Goal: Task Accomplishment & Management: Manage account settings

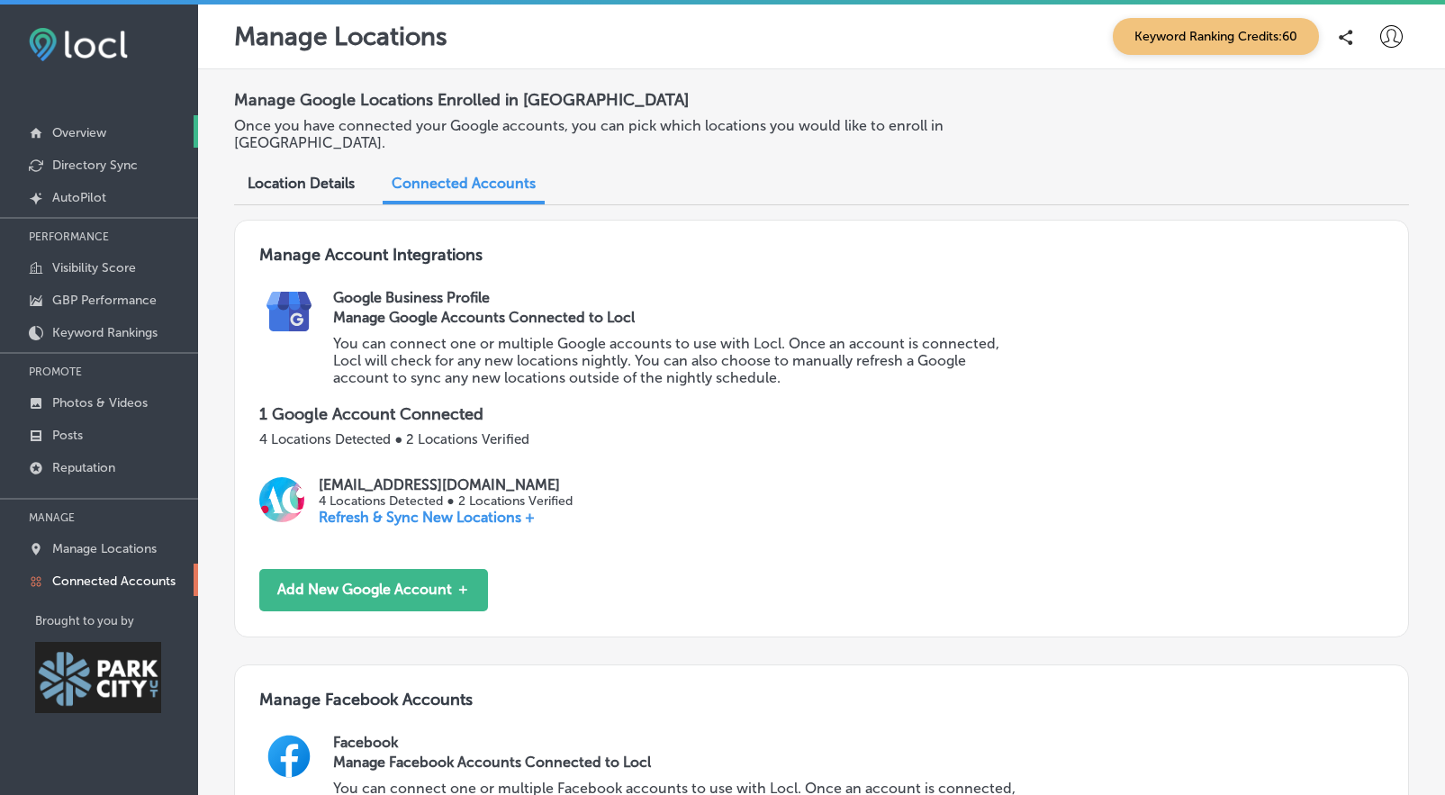
click at [59, 131] on p "Overview" at bounding box center [79, 132] width 54 height 15
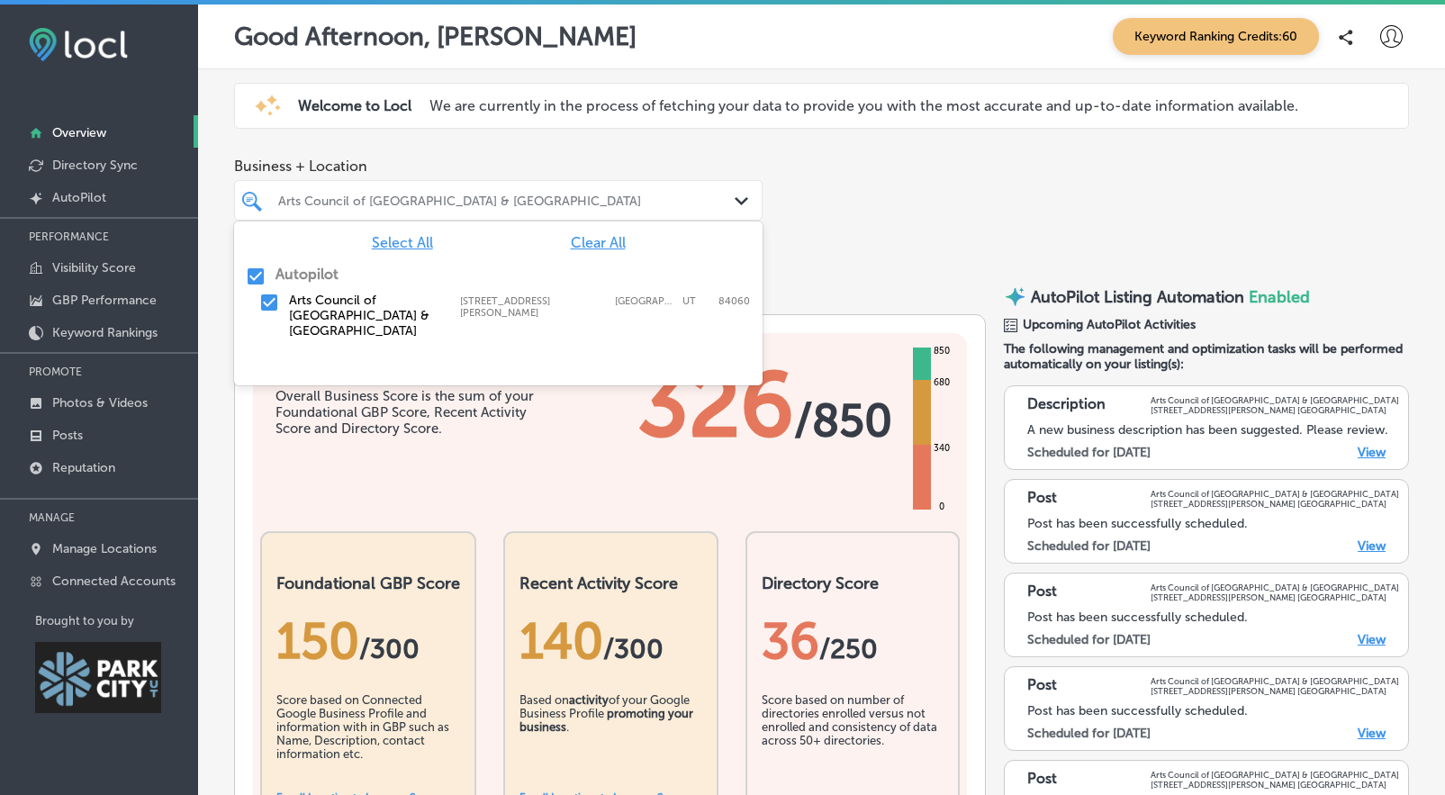
click at [449, 196] on div "Arts Council of [GEOGRAPHIC_DATA] & [GEOGRAPHIC_DATA]" at bounding box center [507, 200] width 458 height 15
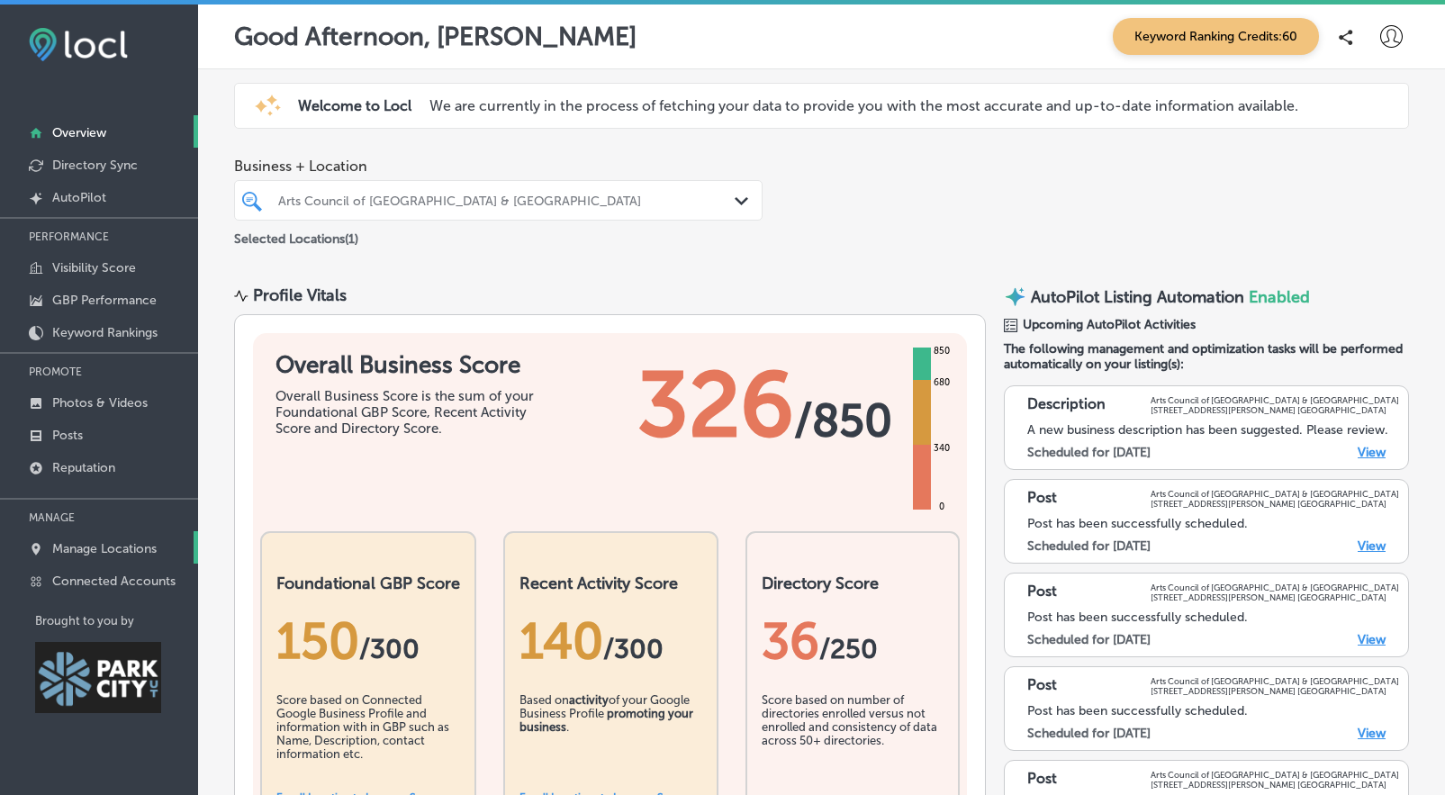
click at [115, 547] on p "Manage Locations" at bounding box center [104, 548] width 104 height 15
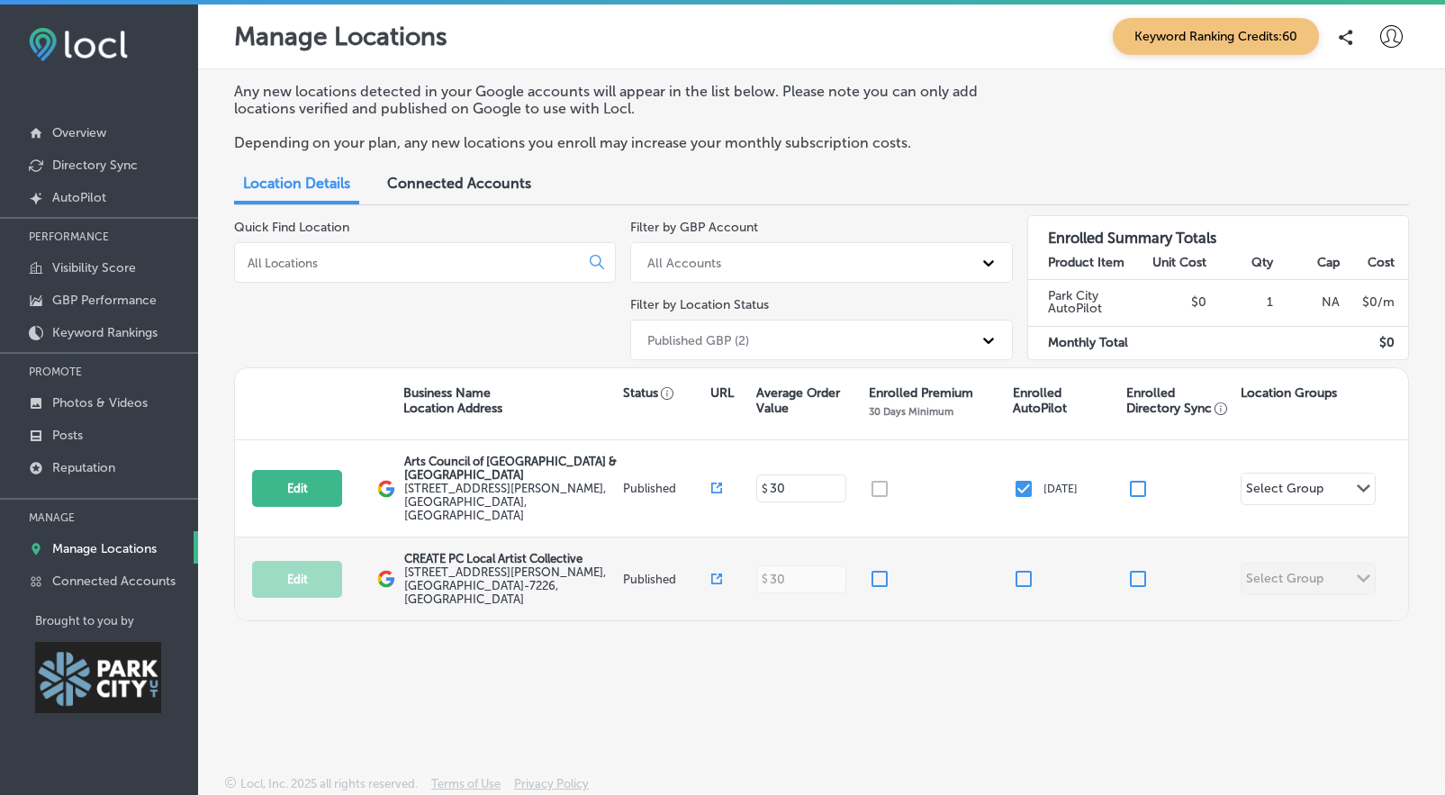
click at [1026, 568] on input "checkbox" at bounding box center [1024, 579] width 22 height 22
checkbox input "false"
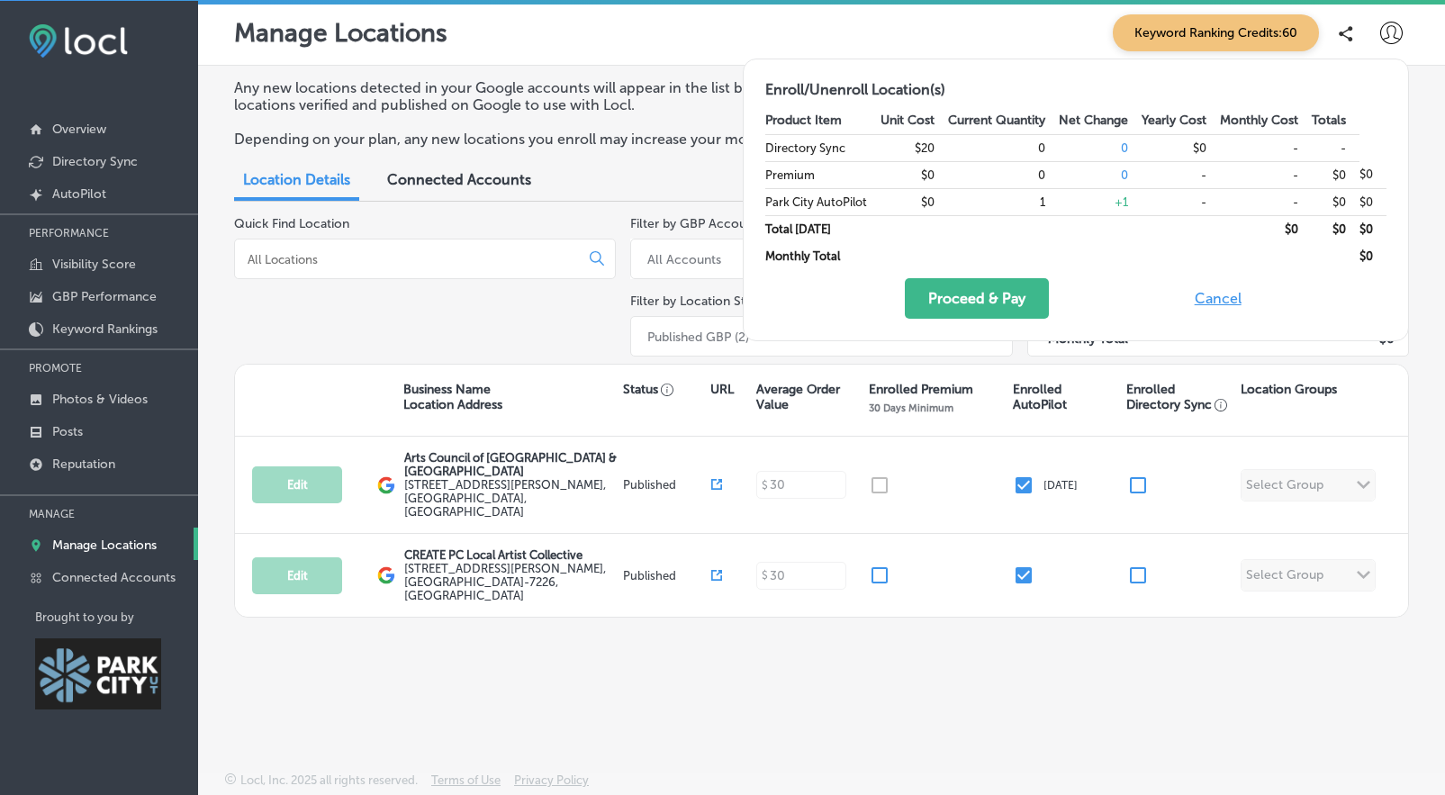
scroll to position [5, 0]
click at [964, 291] on button "Proceed & Pay" at bounding box center [977, 298] width 144 height 41
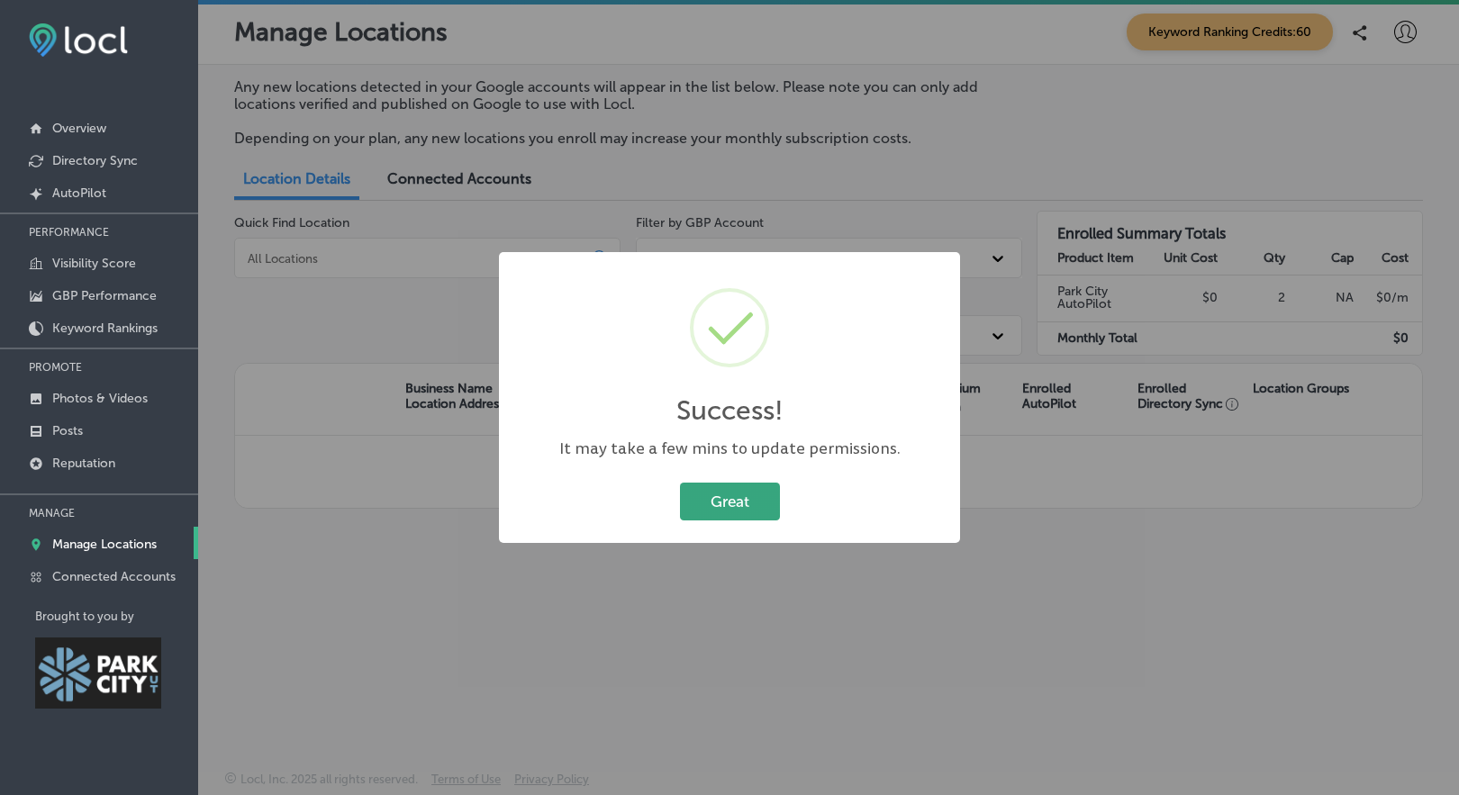
click at [747, 495] on button "Great" at bounding box center [730, 501] width 100 height 37
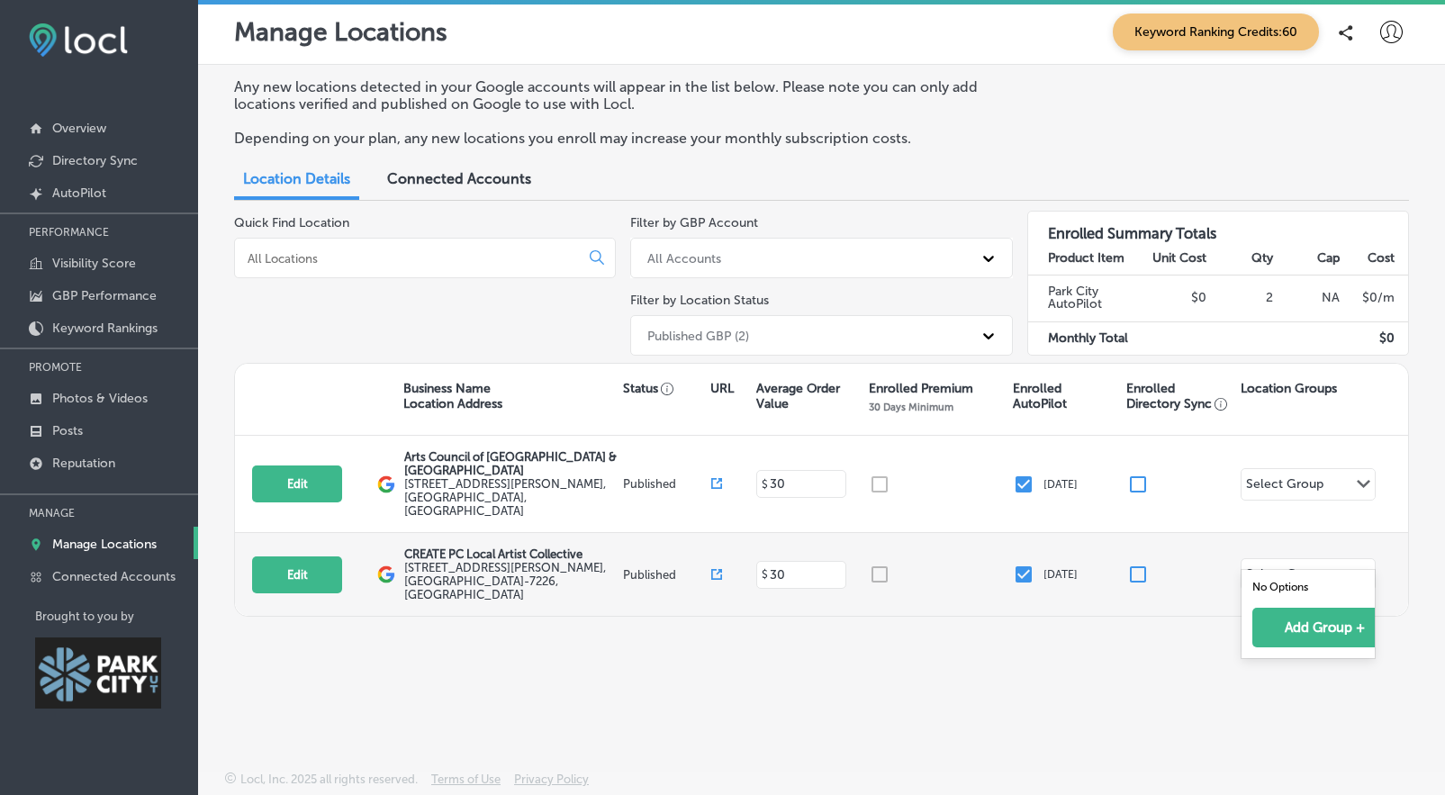
click at [1343, 559] on div "Select Group Path Created with Sketch." at bounding box center [1308, 574] width 133 height 31
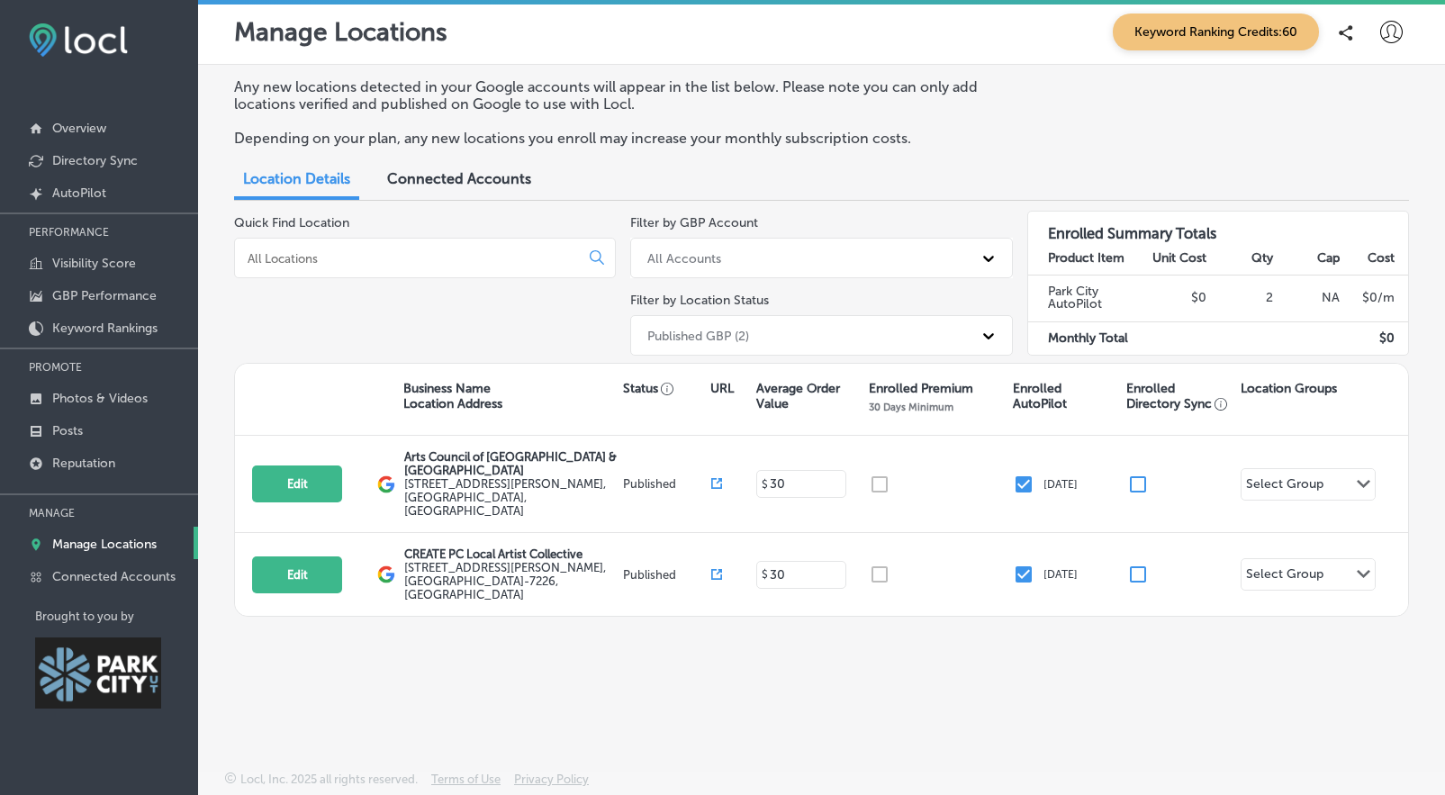
click at [1108, 643] on div "Any new locations detected in your Google accounts will appear in the list belo…" at bounding box center [821, 375] width 1247 height 621
click at [394, 192] on div "Connected Accounts" at bounding box center [459, 180] width 171 height 39
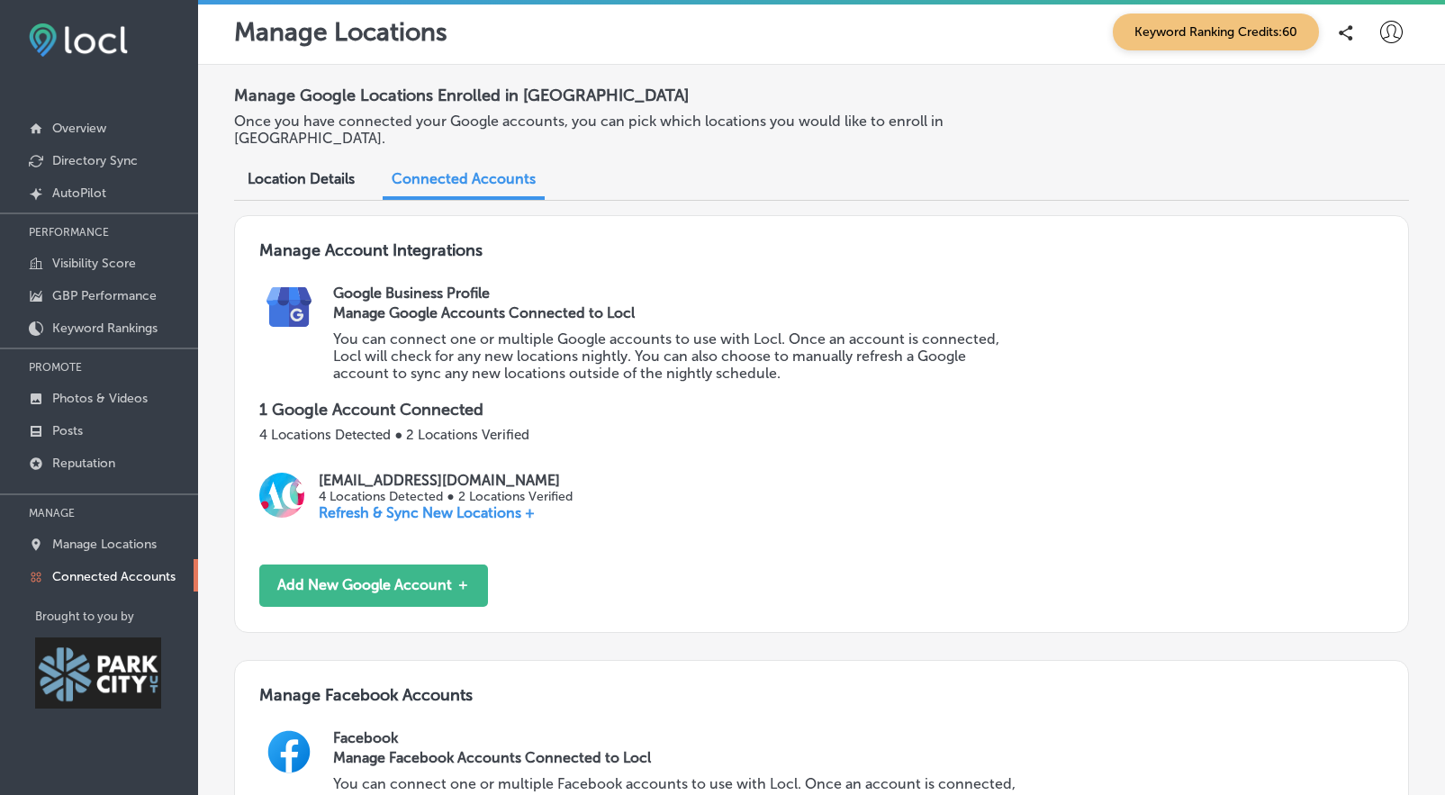
click at [294, 170] on span "Location Details" at bounding box center [301, 178] width 107 height 17
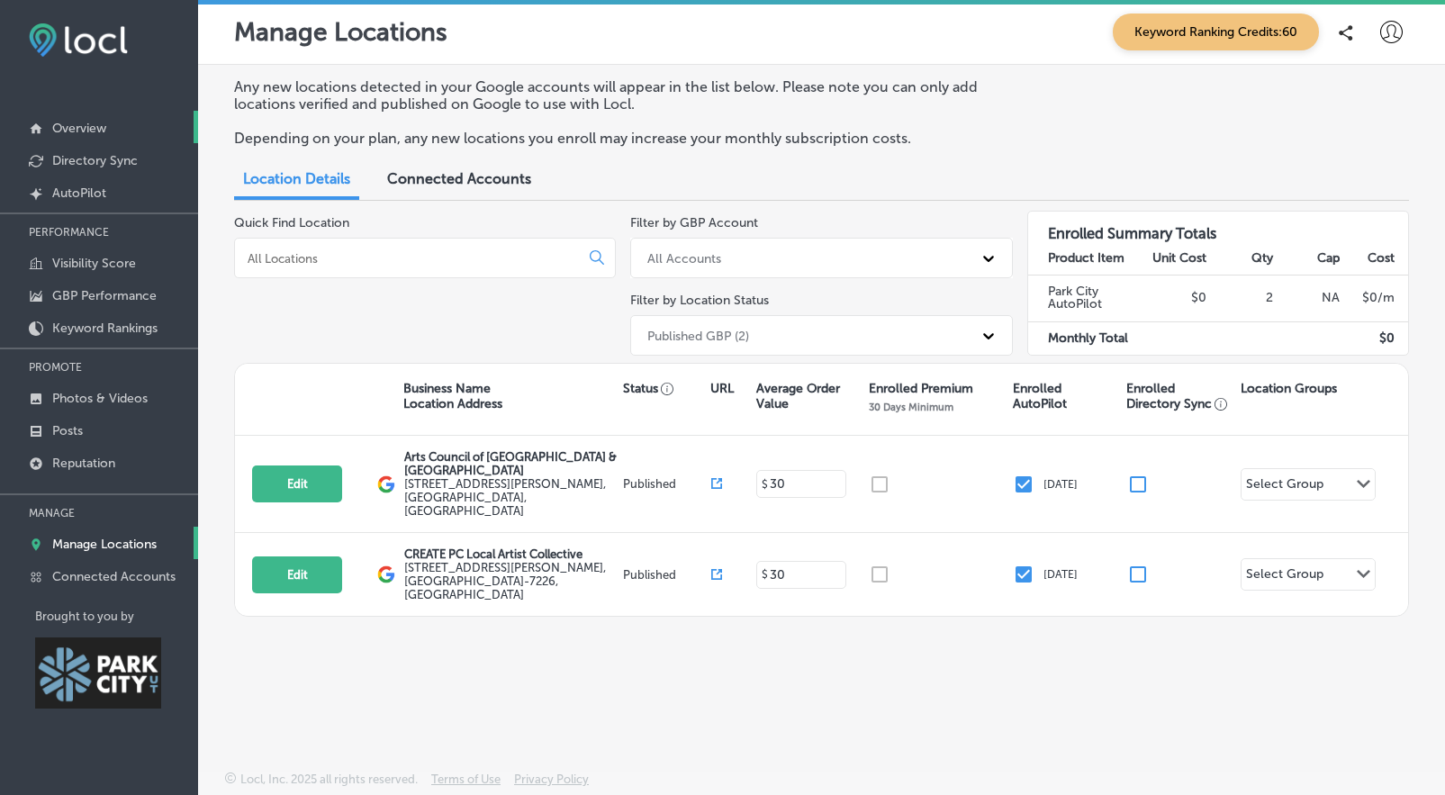
click at [89, 134] on p "Overview" at bounding box center [79, 128] width 54 height 15
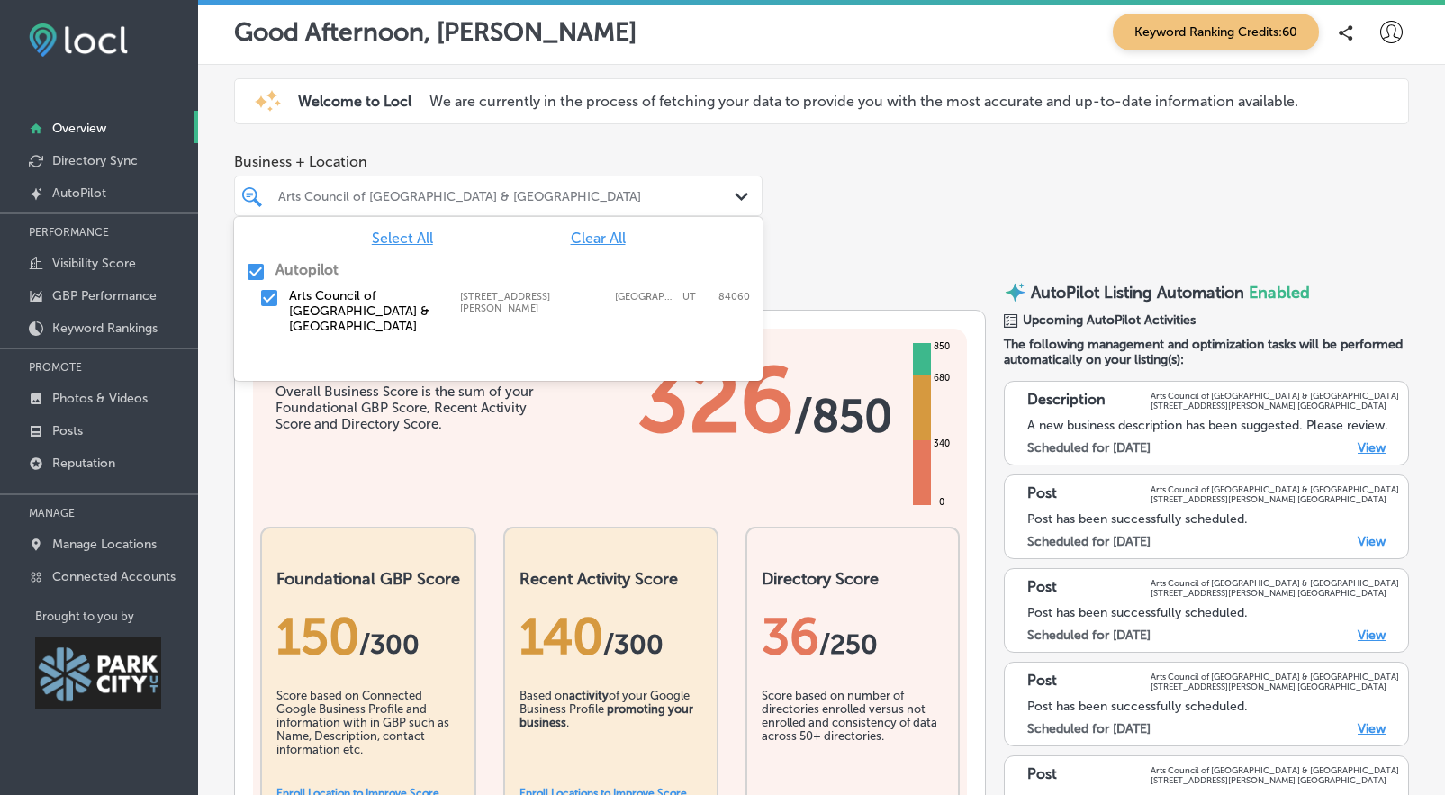
click at [542, 197] on div "Arts Council of [GEOGRAPHIC_DATA] & [GEOGRAPHIC_DATA]" at bounding box center [507, 195] width 458 height 15
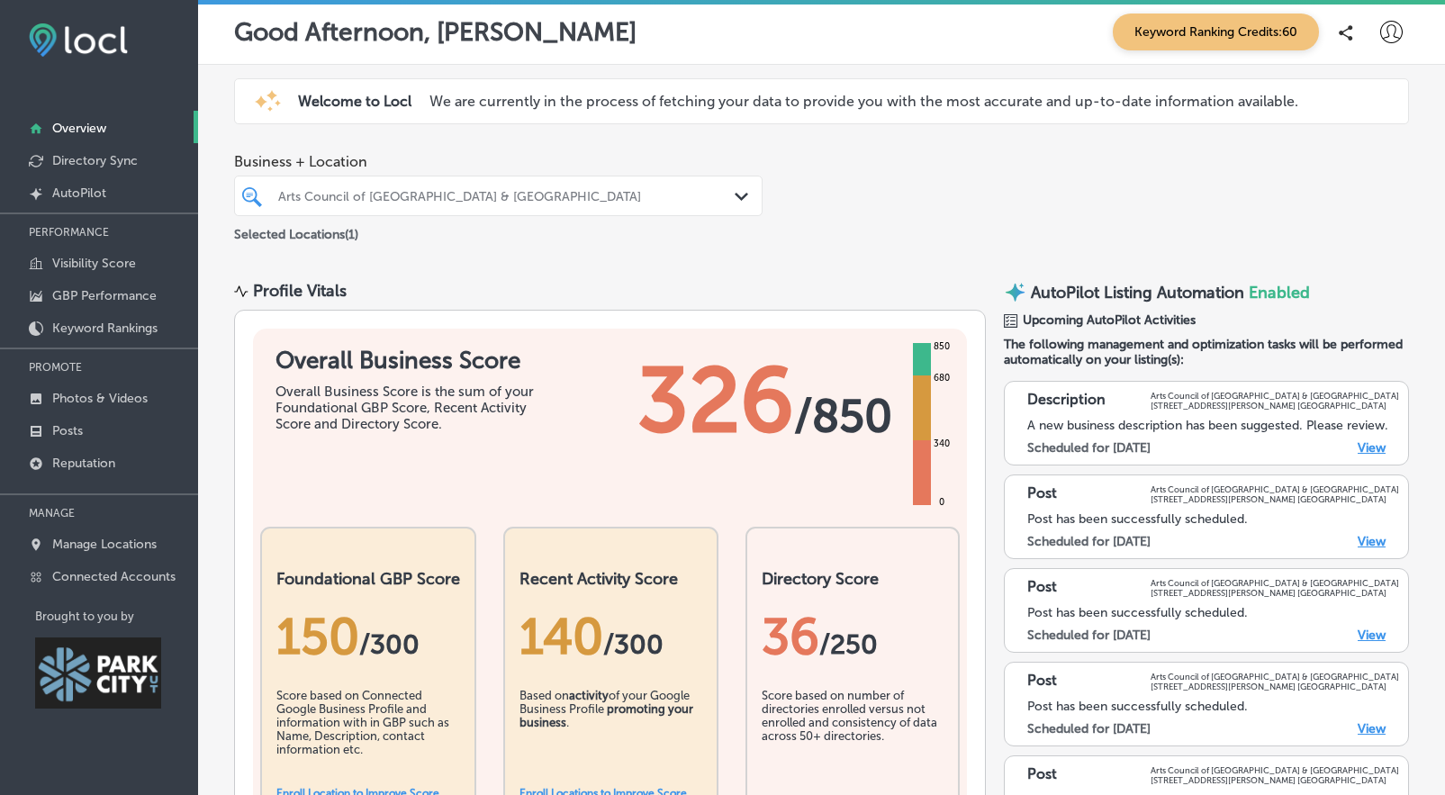
click at [801, 218] on div "Business + Location Arts Council of Park City & Summit County Path Created with…" at bounding box center [821, 199] width 1247 height 119
click at [1216, 34] on span "Keyword Ranking Credits: 60" at bounding box center [1216, 32] width 206 height 37
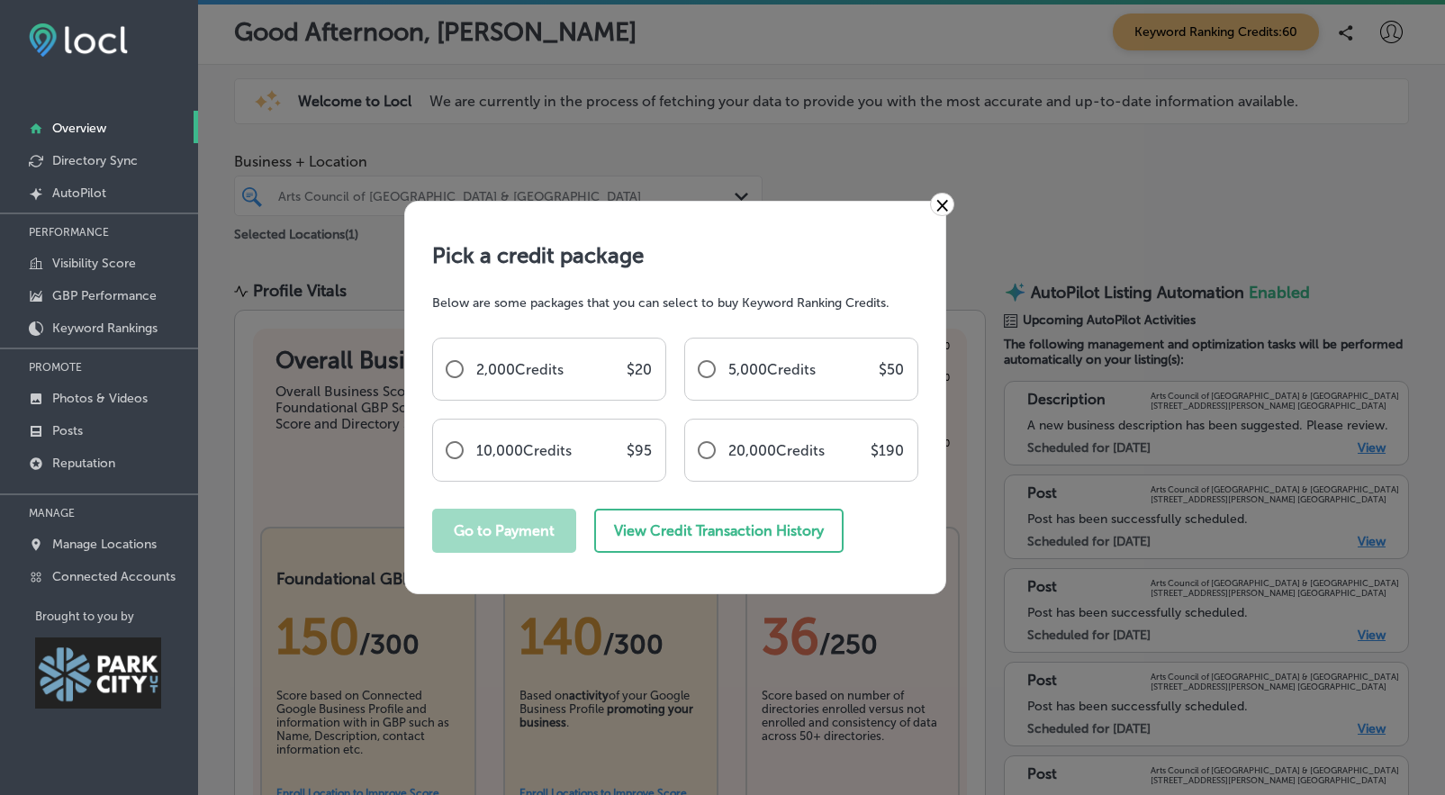
click at [942, 206] on link "×" at bounding box center [942, 204] width 24 height 23
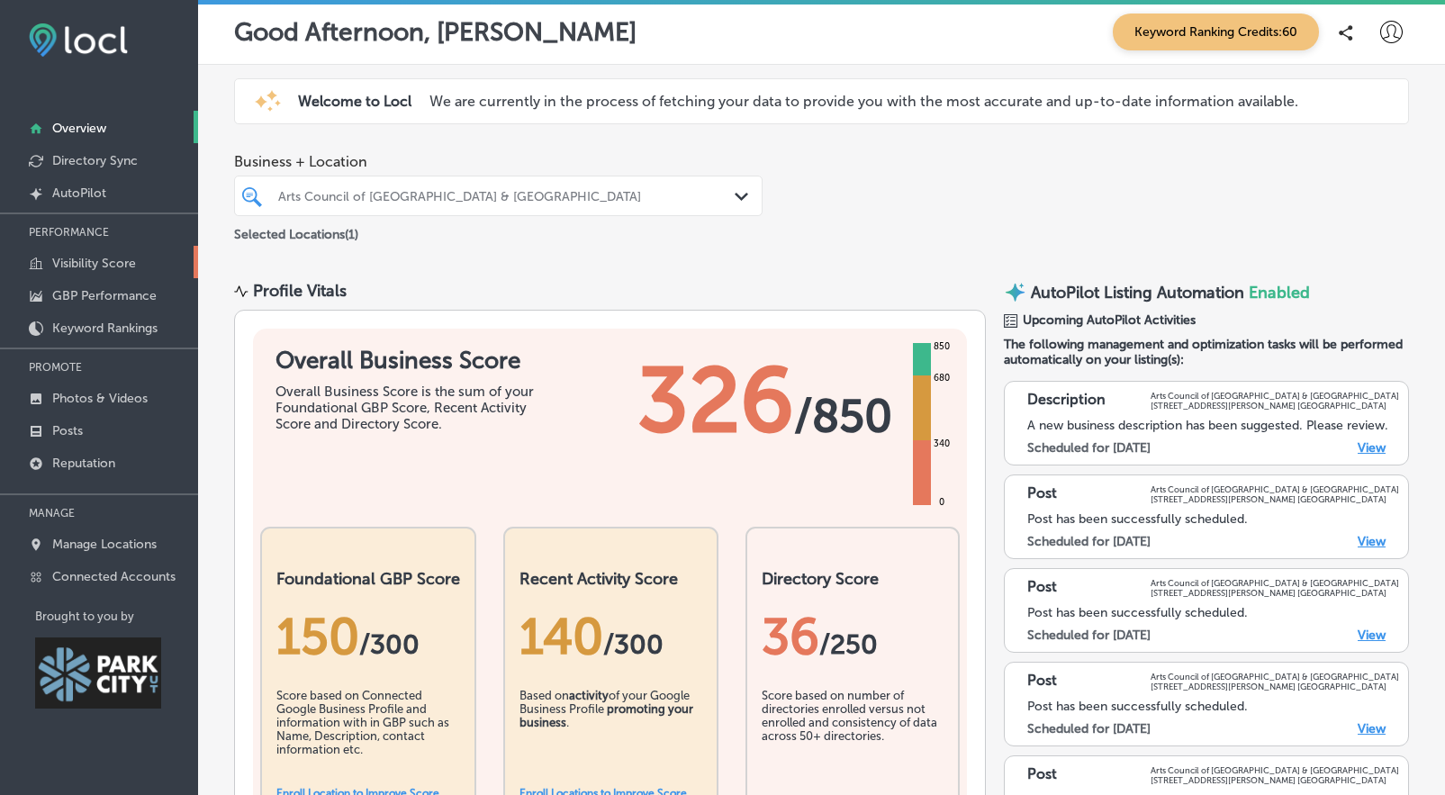
click at [92, 256] on p "Visibility Score" at bounding box center [94, 263] width 84 height 15
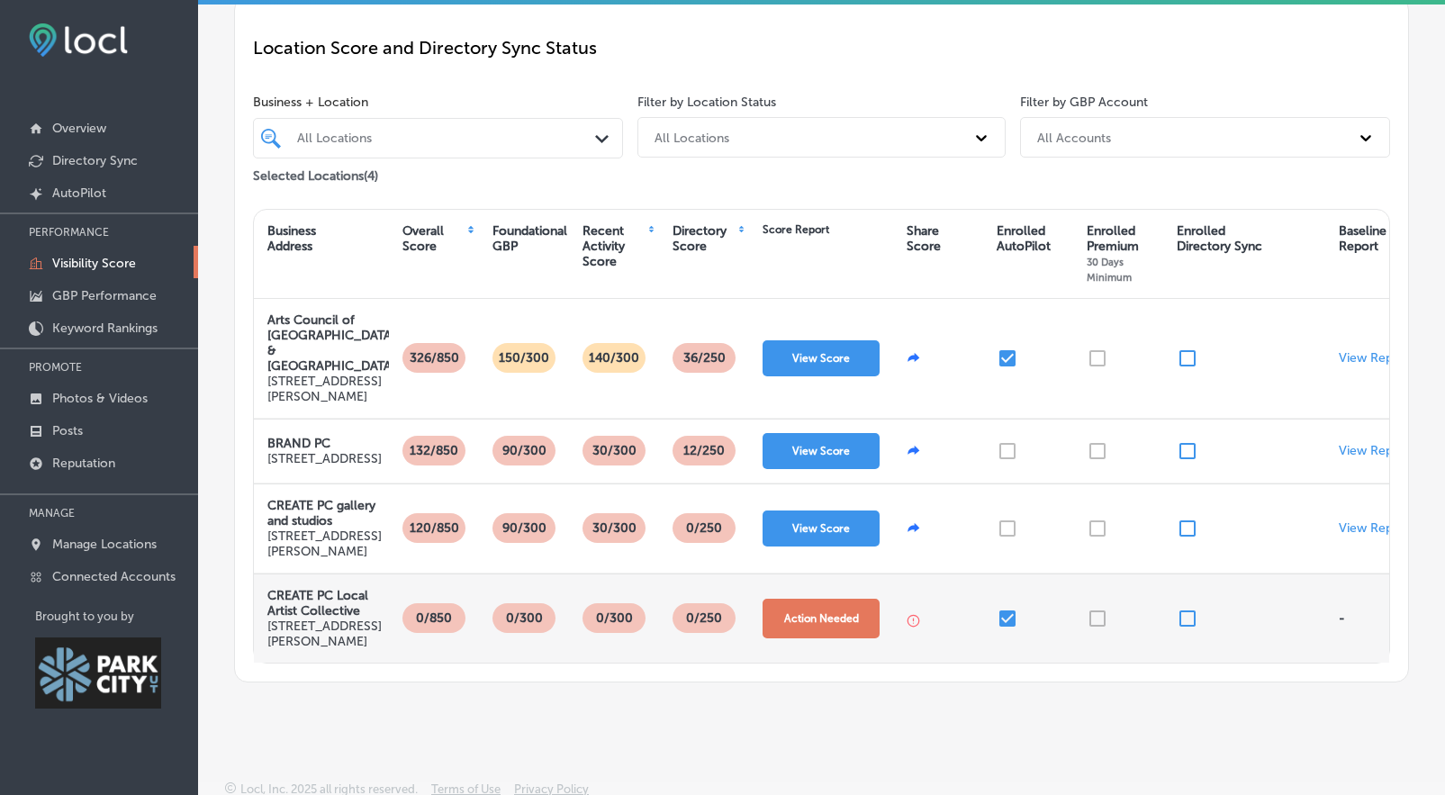
click at [816, 639] on button "Action Needed" at bounding box center [821, 619] width 117 height 40
select select "US"
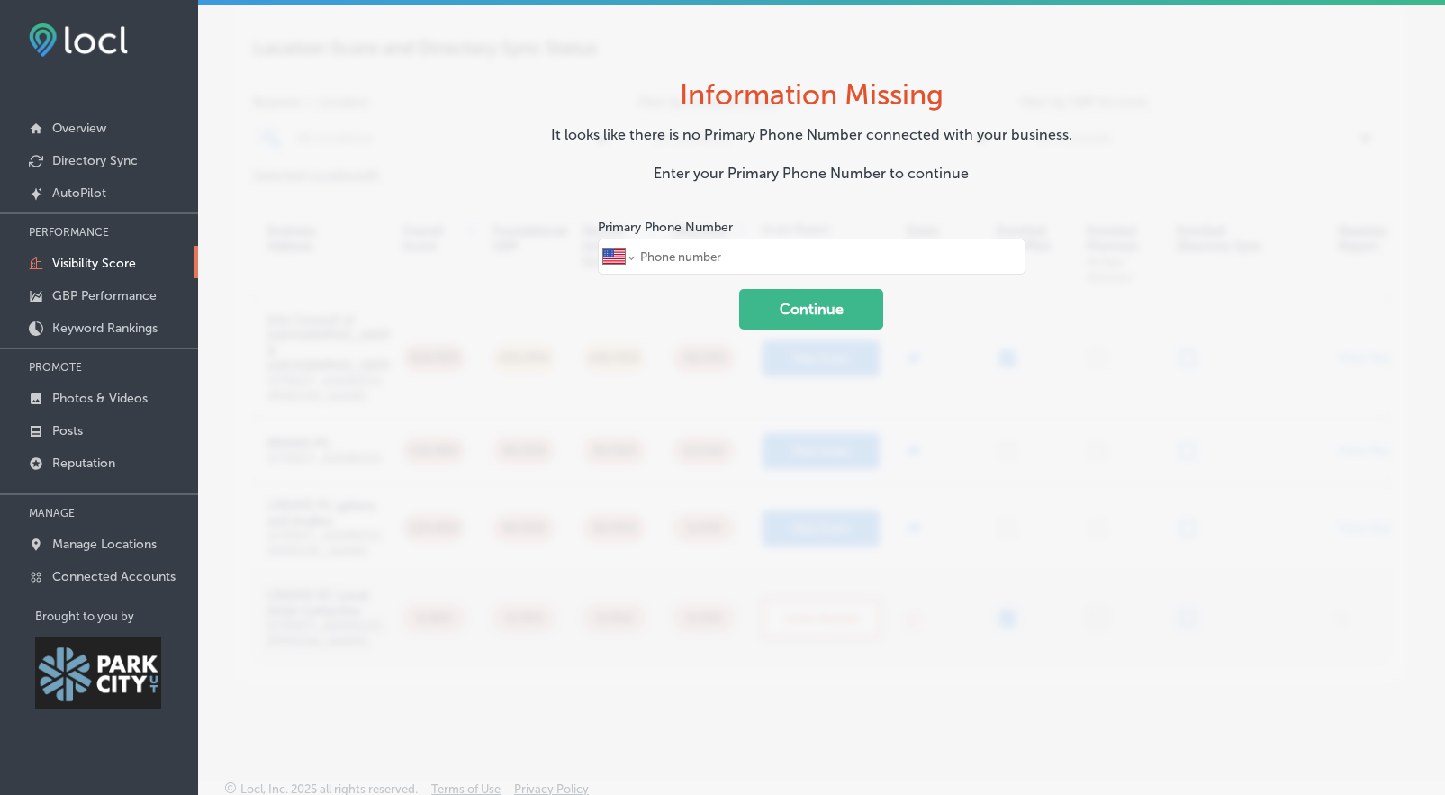
click at [806, 260] on input "tel" at bounding box center [829, 257] width 381 height 34
type input "(435) 200-5220"
click at [828, 322] on button "Continue" at bounding box center [811, 309] width 144 height 41
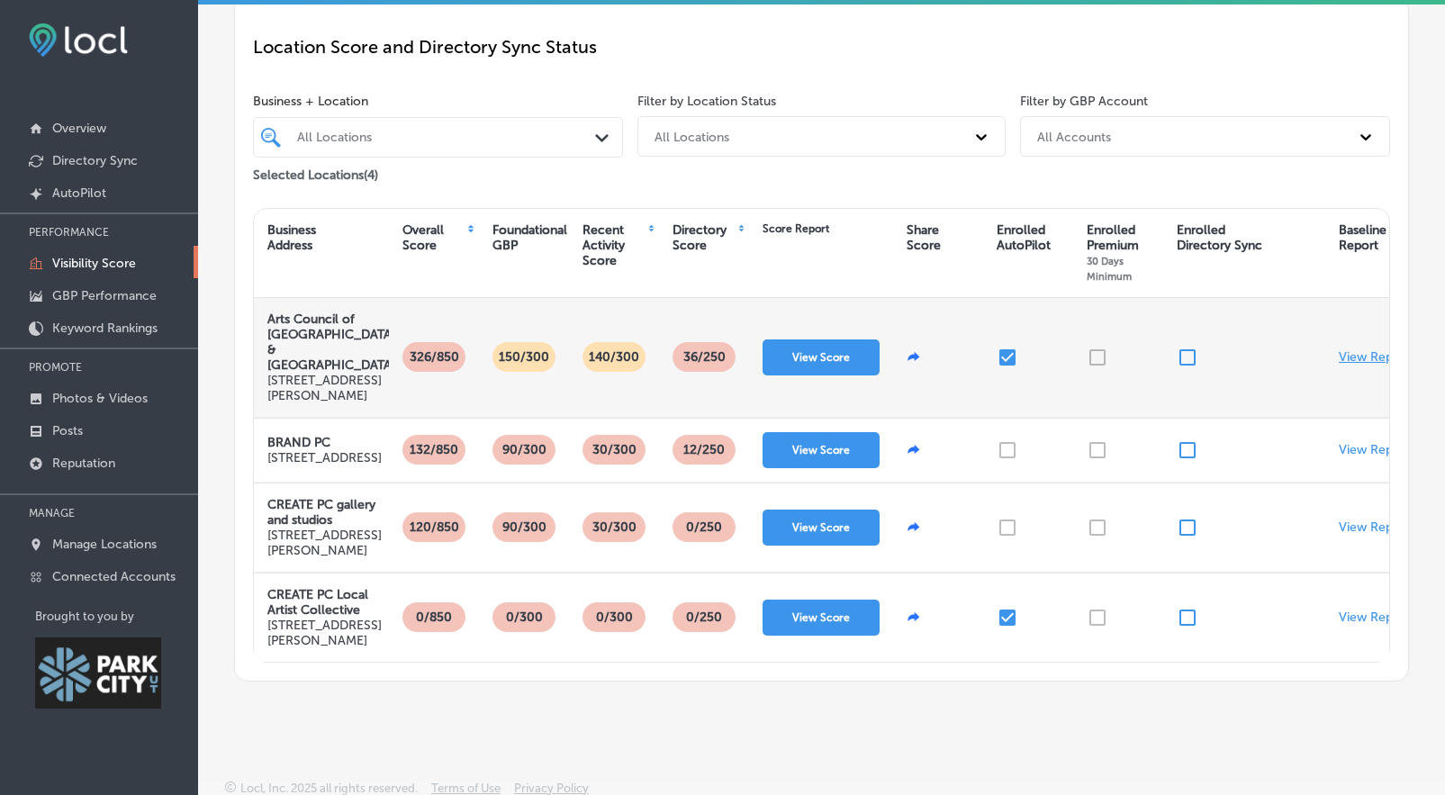
click at [1345, 351] on p "View Report" at bounding box center [1374, 356] width 71 height 15
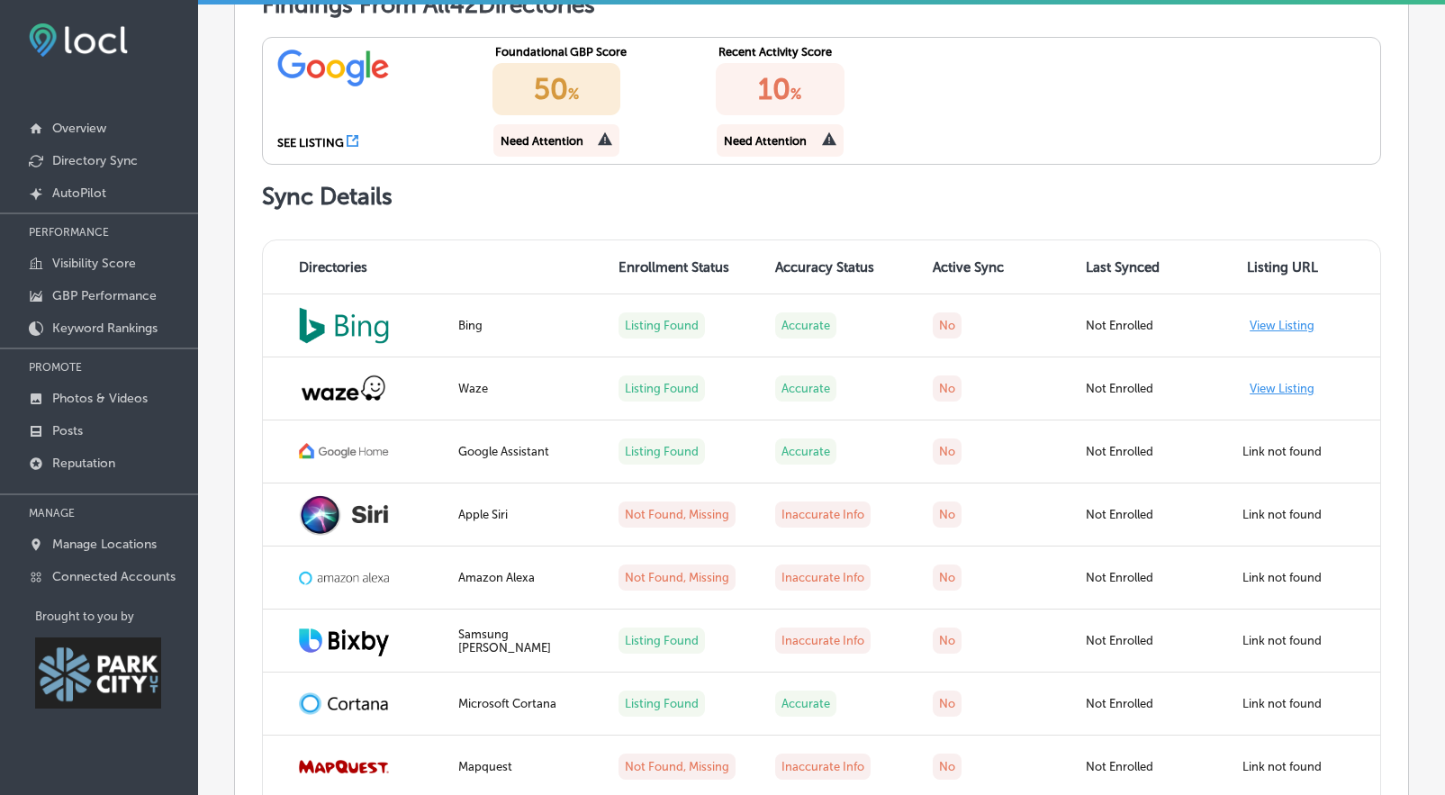
scroll to position [1032, 0]
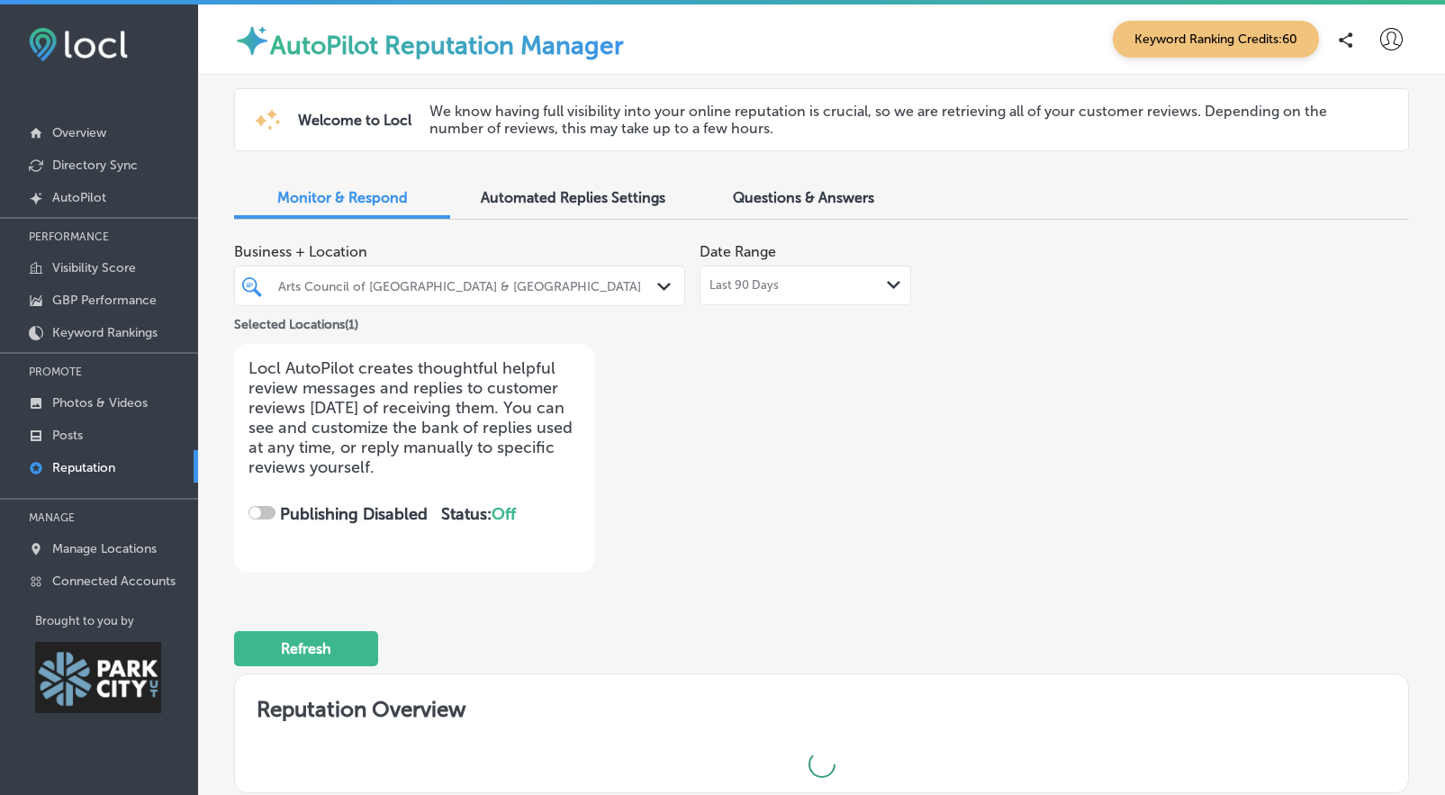
checkbox input "true"
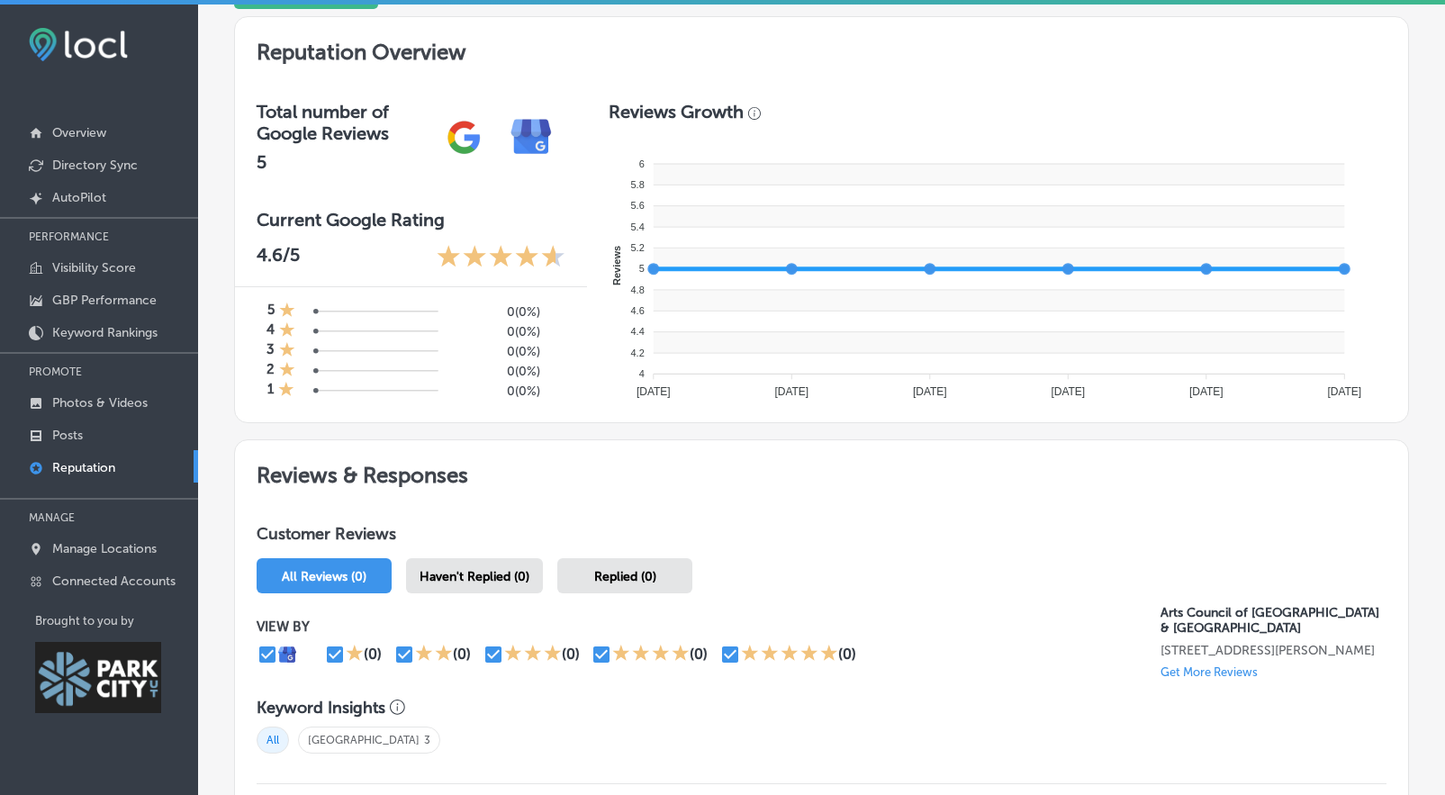
scroll to position [413, 0]
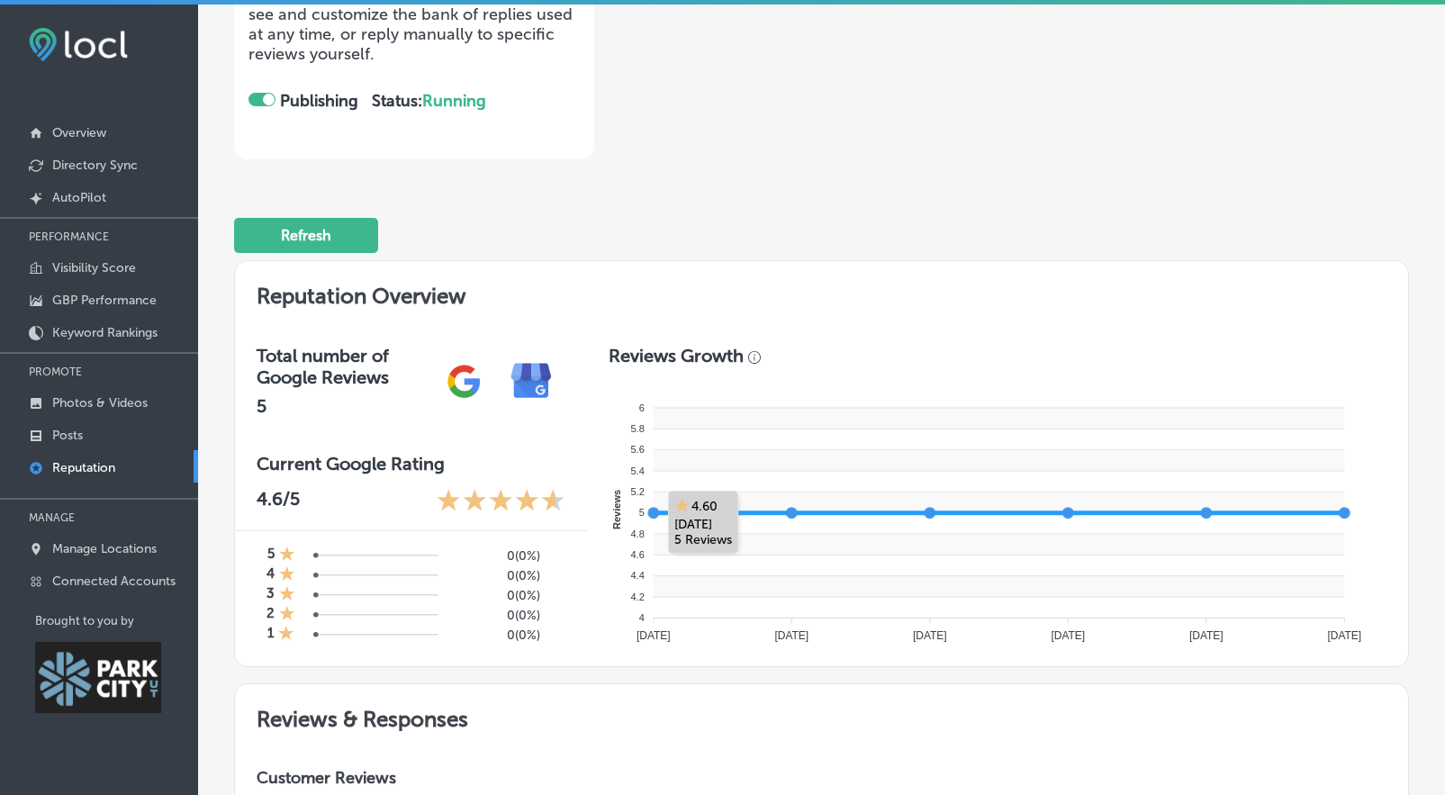
click at [654, 513] on rect at bounding box center [1000, 523] width 692 height 21
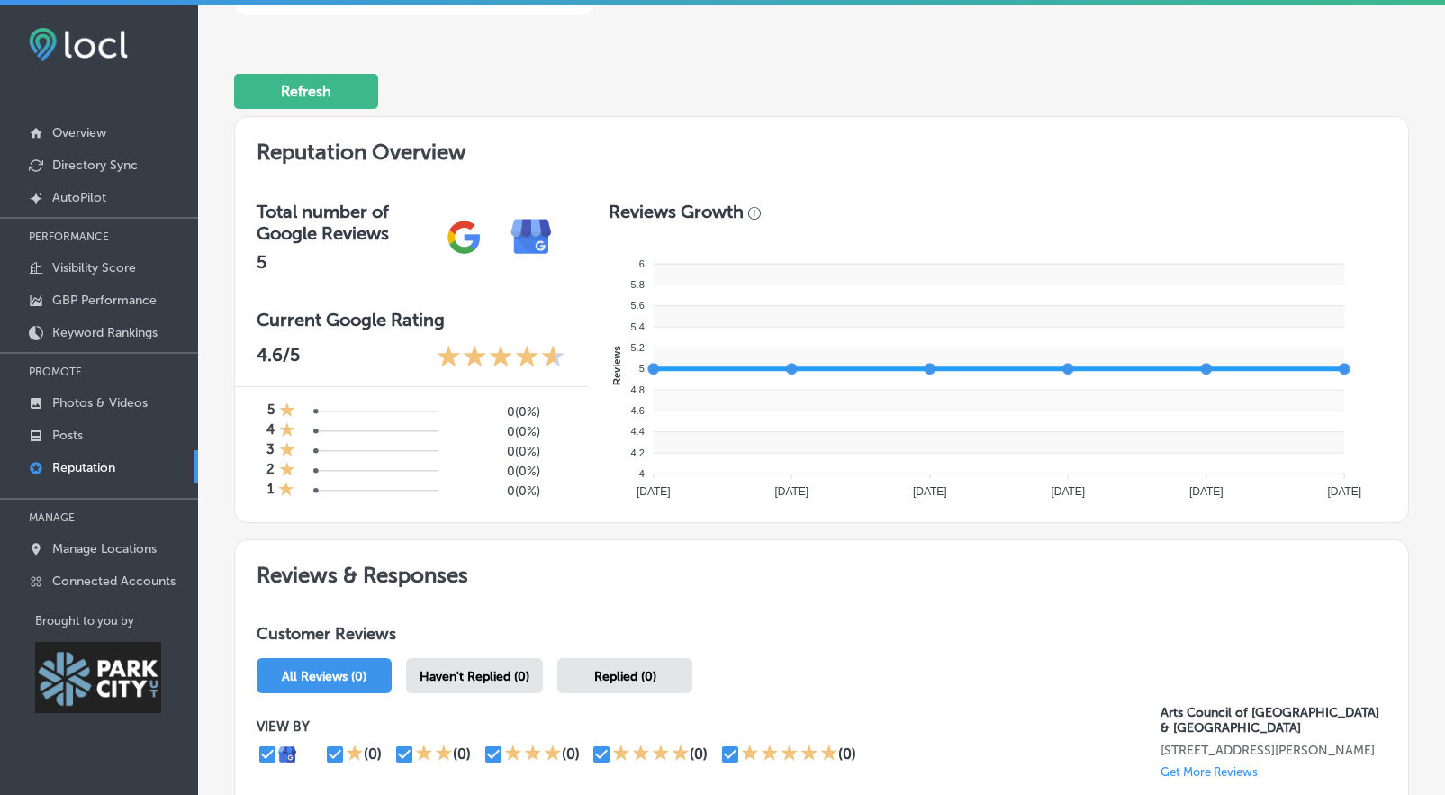
scroll to position [0, 0]
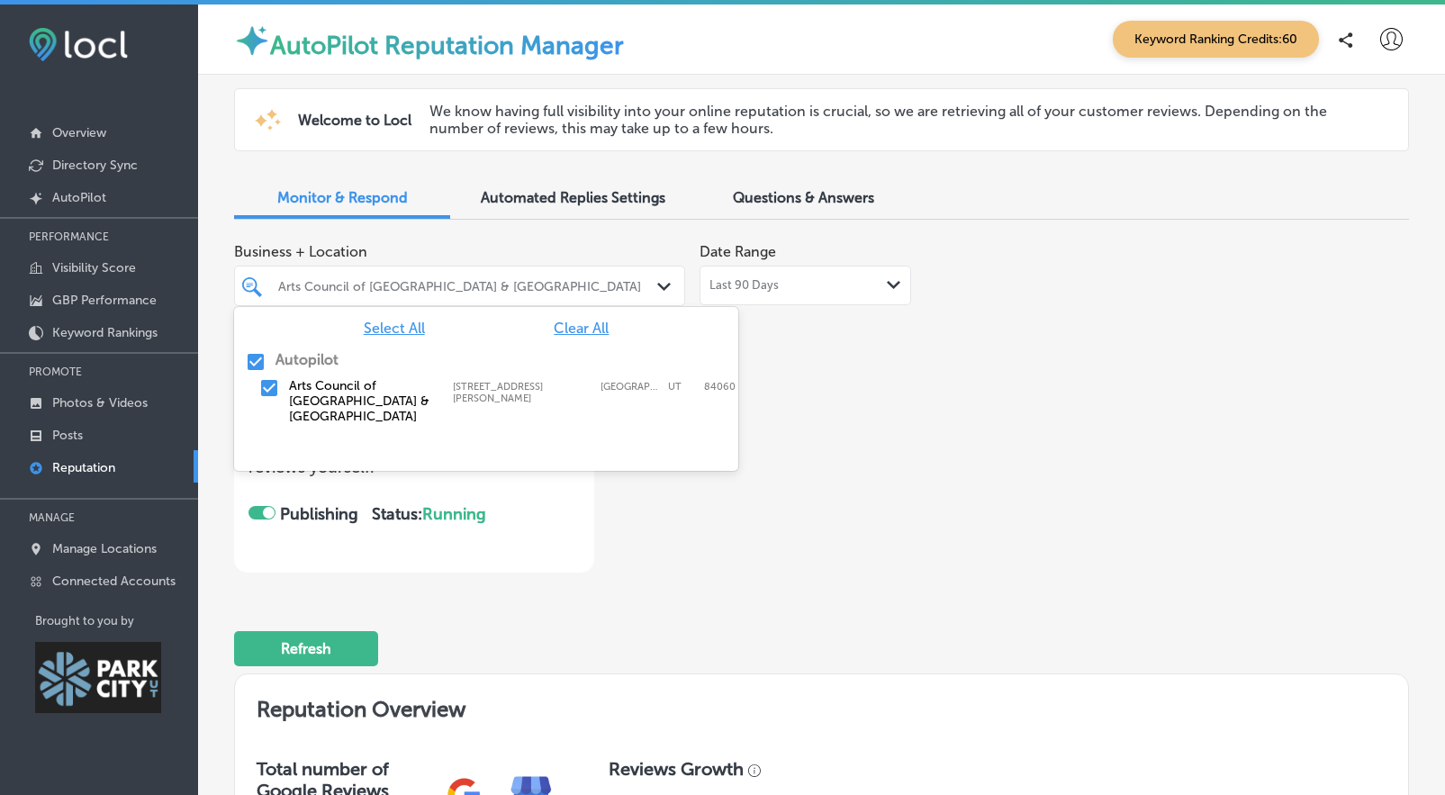
click at [604, 280] on div "Arts Council of [GEOGRAPHIC_DATA] & [GEOGRAPHIC_DATA]" at bounding box center [468, 285] width 381 height 15
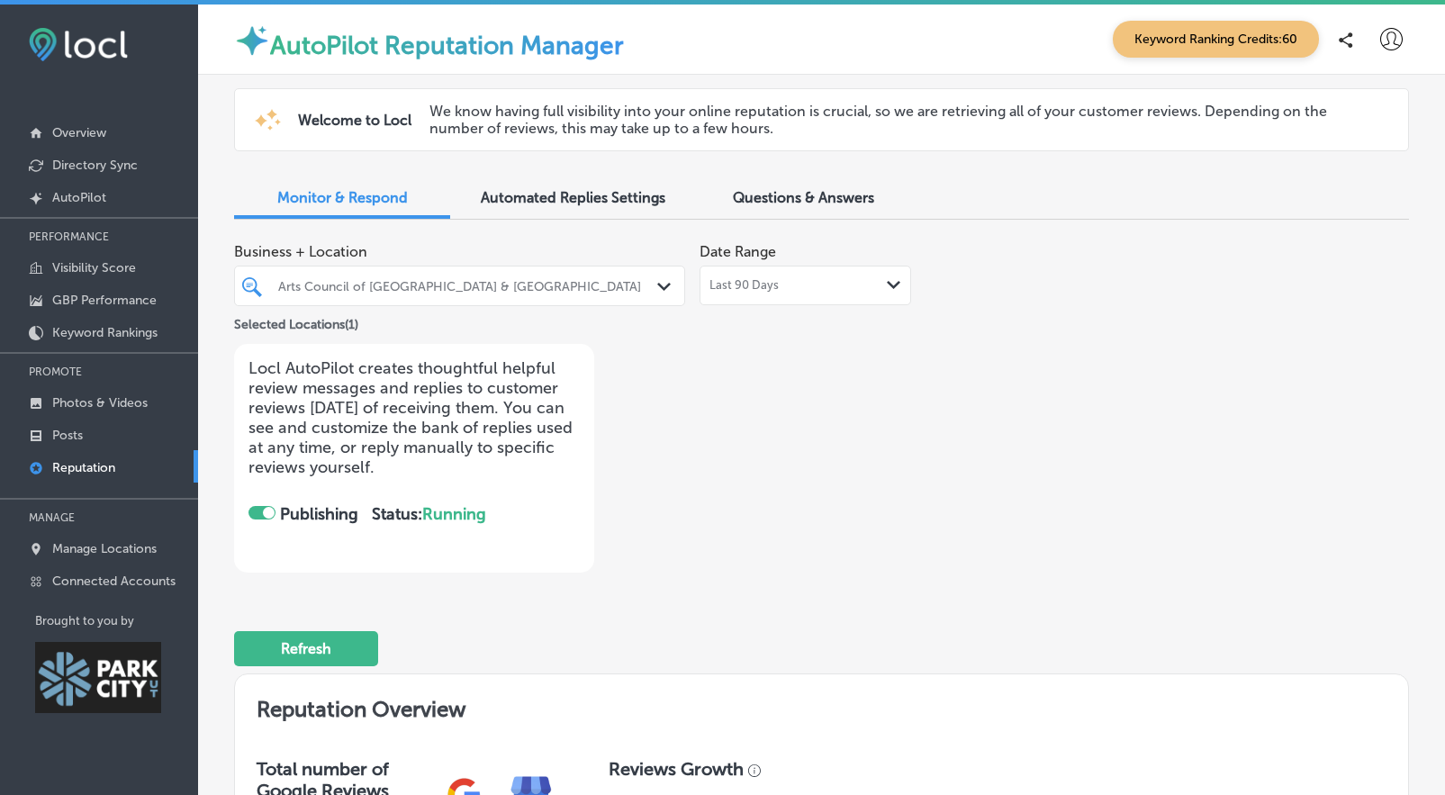
click at [864, 418] on div "Business + Location Arts Council of Park City & Summit County Path Created with…" at bounding box center [586, 403] width 705 height 339
click at [793, 289] on div "Last 90 Days Path Created with Sketch." at bounding box center [806, 285] width 192 height 14
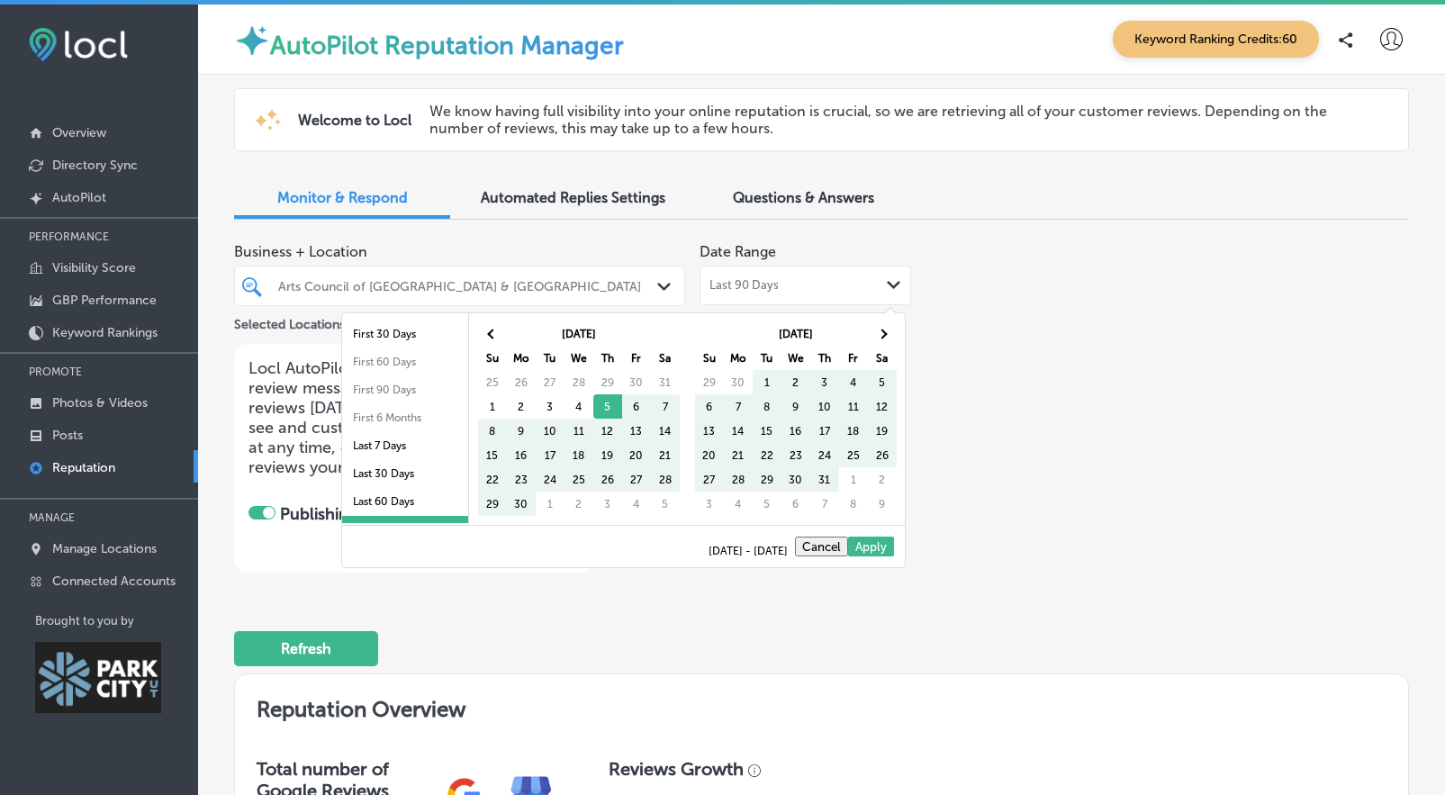
click at [1033, 294] on div "Business + Location Arts Council of Park City & Summit County Path Created with…" at bounding box center [821, 403] width 1175 height 339
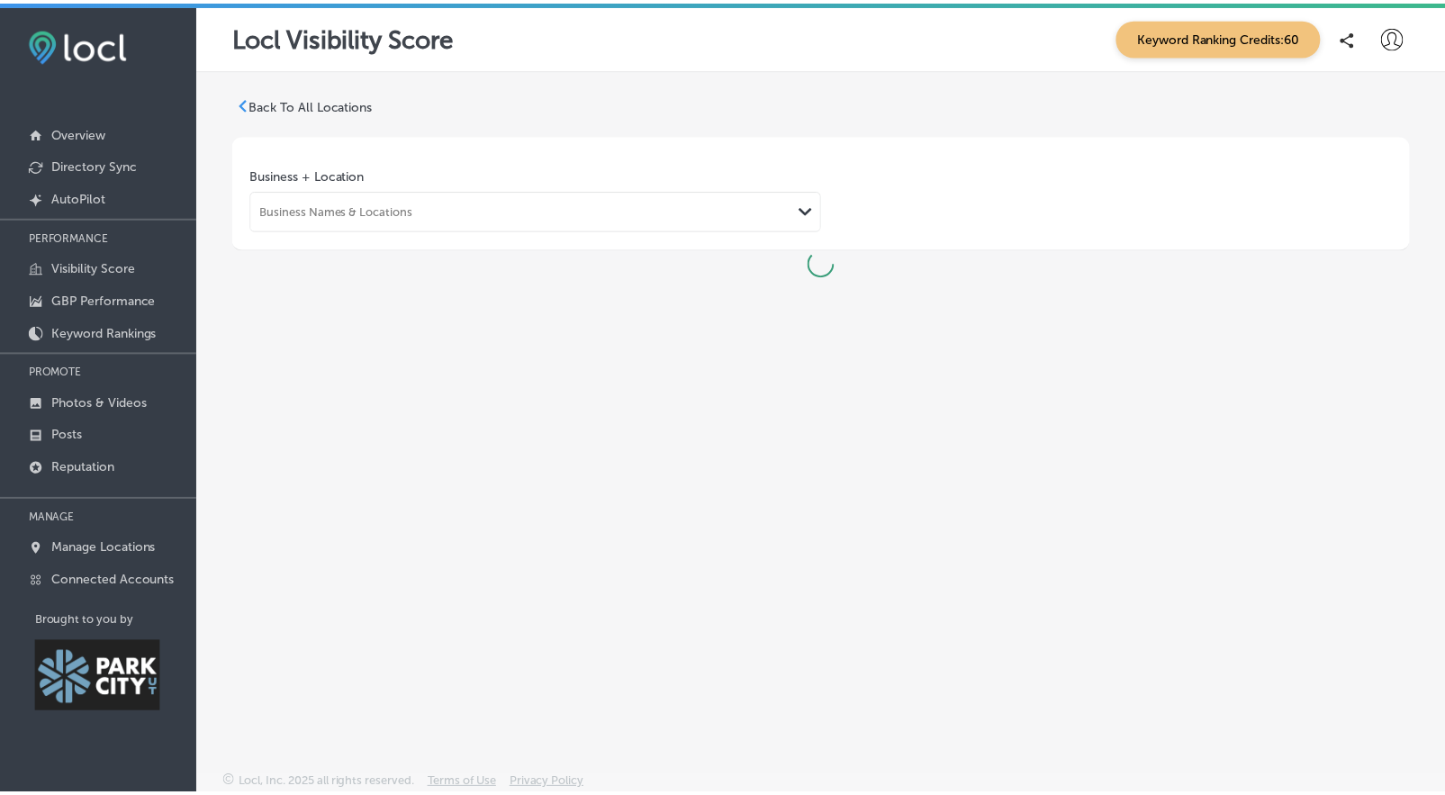
scroll to position [5, 0]
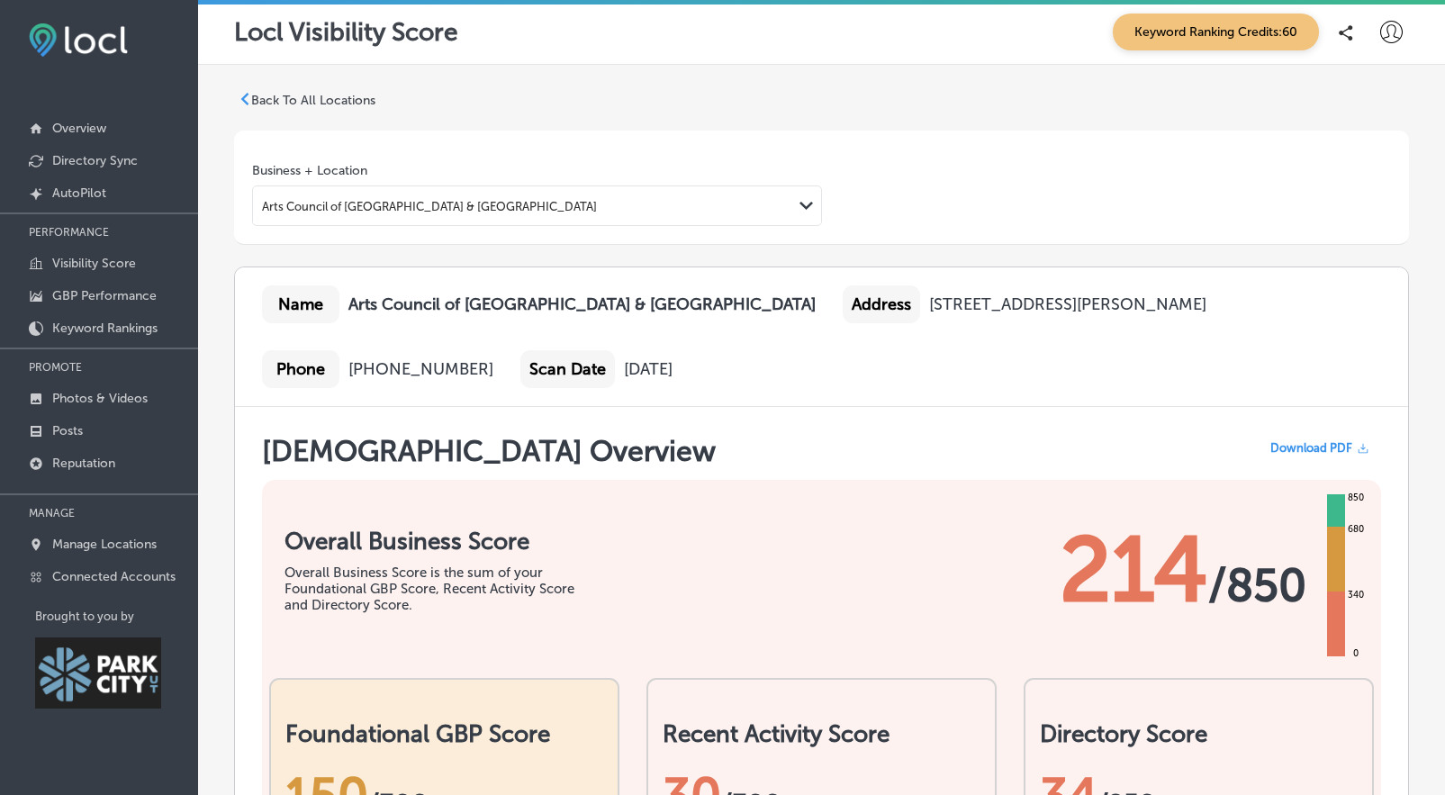
click at [719, 186] on div "Arts Council of Park City & Summit County Path Created with Sketch." at bounding box center [537, 206] width 570 height 41
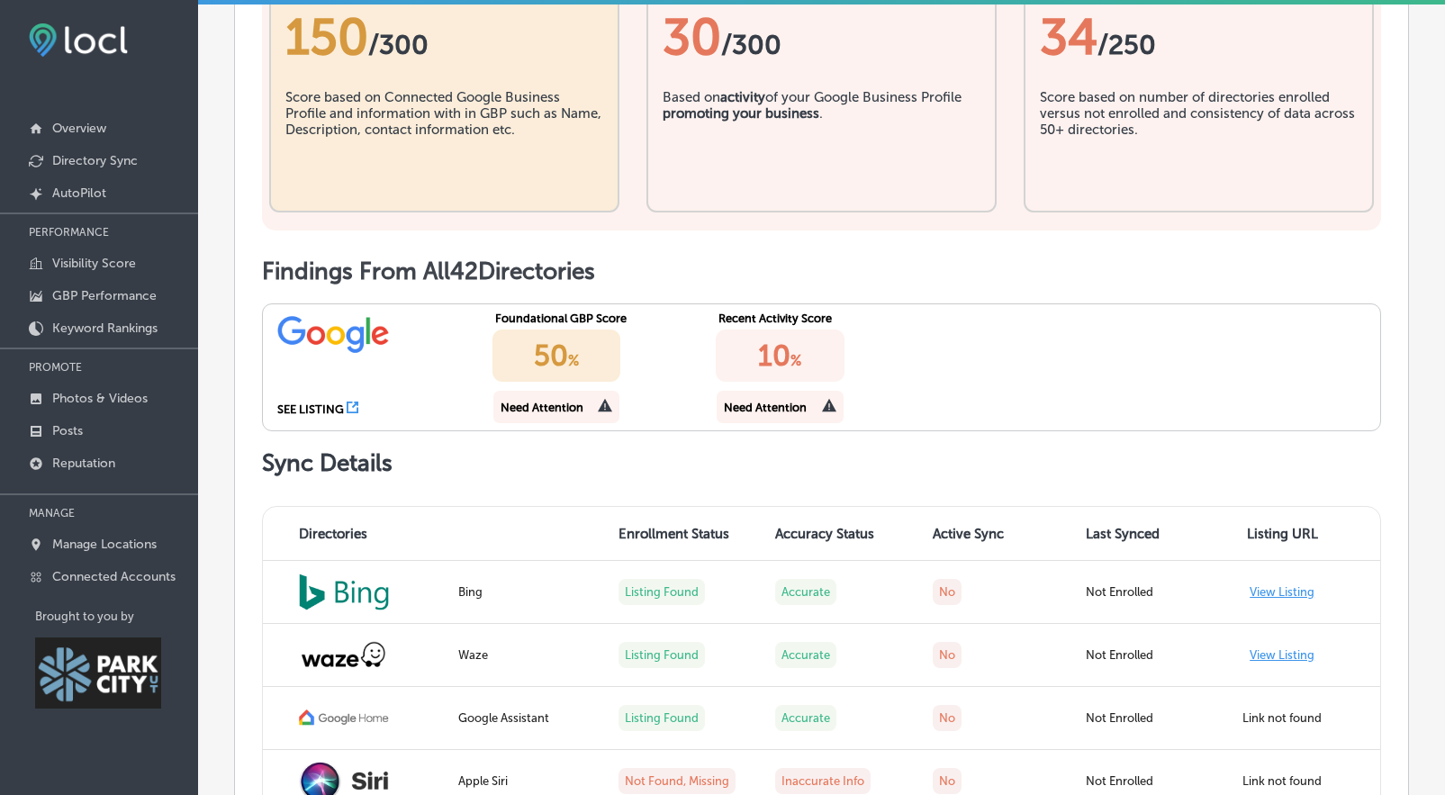
scroll to position [766, 0]
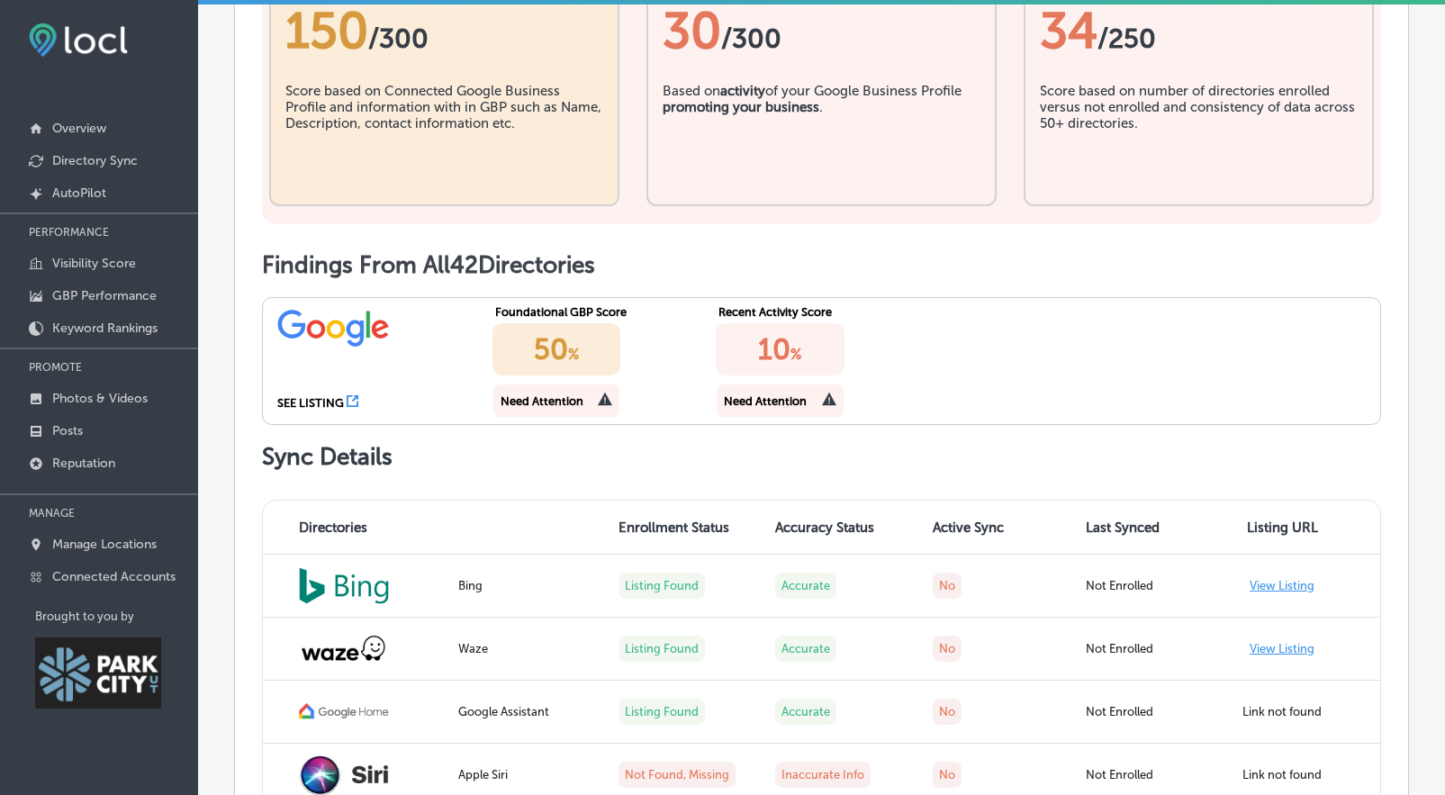
click at [602, 403] on icon at bounding box center [605, 400] width 14 height 14
click at [557, 400] on div "Need Attention" at bounding box center [542, 401] width 83 height 14
click at [601, 392] on icon at bounding box center [605, 399] width 14 height 14
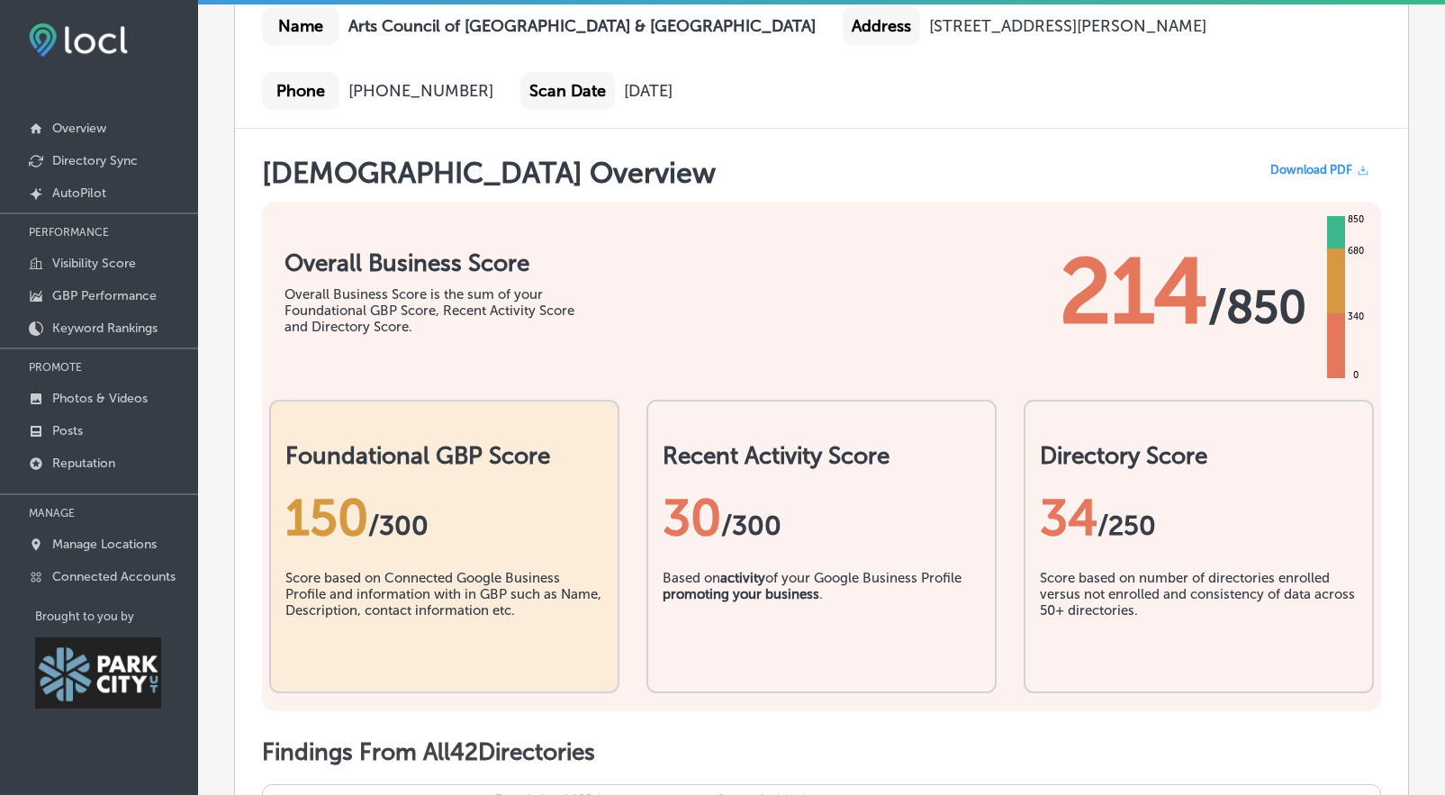
scroll to position [152, 0]
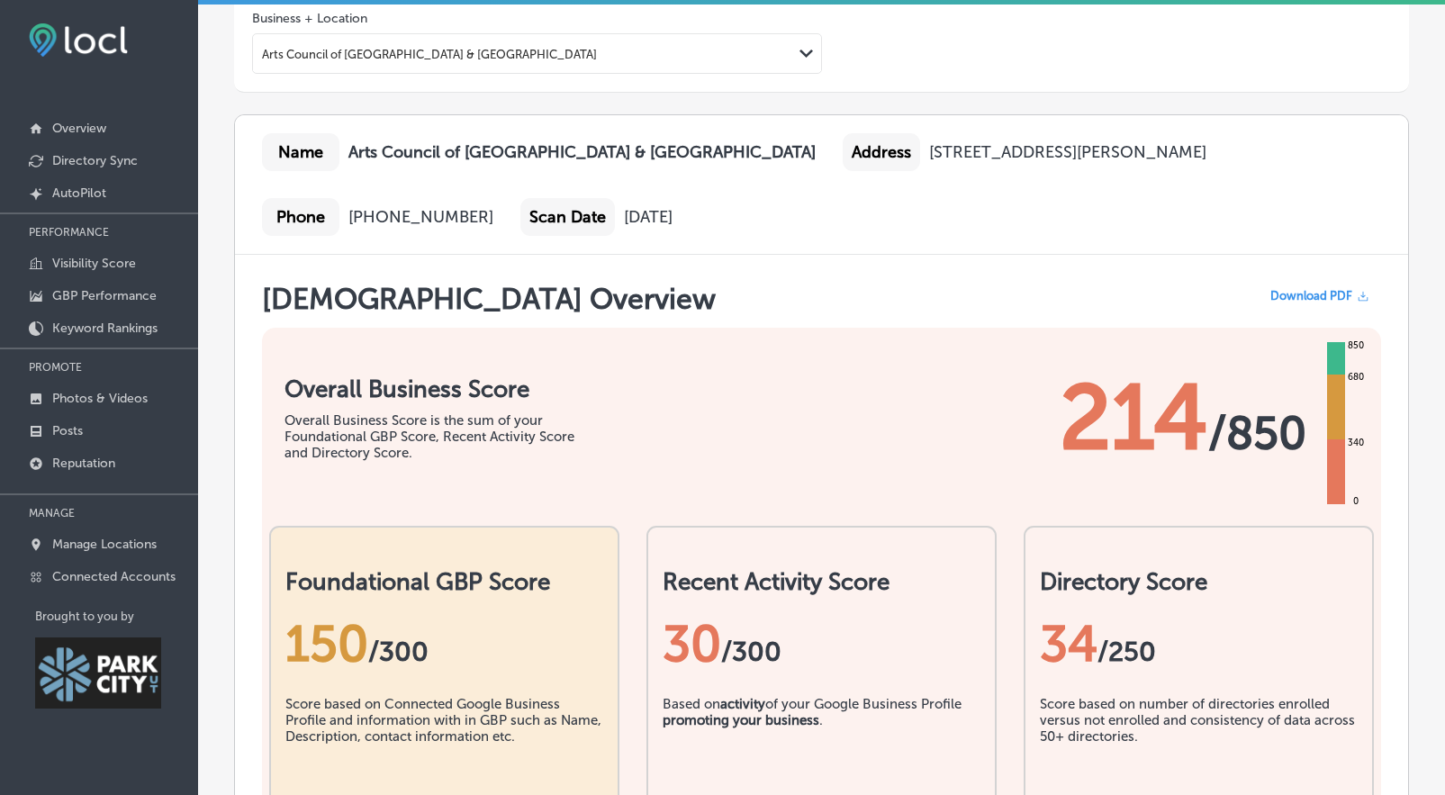
click at [602, 150] on b "Arts Council of [GEOGRAPHIC_DATA] & [GEOGRAPHIC_DATA]" at bounding box center [582, 152] width 467 height 20
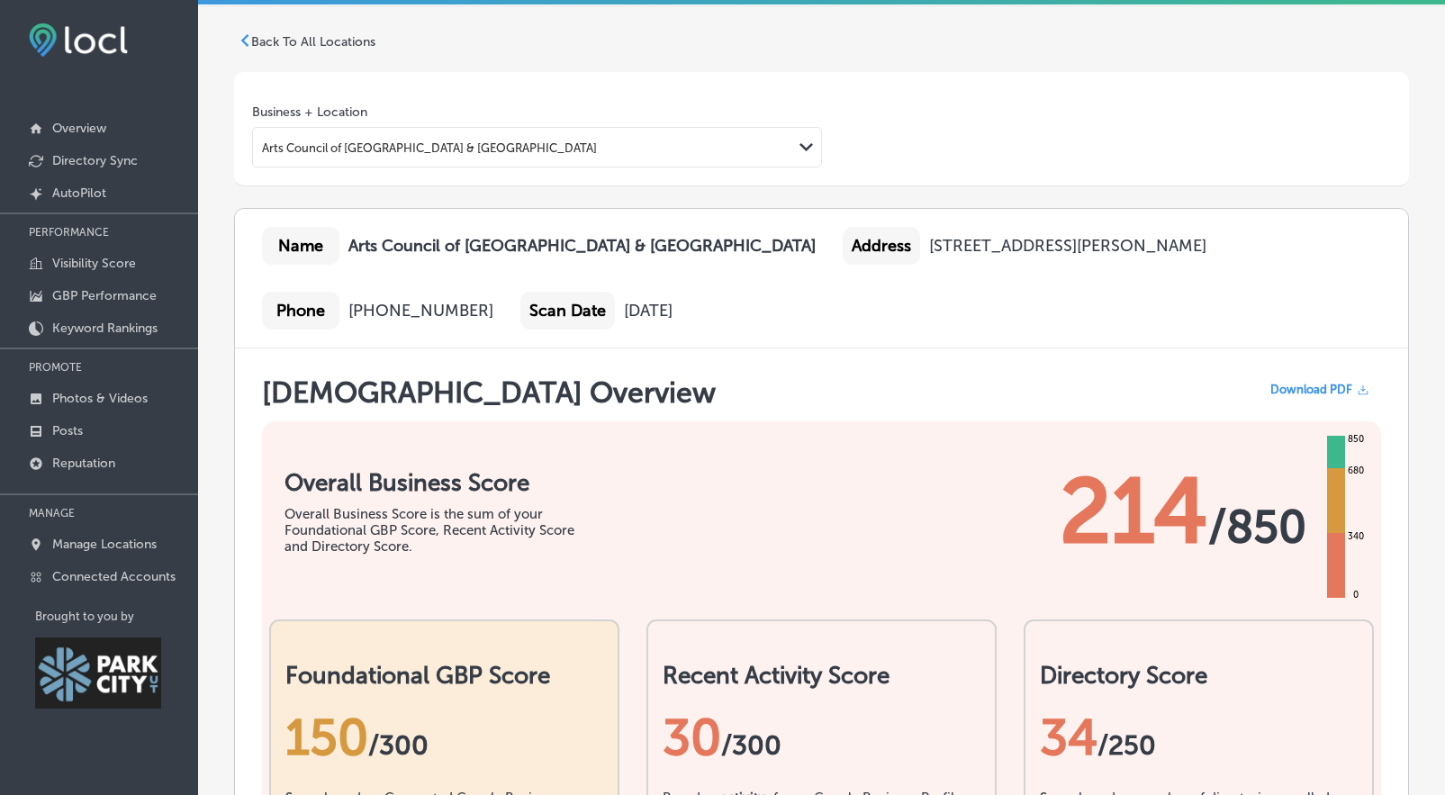
scroll to position [0, 0]
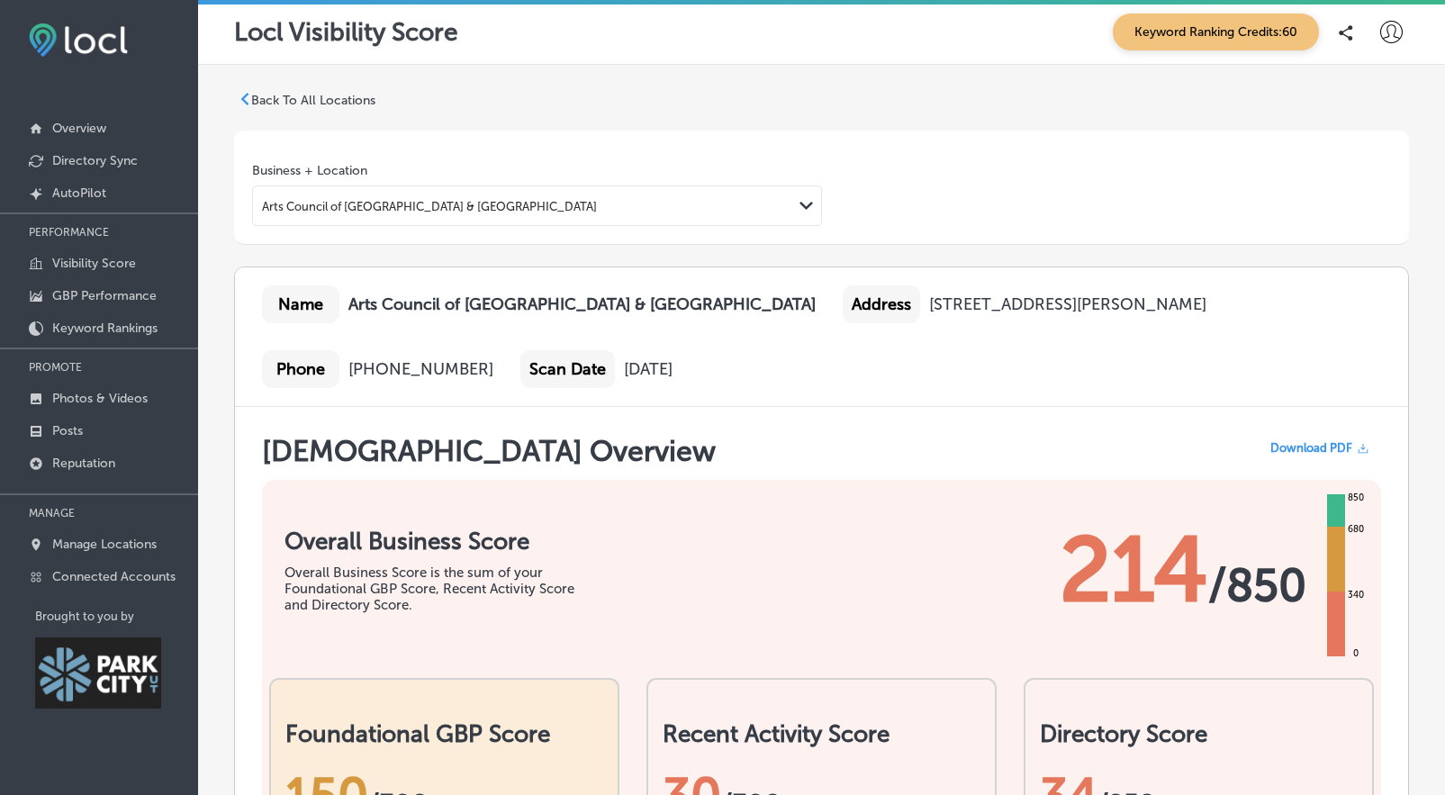
click at [253, 104] on p "Back To All Locations" at bounding box center [313, 100] width 124 height 15
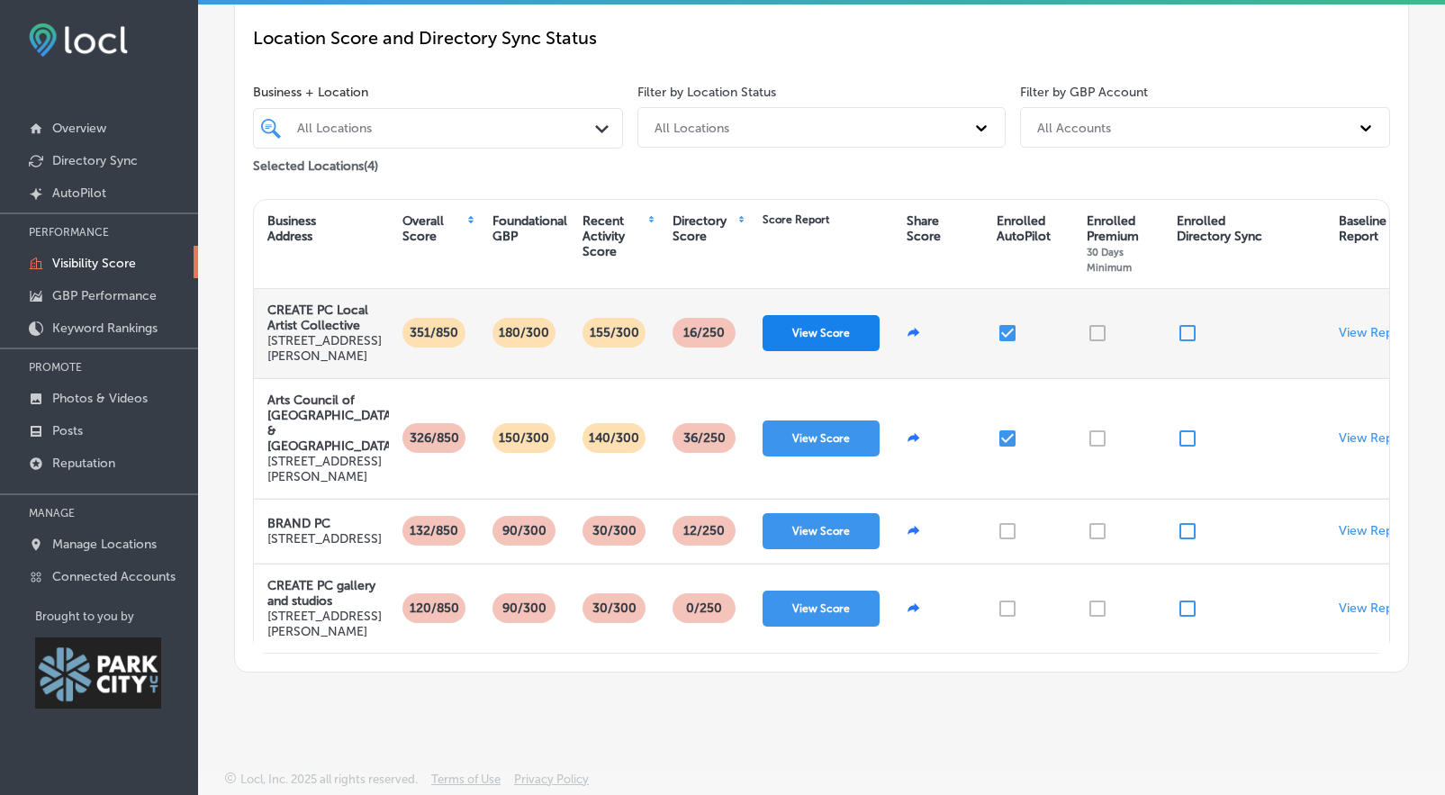
scroll to position [0, 40]
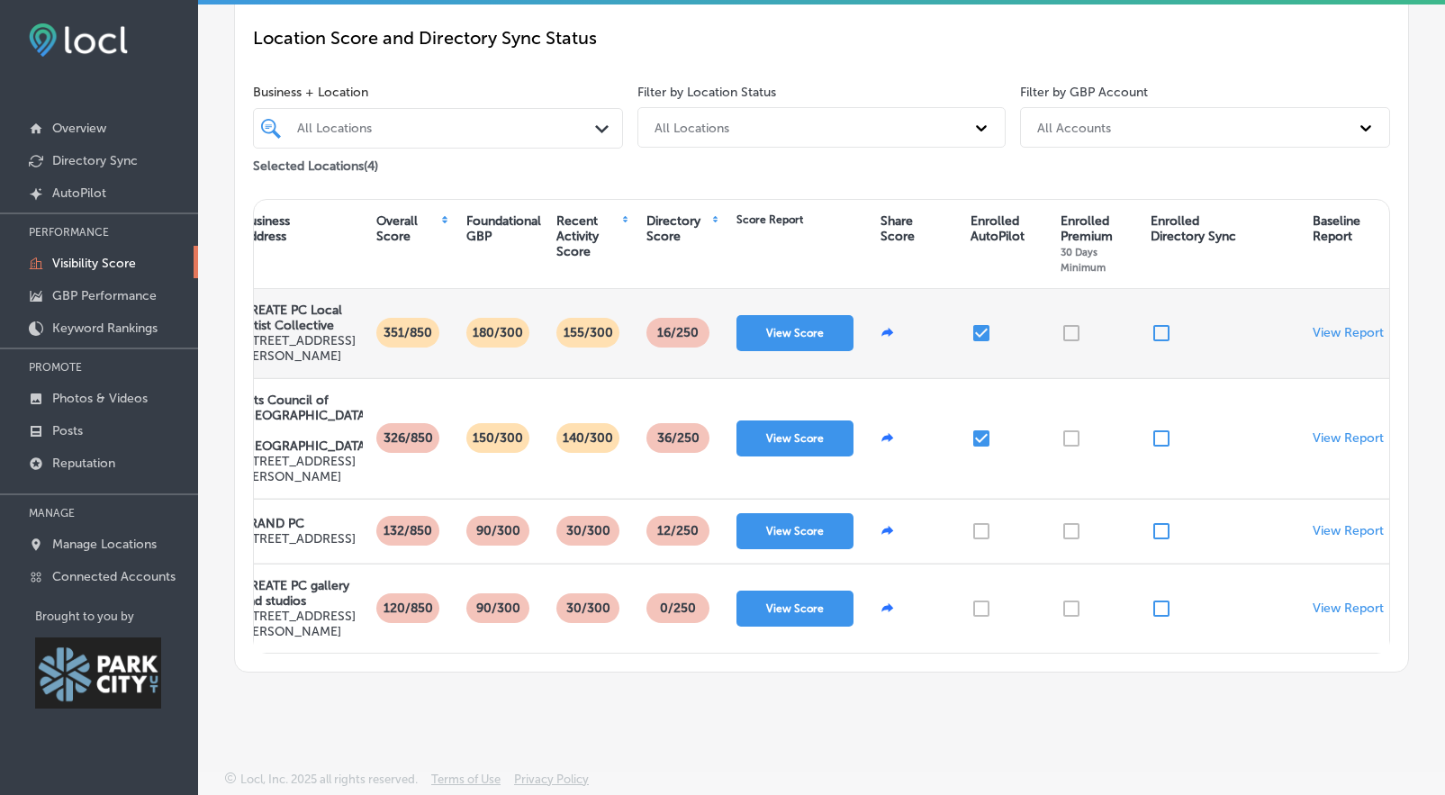
click at [1317, 289] on div "View Report" at bounding box center [1345, 333] width 90 height 88
click at [1317, 325] on p "View Report" at bounding box center [1348, 332] width 71 height 15
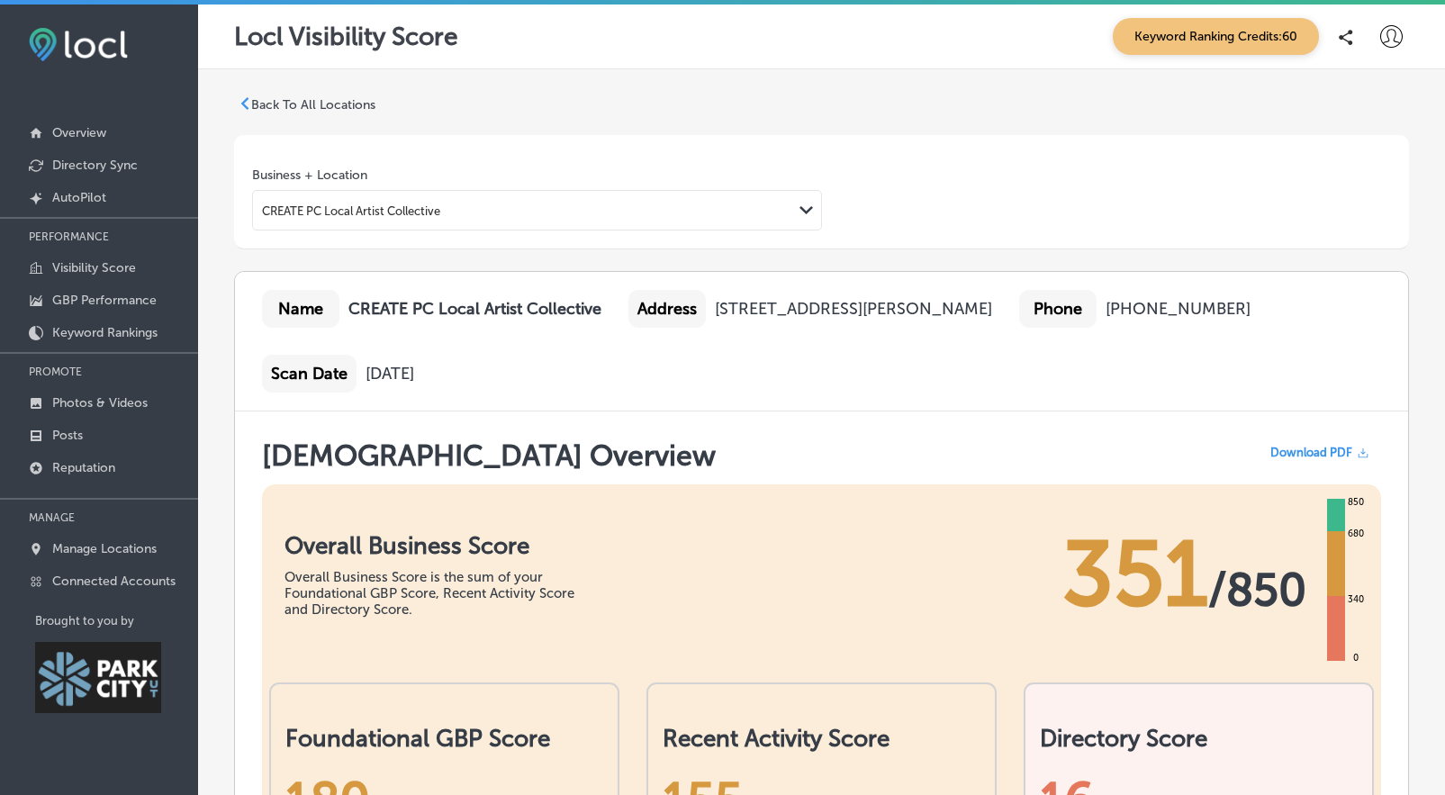
click at [245, 99] on polygon at bounding box center [245, 103] width 8 height 13
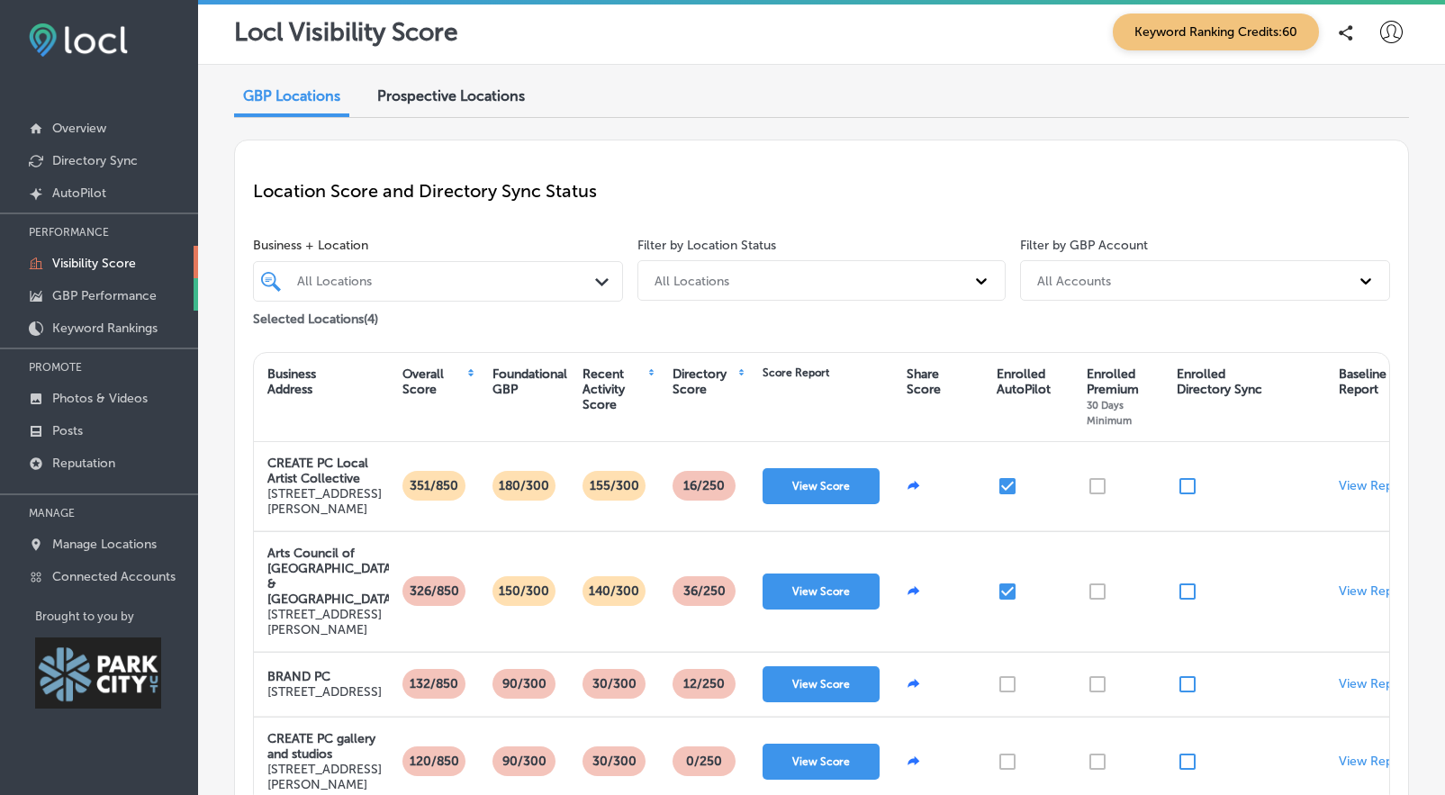
click at [91, 288] on p "GBP Performance" at bounding box center [104, 295] width 104 height 15
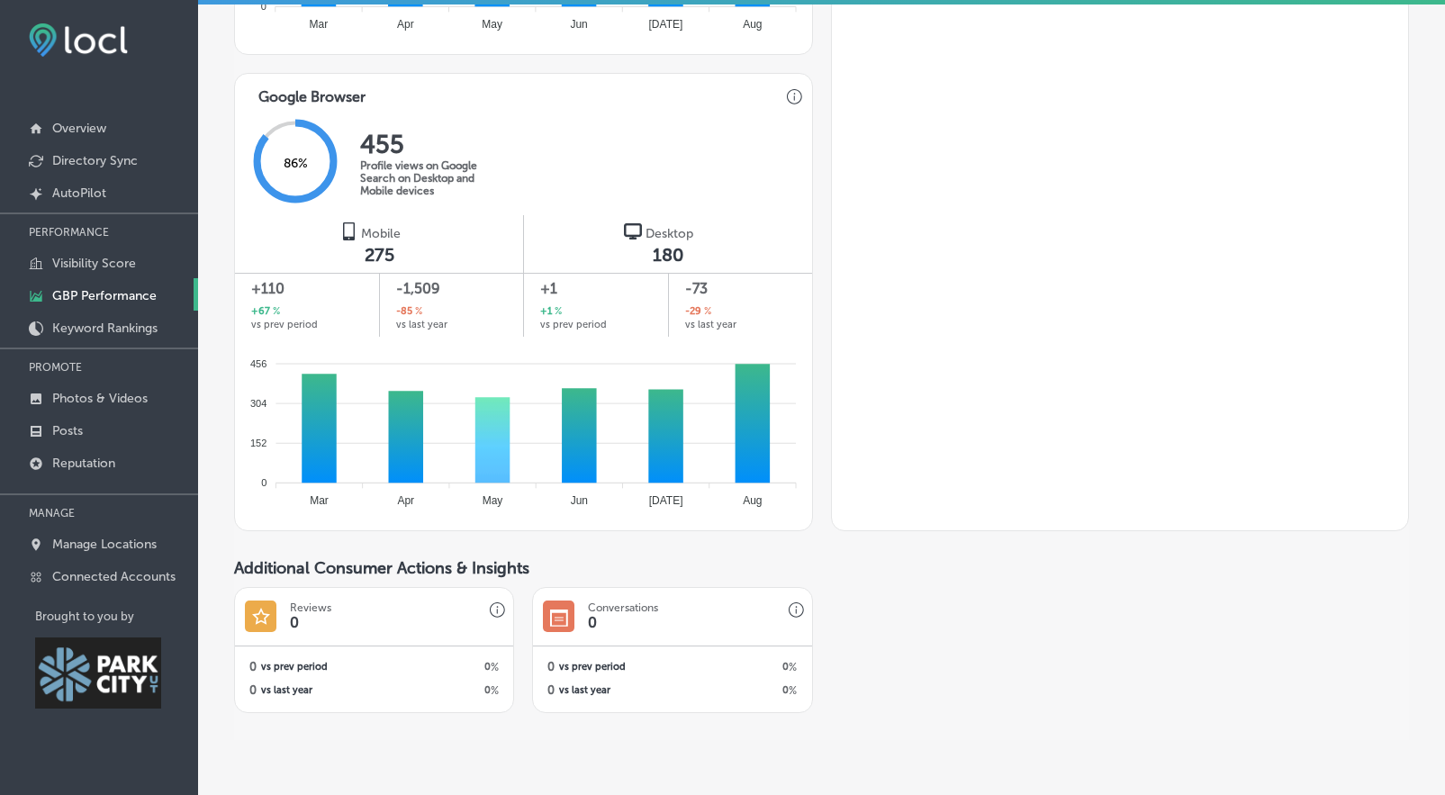
scroll to position [1127, 0]
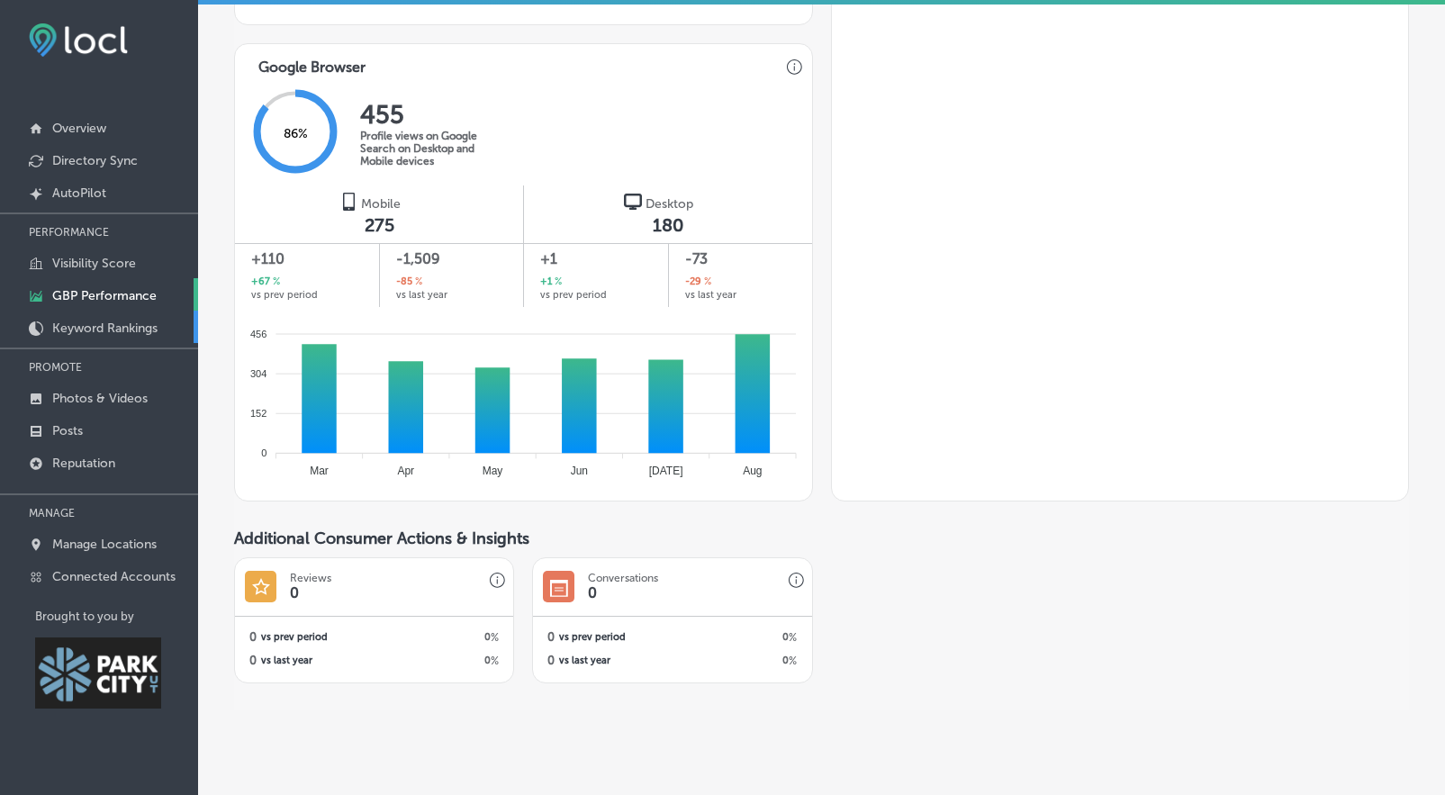
click at [127, 332] on p "Keyword Rankings" at bounding box center [104, 328] width 105 height 15
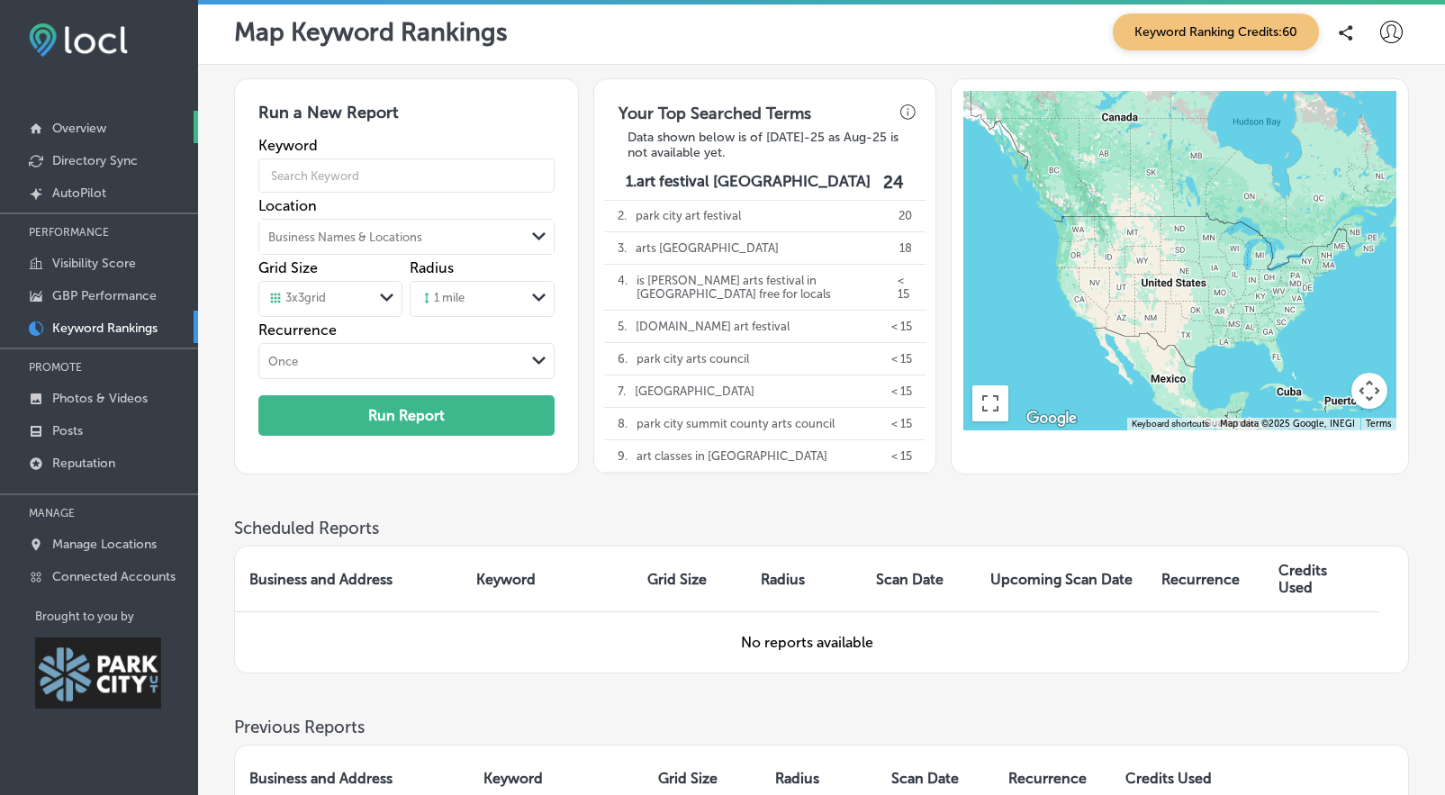
click at [80, 121] on p "Overview" at bounding box center [79, 128] width 54 height 15
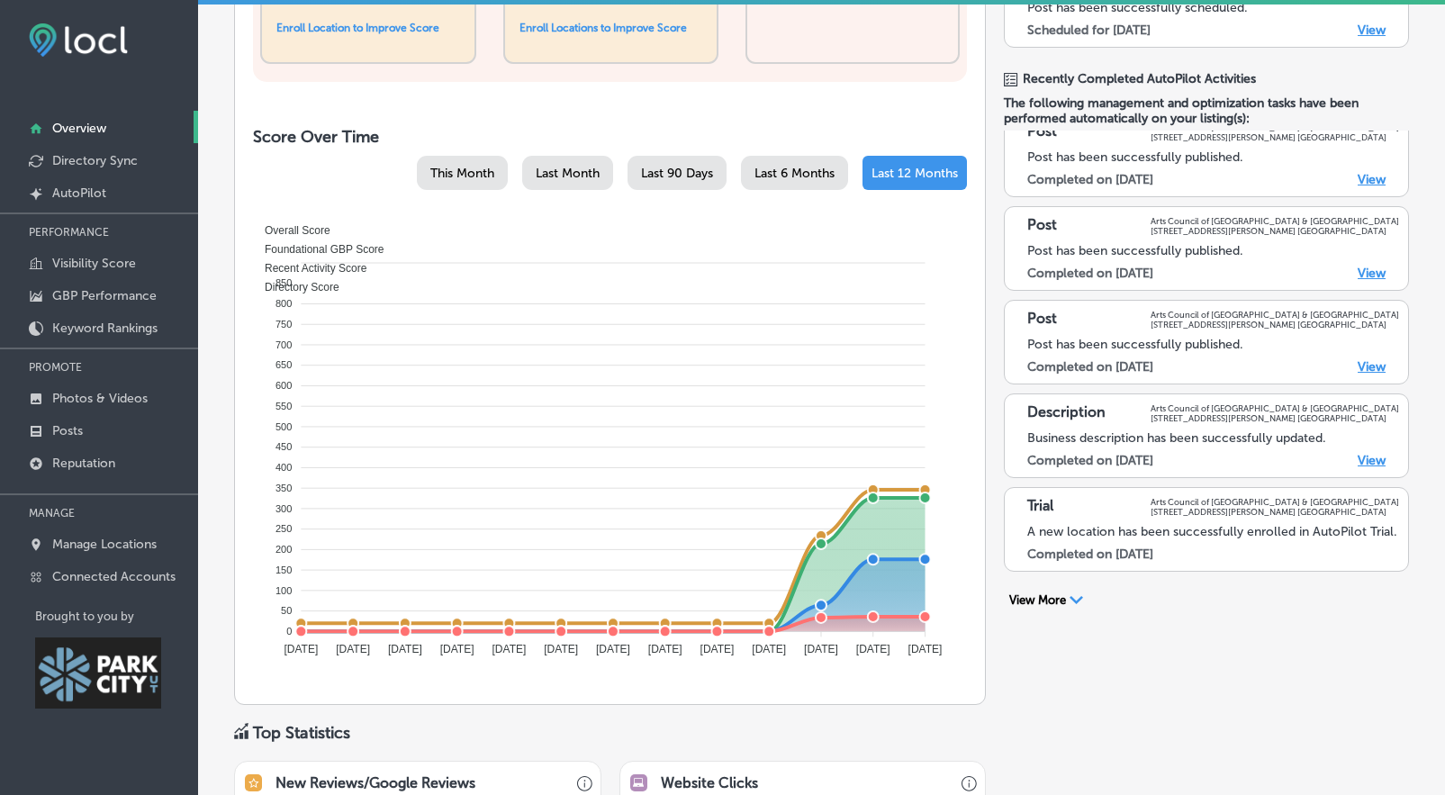
scroll to position [782, 0]
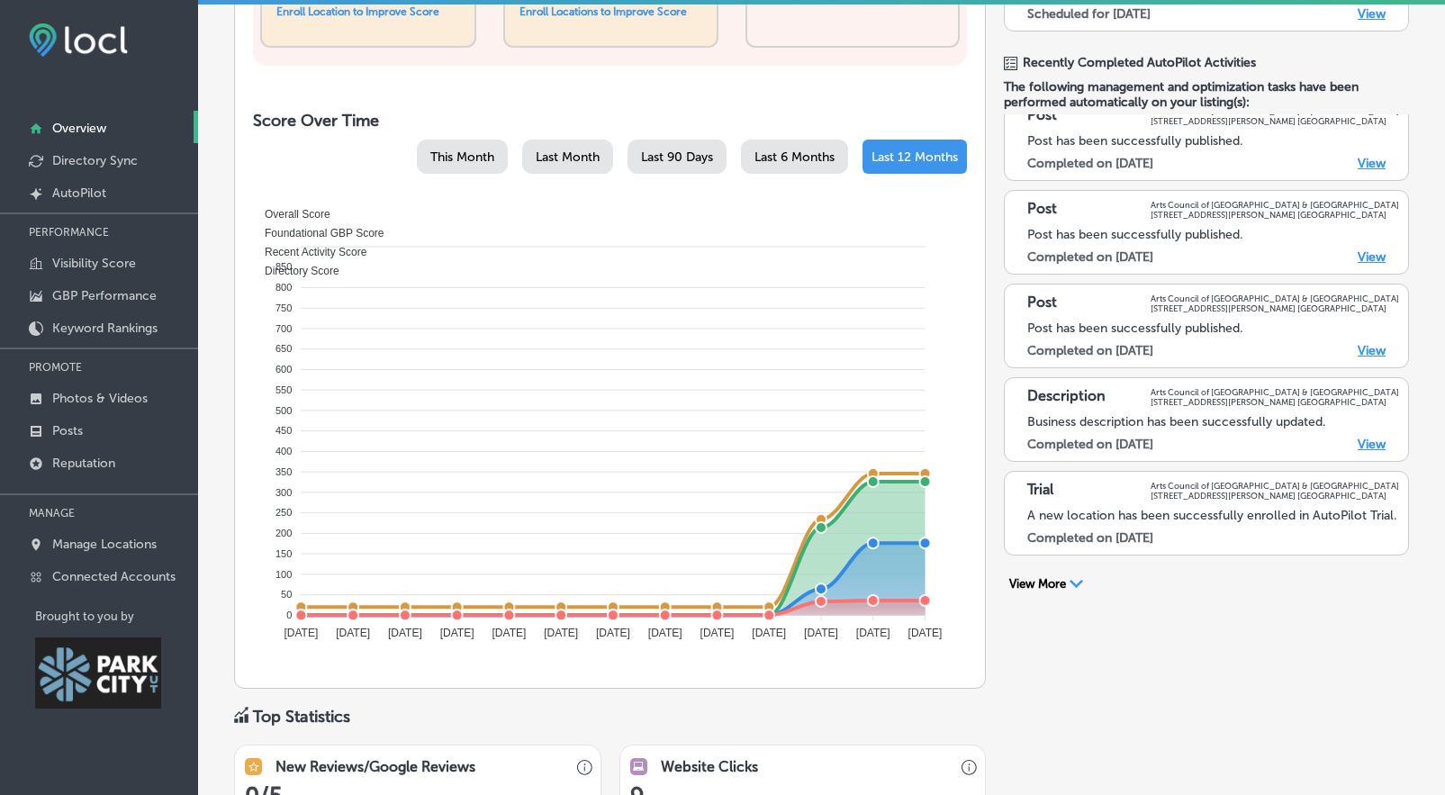
click at [1070, 580] on icon "Path Created with Sketch." at bounding box center [1077, 584] width 14 height 8
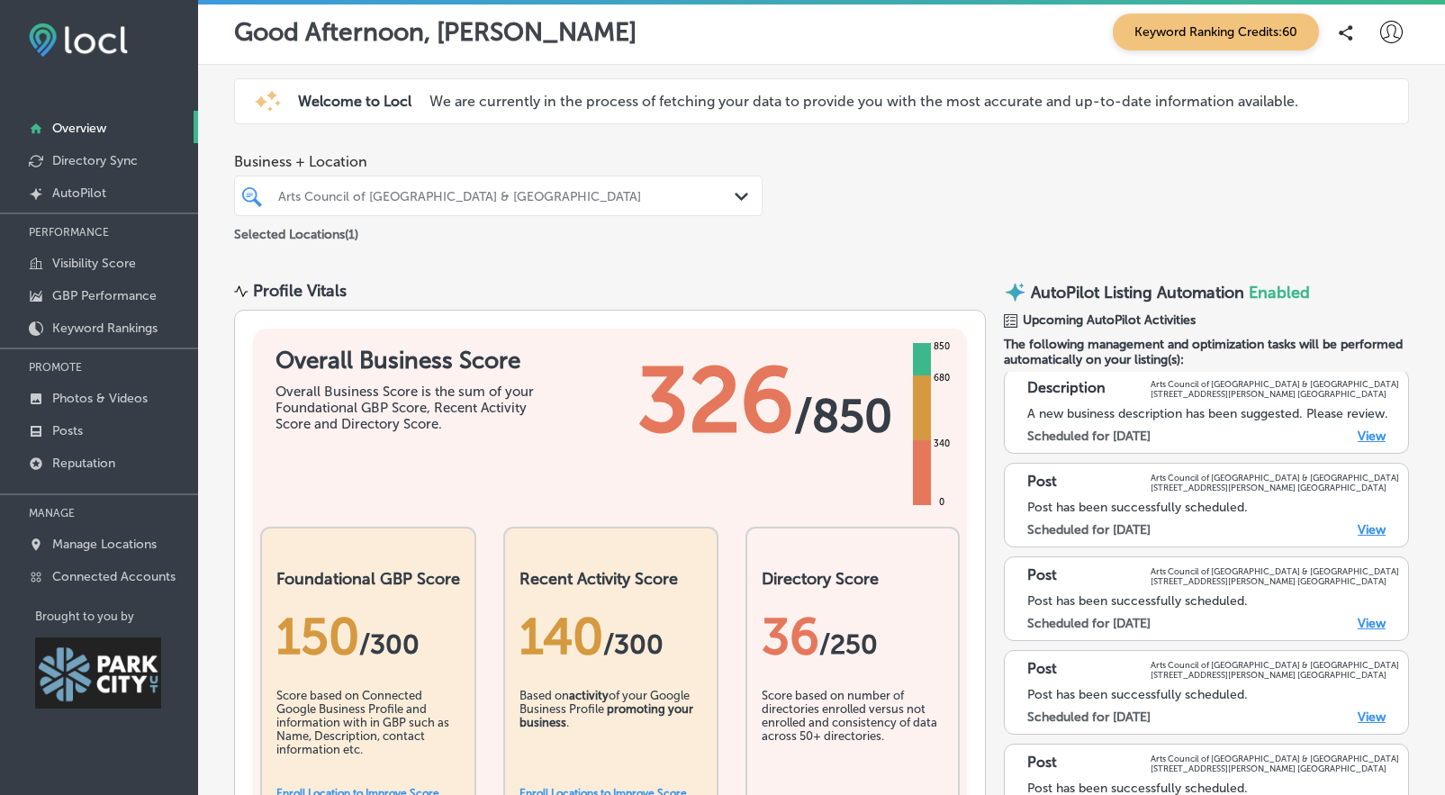
scroll to position [0, 0]
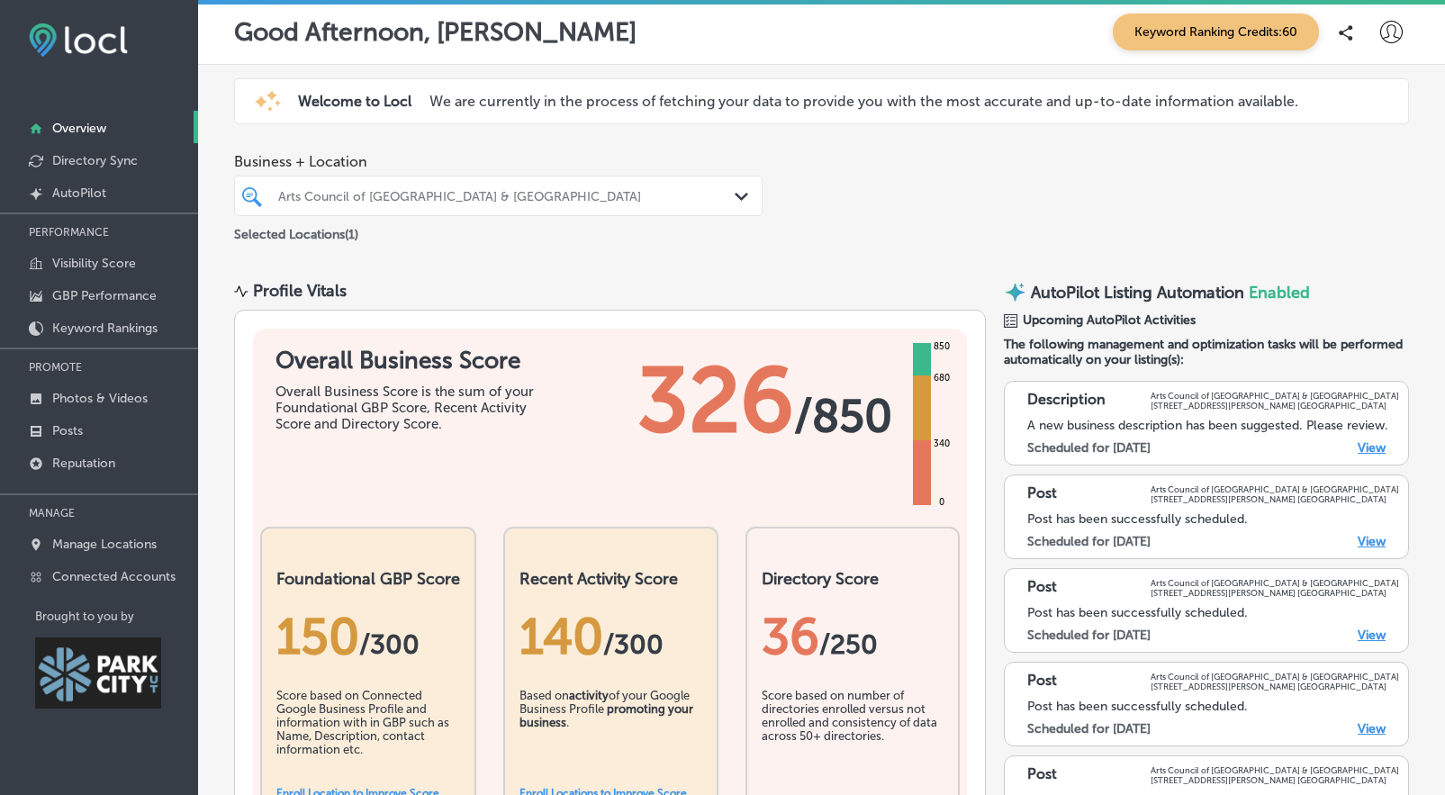
click at [1356, 455] on div "Description Arts Council of Park City & Summit County 1500 Kearns Blvd, Unit E2…" at bounding box center [1206, 423] width 405 height 85
click at [1358, 450] on link "View" at bounding box center [1372, 447] width 28 height 15
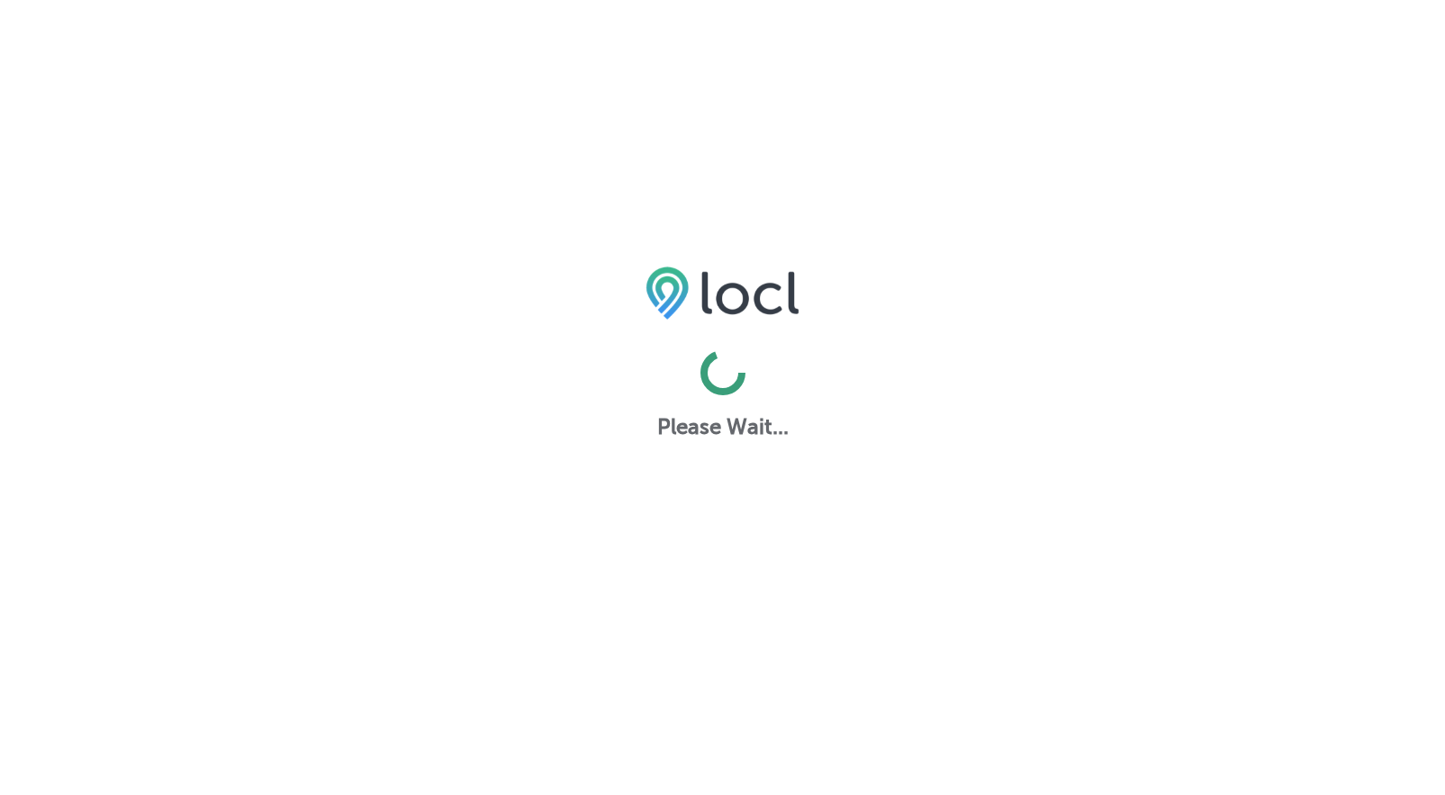
select select "US"
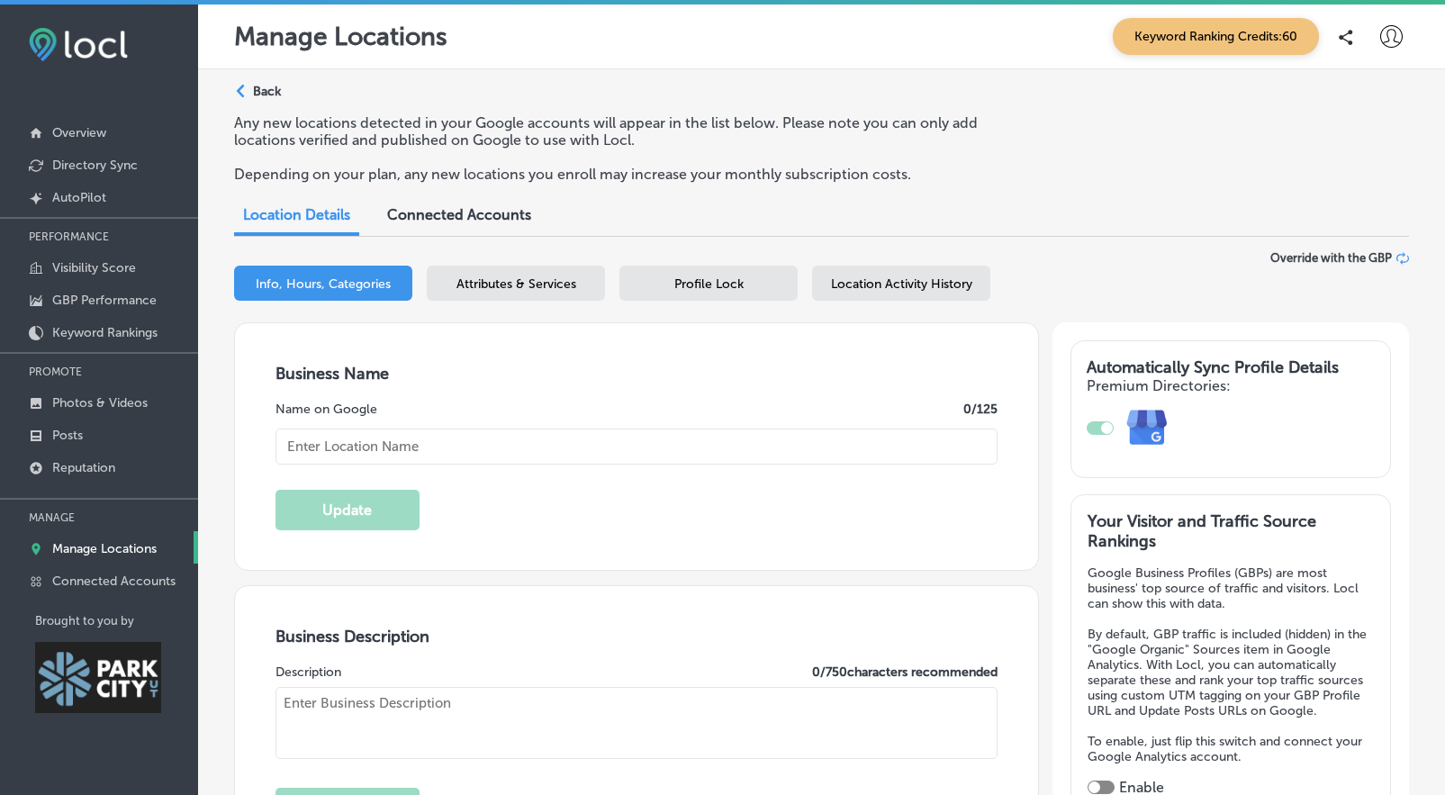
checkbox input "true"
type input "Arts Council of [GEOGRAPHIC_DATA] & [GEOGRAPHIC_DATA]"
type textarea "The Arts Council of Park City & Summit County champions creative vitality by co…"
type input "[PHONE_NUMBER]"
type input "[URL][DOMAIN_NAME]"
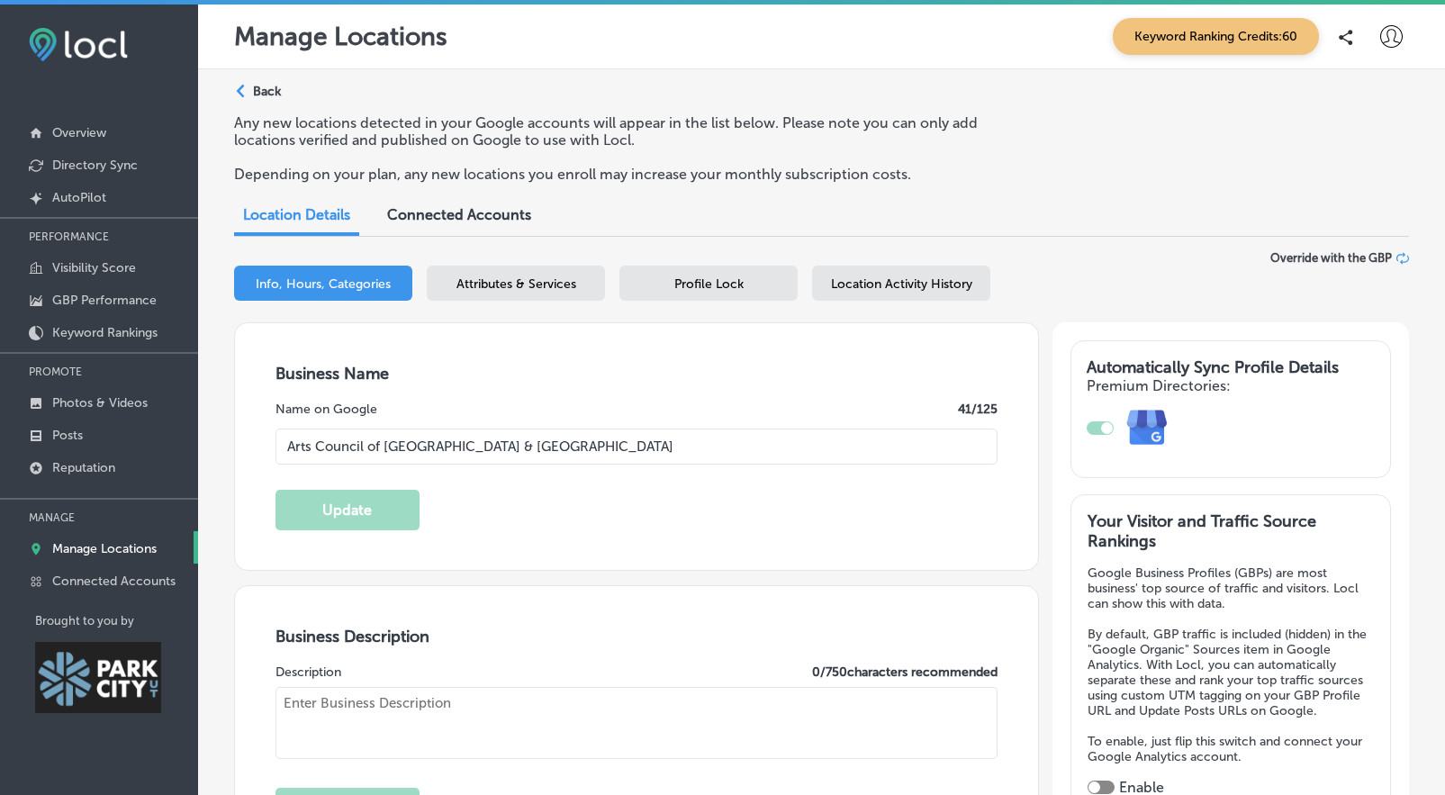
type textarea "The Arts Council of Park City & Summit County is a dynamic nonprofit and Local …"
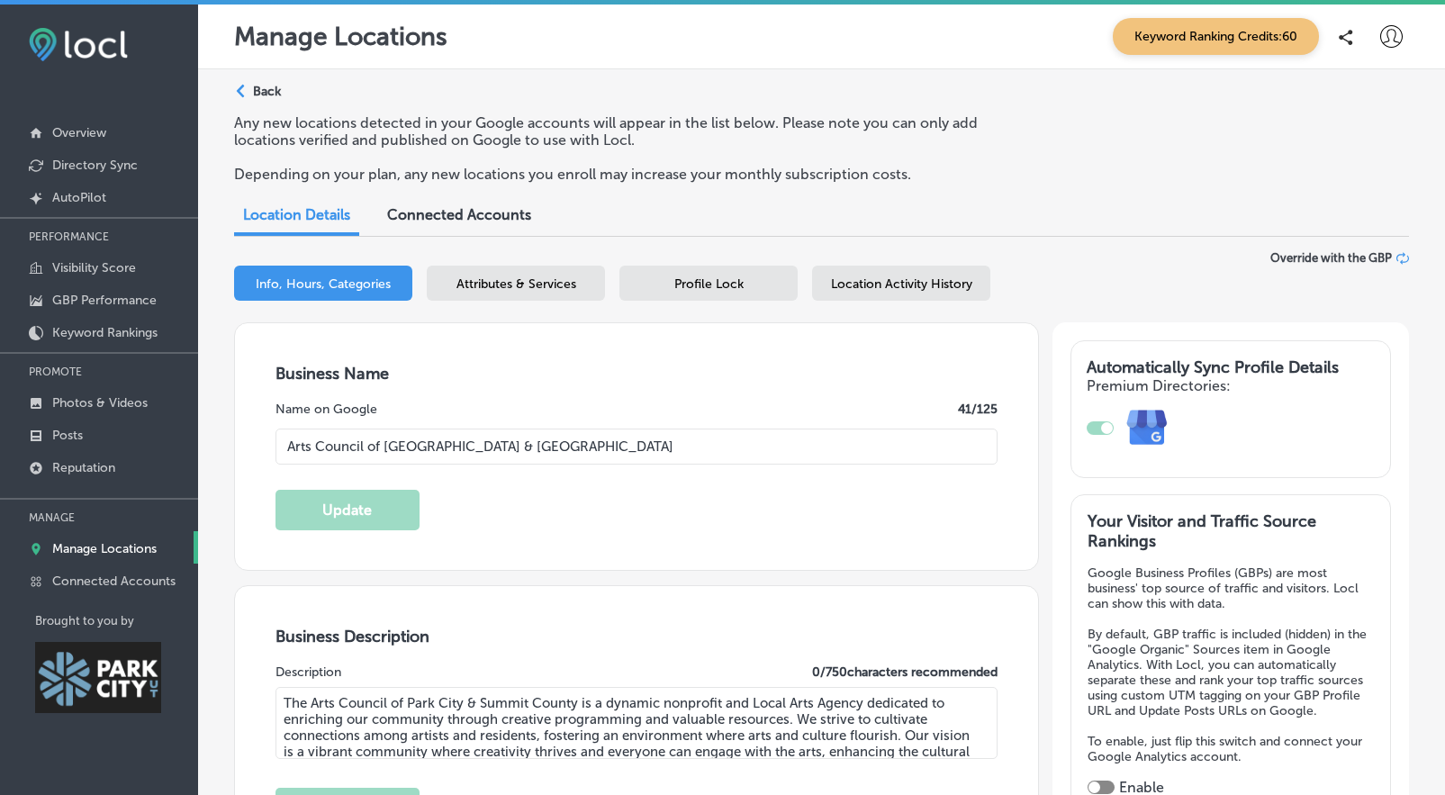
type input "[STREET_ADDRESS][PERSON_NAME]"
type input "[GEOGRAPHIC_DATA]"
type input "84060"
type input "US"
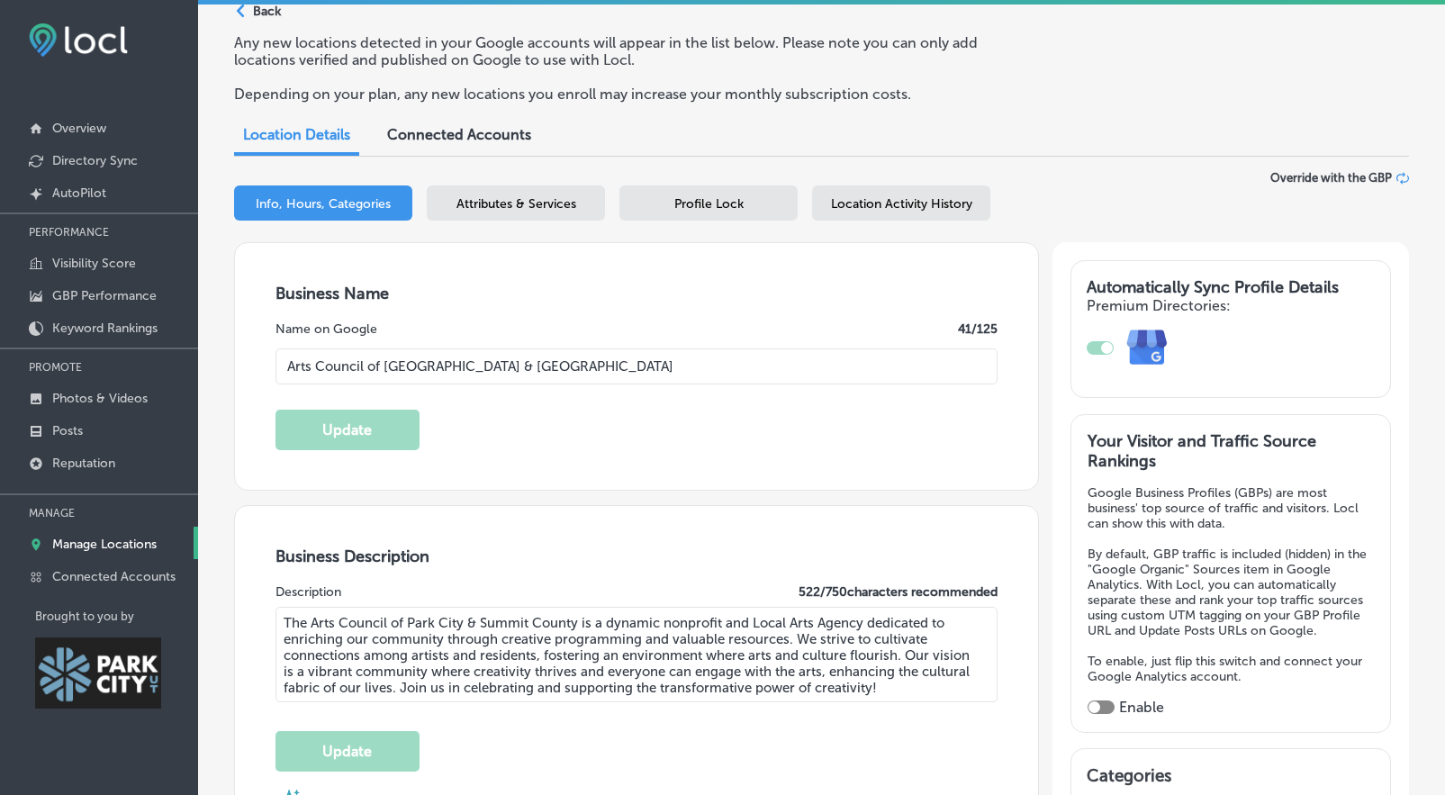
scroll to position [72, 0]
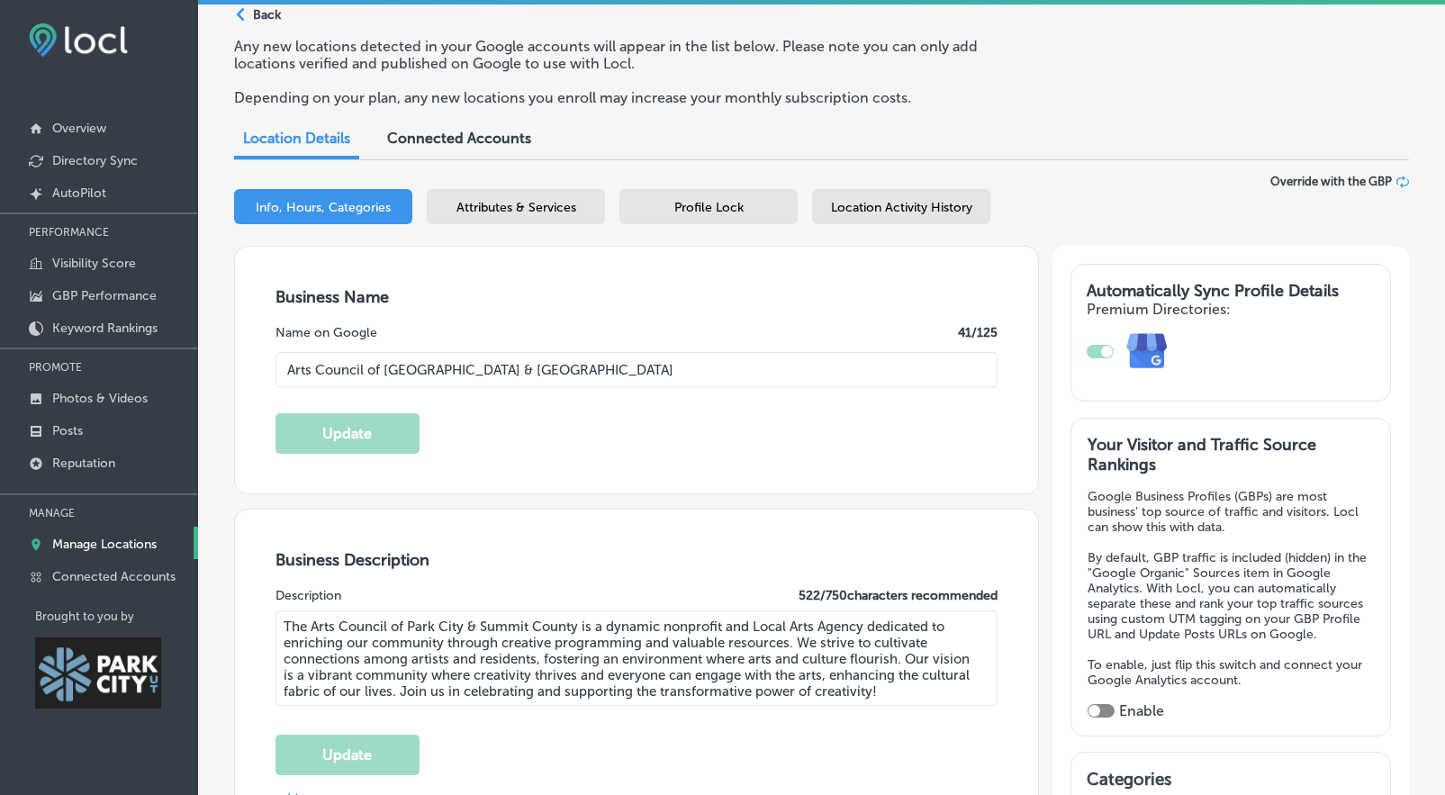
click at [544, 205] on span "Attributes & Services" at bounding box center [517, 207] width 120 height 15
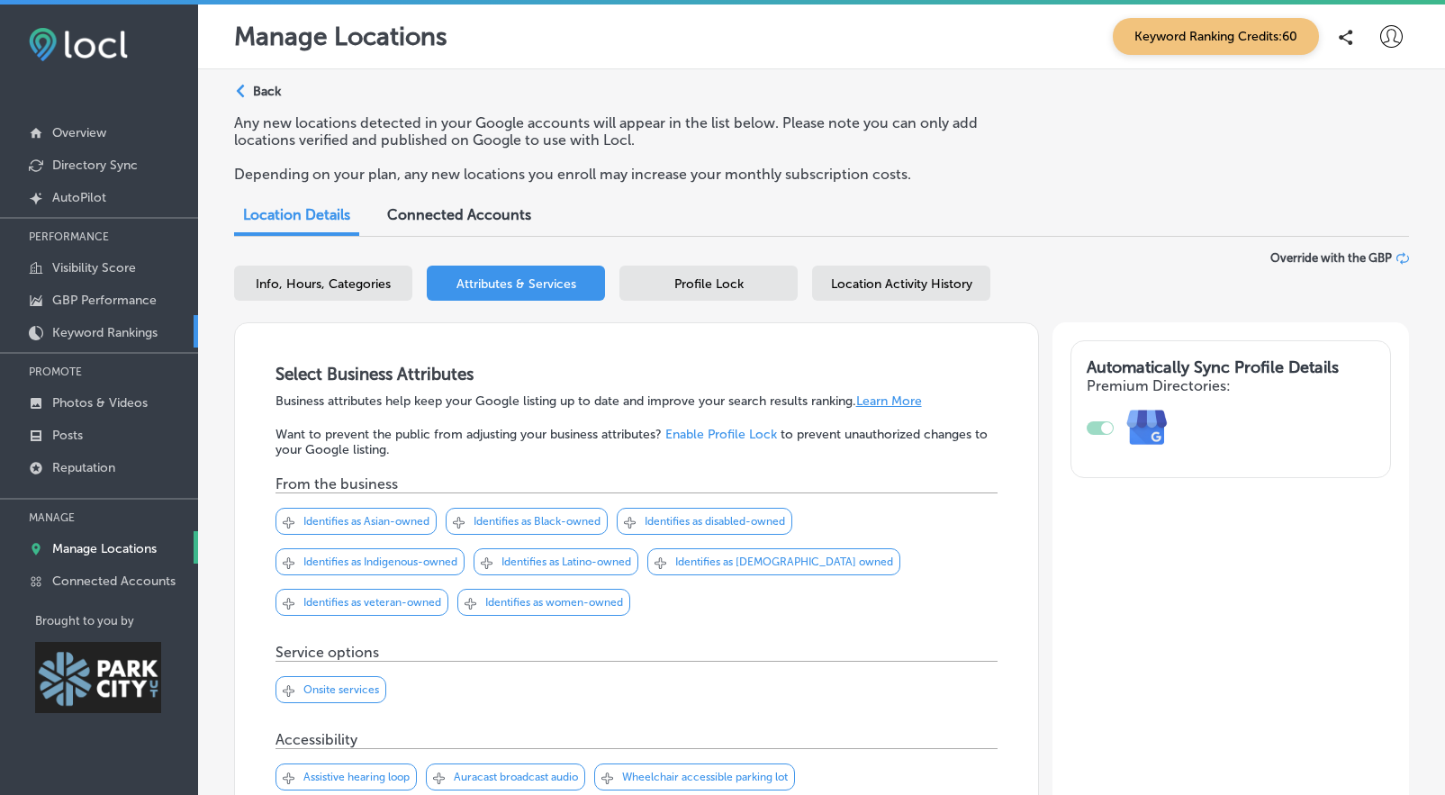
click at [96, 330] on p "Keyword Rankings" at bounding box center [104, 332] width 105 height 15
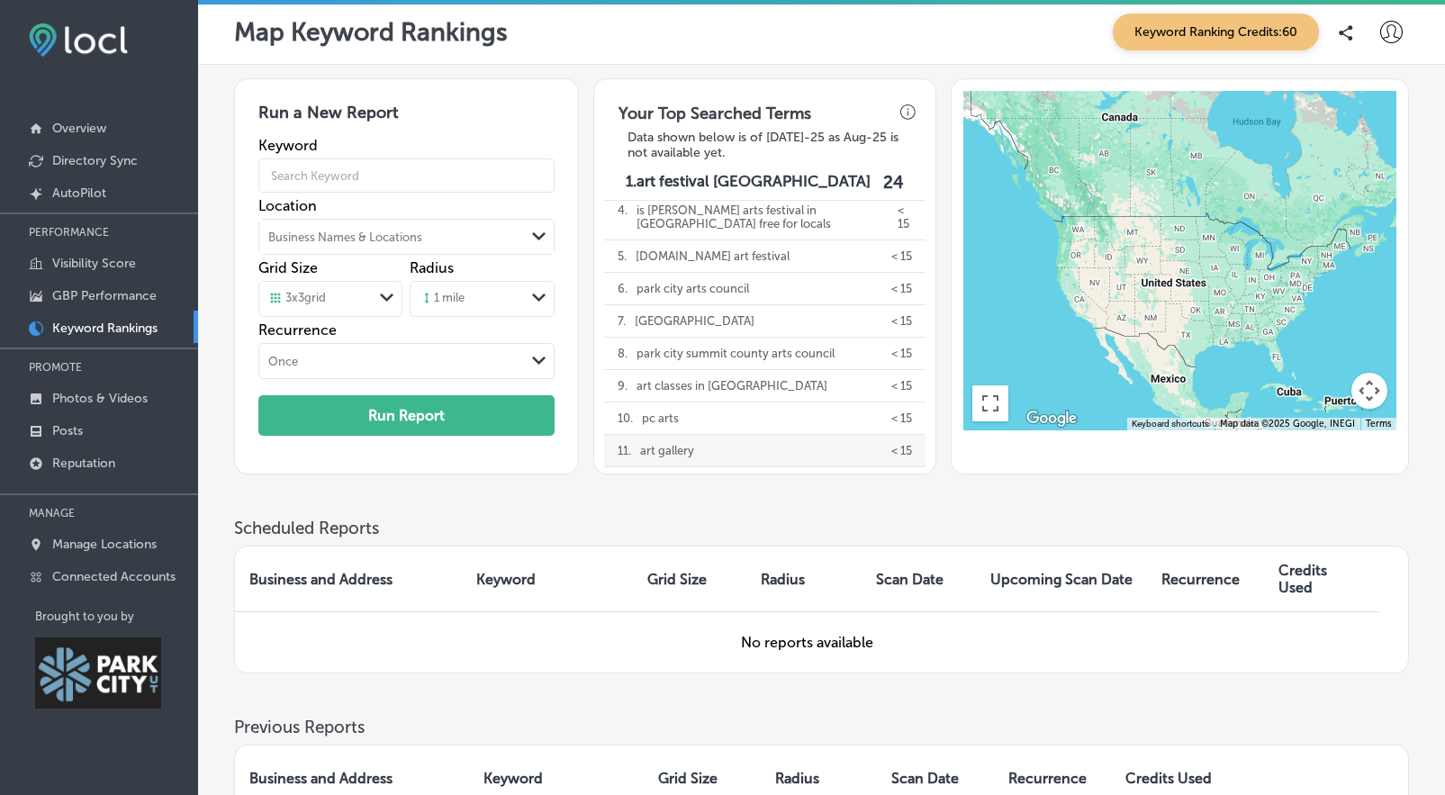
scroll to position [263, 0]
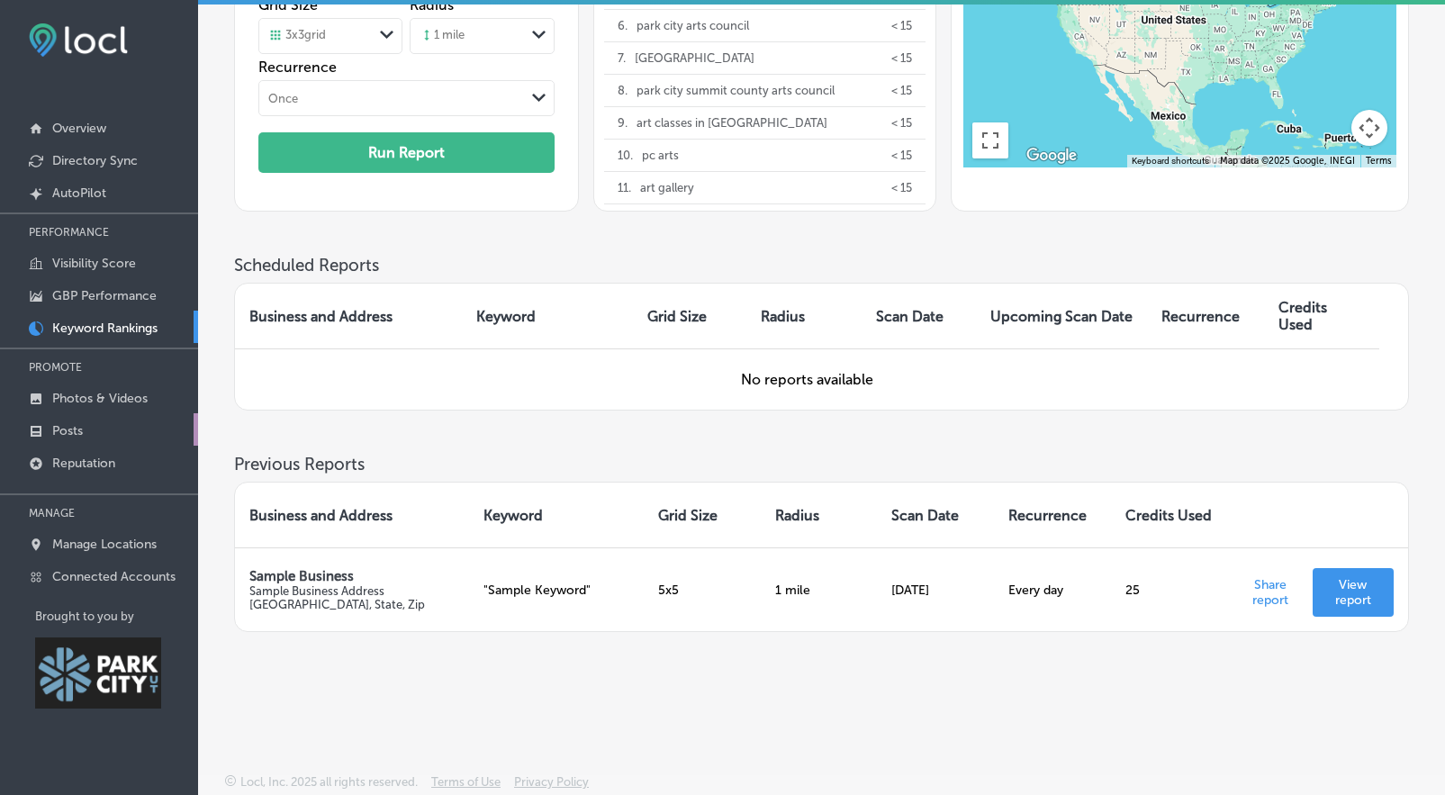
click at [81, 425] on p "Posts" at bounding box center [67, 430] width 31 height 15
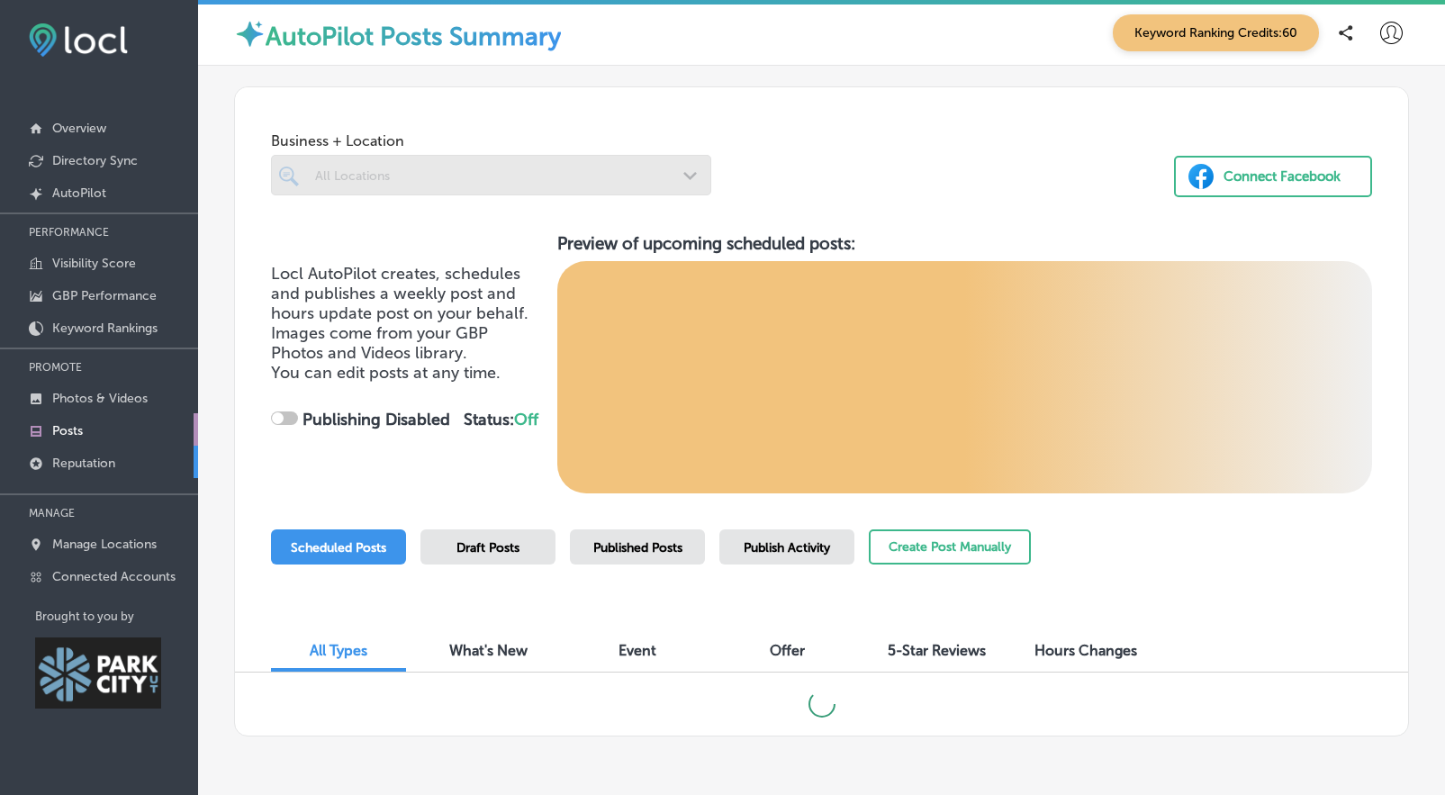
checkbox input "true"
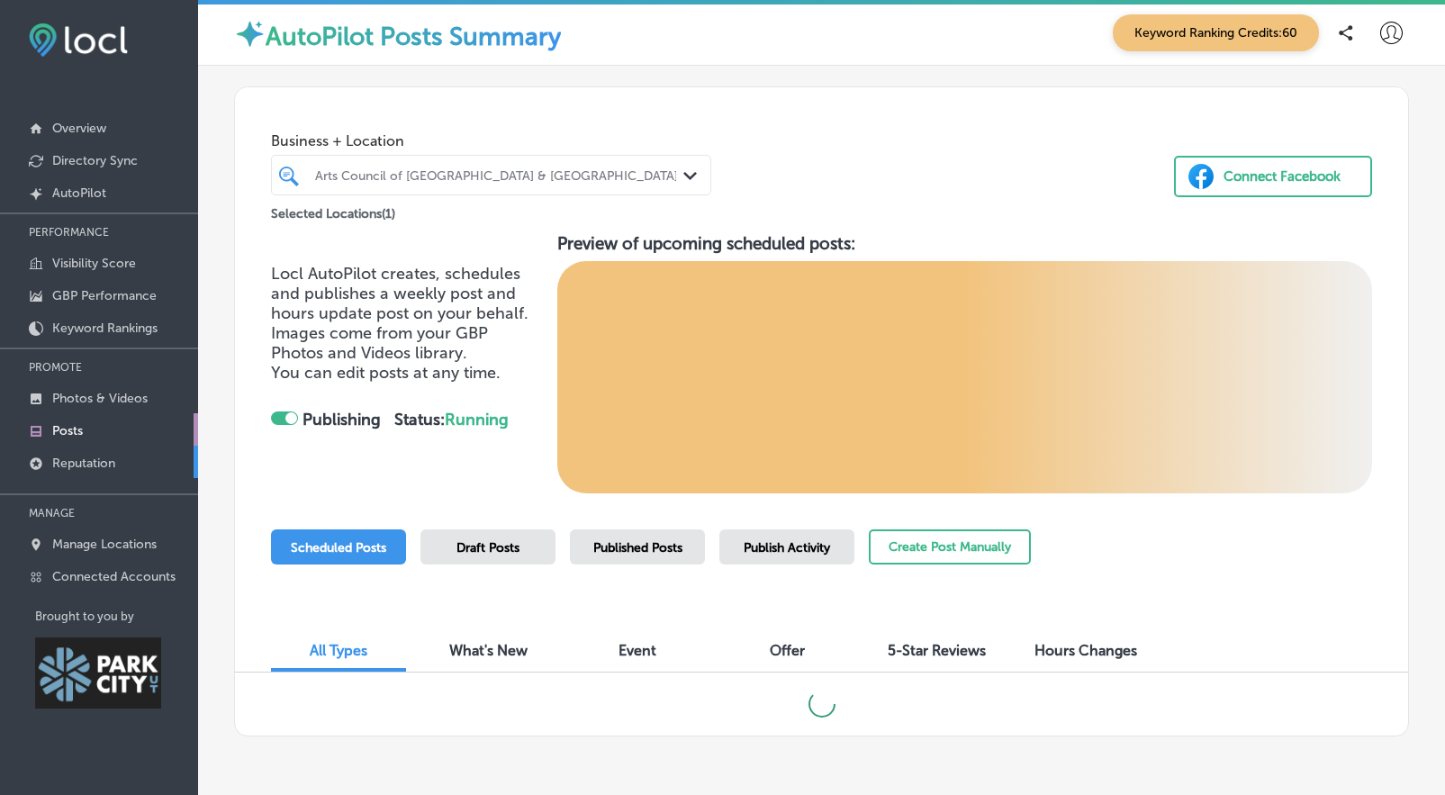
click at [109, 457] on p "Reputation" at bounding box center [83, 463] width 63 height 15
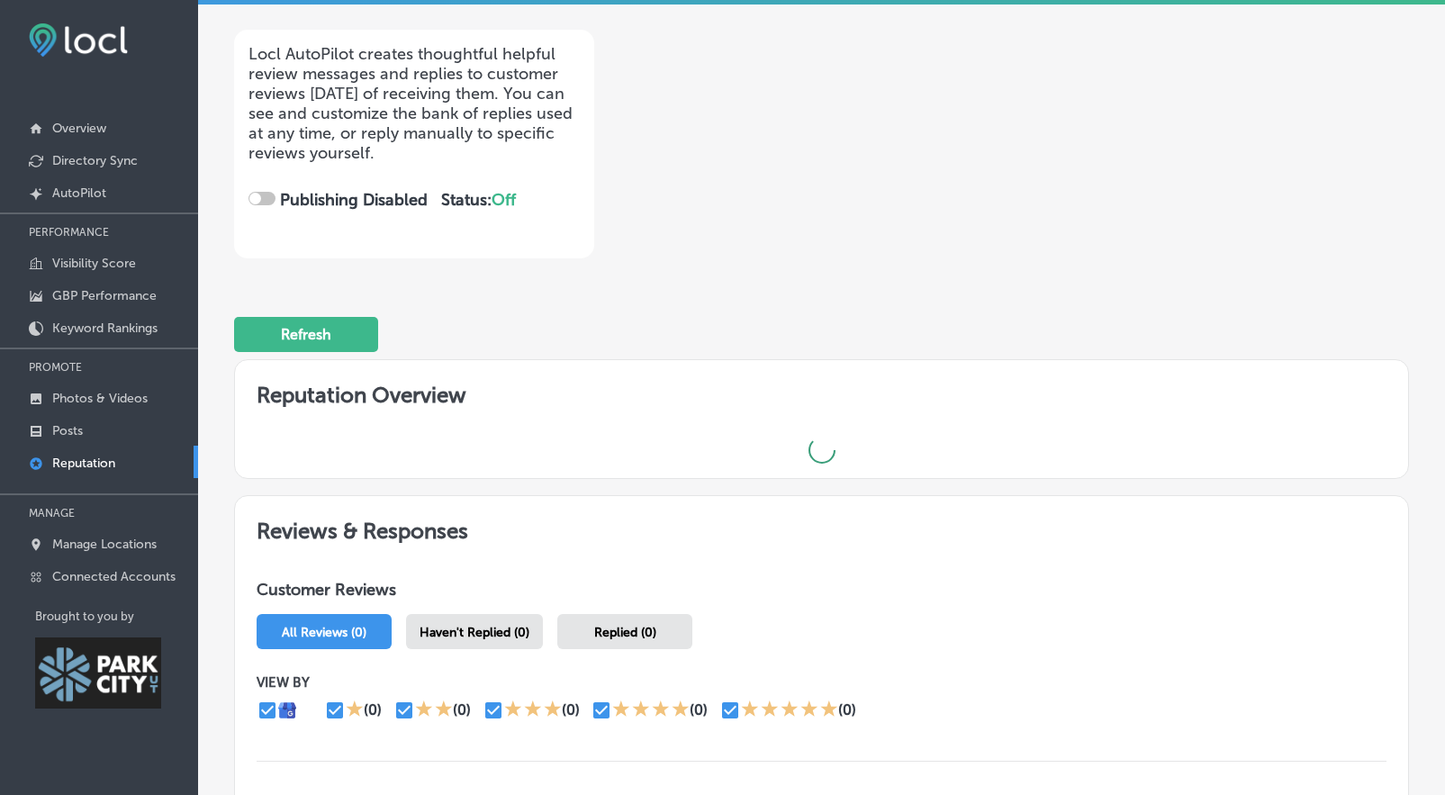
scroll to position [462, 0]
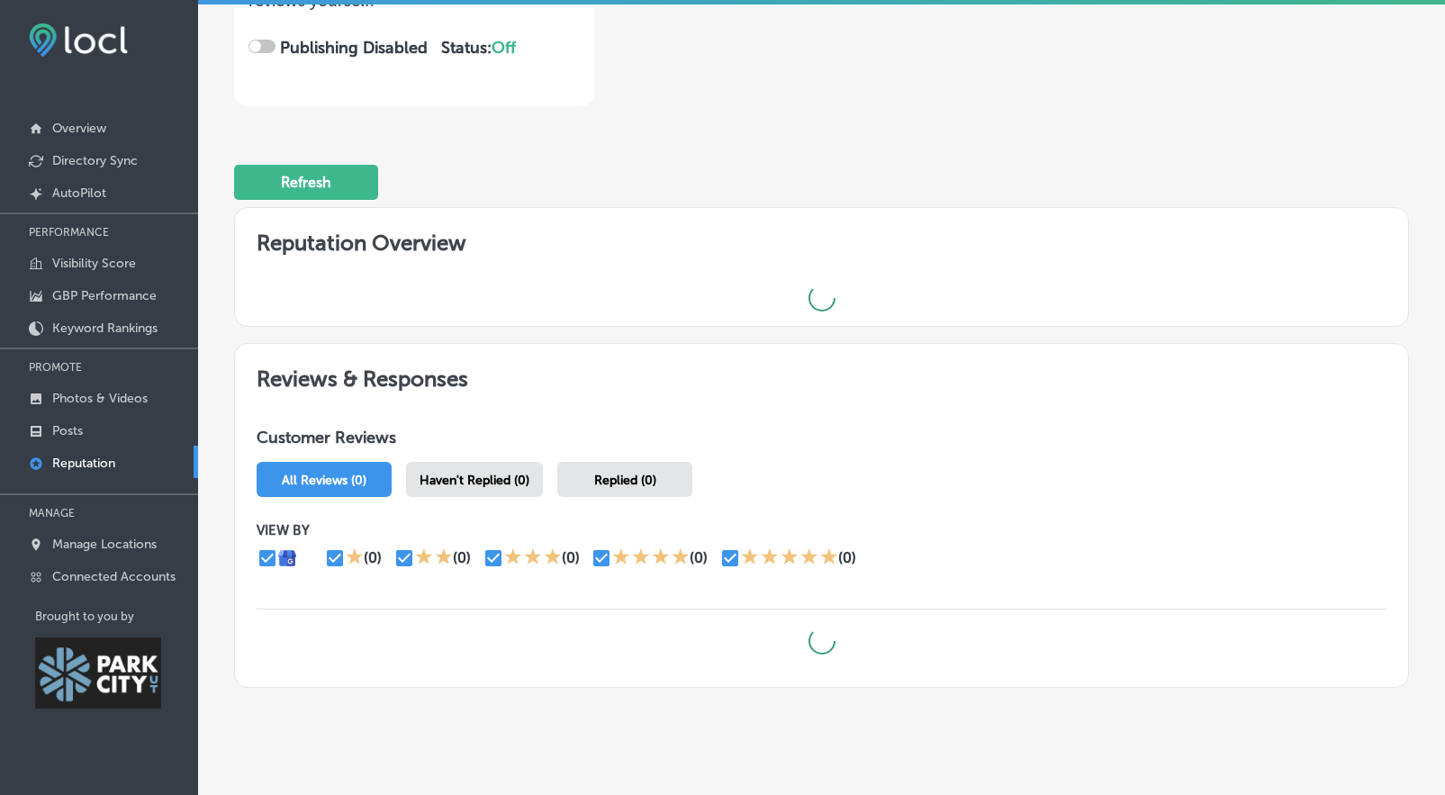
checkbox input "true"
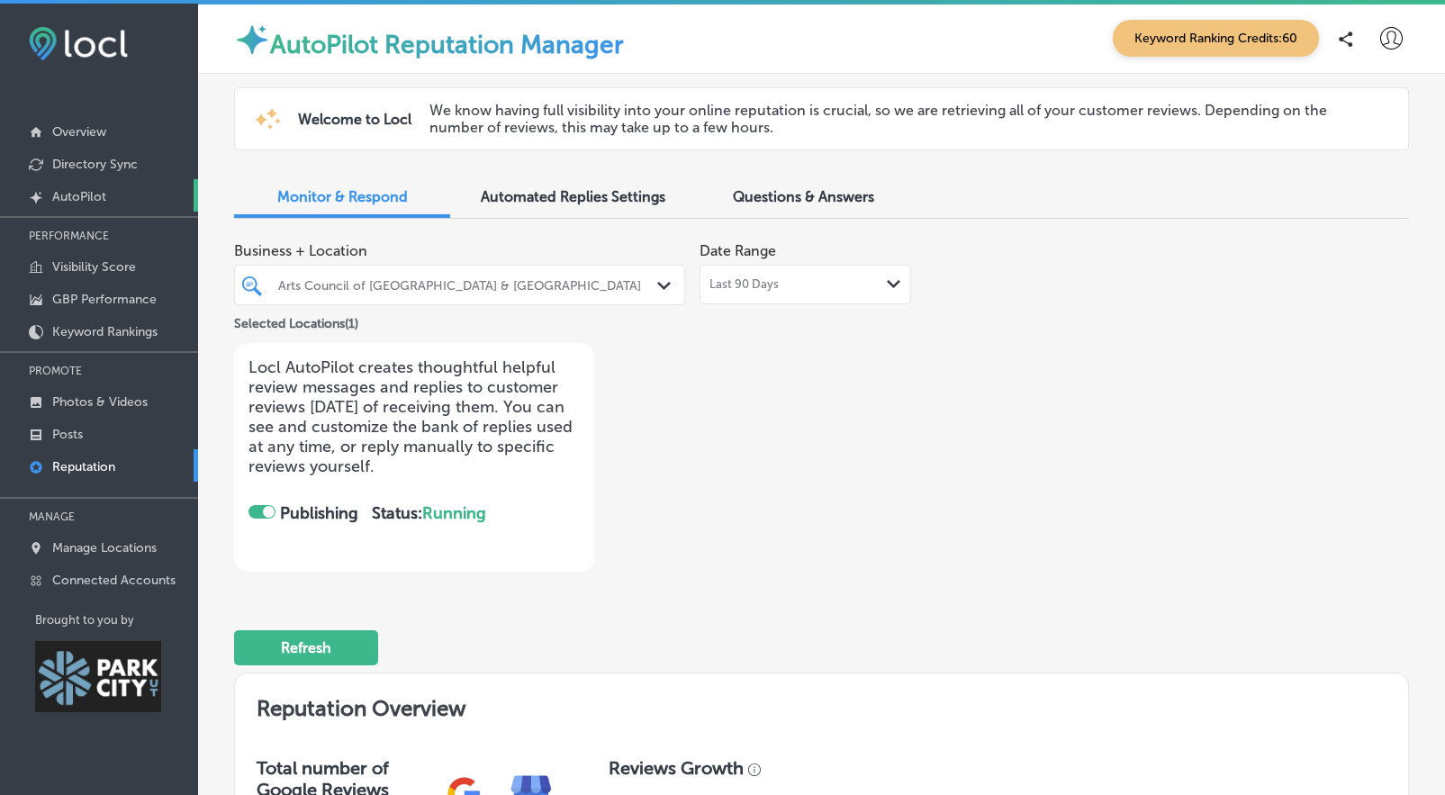
scroll to position [0, 0]
click at [104, 163] on p "Directory Sync" at bounding box center [95, 165] width 86 height 15
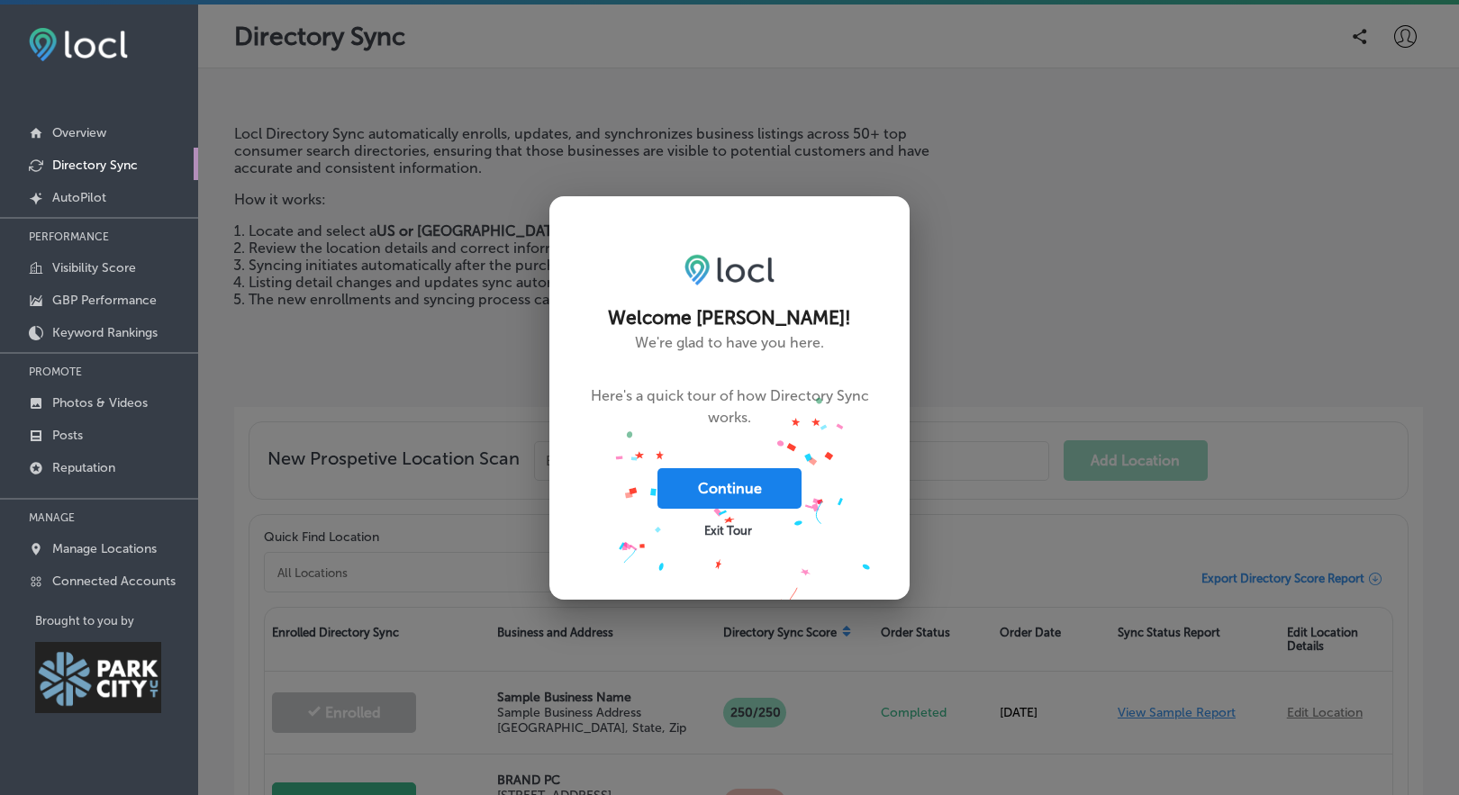
click at [726, 484] on button "Continue" at bounding box center [729, 488] width 144 height 41
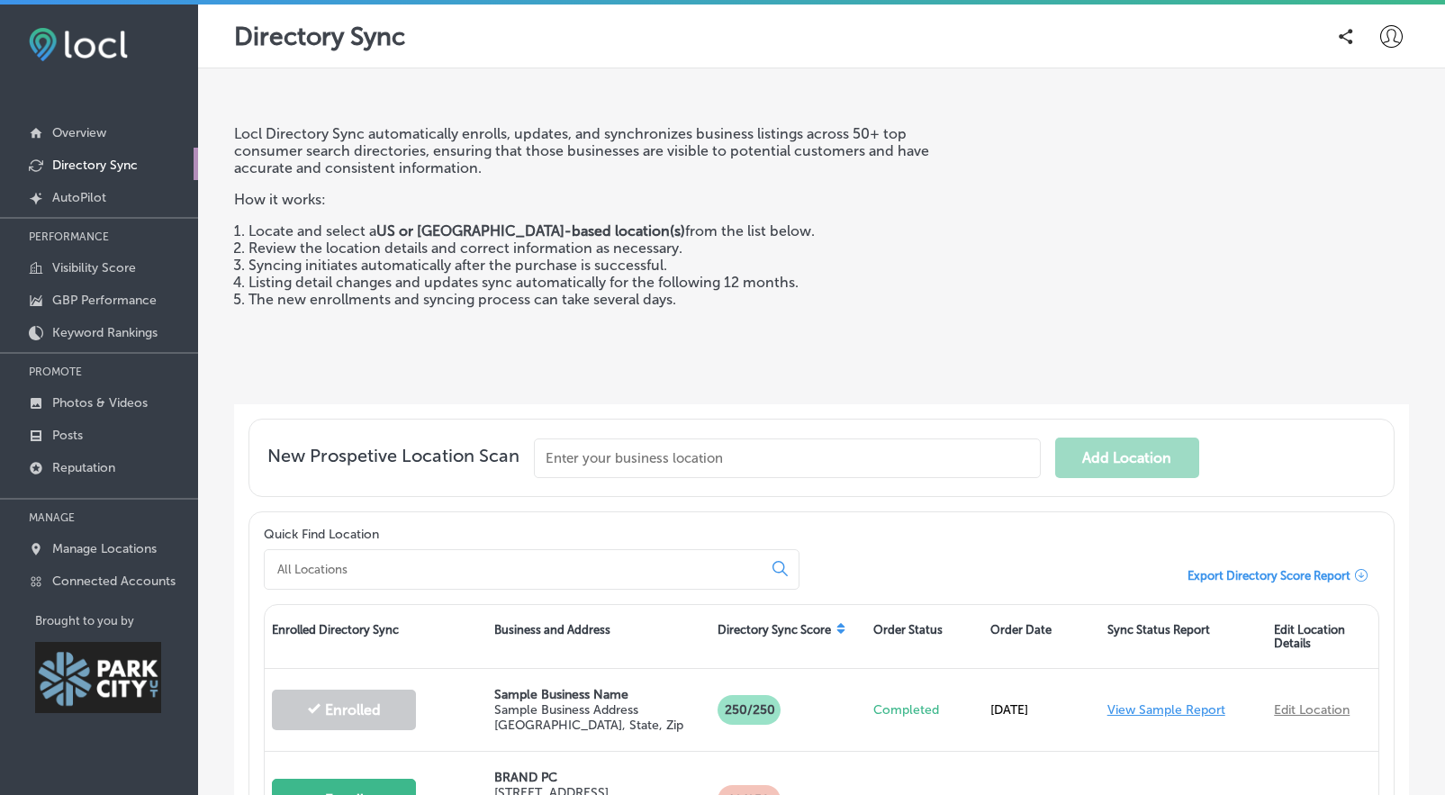
scroll to position [460, 0]
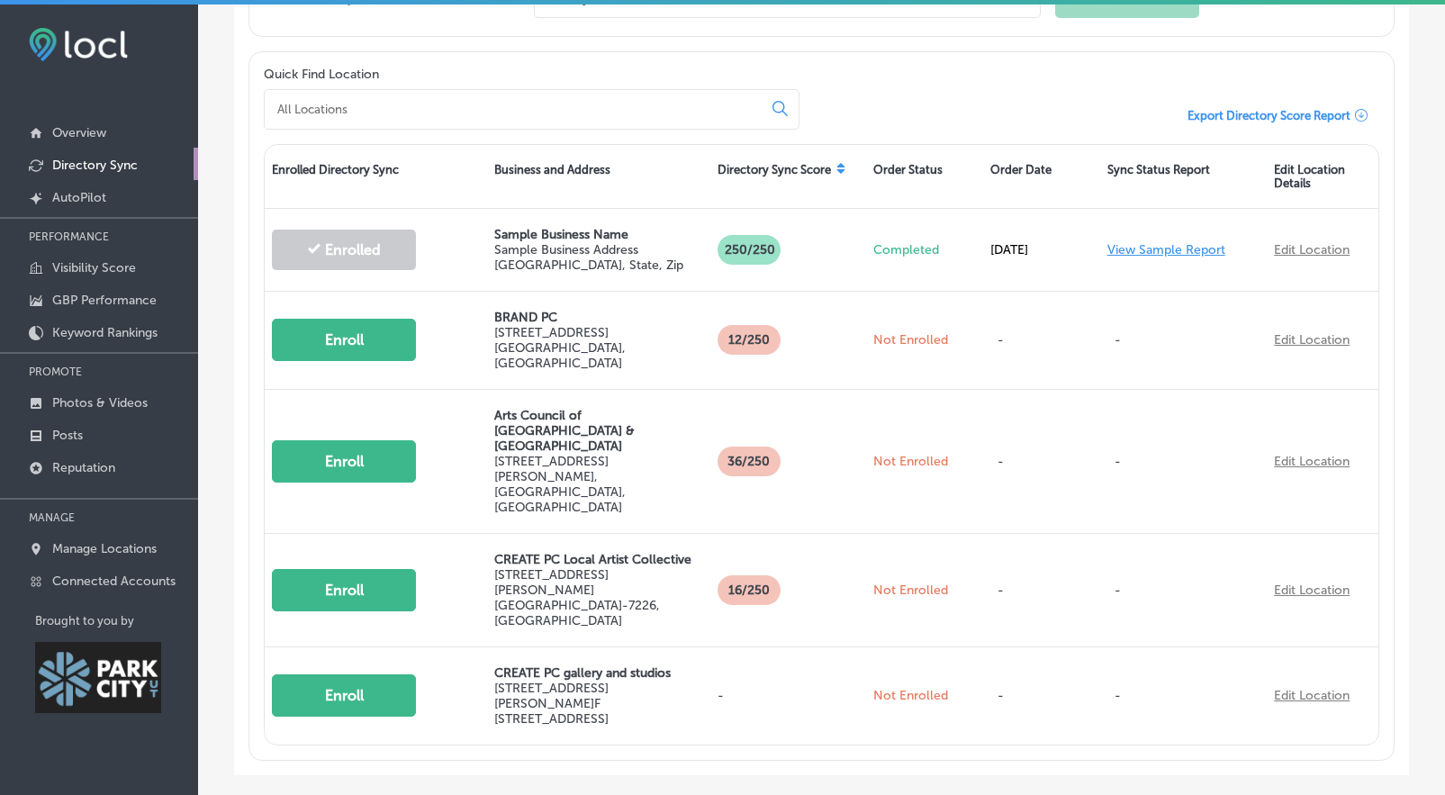
click at [104, 168] on p "Directory Sync" at bounding box center [95, 165] width 86 height 15
click at [114, 266] on p "Visibility Score" at bounding box center [94, 267] width 84 height 15
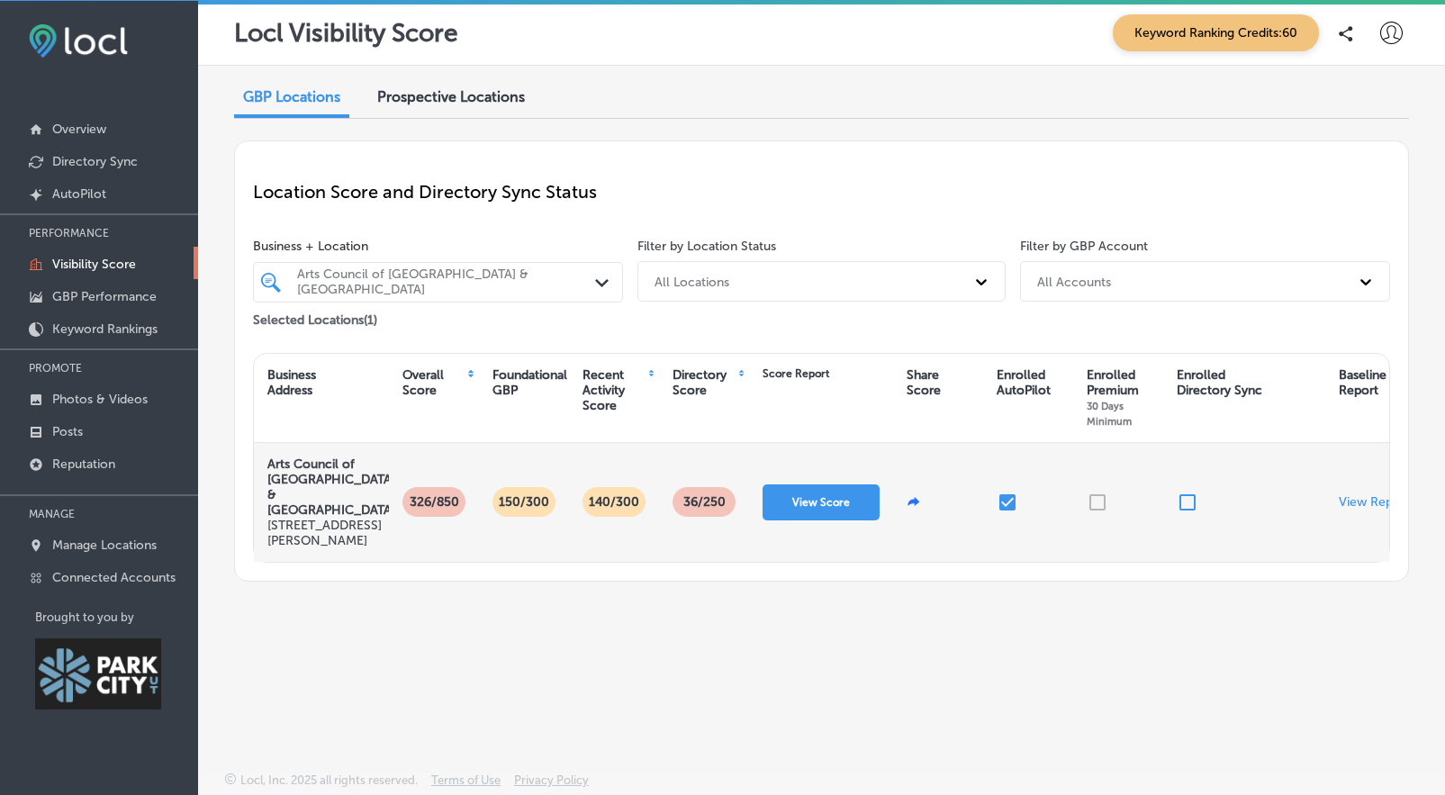
scroll to position [5, 0]
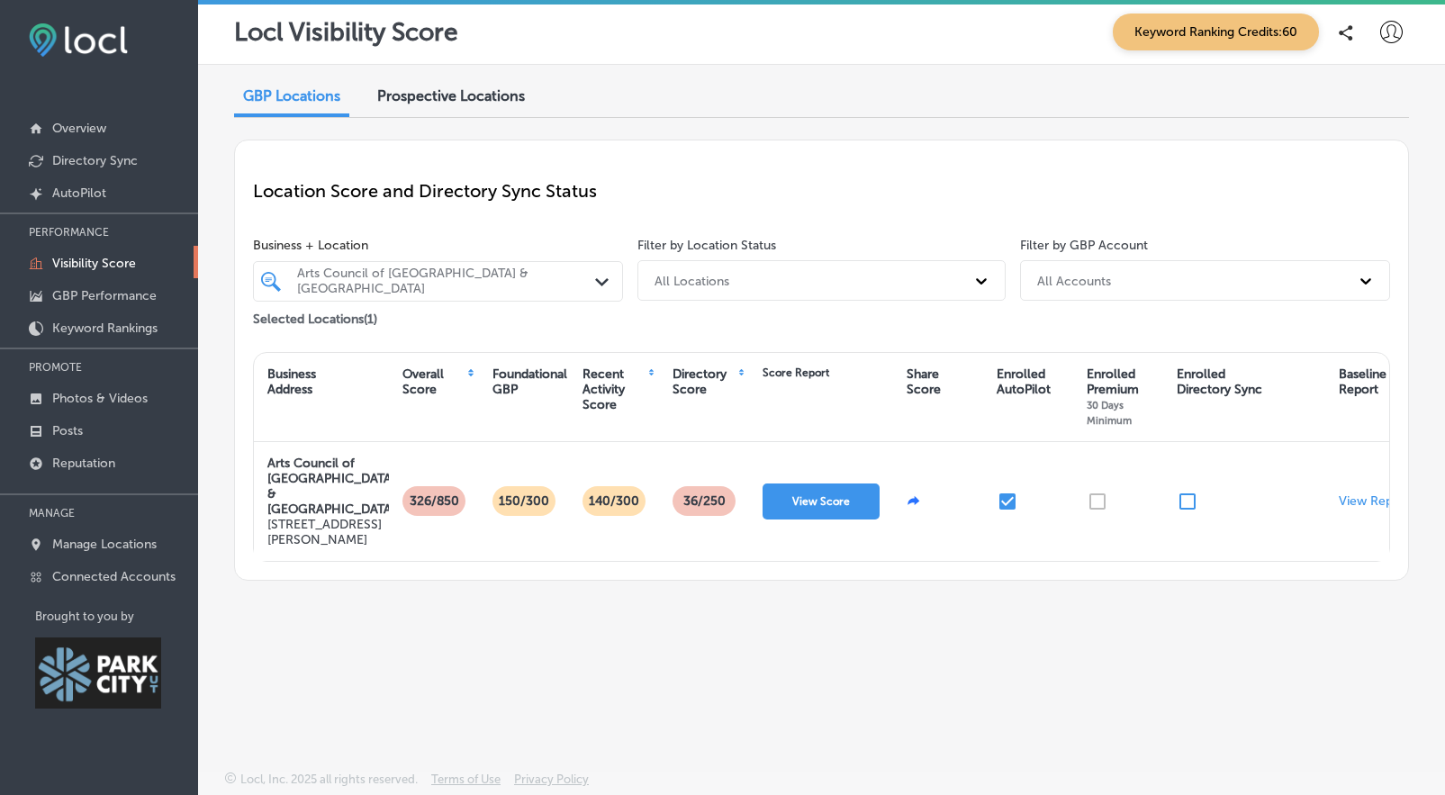
click at [448, 106] on div "Prospective Locations" at bounding box center [451, 97] width 175 height 39
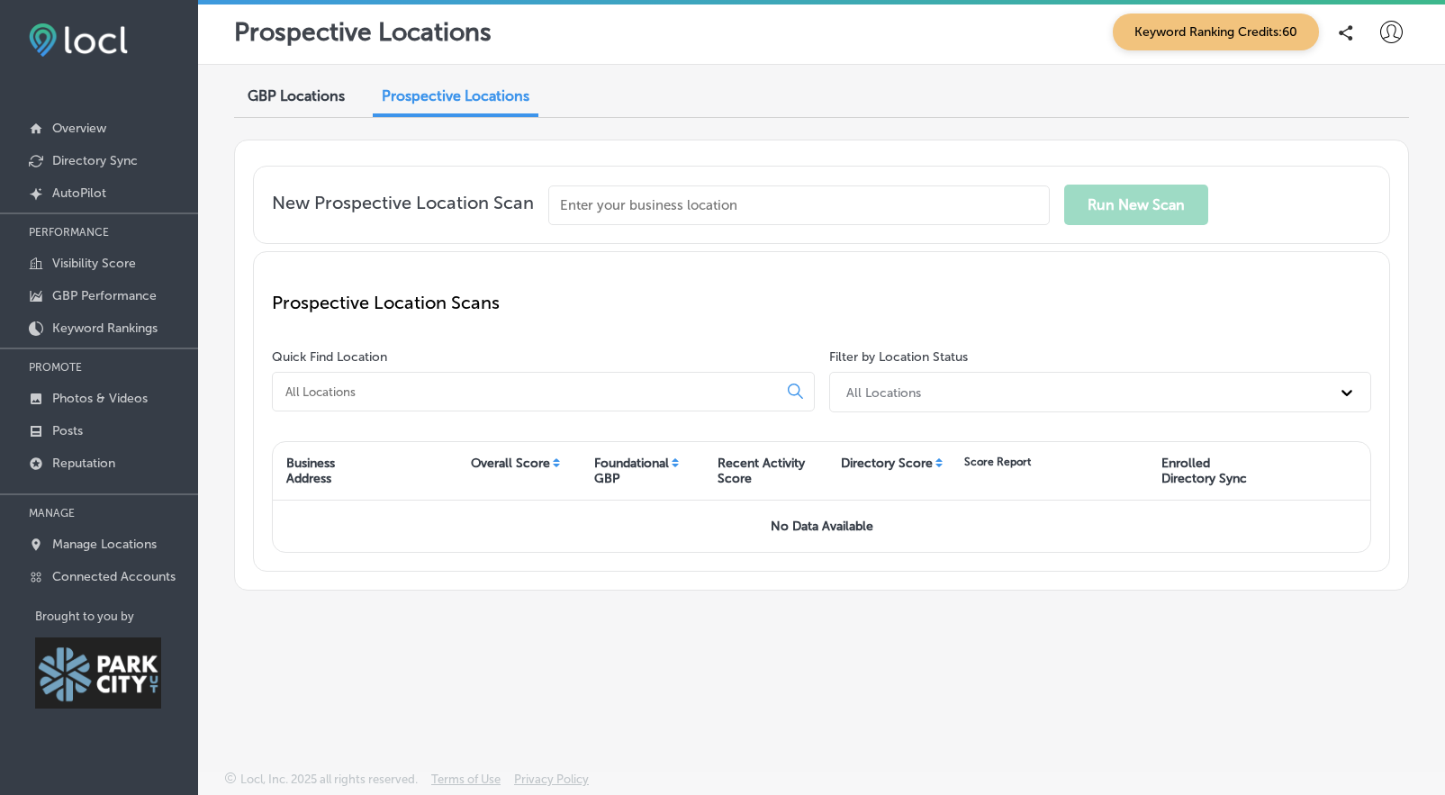
click at [307, 100] on span "GBP Locations" at bounding box center [296, 95] width 97 height 17
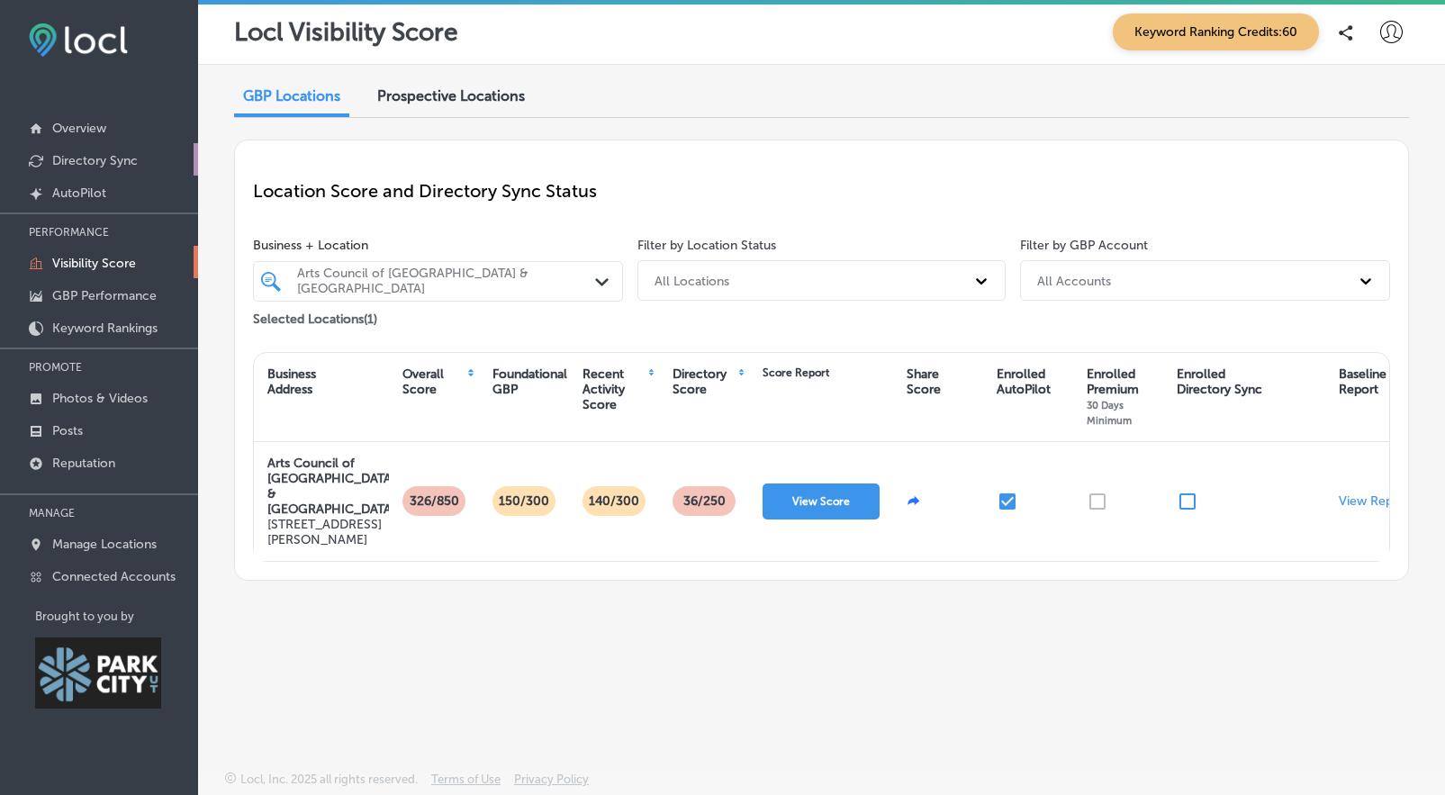
click at [70, 154] on p "Directory Sync" at bounding box center [95, 160] width 86 height 15
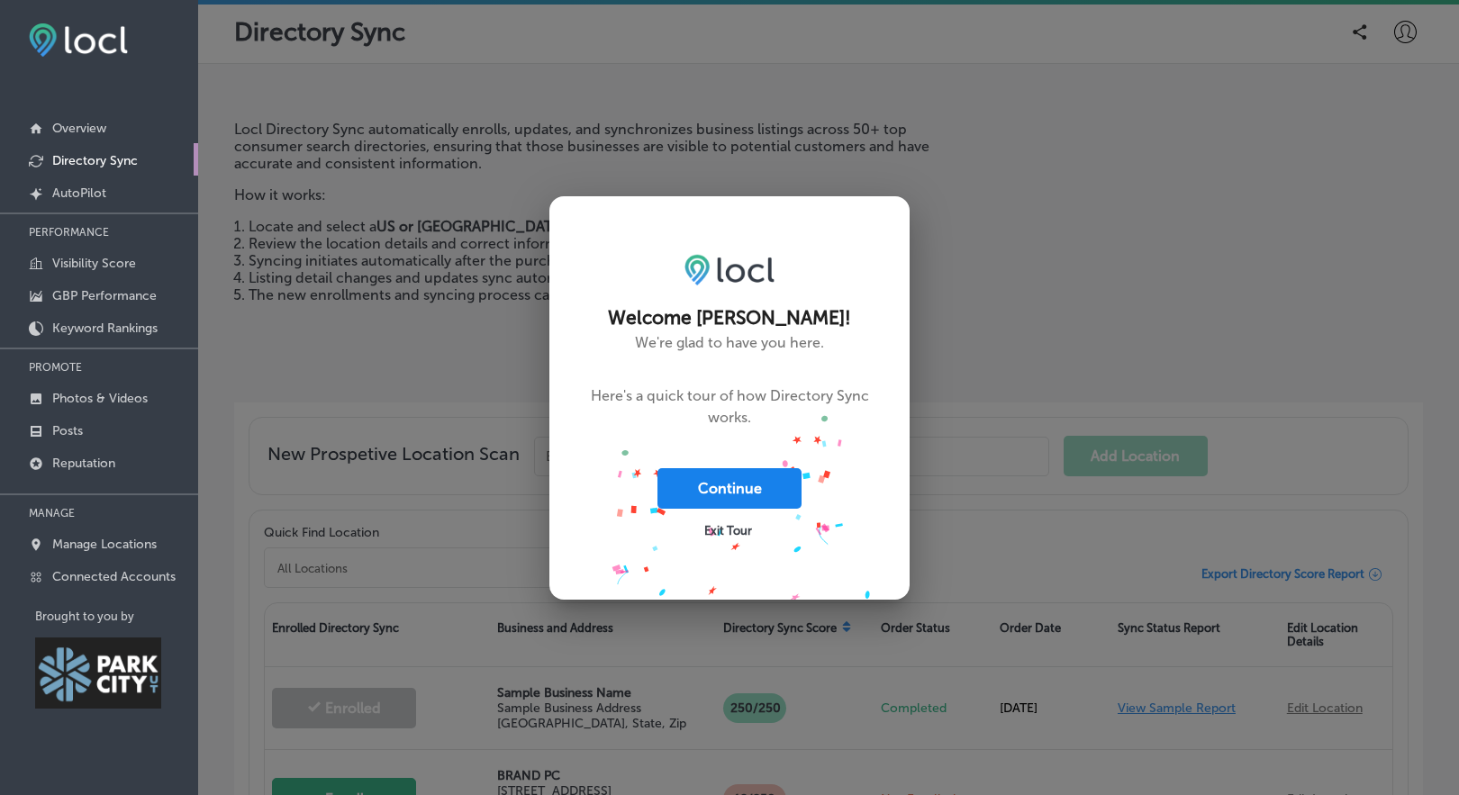
click at [750, 503] on button "Continue" at bounding box center [729, 488] width 144 height 41
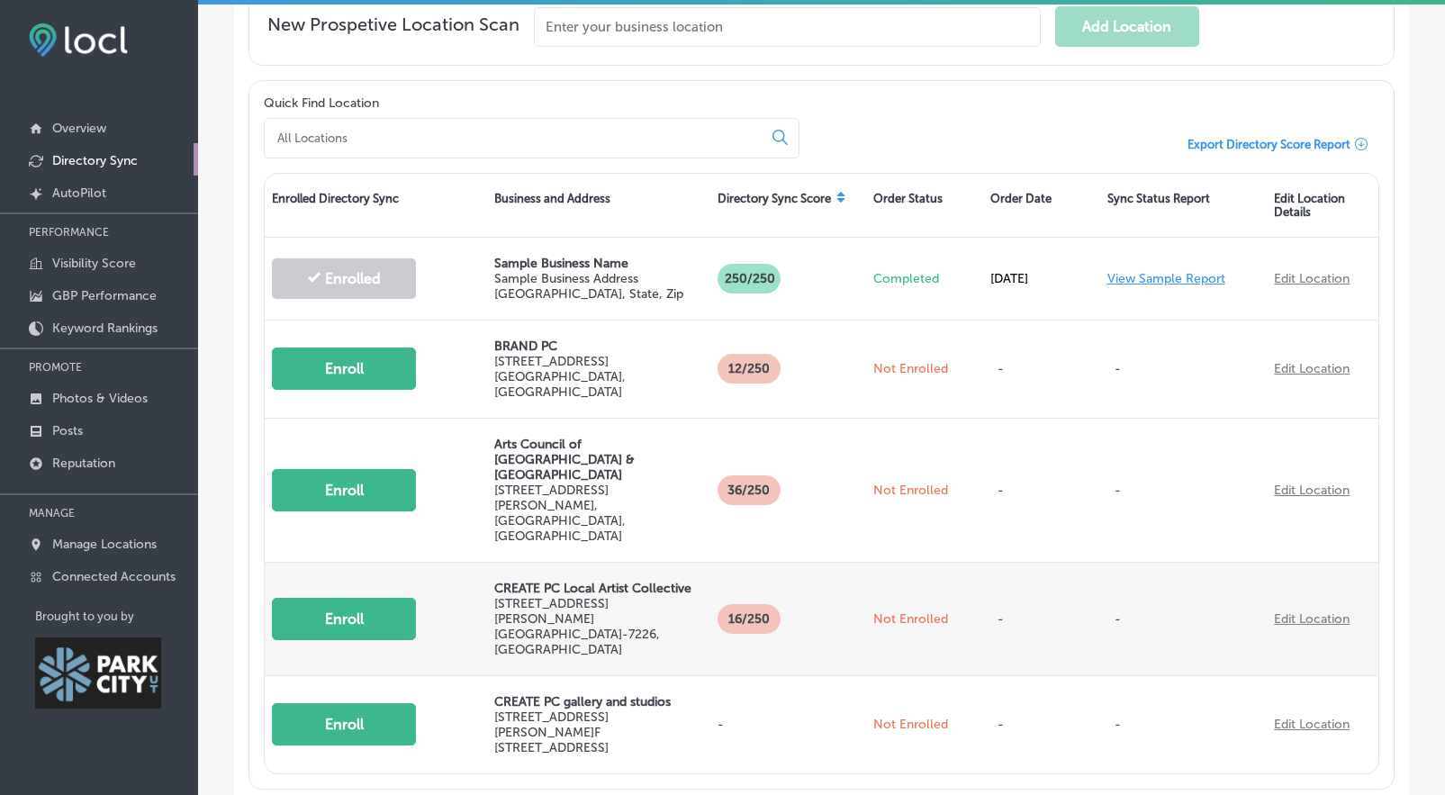
scroll to position [459, 0]
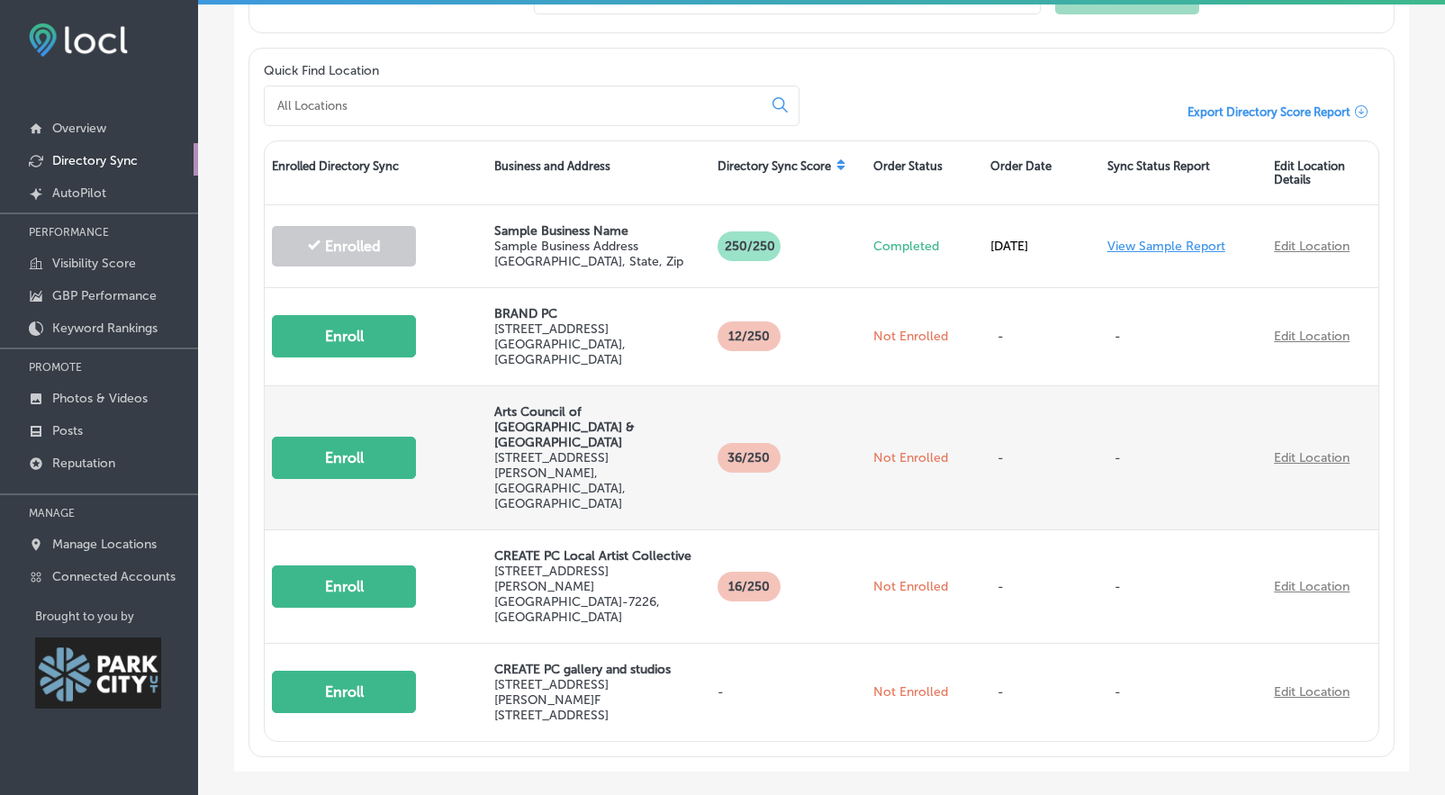
click at [393, 437] on button "Enroll" at bounding box center [344, 458] width 144 height 42
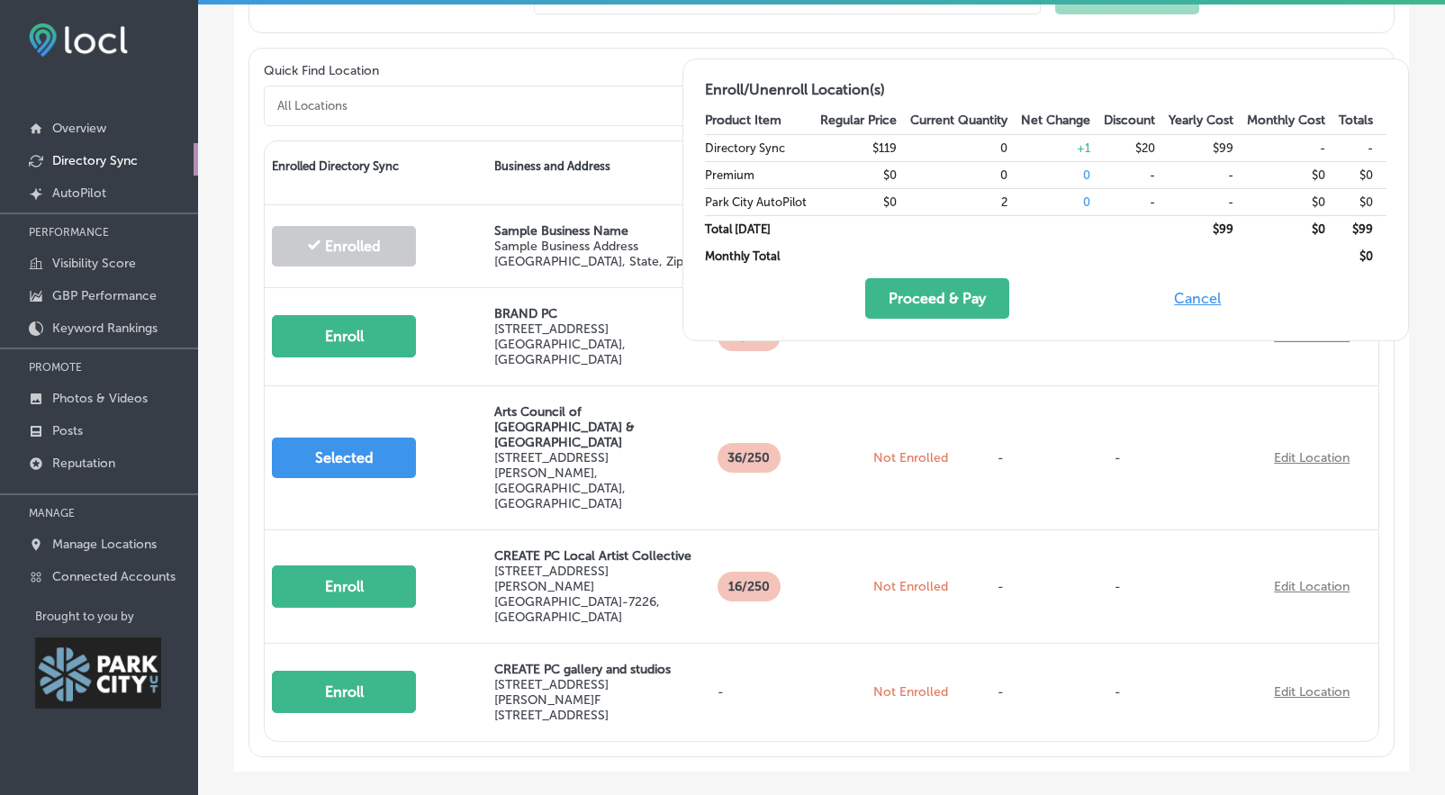
click at [934, 271] on div "Product Item Regular Price Current Quantity Net Change Discount Yearly Cost Mon…" at bounding box center [1046, 213] width 682 height 212
click at [925, 297] on button "Proceed & Pay" at bounding box center [937, 298] width 144 height 41
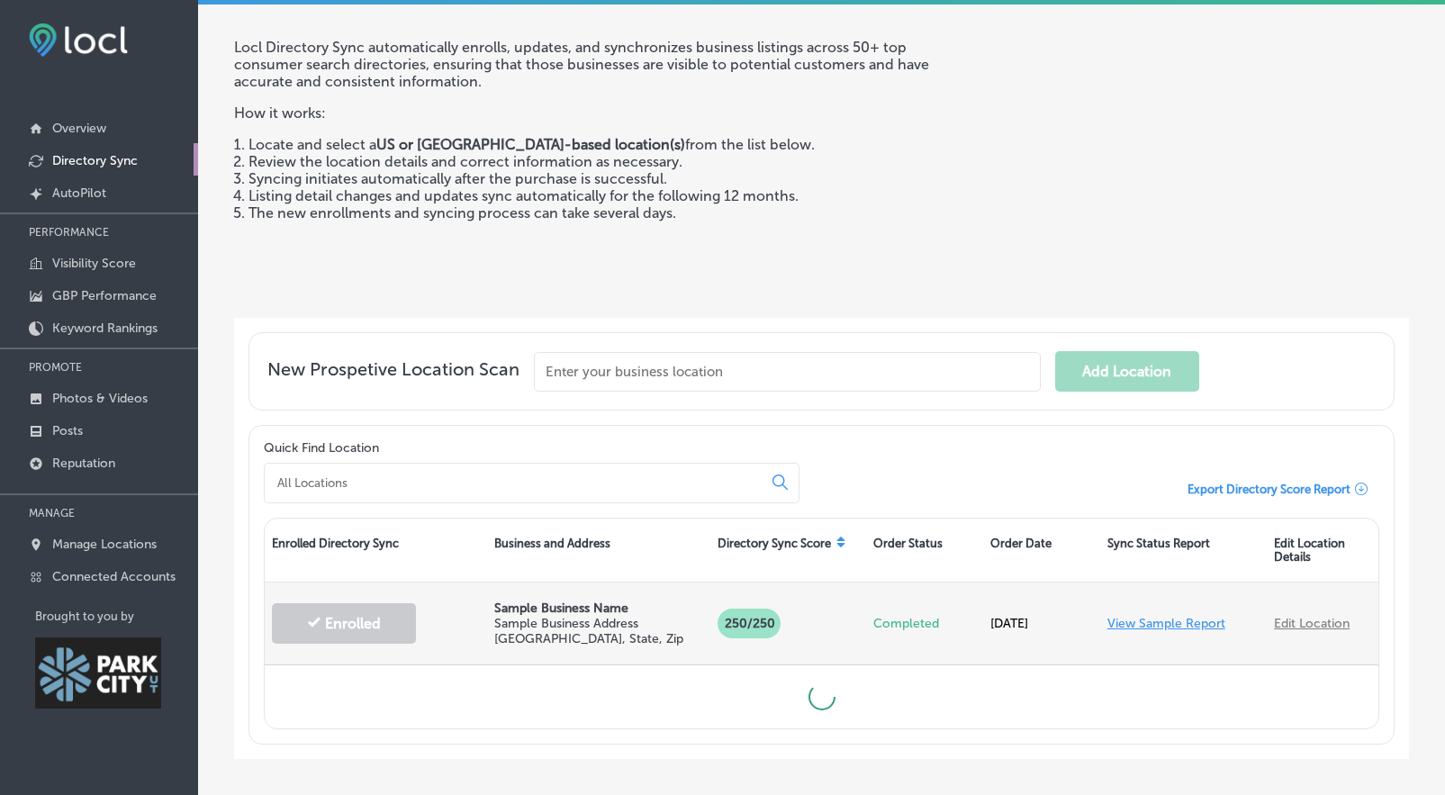
scroll to position [165, 0]
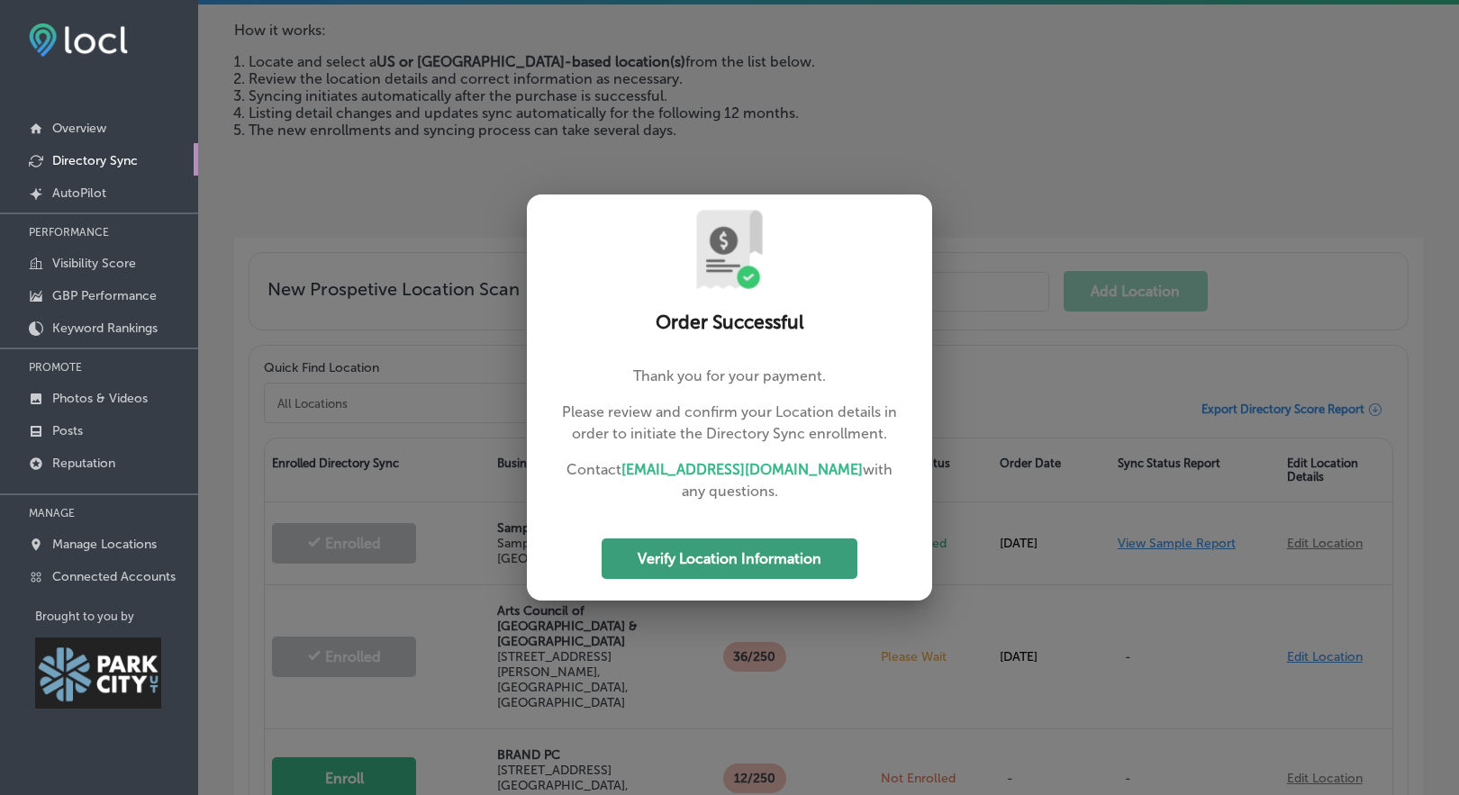
click at [736, 557] on button "Verify Location Information" at bounding box center [730, 559] width 256 height 41
select select "US"
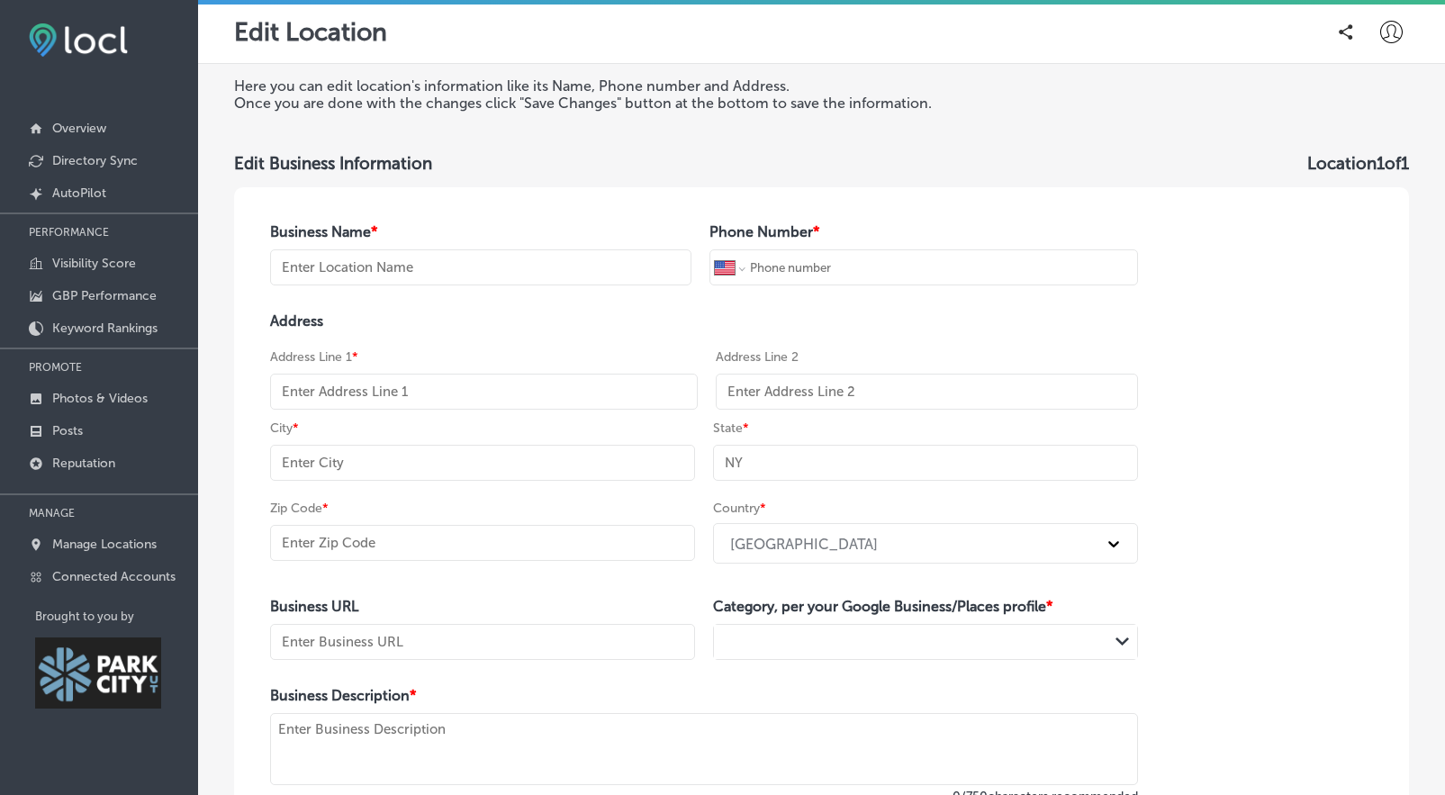
type input "Arts Council of [GEOGRAPHIC_DATA] & [GEOGRAPHIC_DATA]"
type input "[PHONE_NUMBER]"
type input "[STREET_ADDRESS][PERSON_NAME]"
type input "[GEOGRAPHIC_DATA]"
type input "UT"
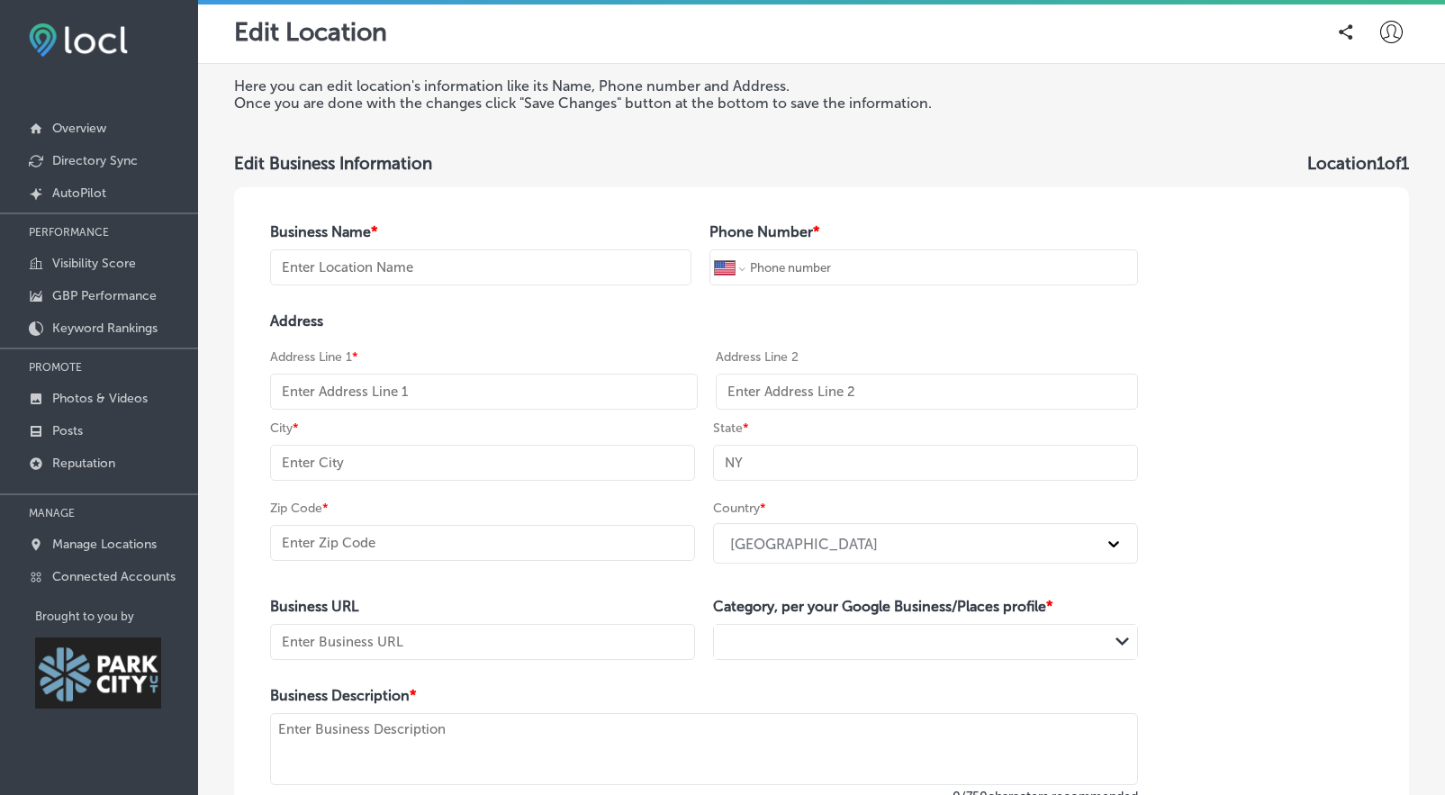
type input "84060"
type input "[URL][DOMAIN_NAME]"
type textarea "The Arts Council of Park City & Summit County is a dynamic nonprofit and Local …"
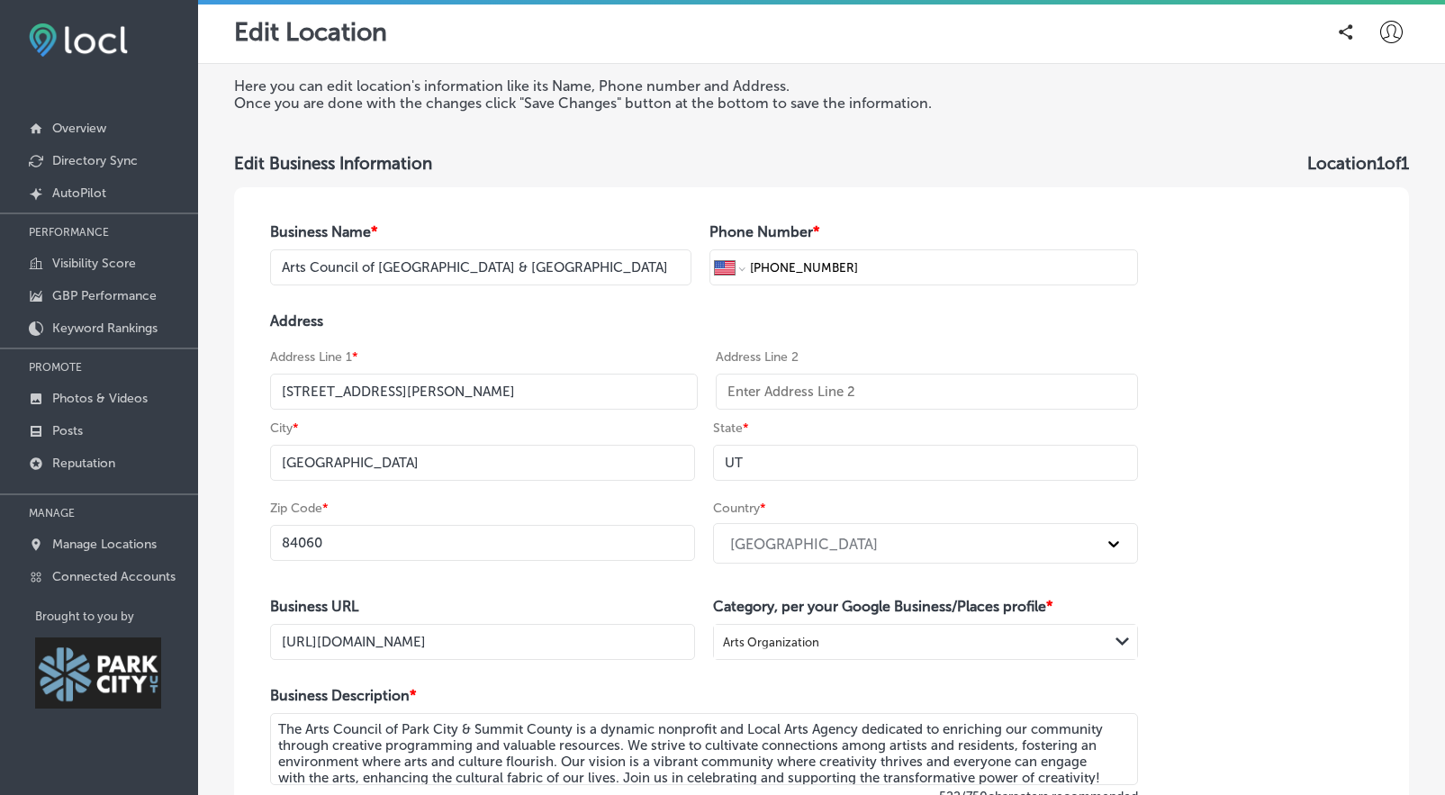
scroll to position [252, 0]
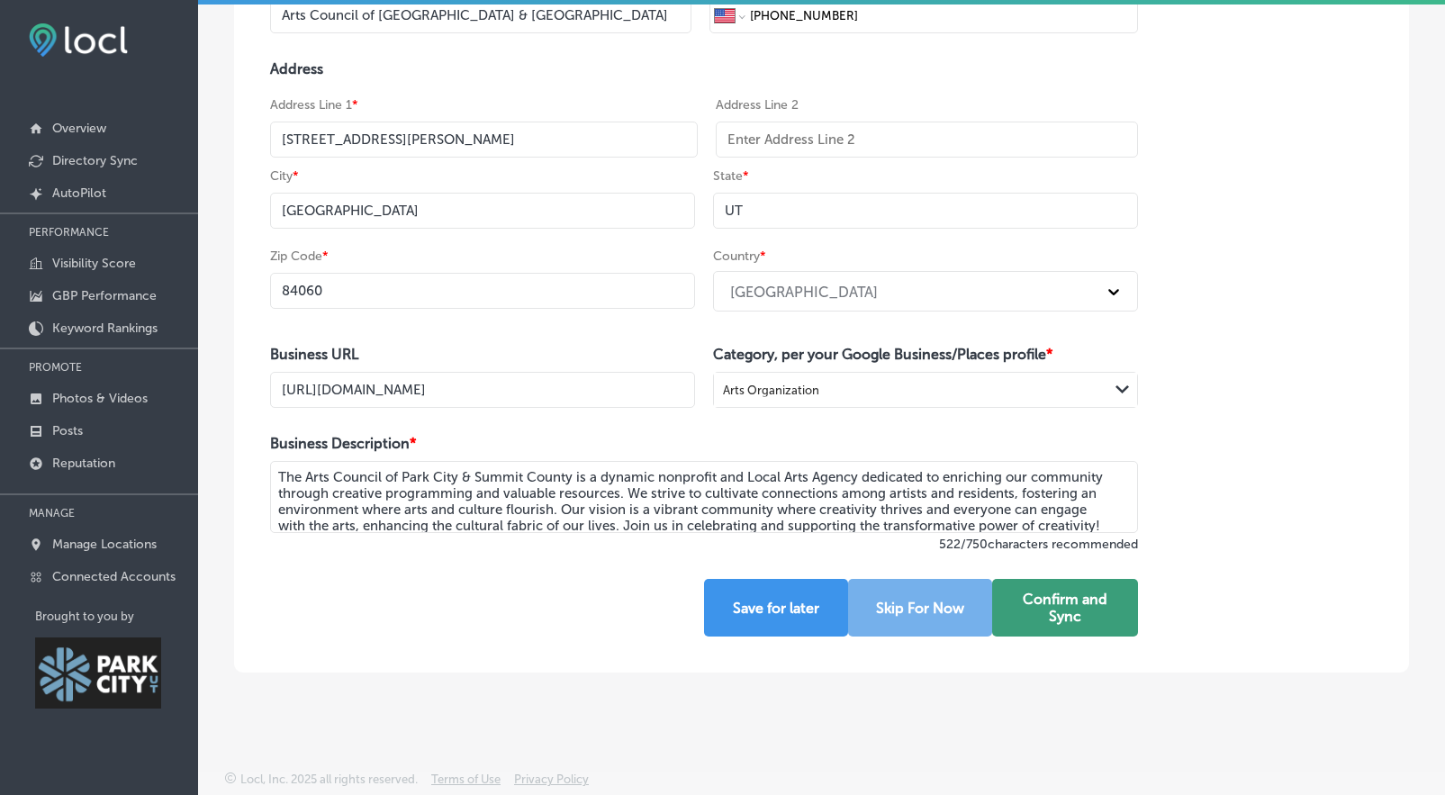
click at [1057, 620] on button "Confirm and Sync" at bounding box center [1065, 608] width 146 height 58
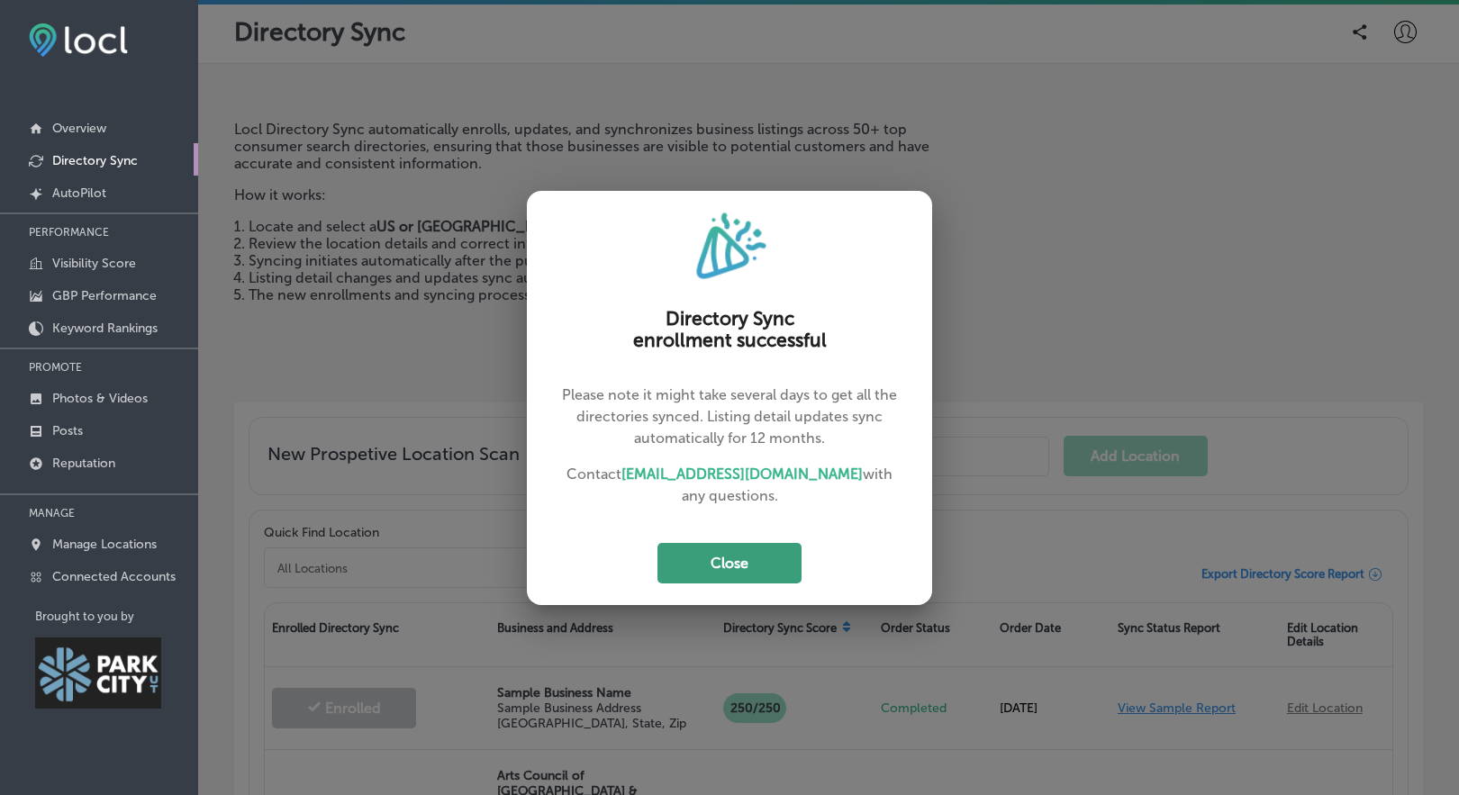
click at [767, 544] on button "Close" at bounding box center [729, 563] width 144 height 41
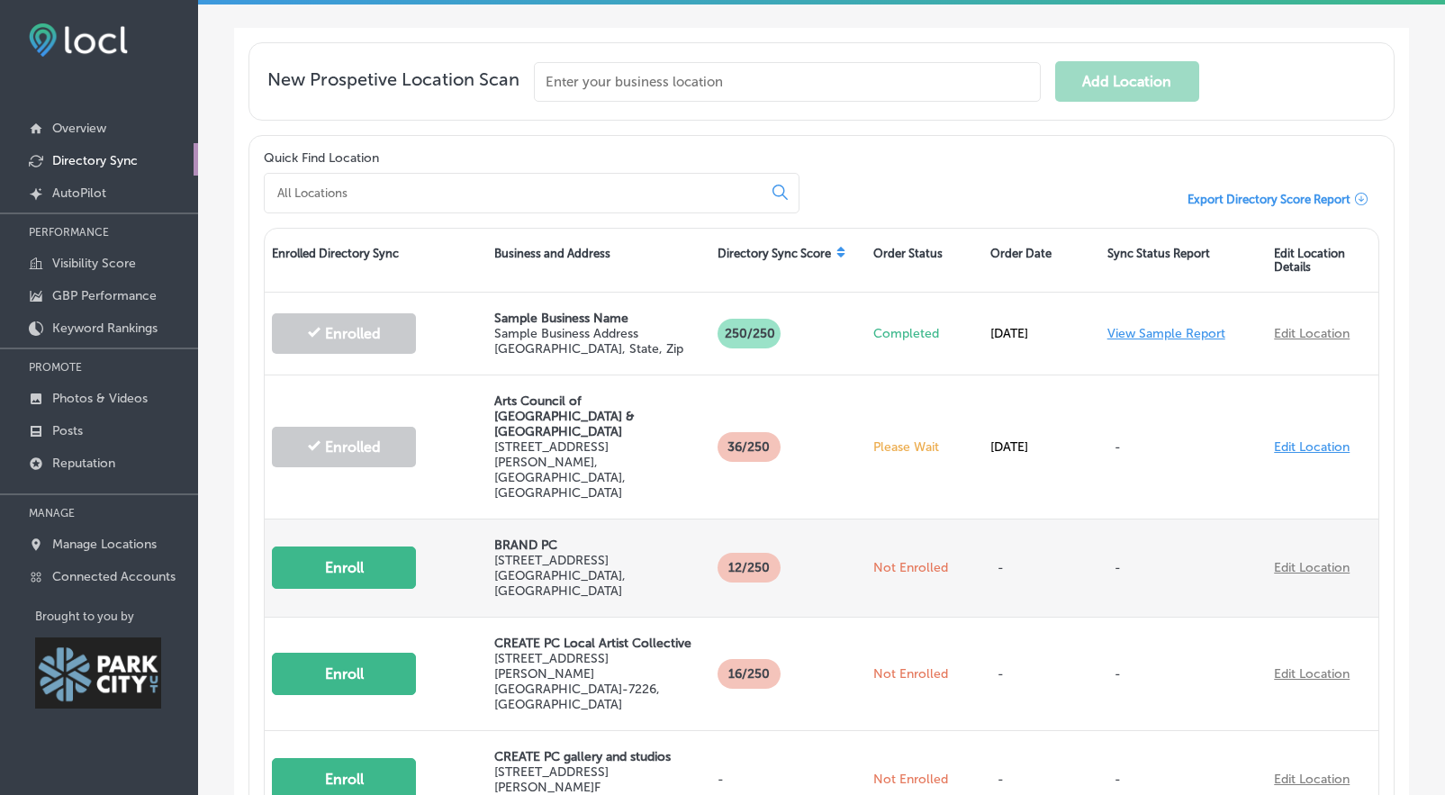
scroll to position [450, 0]
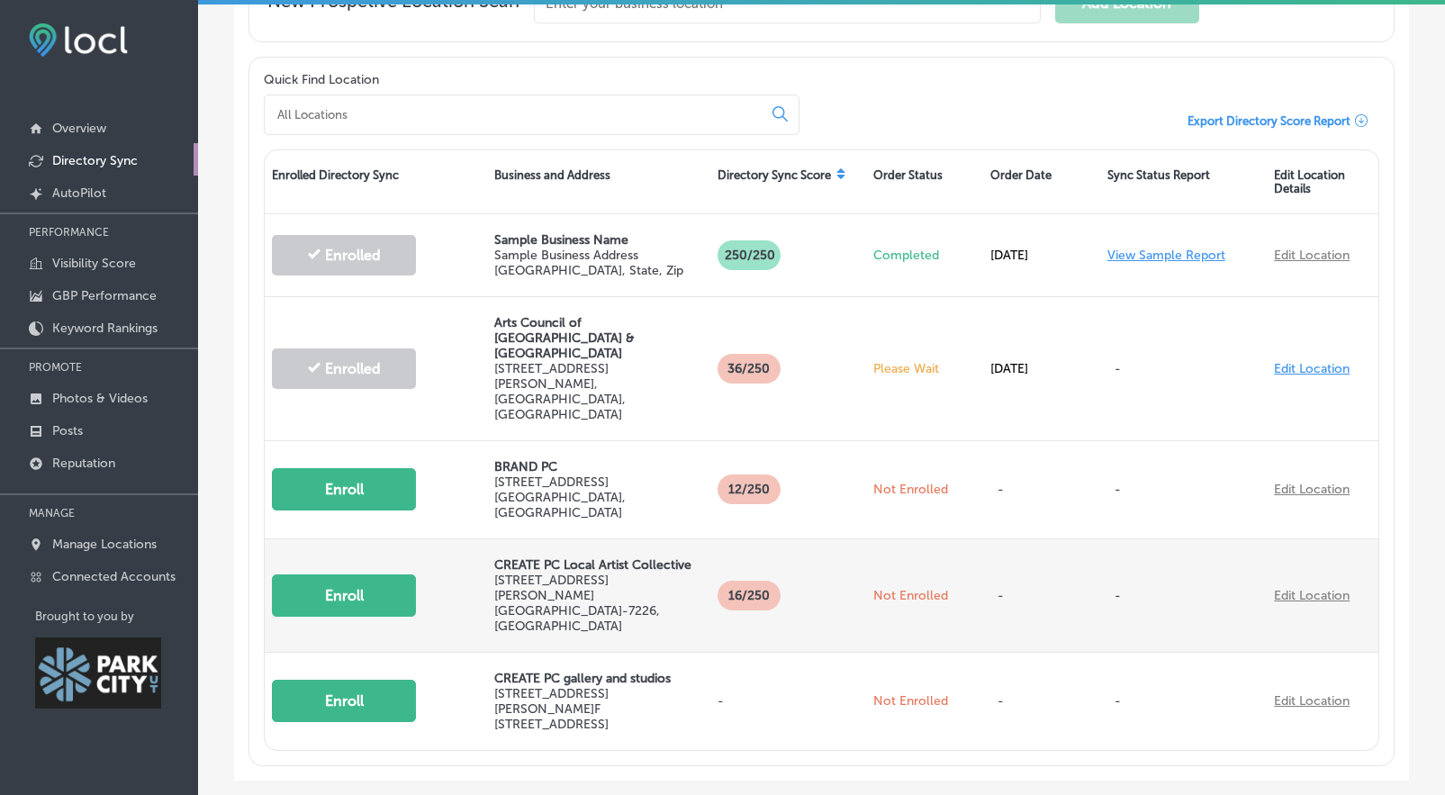
click at [385, 575] on button "Enroll" at bounding box center [344, 596] width 144 height 42
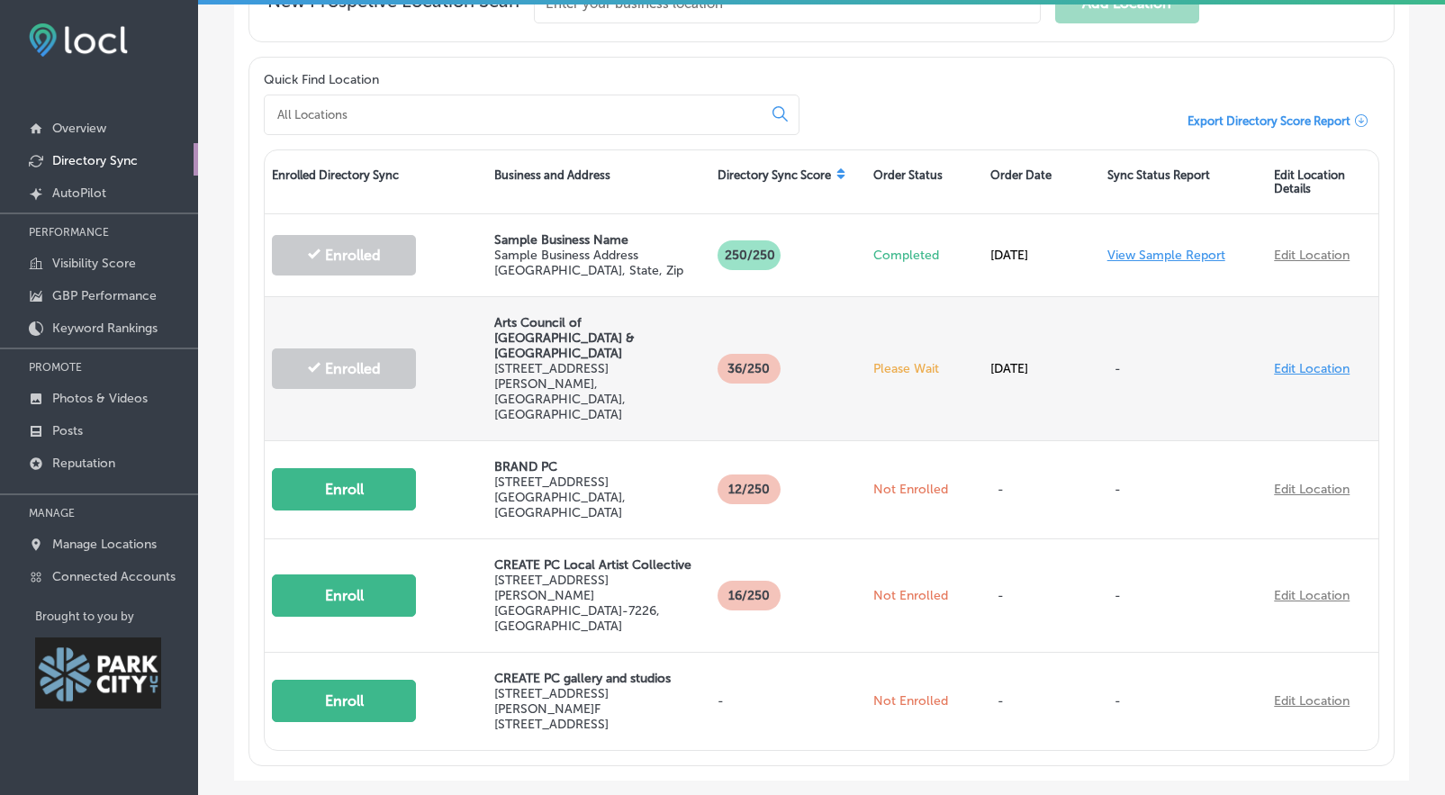
click at [1280, 361] on link "Edit Location" at bounding box center [1312, 368] width 76 height 15
select select "US"
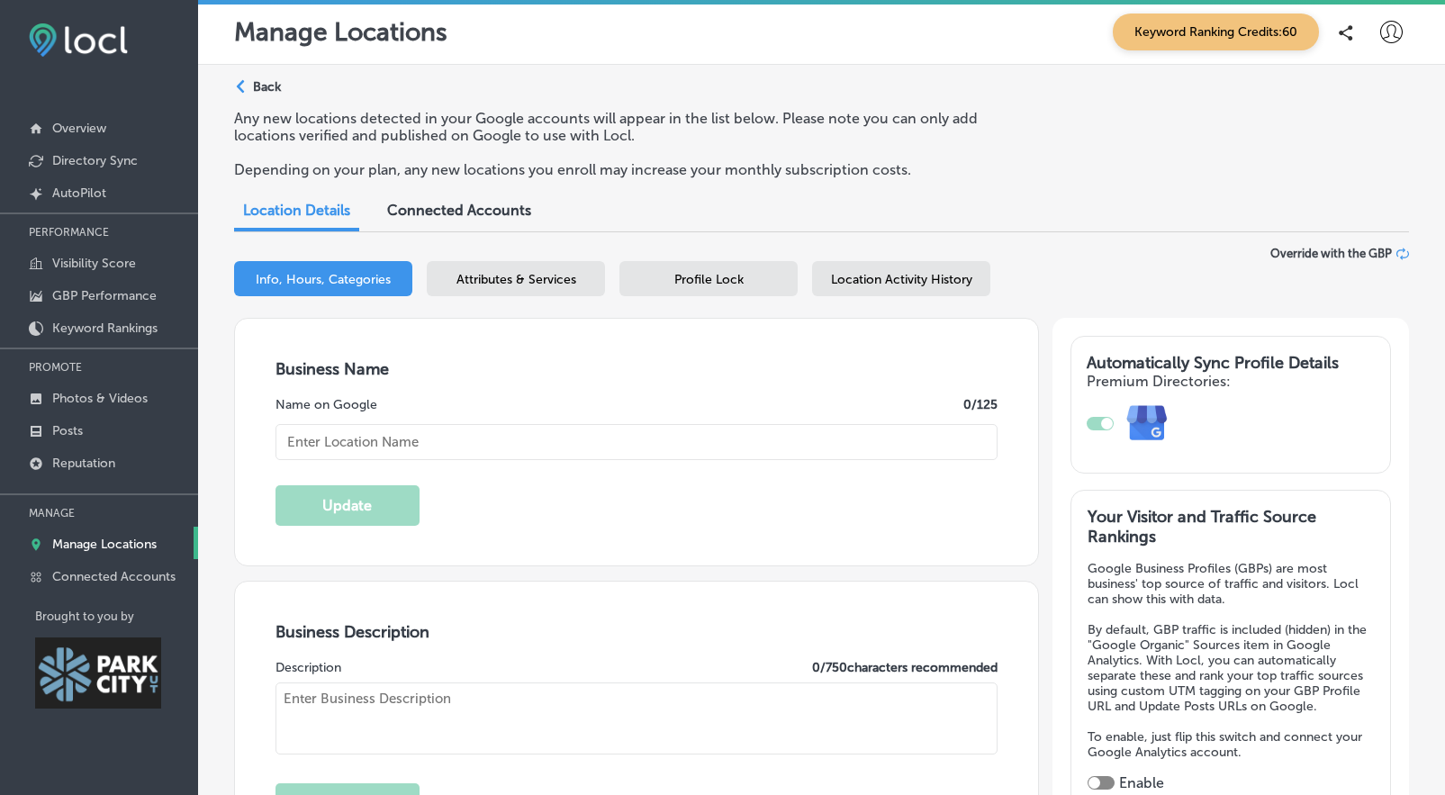
type input "[STREET_ADDRESS][PERSON_NAME]"
type input "[GEOGRAPHIC_DATA]"
type input "84060"
type input "US"
checkbox input "true"
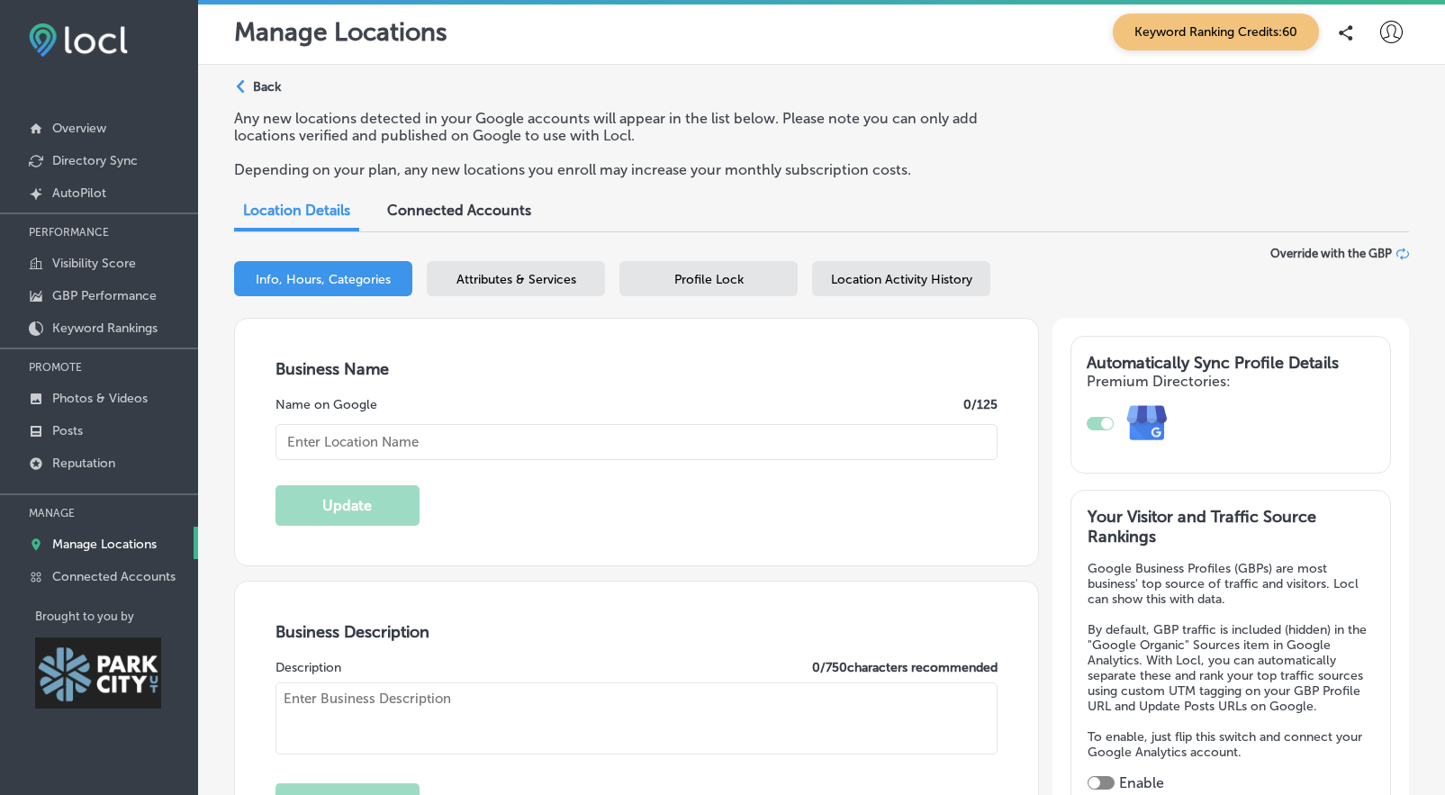
type input "Arts Council of [GEOGRAPHIC_DATA] & [GEOGRAPHIC_DATA]"
type input "[URL][DOMAIN_NAME]"
type textarea "The Arts Council of Park City & Summit County champions creative vitality by co…"
type input "[PHONE_NUMBER]"
type textarea "The Arts Council of Park City & Summit County is a dynamic nonprofit and Local …"
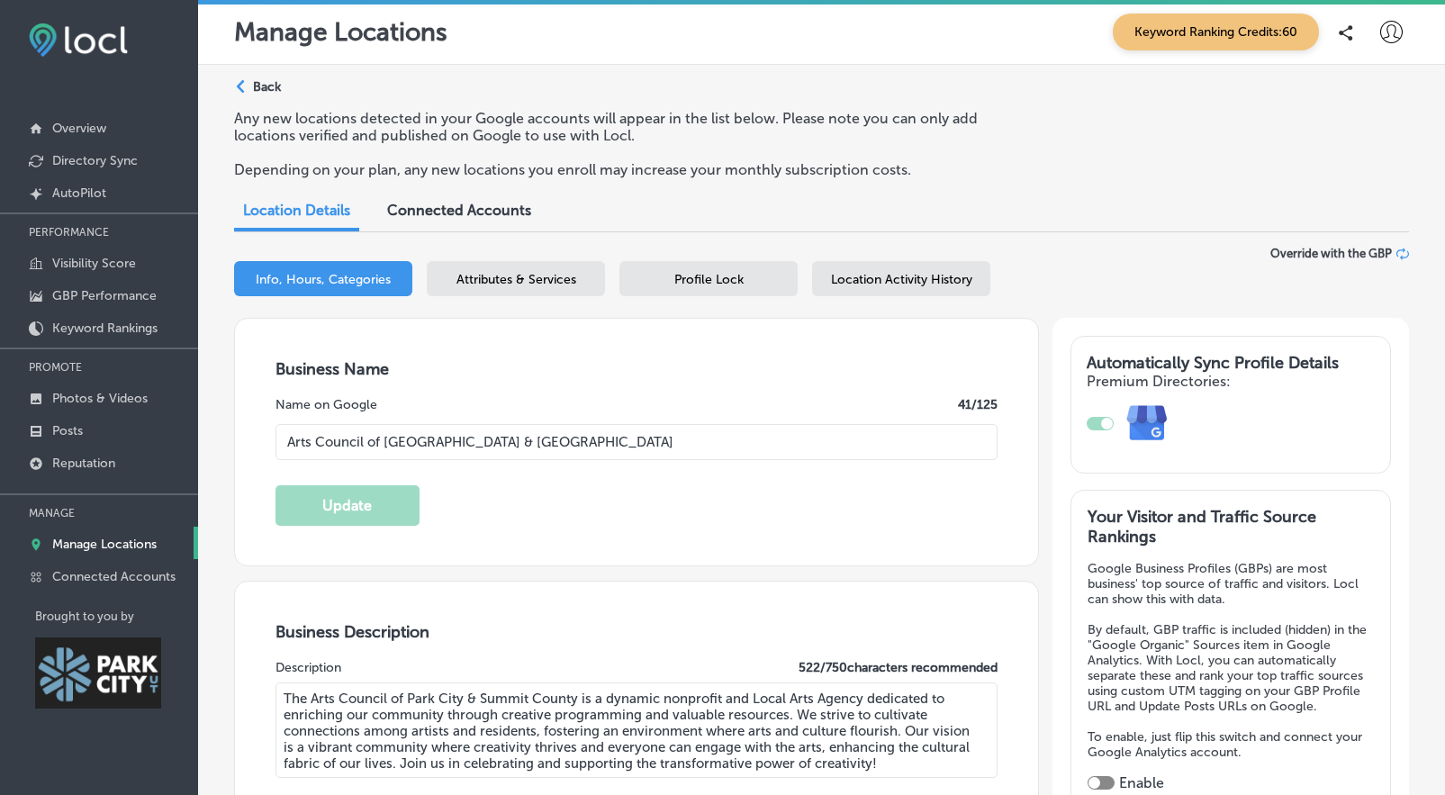
click at [513, 207] on span "Connected Accounts" at bounding box center [459, 210] width 144 height 17
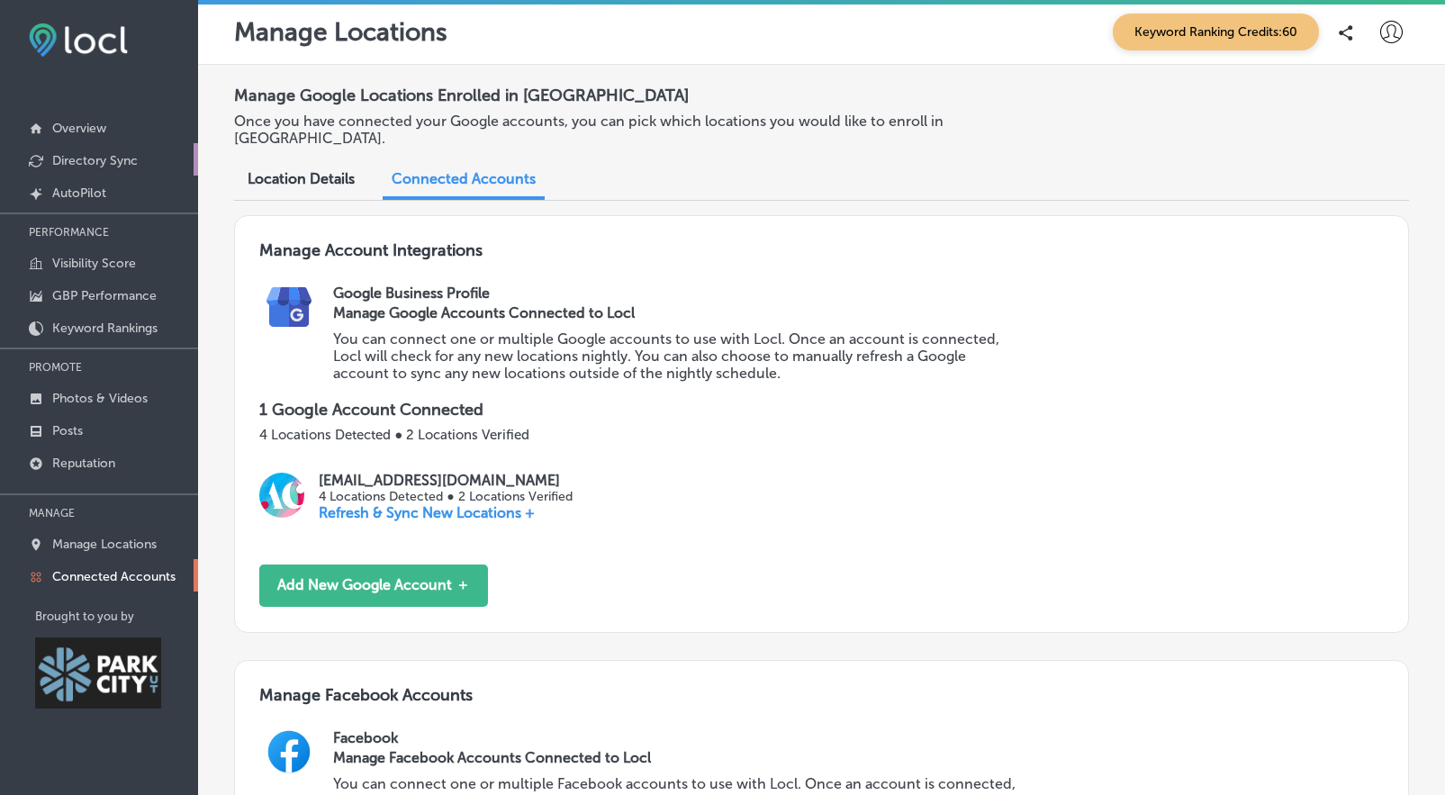
click at [45, 153] on link "Directory Sync" at bounding box center [99, 159] width 198 height 32
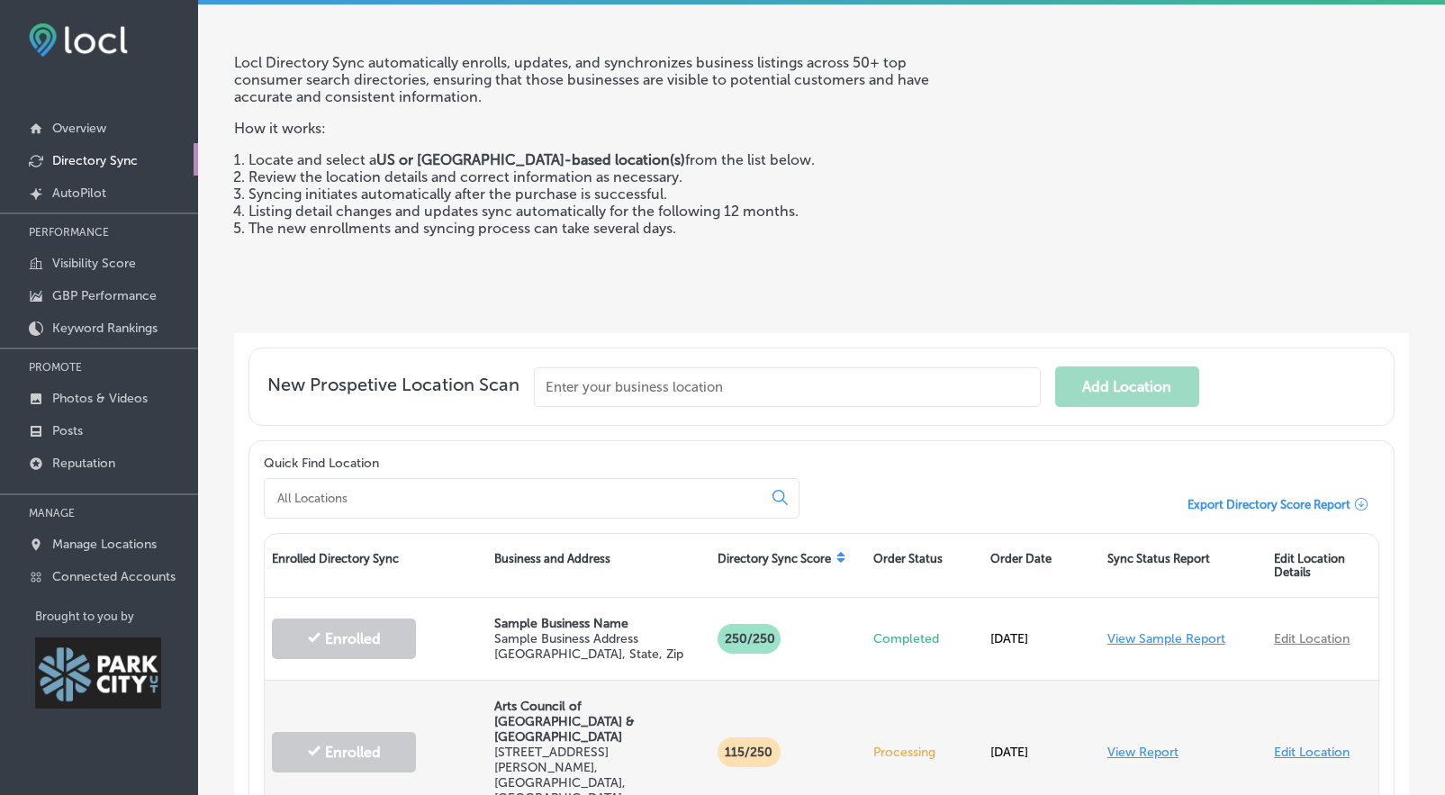
scroll to position [460, 0]
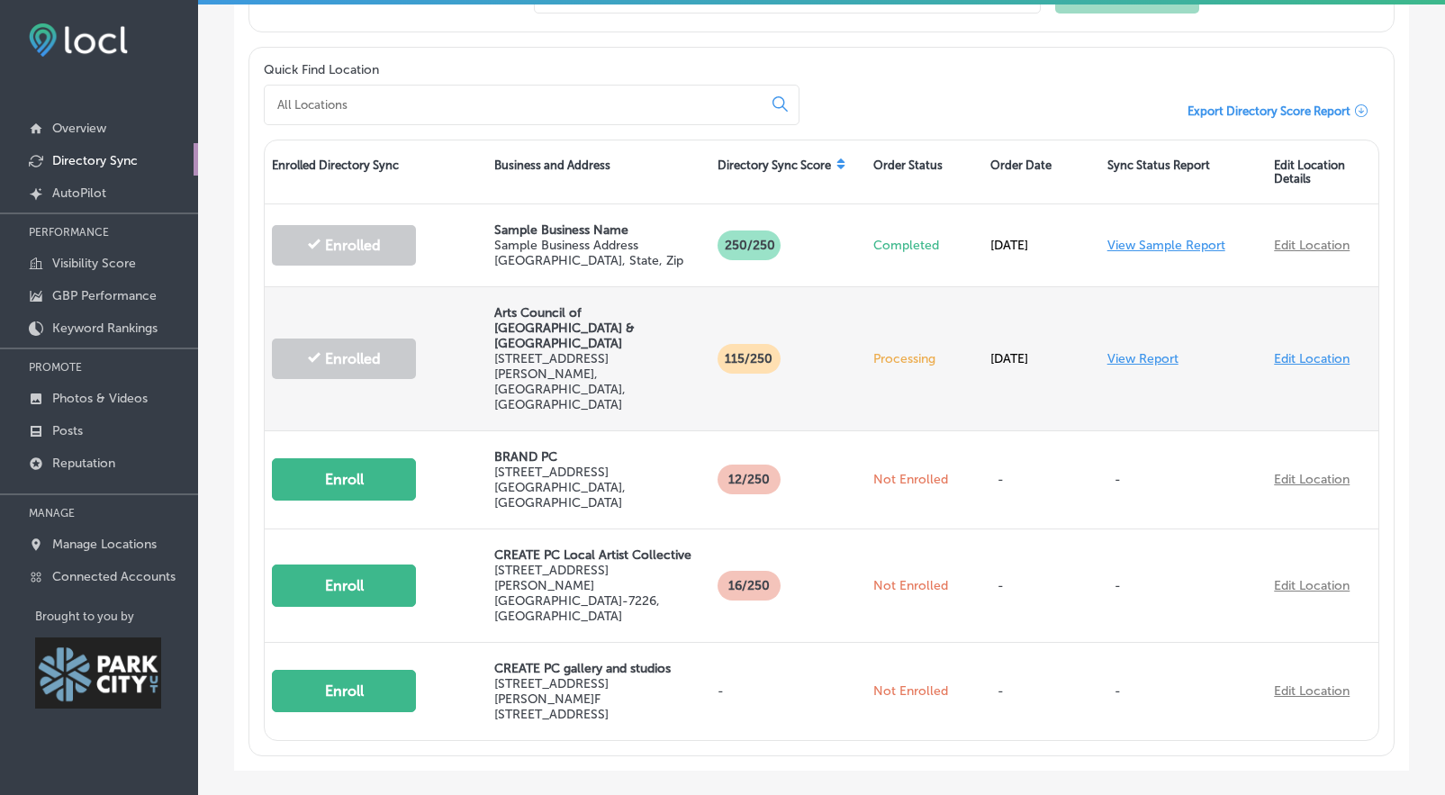
click at [1274, 351] on link "Edit Location" at bounding box center [1312, 358] width 76 height 15
select select "US"
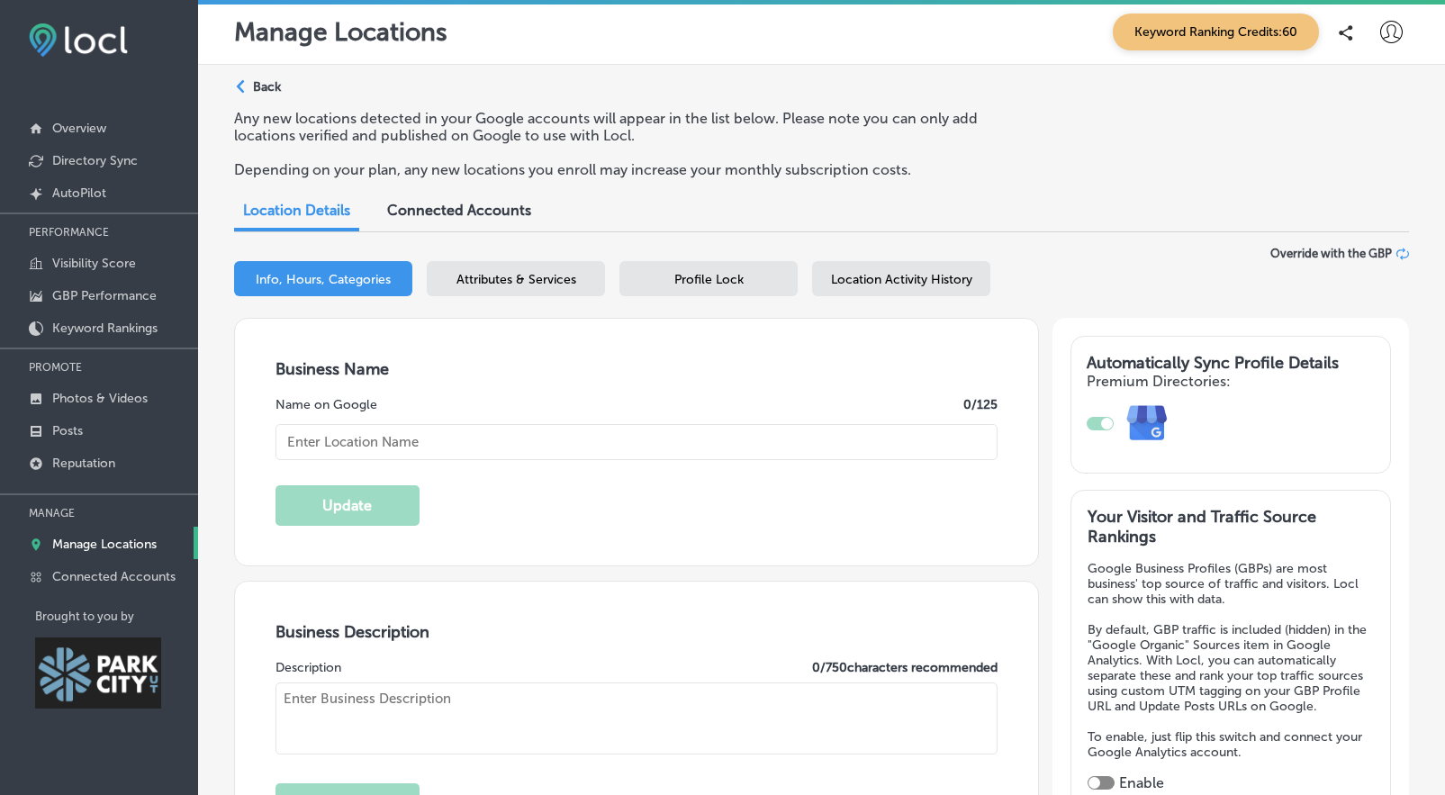
type input "Arts Council of [GEOGRAPHIC_DATA] & [GEOGRAPHIC_DATA]"
type input "[STREET_ADDRESS][PERSON_NAME]"
type input "[GEOGRAPHIC_DATA]"
type input "84060"
type input "US"
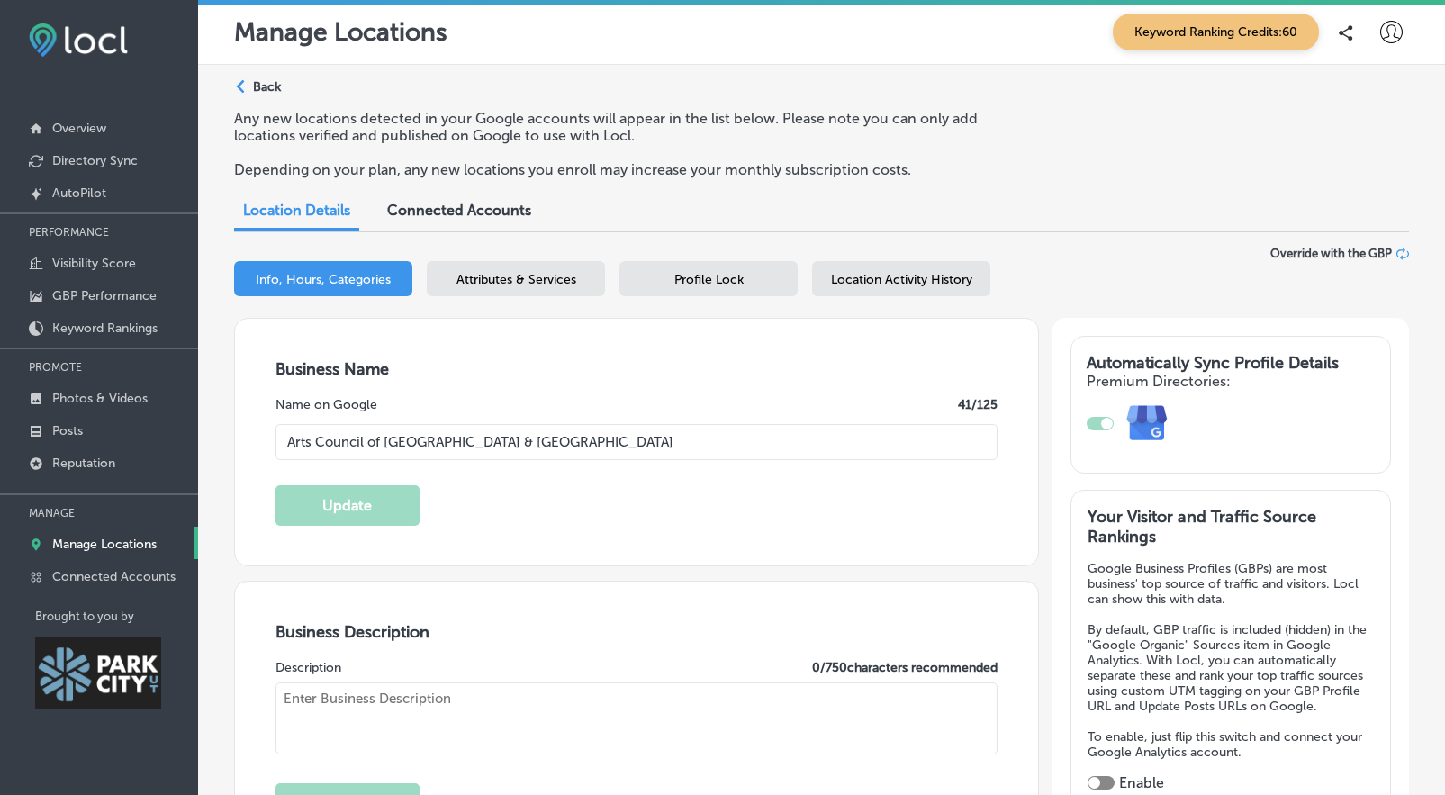
type input "[URL][DOMAIN_NAME]"
checkbox input "true"
type textarea "The Arts Council of Park City & Summit County champions creative vitality by co…"
type textarea "The Arts Council of Park City & Summit County is a dynamic nonprofit and Local …"
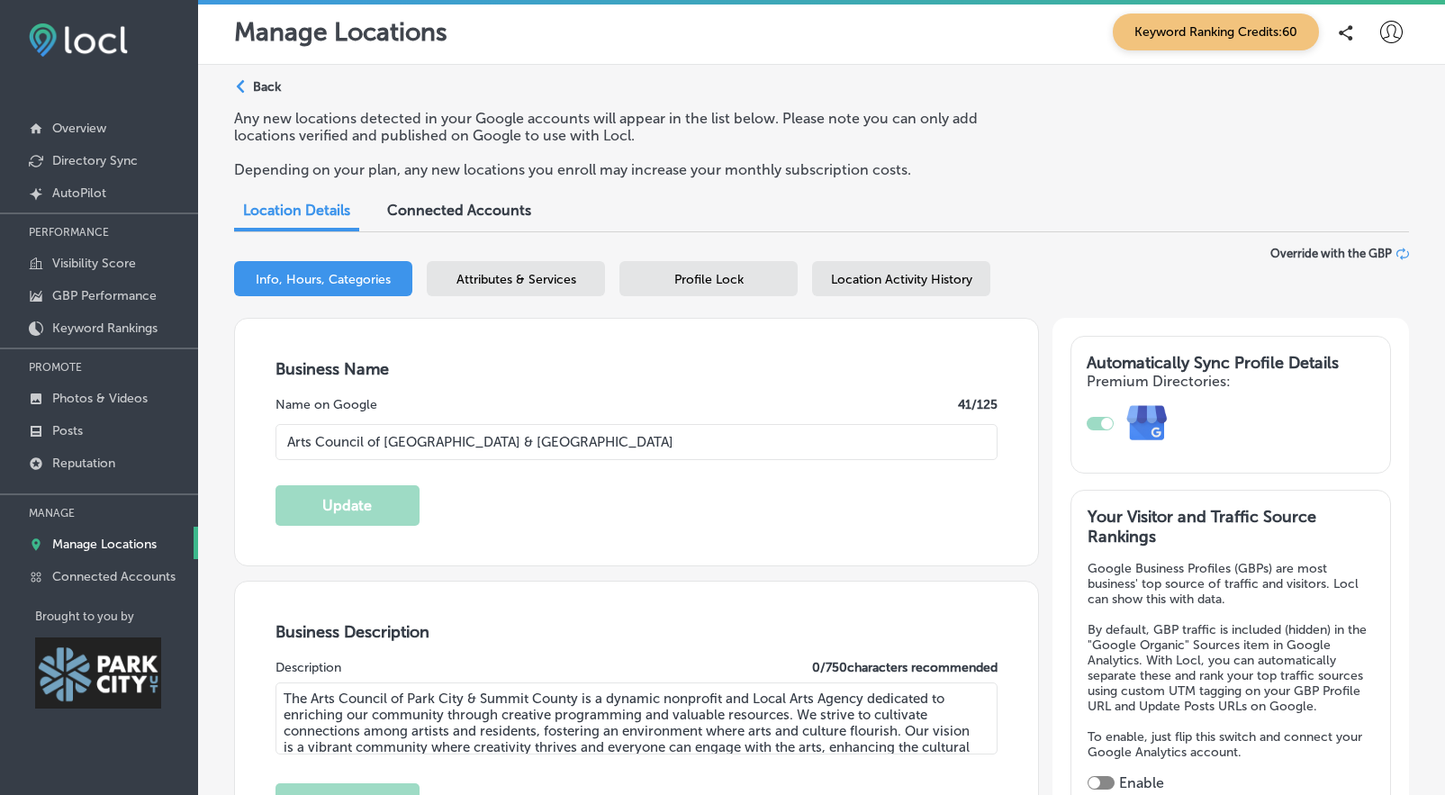
type input "[PHONE_NUMBER]"
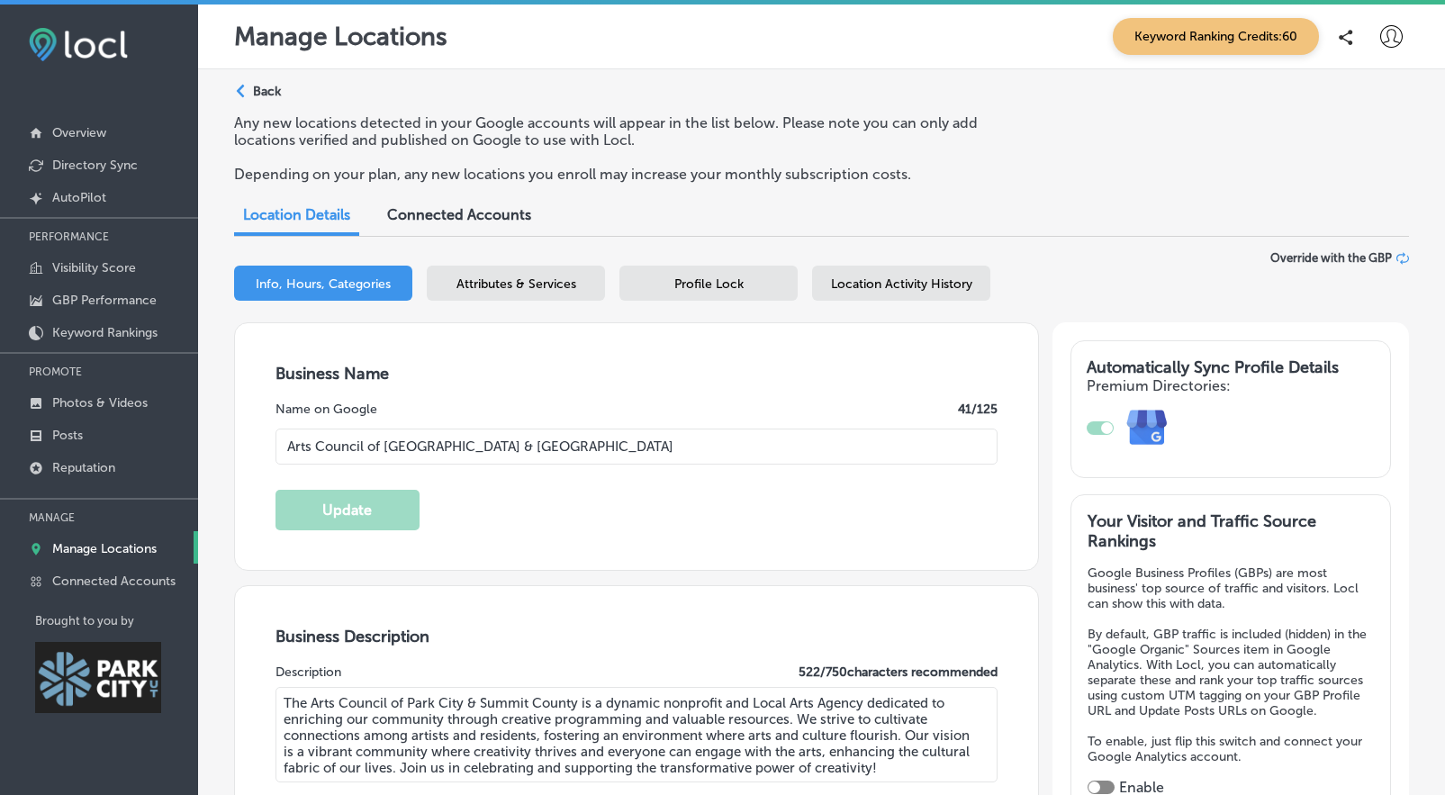
click at [1381, 41] on icon at bounding box center [1392, 36] width 23 height 23
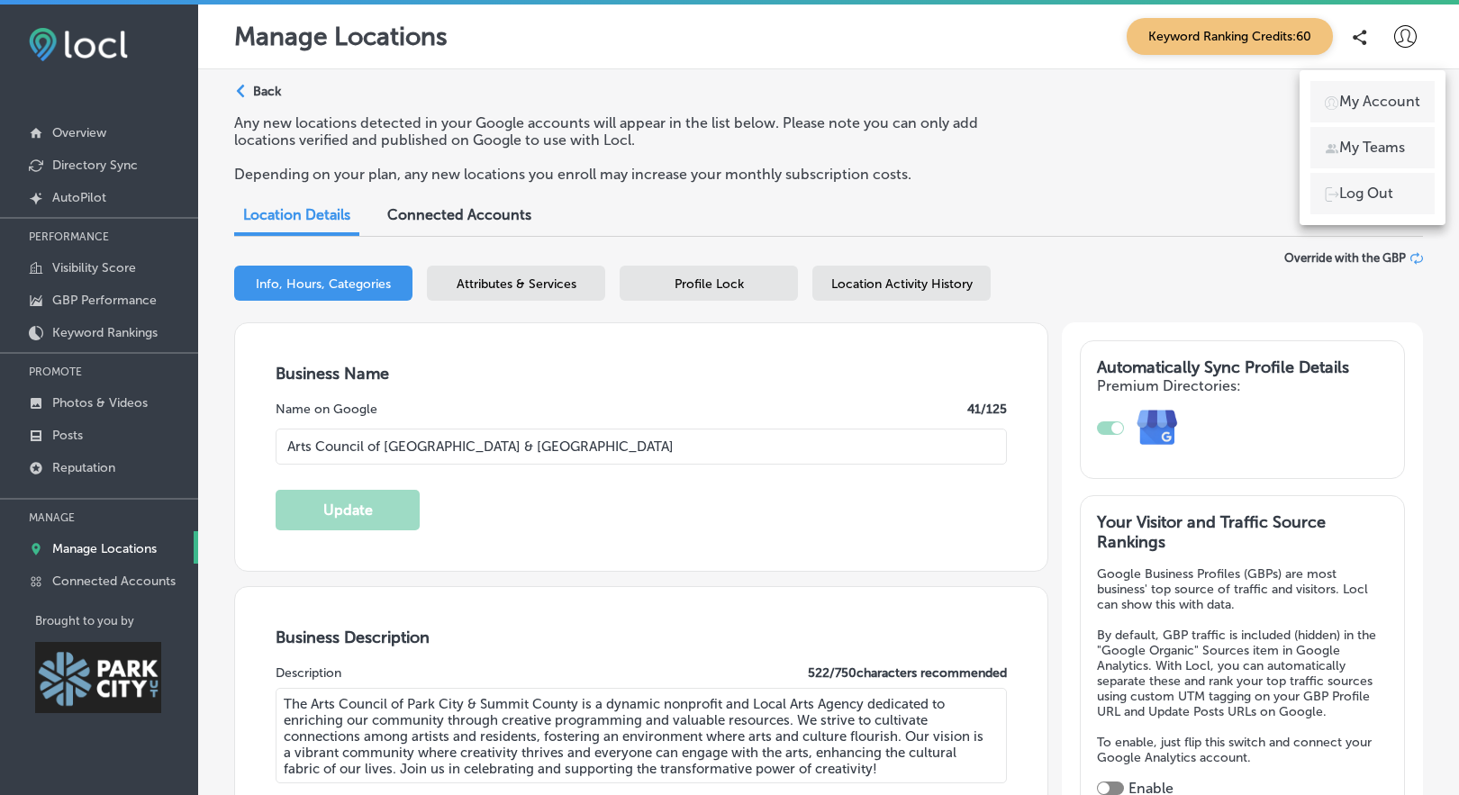
click at [1380, 101] on p "My Account" at bounding box center [1379, 102] width 81 height 22
select select "US"
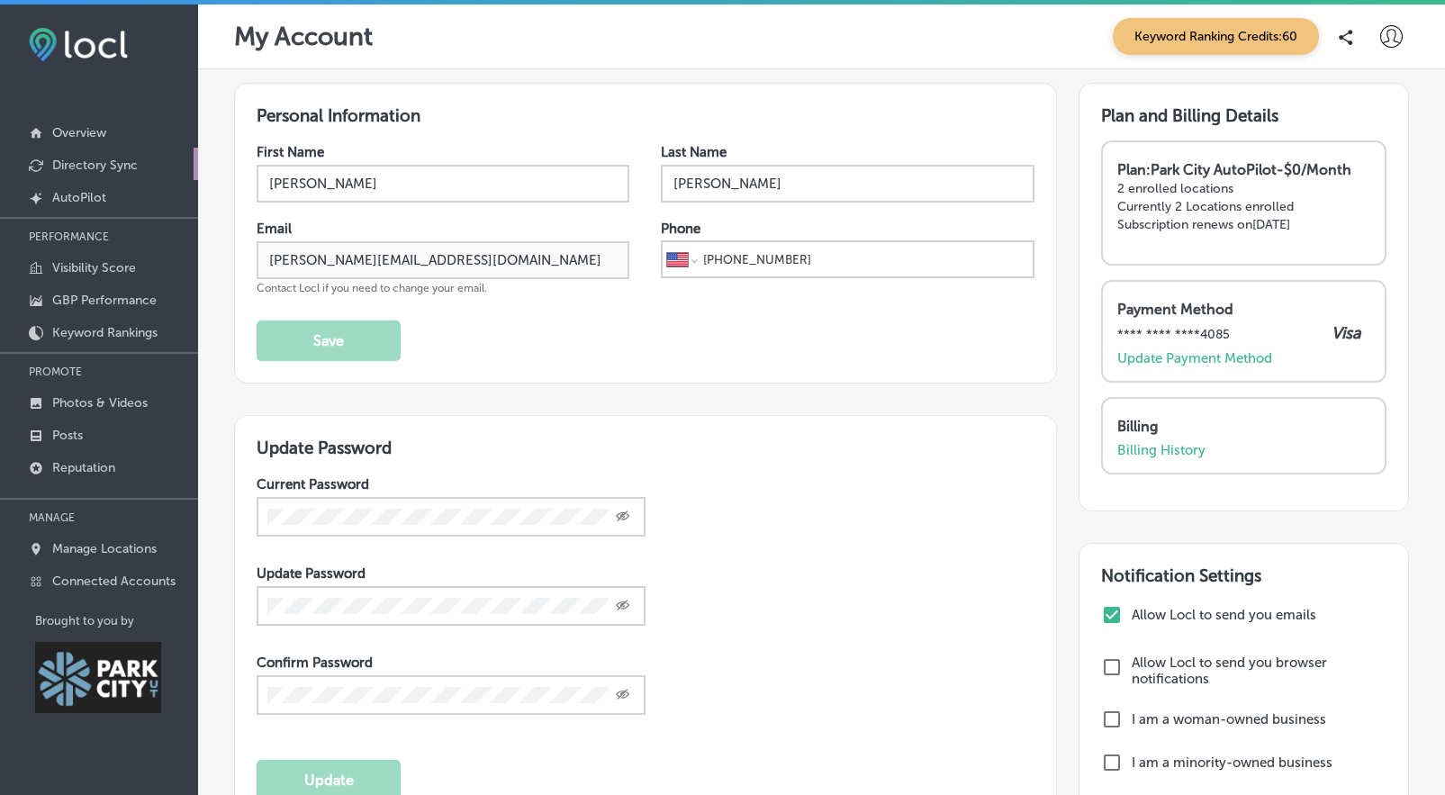
click at [93, 159] on p "Directory Sync" at bounding box center [95, 165] width 86 height 15
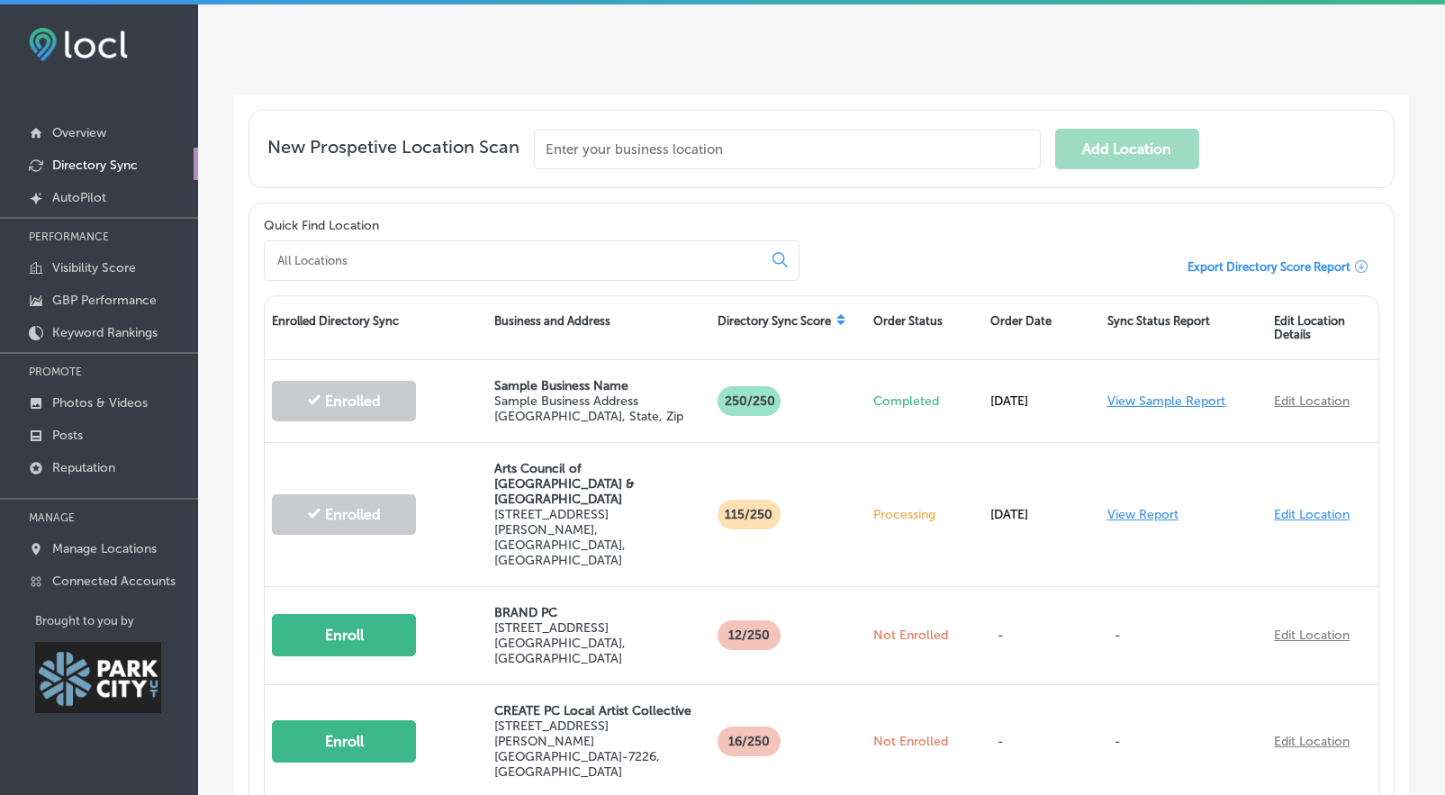
scroll to position [460, 0]
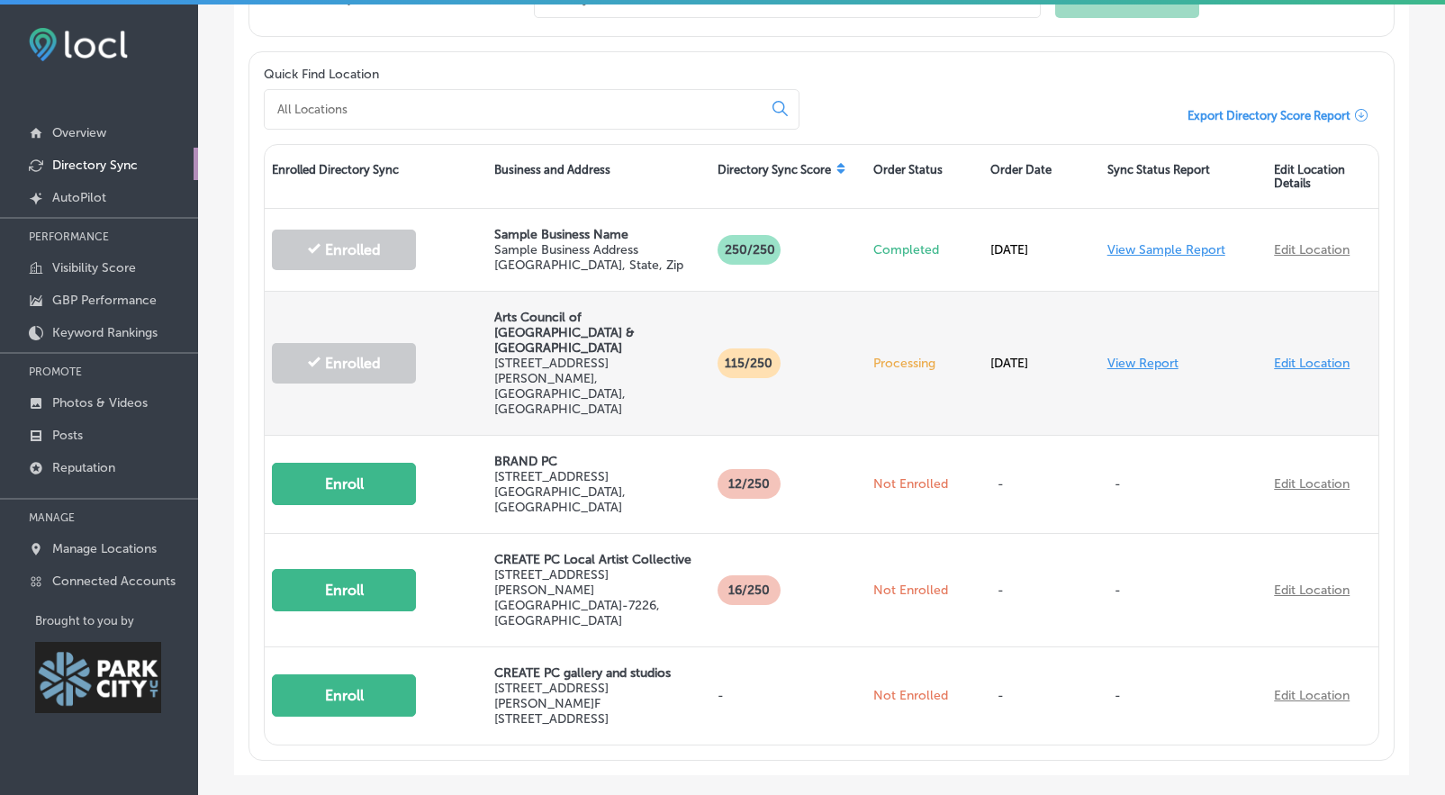
click at [1274, 356] on link "Edit Location" at bounding box center [1312, 363] width 76 height 15
select select "US"
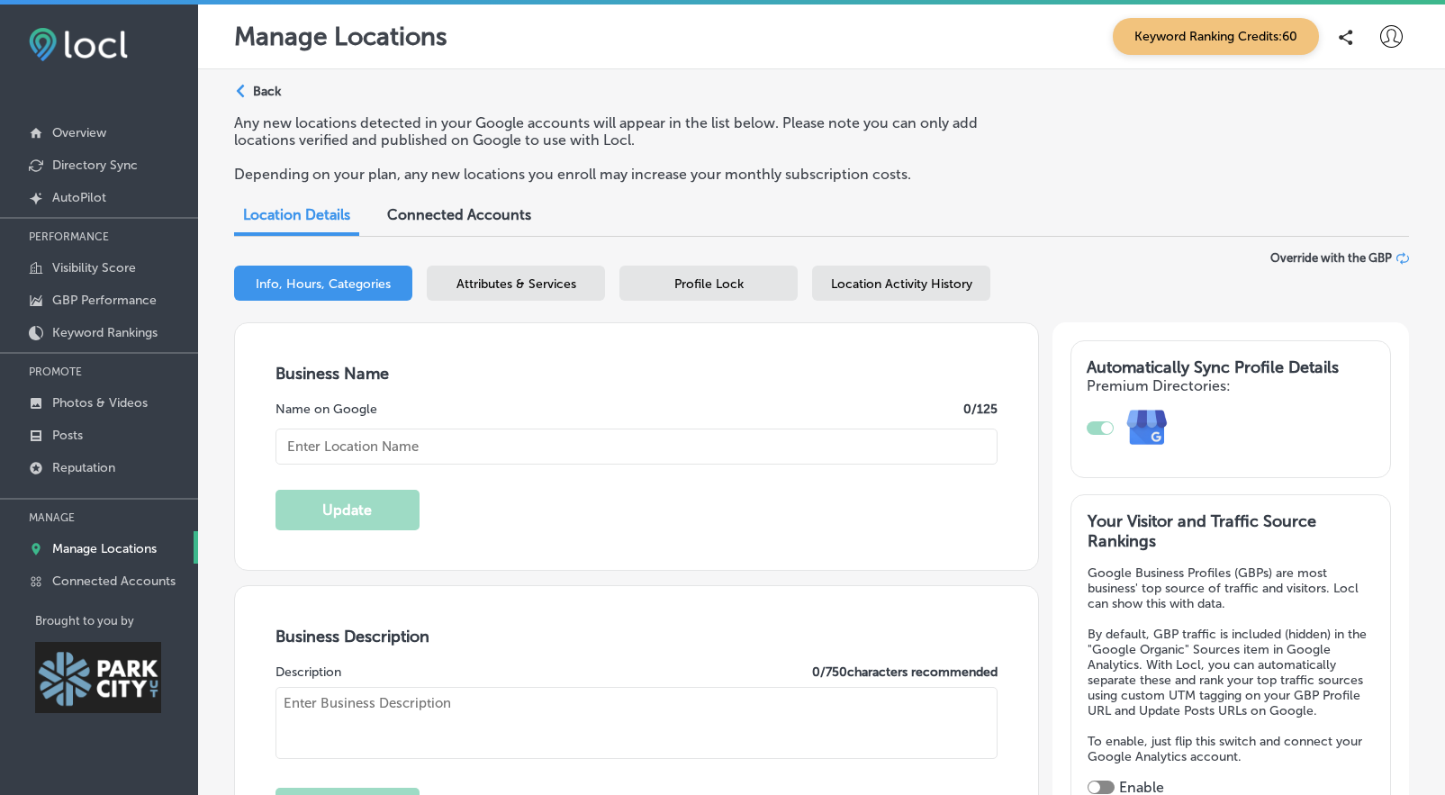
type input "[STREET_ADDRESS][PERSON_NAME]"
type input "[GEOGRAPHIC_DATA]"
type input "84060"
type input "US"
type input "[URL][DOMAIN_NAME]"
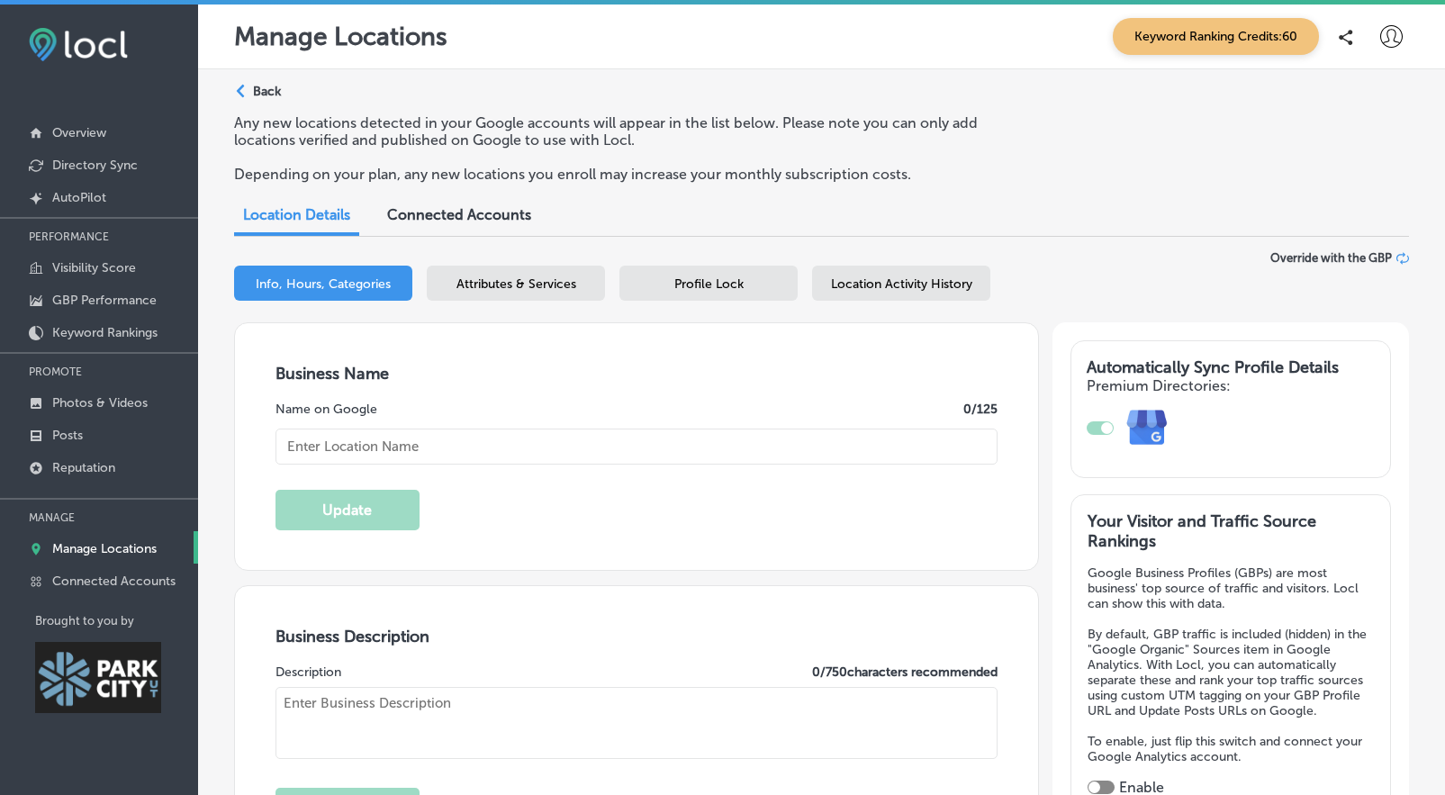
checkbox input "true"
type textarea "The Arts Council of Park City & Summit County champions creative vitality by co…"
type input "Arts Council of [GEOGRAPHIC_DATA] & [GEOGRAPHIC_DATA]"
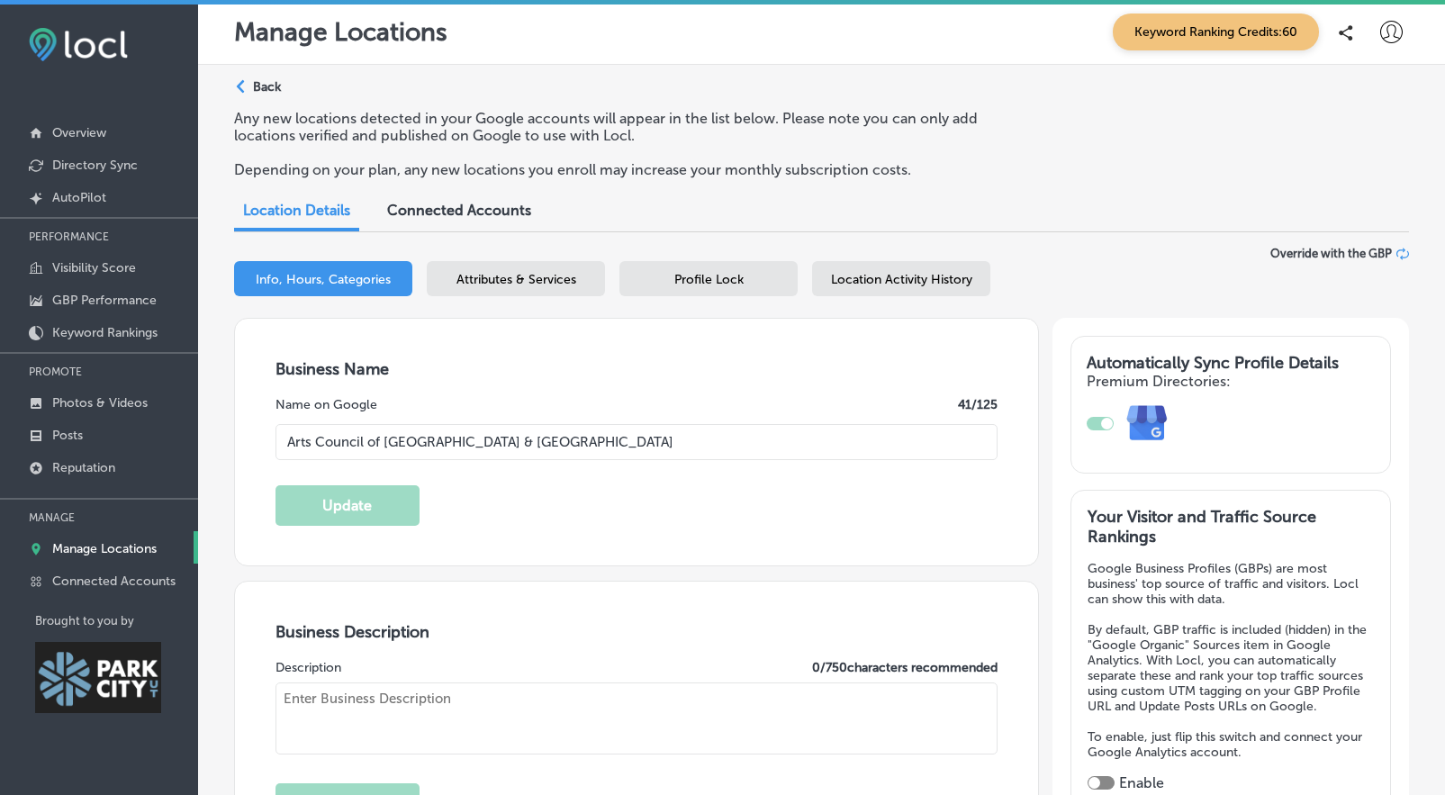
type input "[PHONE_NUMBER]"
type textarea "The Arts Council of Park City & Summit County is a dynamic nonprofit and Local …"
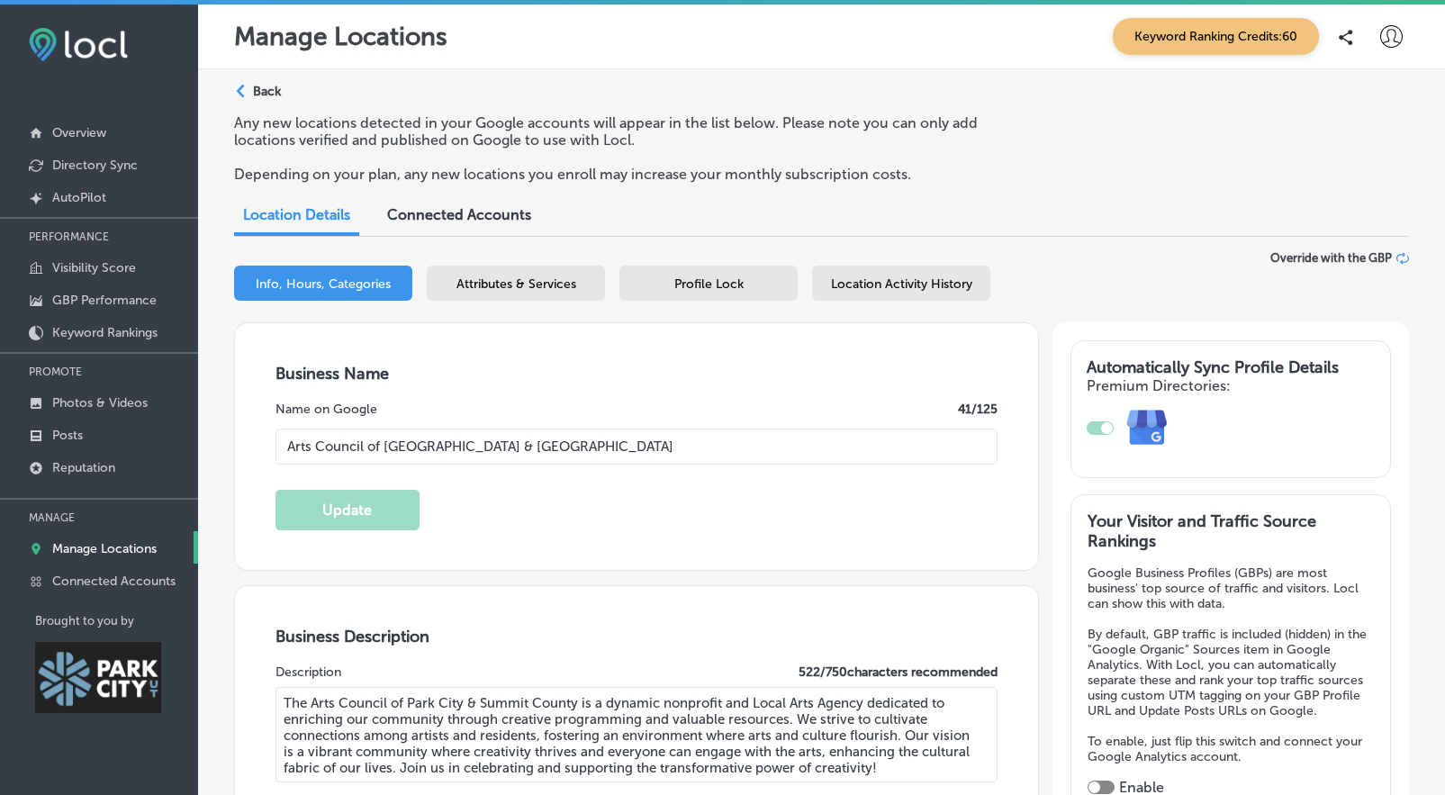
click at [512, 212] on span "Connected Accounts" at bounding box center [459, 214] width 144 height 17
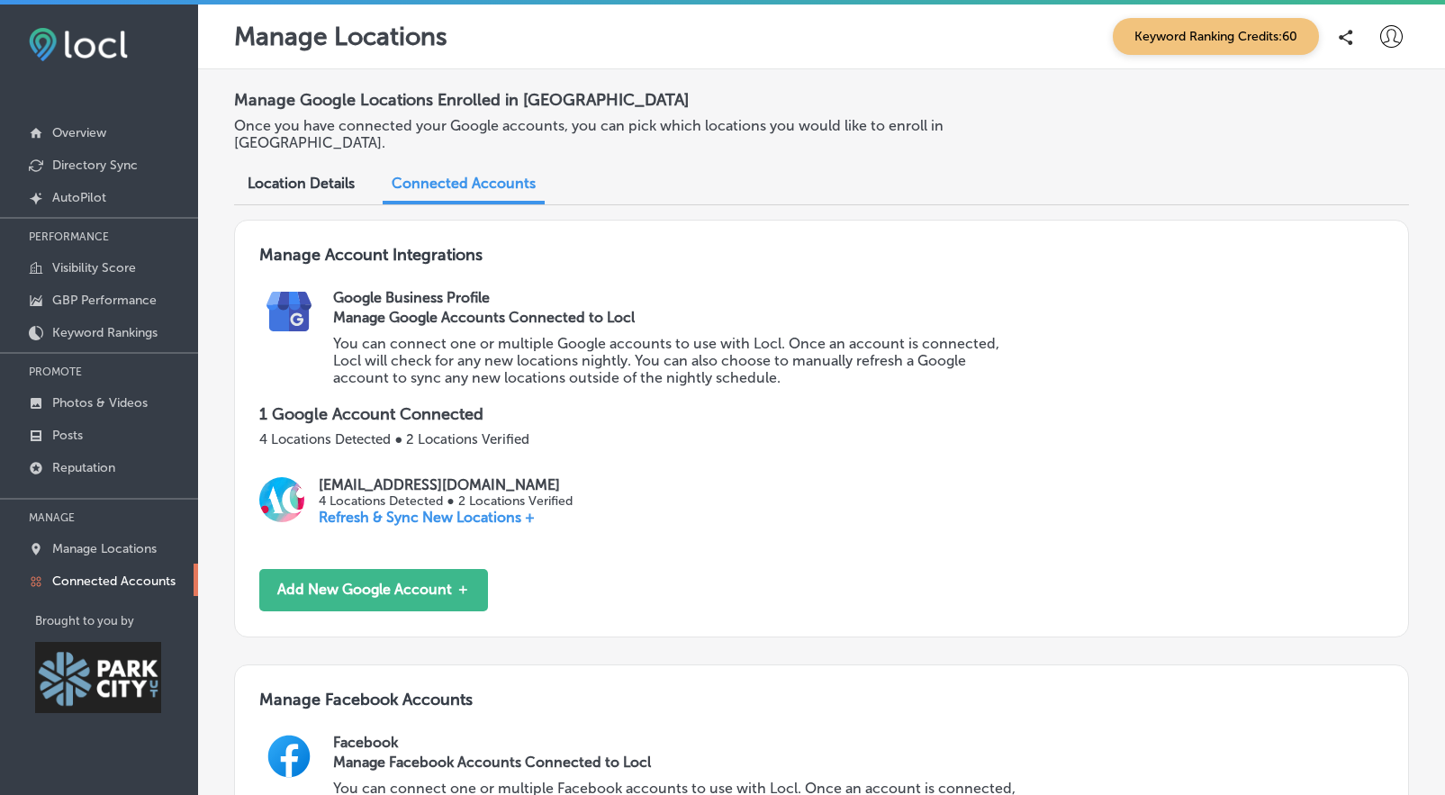
click at [313, 175] on span "Location Details" at bounding box center [301, 183] width 107 height 17
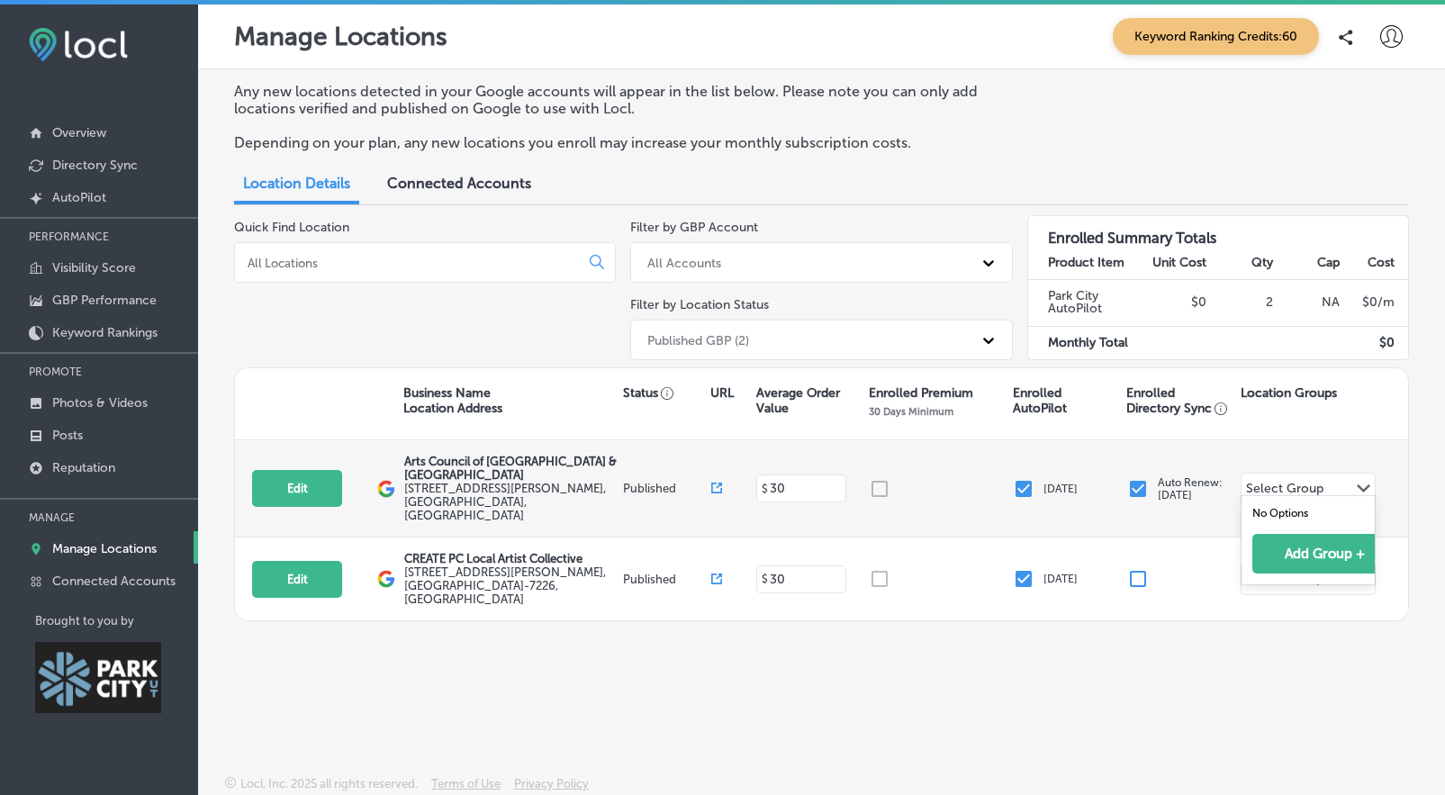
click at [1374, 483] on div "Path Created with Sketch." at bounding box center [1363, 489] width 23 height 14
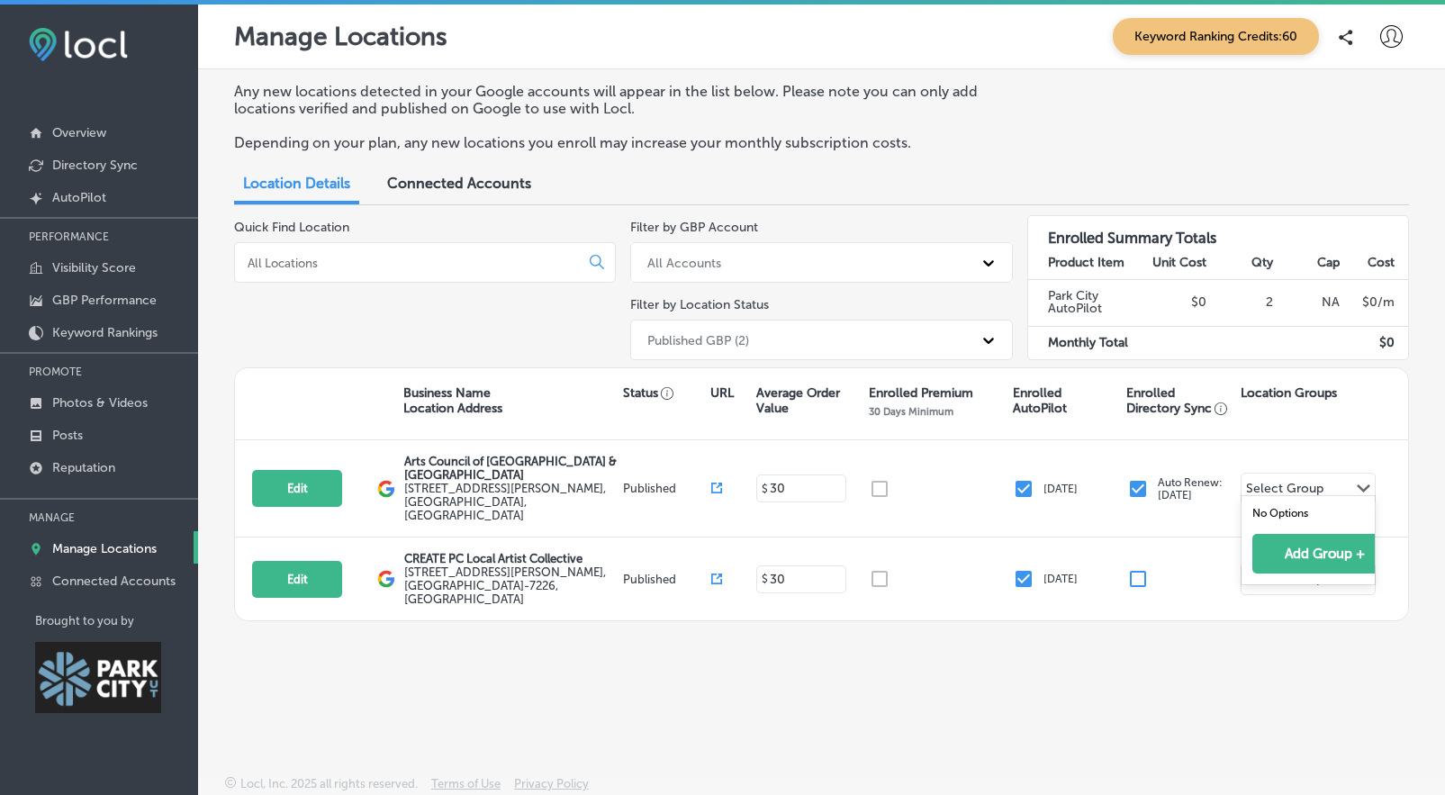
click at [1248, 720] on div "Manage Locations Keyword Ranking Credits: 60 Any new locations detected in your…" at bounding box center [821, 402] width 1247 height 795
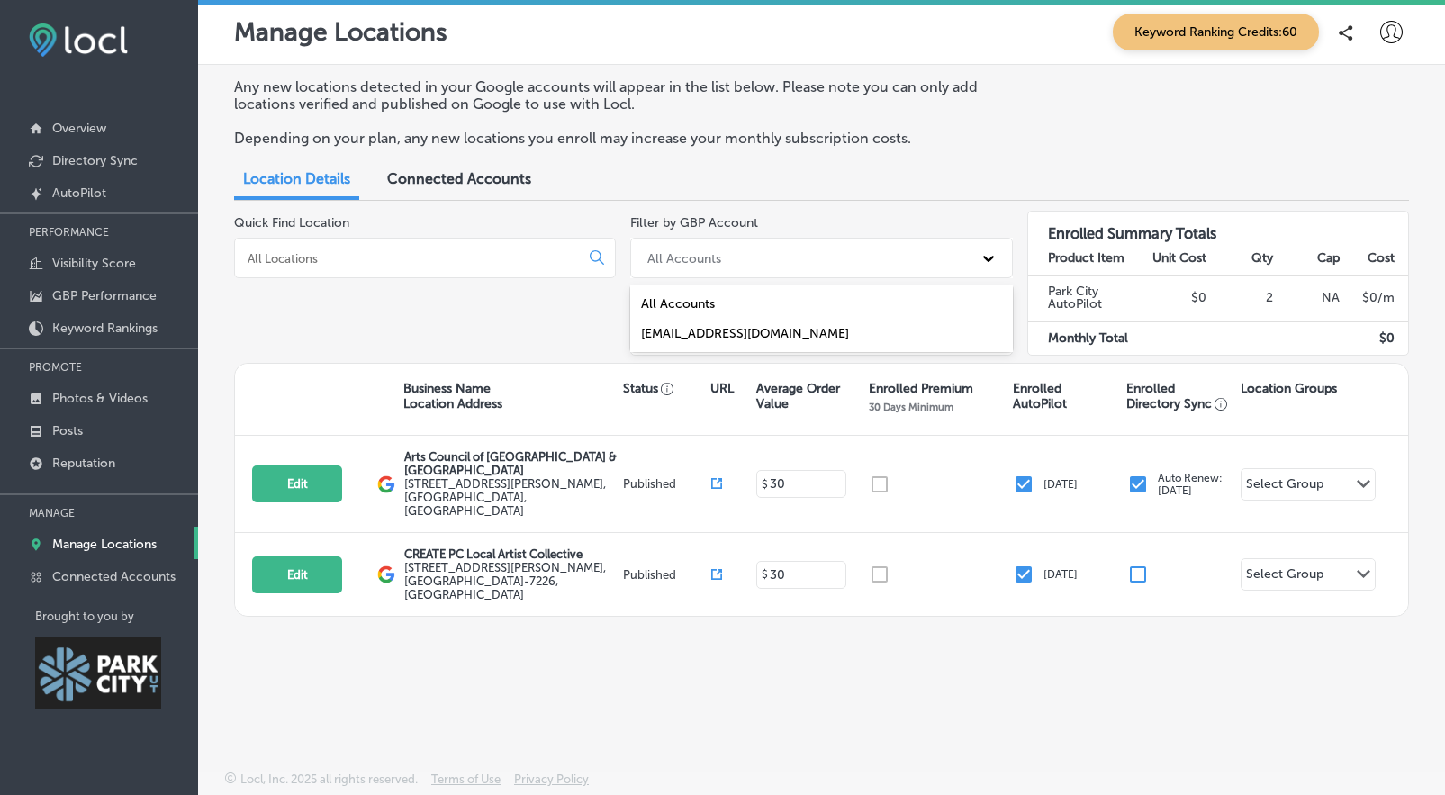
click at [808, 261] on div "All Accounts" at bounding box center [805, 258] width 333 height 30
click at [848, 151] on div "Any new locations detected in your Google accounts will appear in the list belo…" at bounding box center [821, 119] width 1175 height 83
click at [839, 335] on div "Published GBP (2)" at bounding box center [805, 336] width 333 height 30
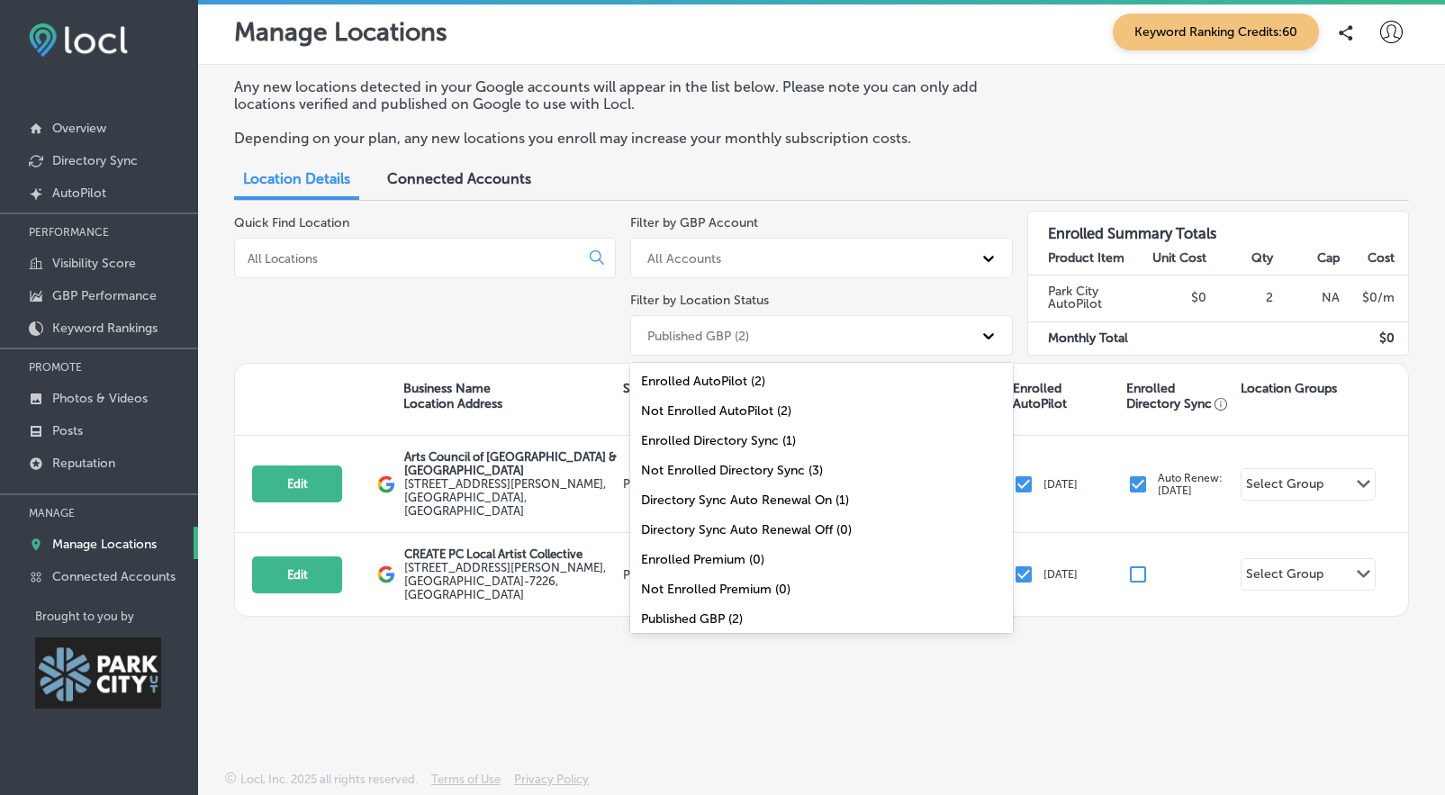
click at [744, 446] on div "Enrolled Directory Sync (1)" at bounding box center [821, 441] width 382 height 30
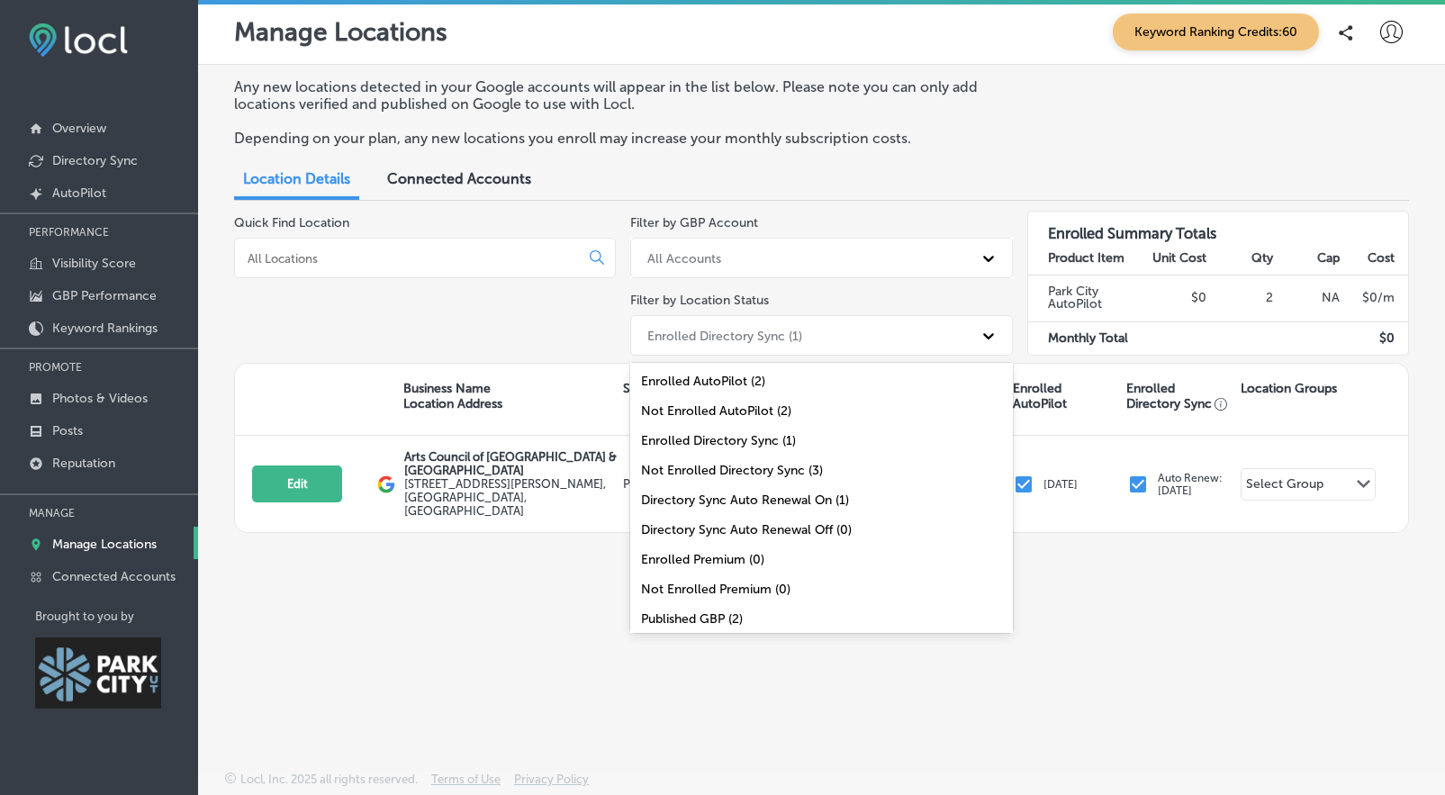
click at [796, 335] on div "Enrolled Directory Sync (1)" at bounding box center [725, 335] width 155 height 15
click at [770, 466] on div "Not Enrolled Directory Sync (3)" at bounding box center [821, 471] width 382 height 30
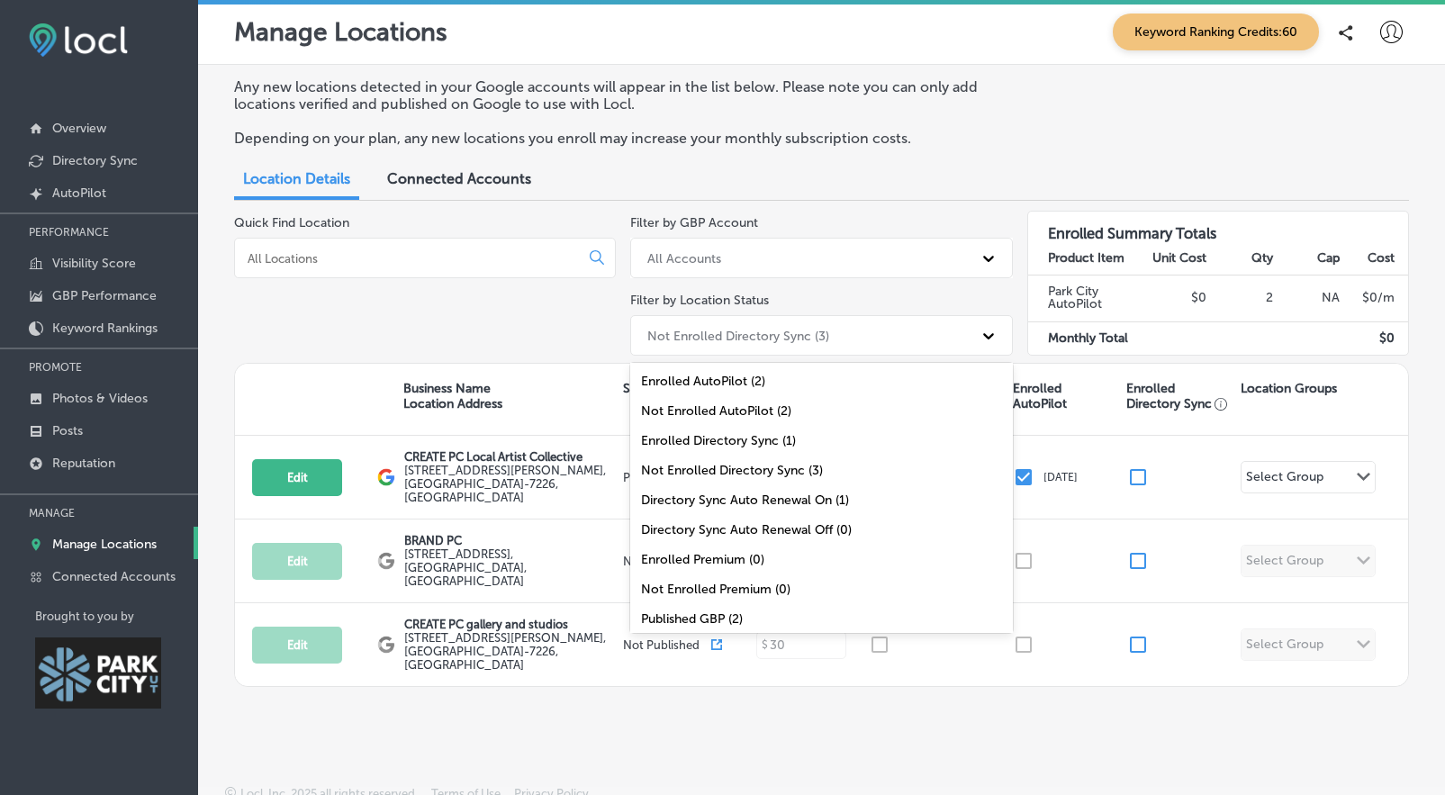
click at [983, 333] on icon at bounding box center [988, 336] width 11 height 6
click at [831, 499] on div "Directory Sync Auto Renewal On (1)" at bounding box center [821, 500] width 382 height 30
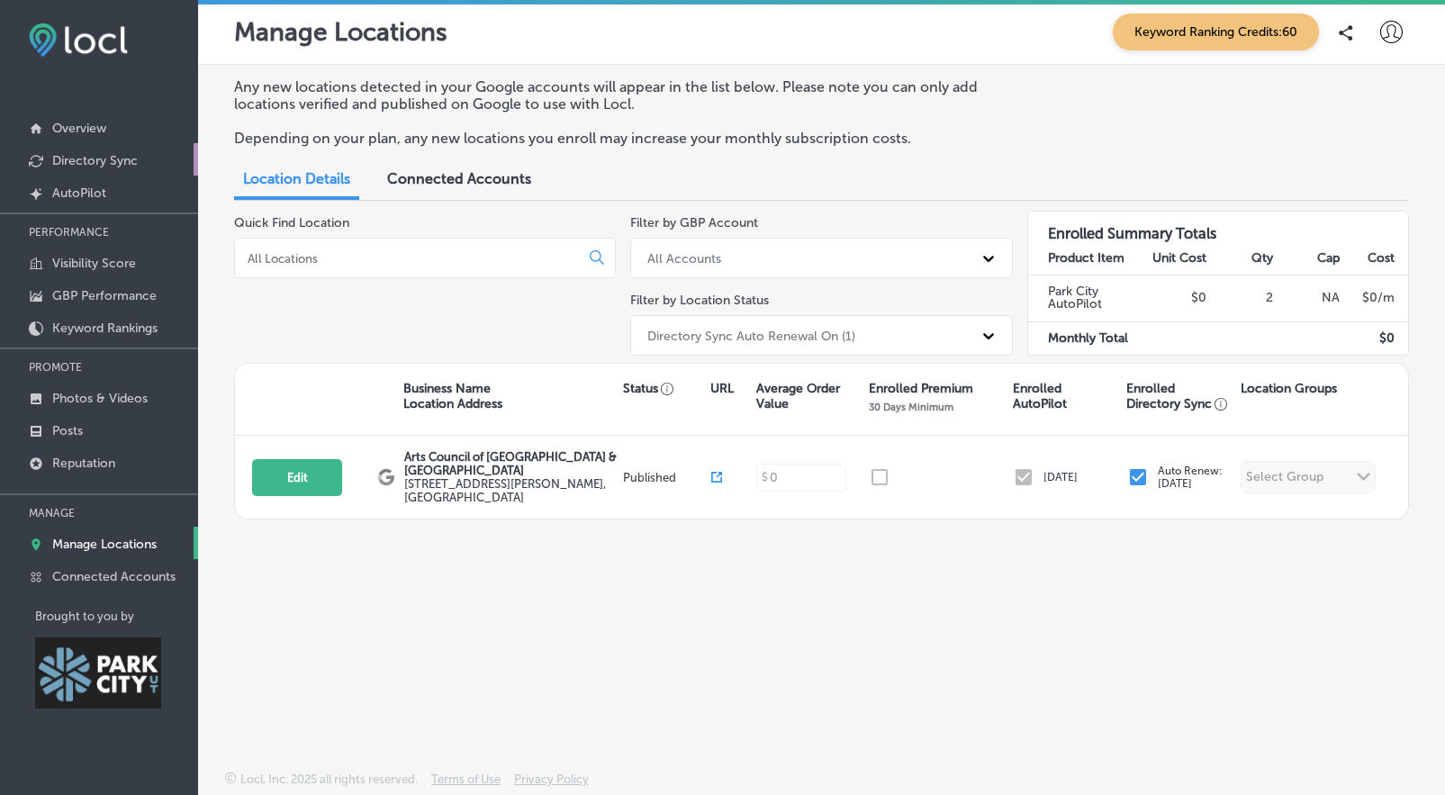
click at [95, 160] on p "Directory Sync" at bounding box center [95, 160] width 86 height 15
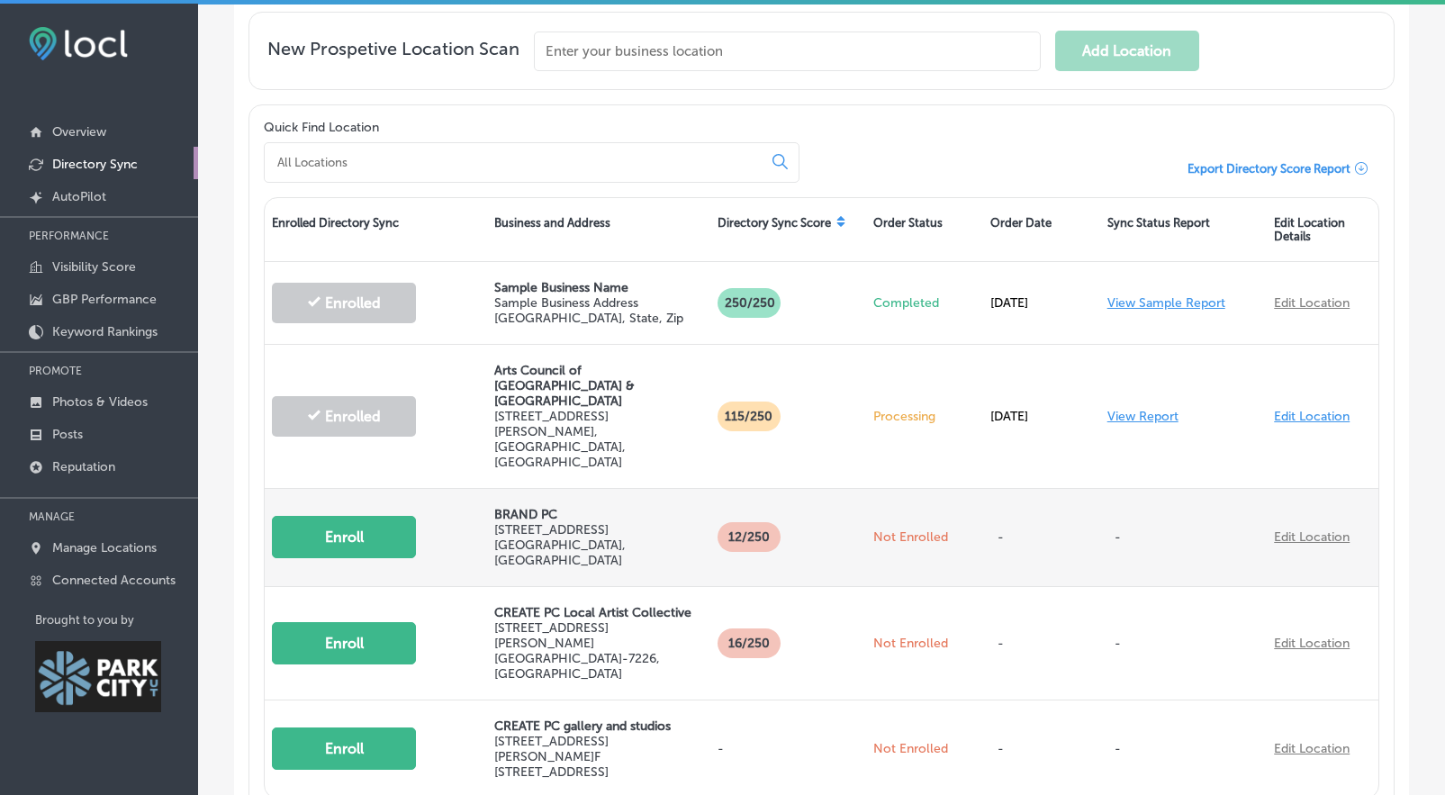
scroll to position [410, 0]
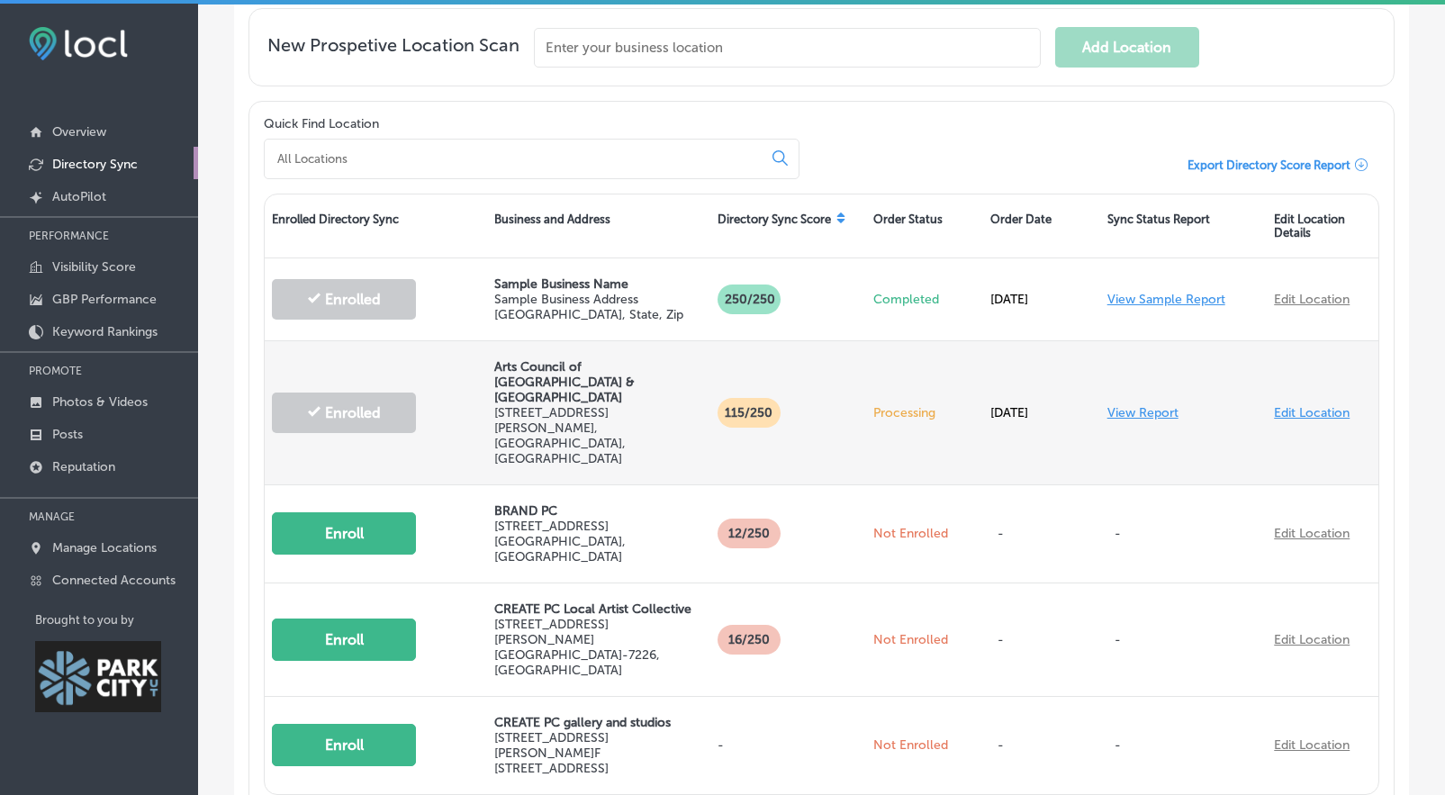
click at [1274, 405] on link "Edit Location" at bounding box center [1312, 412] width 76 height 15
select select "US"
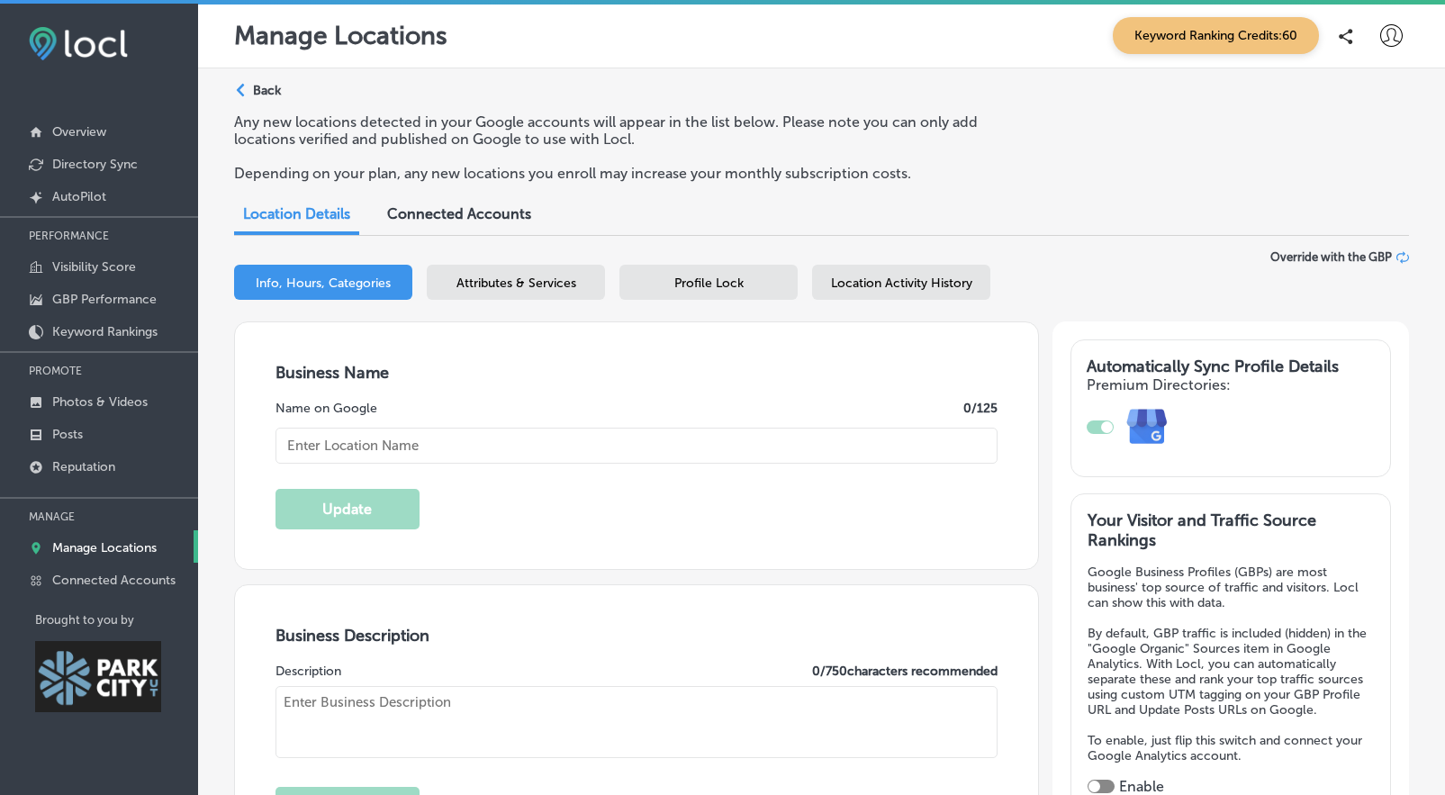
type textarea "The Arts Council of Park City & Summit County is a dynamic nonprofit and Local …"
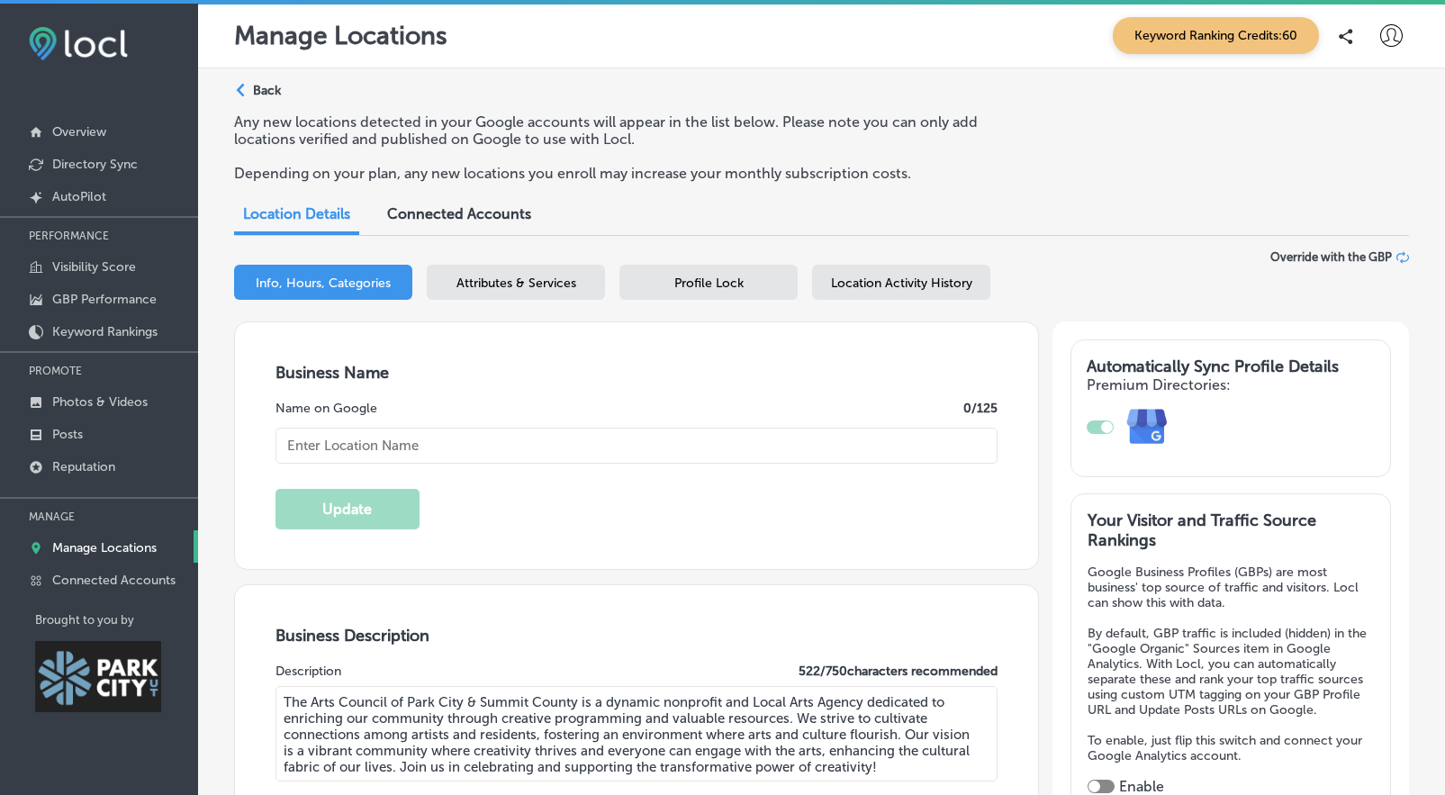
type textarea "The Arts Council of Park City & Summit County champions creative vitality by co…"
type input "[STREET_ADDRESS][PERSON_NAME]"
type input "[GEOGRAPHIC_DATA]"
type input "84060"
type input "US"
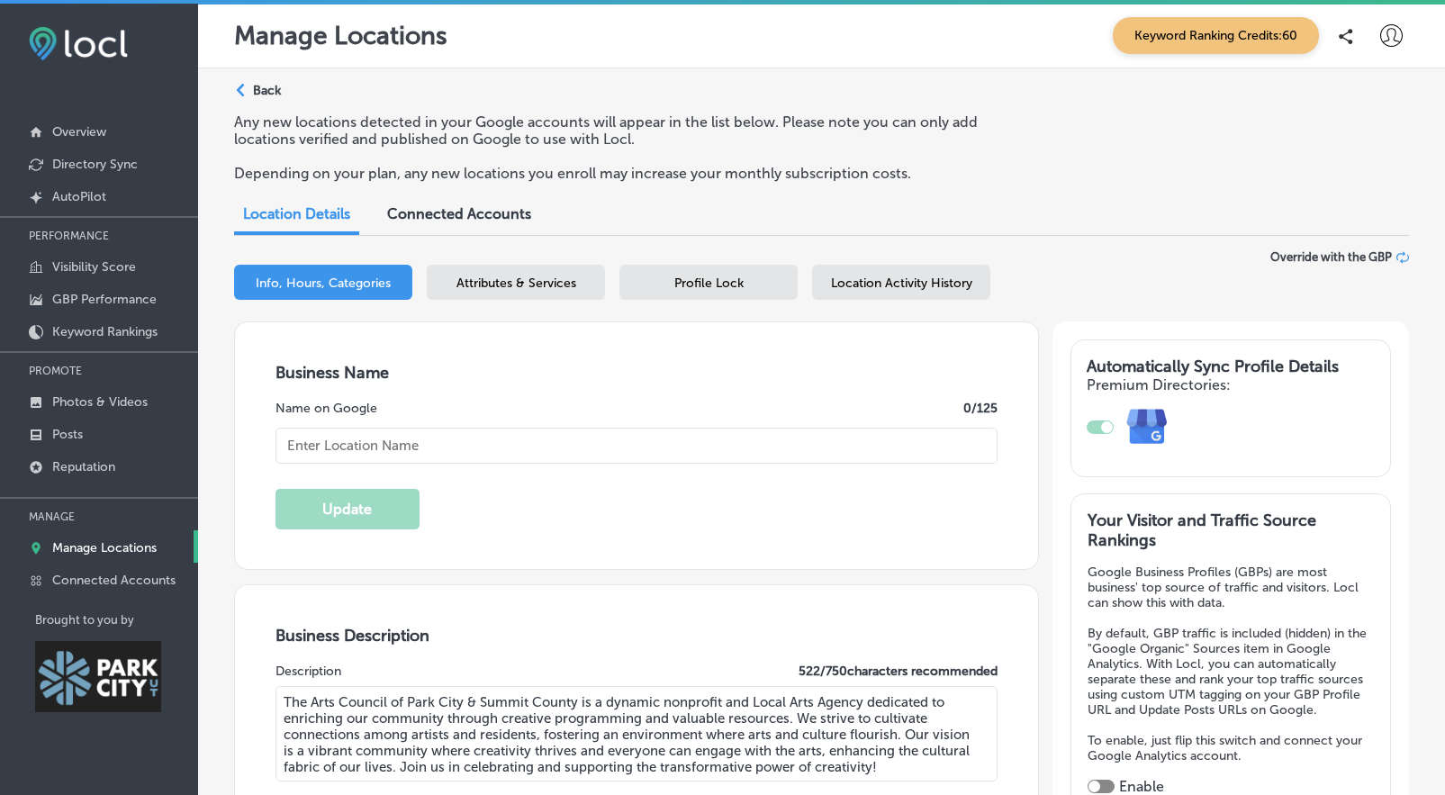
type input "[URL][DOMAIN_NAME]"
checkbox input "true"
type input "Arts Council of [GEOGRAPHIC_DATA] & [GEOGRAPHIC_DATA]"
type input "[PHONE_NUMBER]"
click at [705, 285] on span "Profile Lock" at bounding box center [709, 283] width 69 height 15
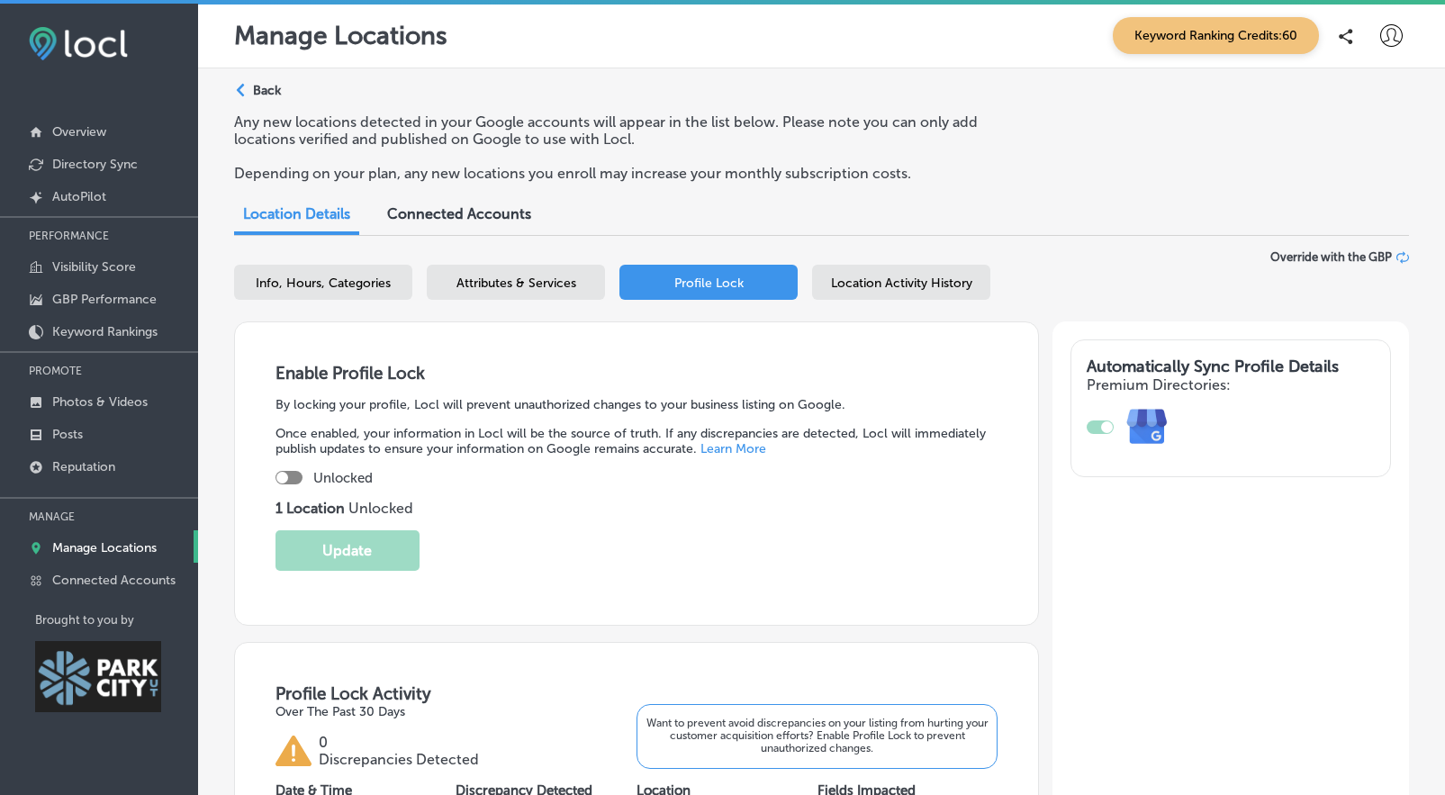
click at [249, 84] on div "Path Created with Sketch." at bounding box center [243, 91] width 14 height 14
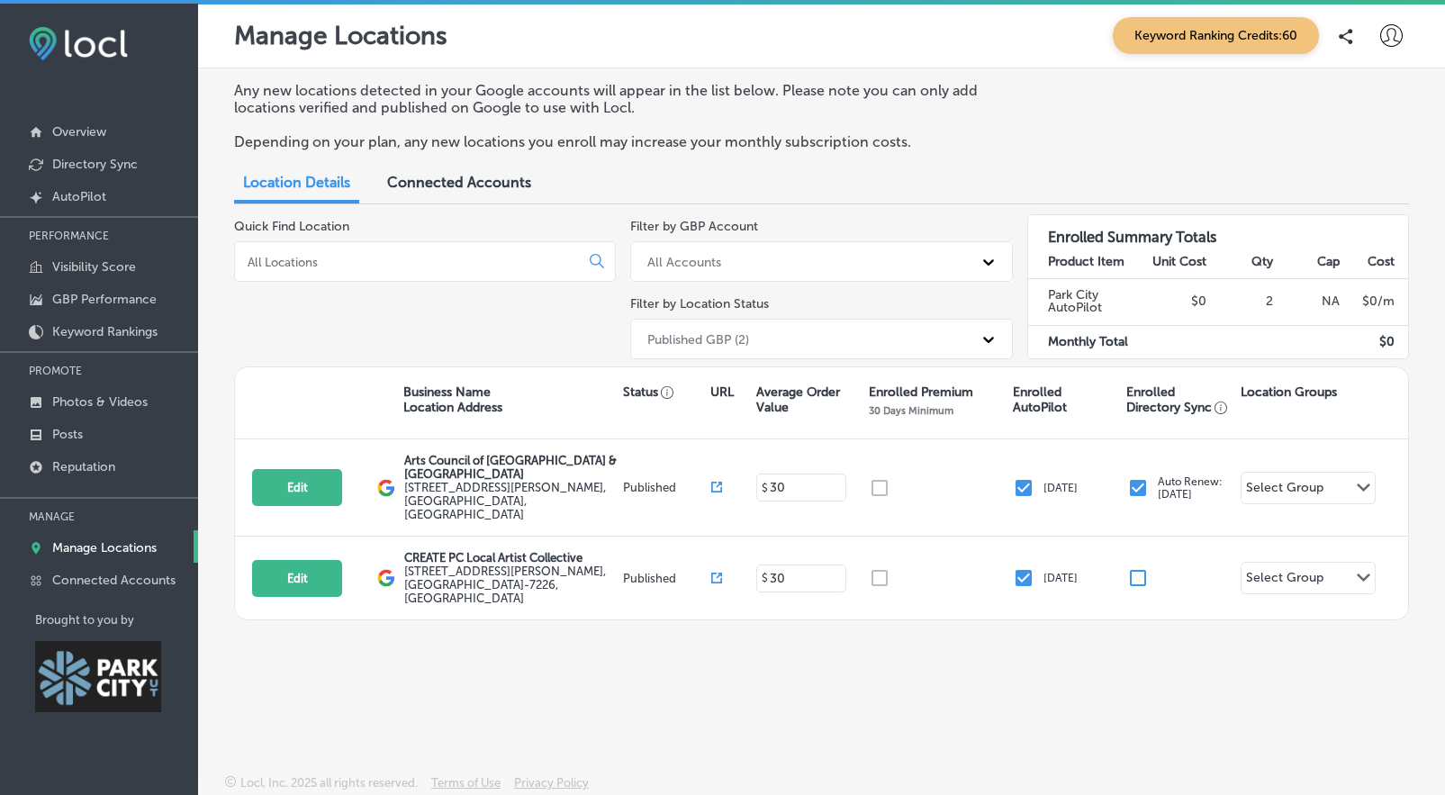
click at [398, 263] on input at bounding box center [411, 262] width 330 height 16
click at [803, 258] on div "All Accounts" at bounding box center [805, 262] width 333 height 30
click at [836, 217] on div "Any new locations detected in your Google accounts will appear in the list belo…" at bounding box center [821, 378] width 1247 height 621
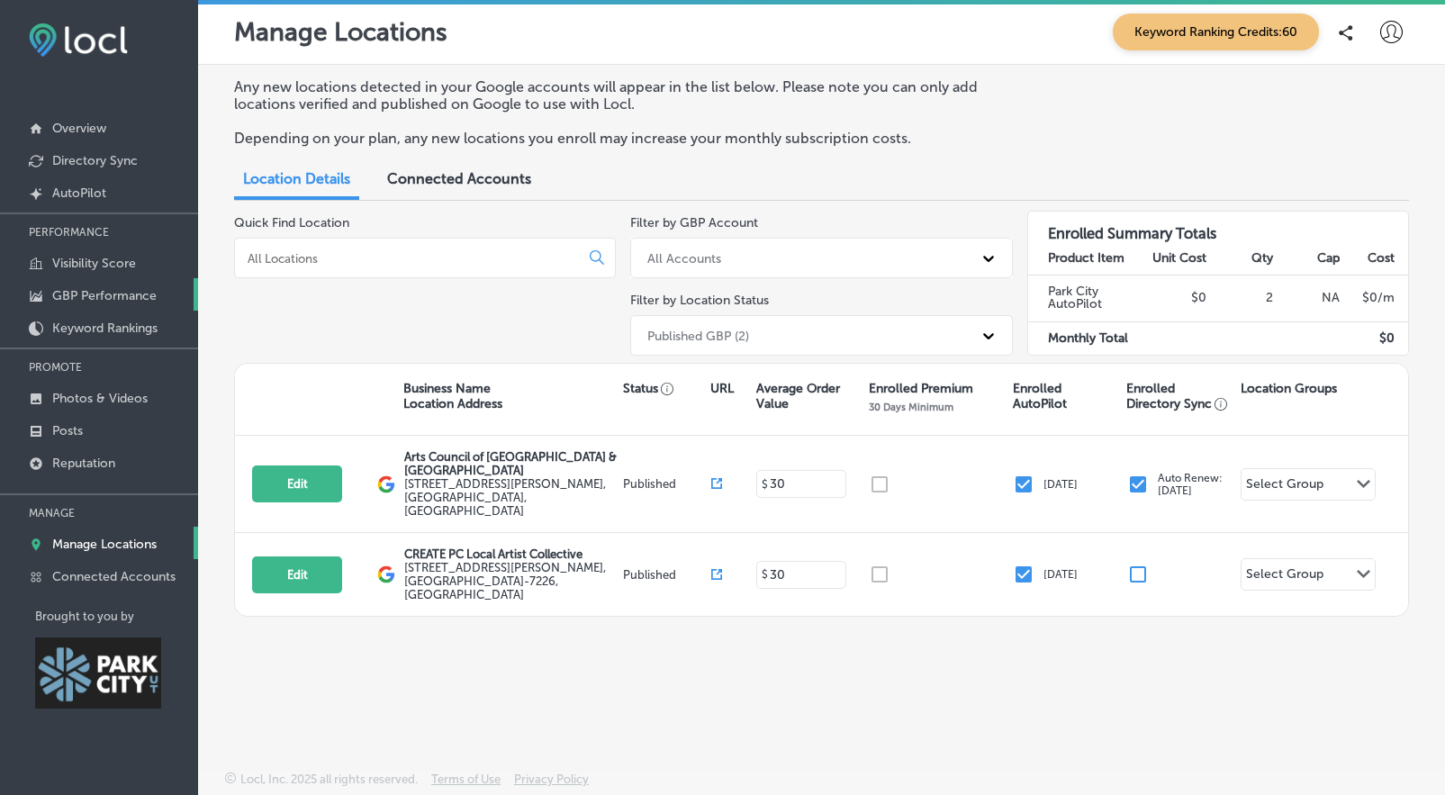
click at [95, 288] on p "GBP Performance" at bounding box center [104, 295] width 104 height 15
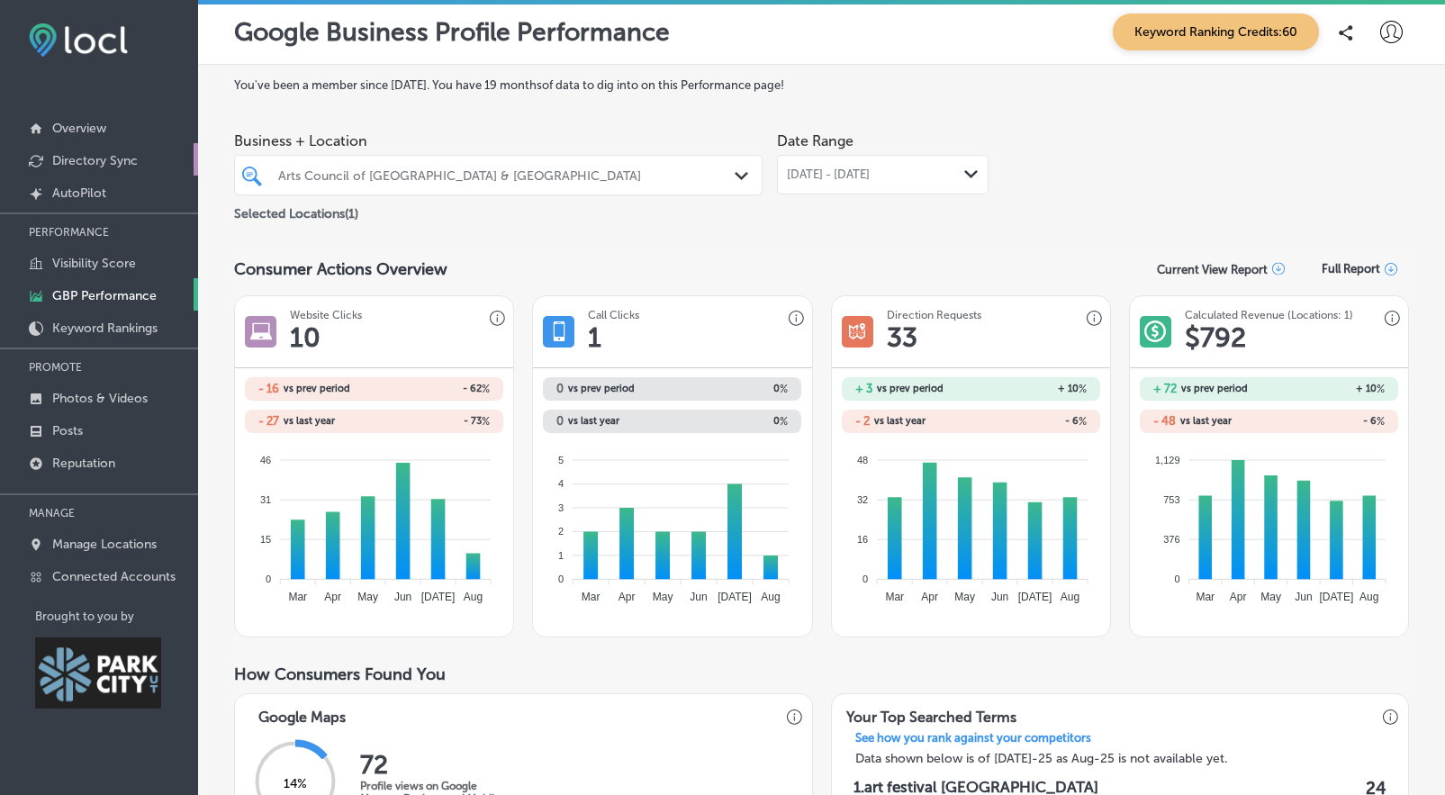
click at [116, 150] on link "Directory Sync" at bounding box center [99, 159] width 198 height 32
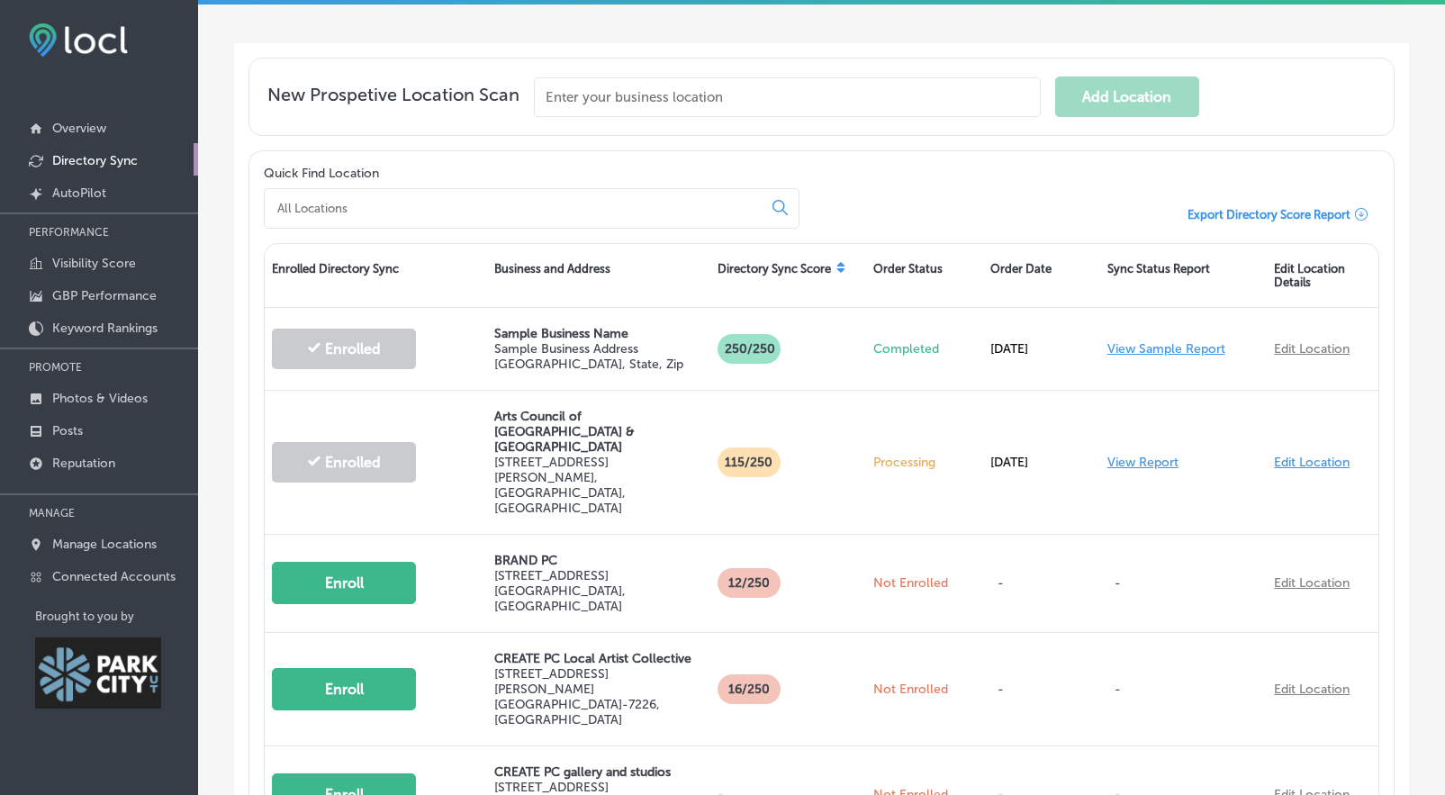
scroll to position [460, 0]
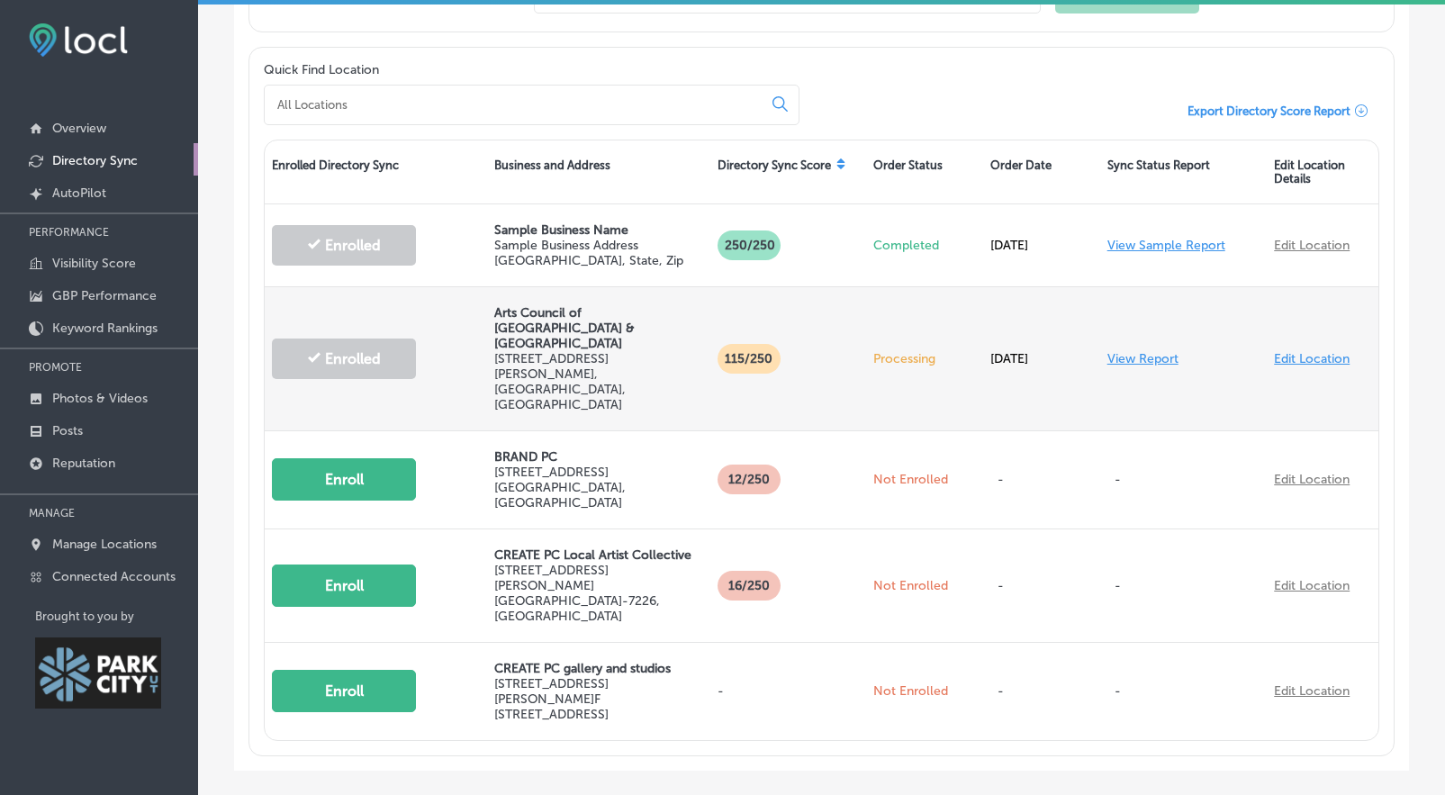
click at [901, 351] on p "Processing" at bounding box center [925, 358] width 103 height 15
click at [1016, 333] on div "[DATE]" at bounding box center [1041, 358] width 117 height 51
click at [1274, 351] on link "Edit Location" at bounding box center [1312, 358] width 76 height 15
select select "US"
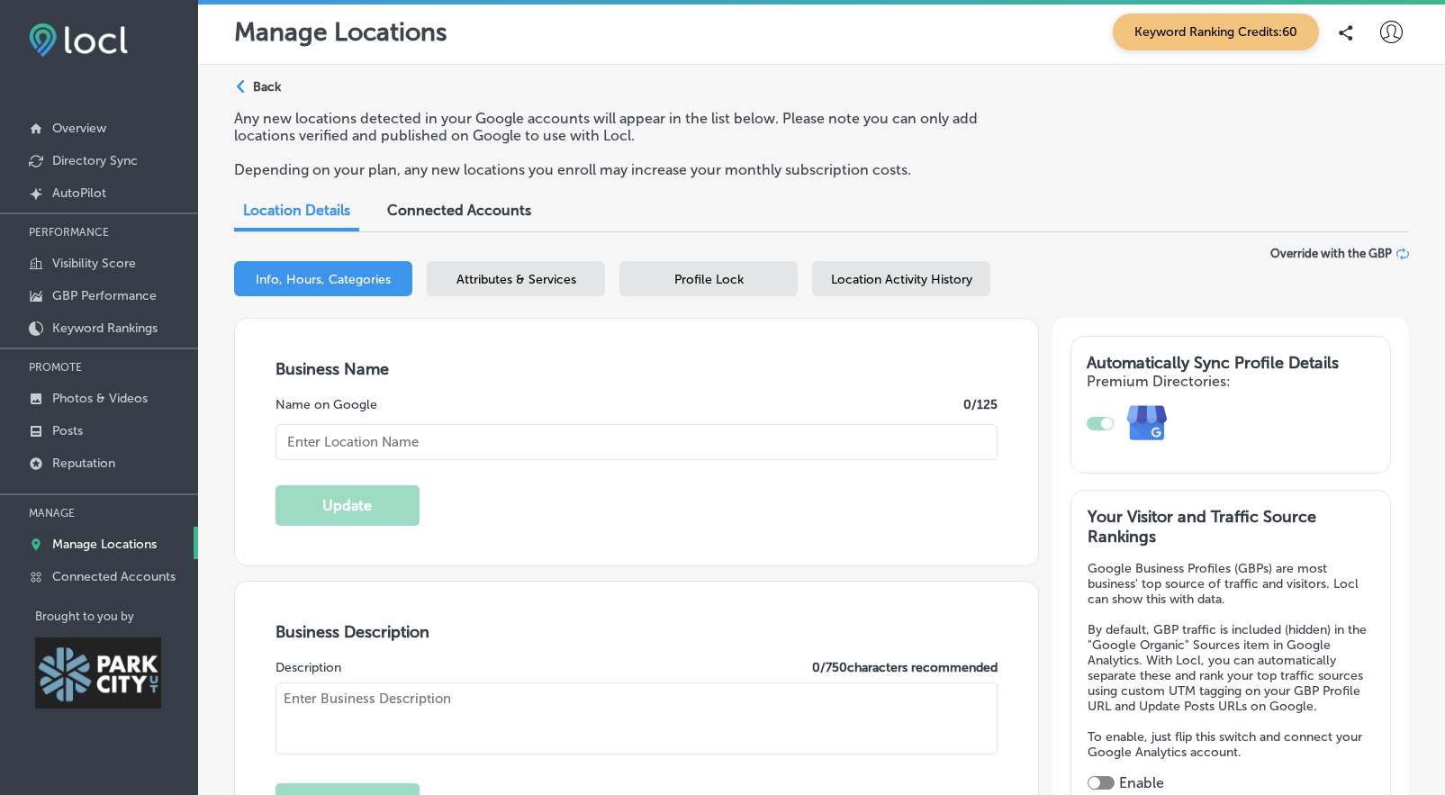
type input "[URL][DOMAIN_NAME]"
type input "[PHONE_NUMBER]"
type textarea "The Arts Council of Park City & Summit County champions creative vitality by co…"
type textarea "The Arts Council of Park City & Summit County is a dynamic nonprofit and Local …"
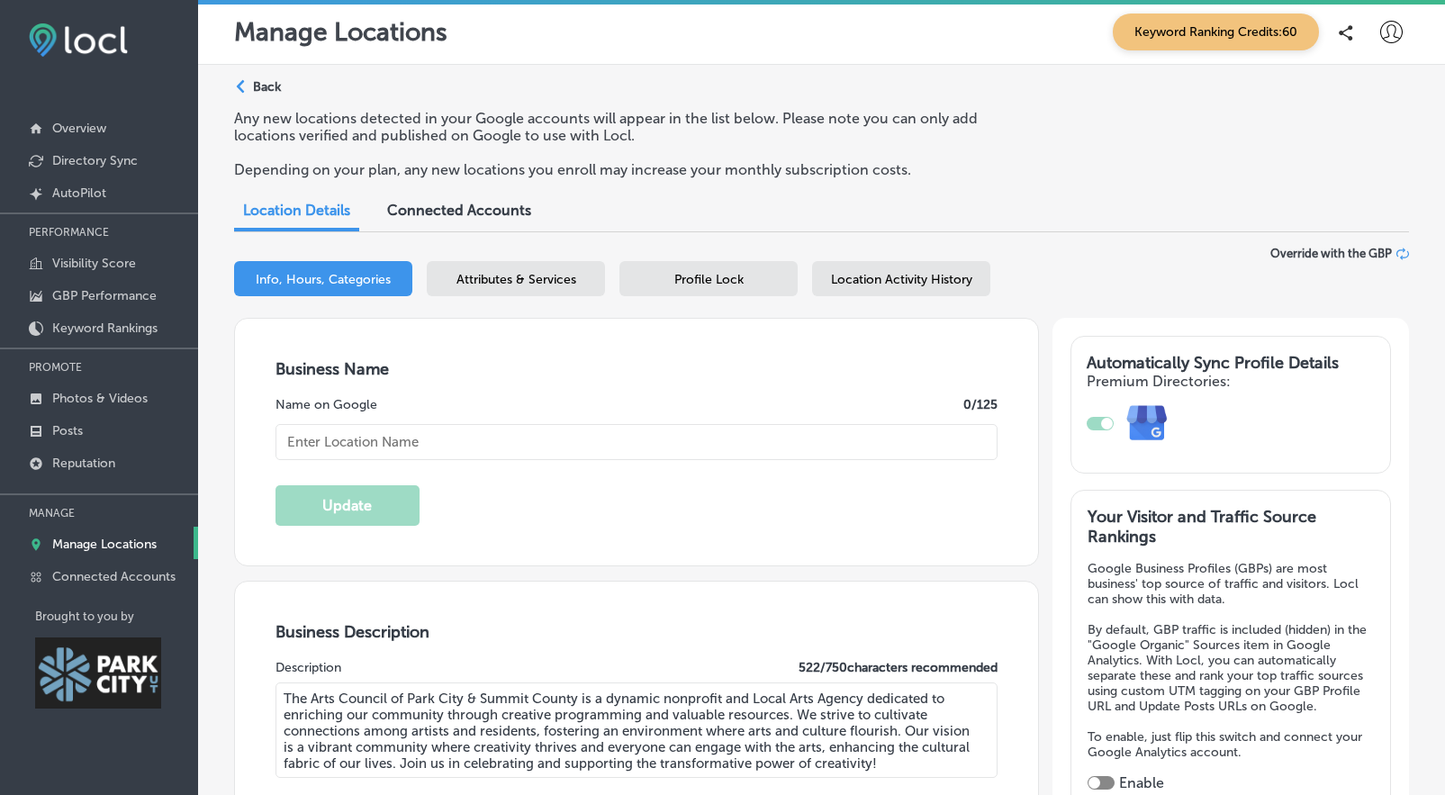
checkbox input "true"
type input "[STREET_ADDRESS][PERSON_NAME]"
type input "[GEOGRAPHIC_DATA]"
type input "84060"
type input "US"
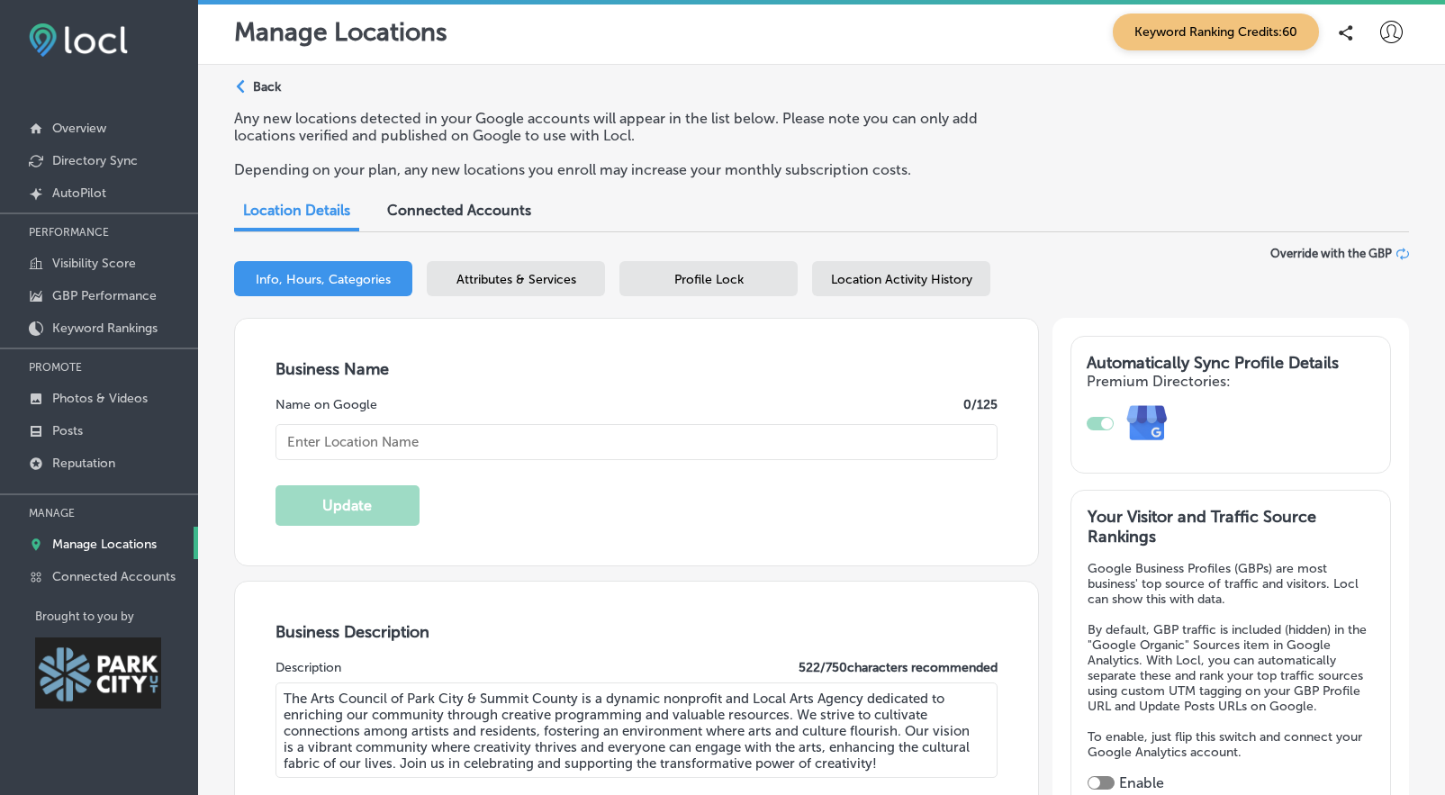
type input "Arts Council of [GEOGRAPHIC_DATA] & [GEOGRAPHIC_DATA]"
click at [489, 297] on div "Info, Hours, Categories Attributes & Services Profile Lock Location Activity Hi…" at bounding box center [821, 282] width 1175 height 42
click at [488, 257] on div "Business + Location Arts Council of [GEOGRAPHIC_DATA] & [GEOGRAPHIC_DATA] Path …" at bounding box center [821, 282] width 1175 height 71
click at [481, 276] on span "Attributes & Services" at bounding box center [517, 279] width 120 height 15
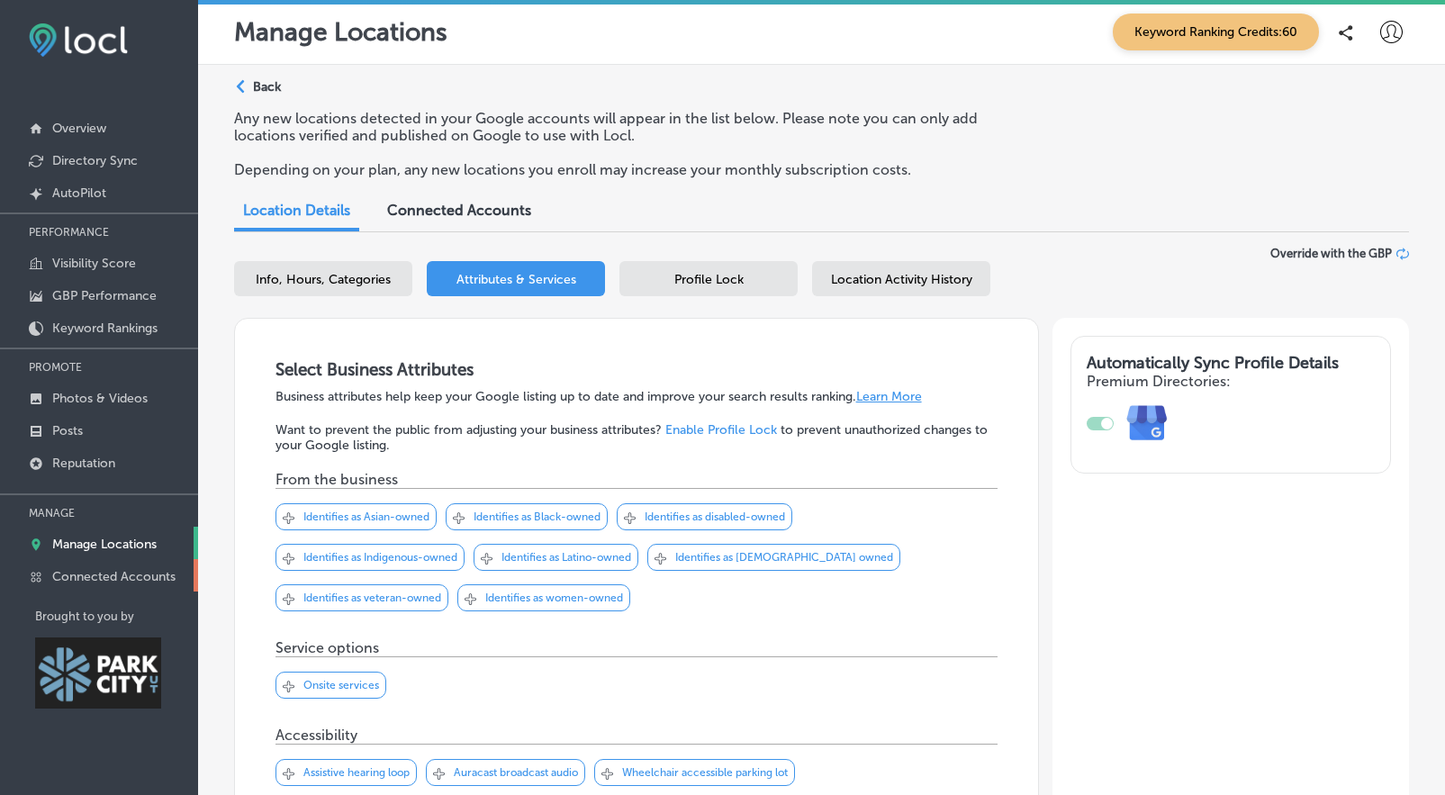
click at [135, 571] on p "Connected Accounts" at bounding box center [113, 576] width 123 height 15
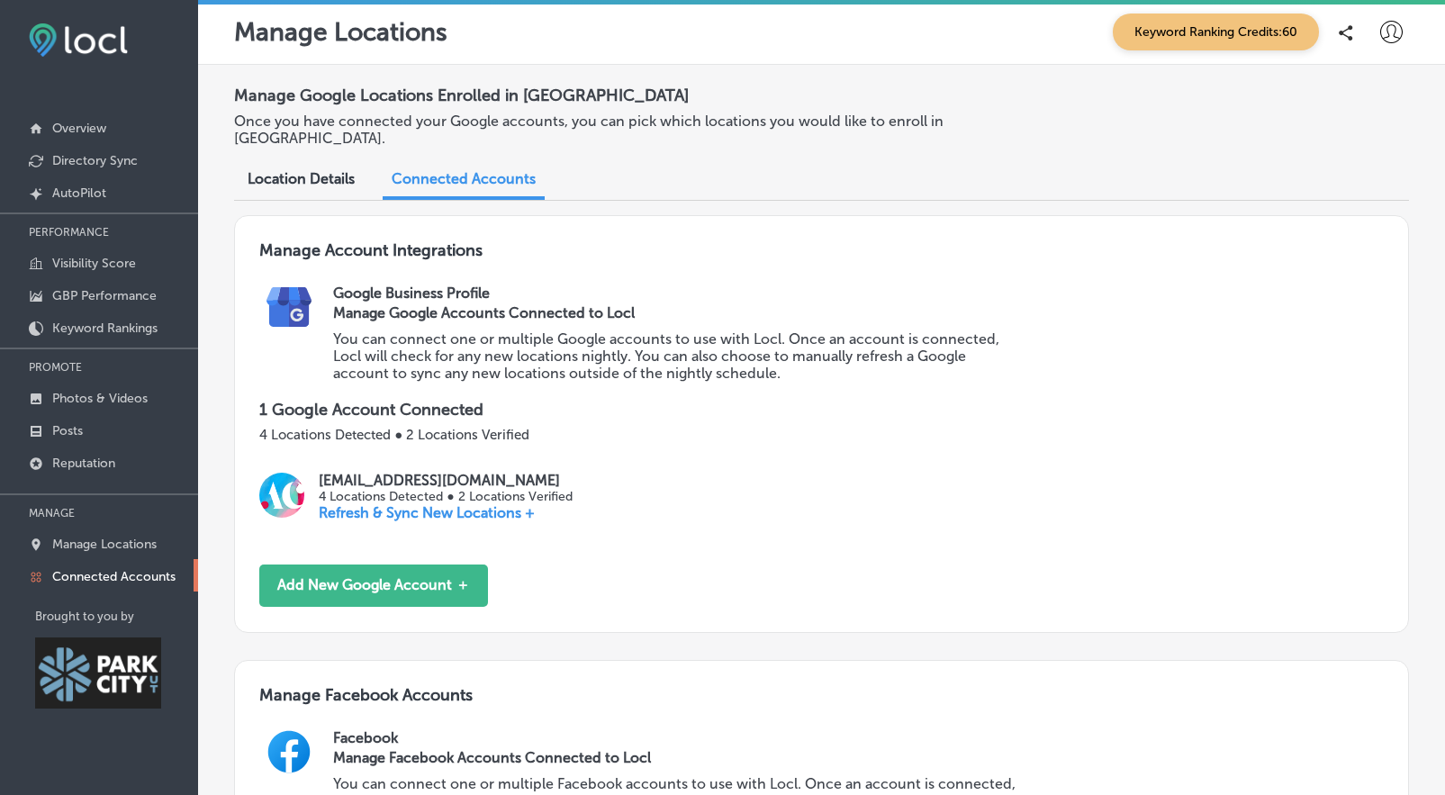
click at [300, 170] on span "Location Details" at bounding box center [301, 178] width 107 height 17
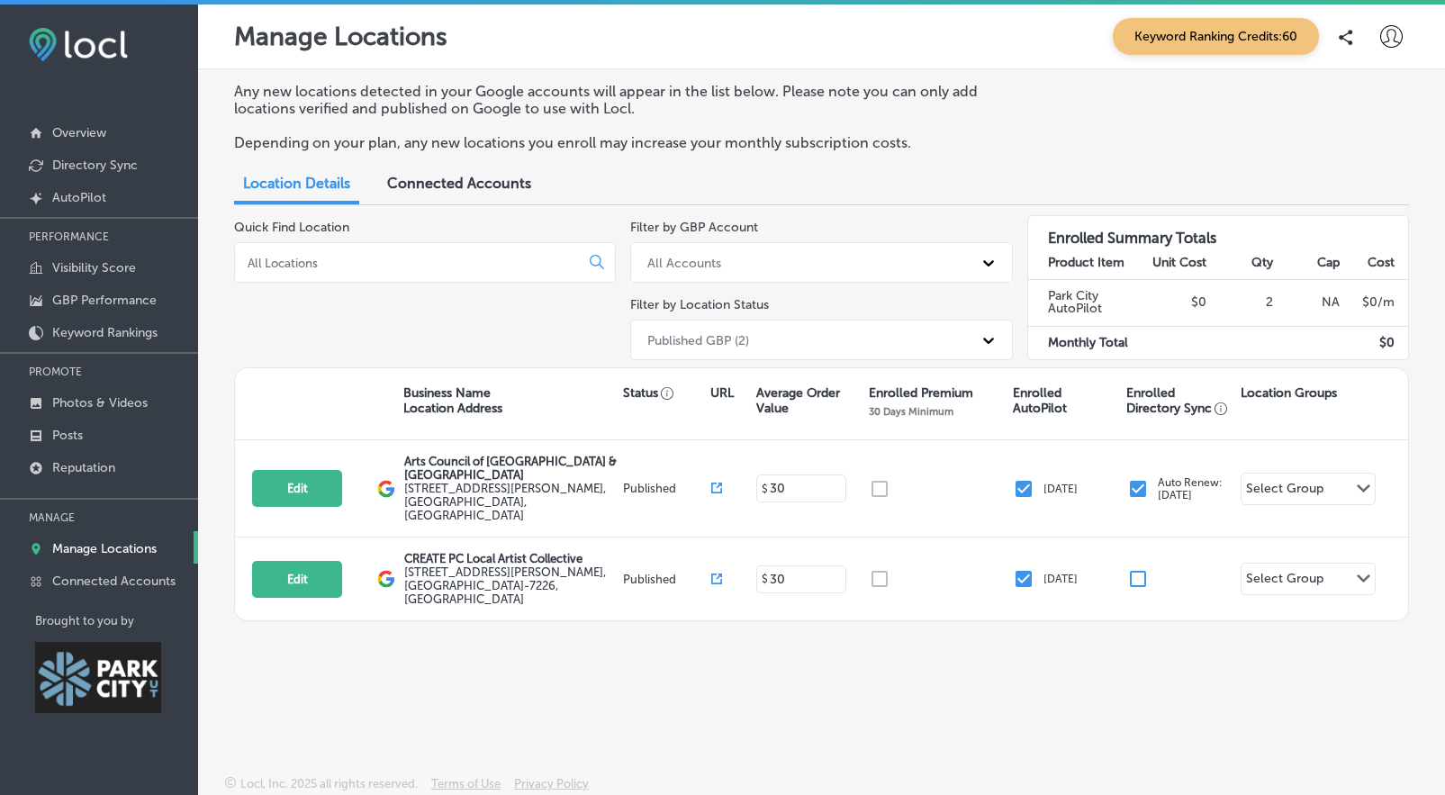
click at [463, 179] on span "Connected Accounts" at bounding box center [459, 183] width 144 height 17
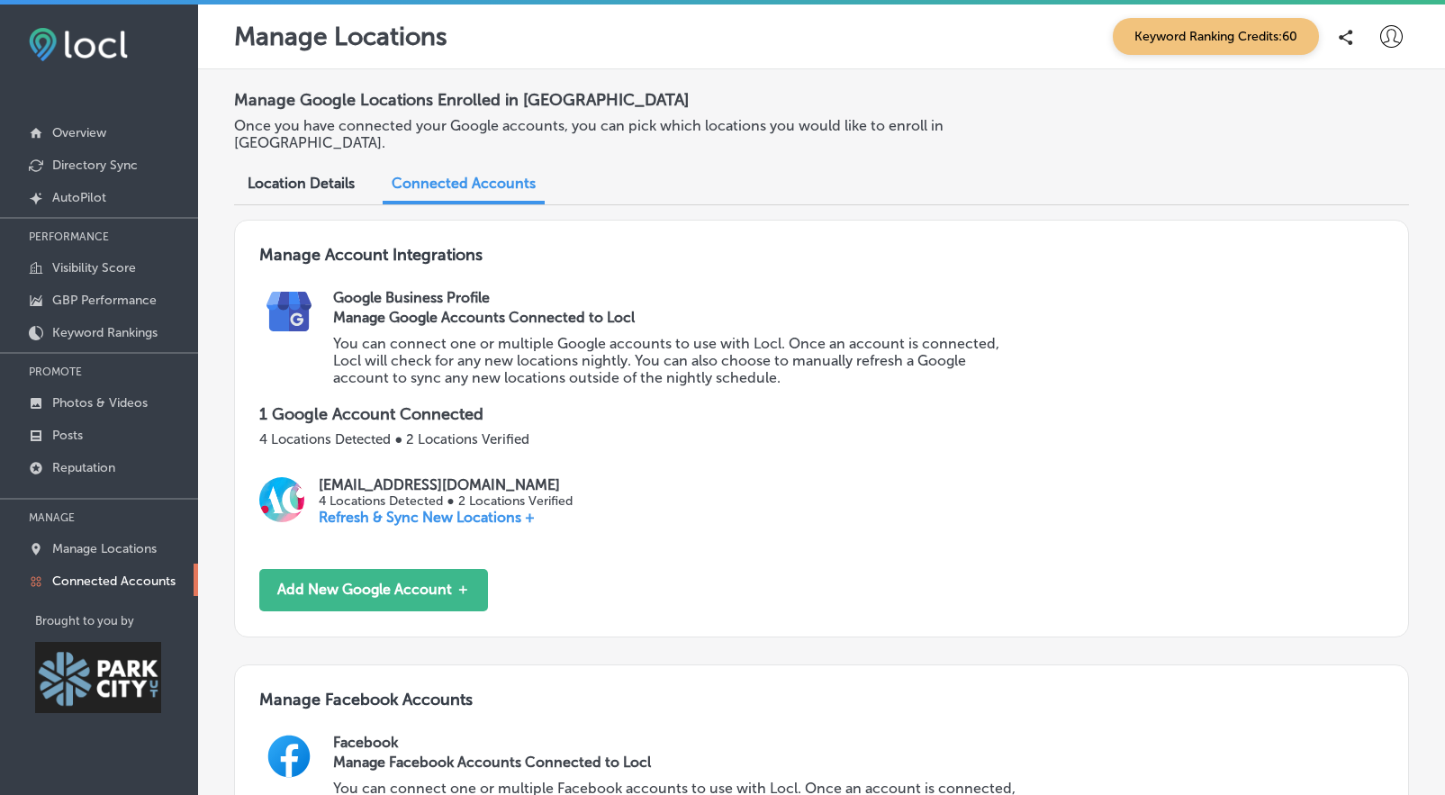
click at [1380, 48] on div at bounding box center [1391, 37] width 36 height 36
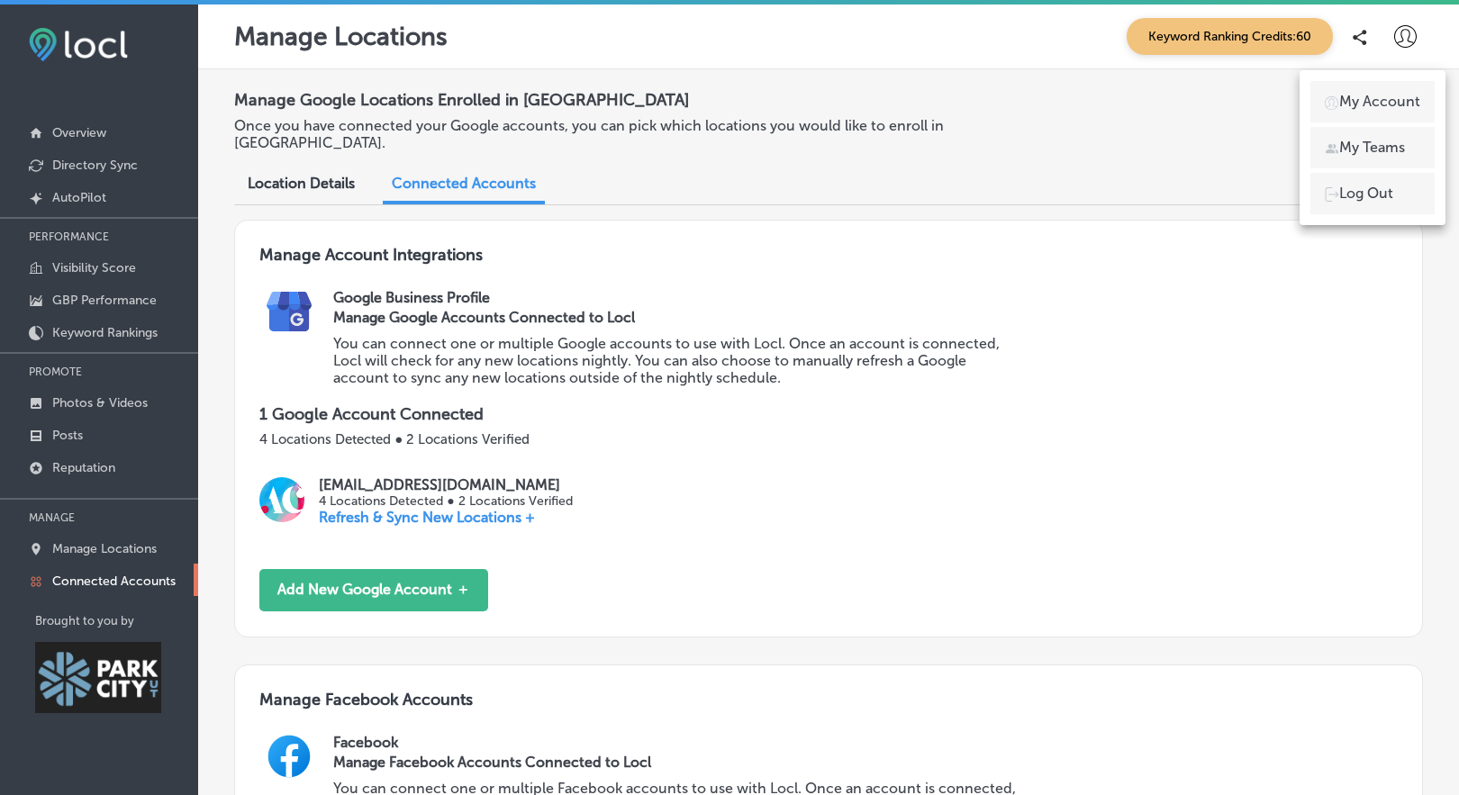
click at [1373, 104] on p "My Account" at bounding box center [1379, 102] width 81 height 22
select select "US"
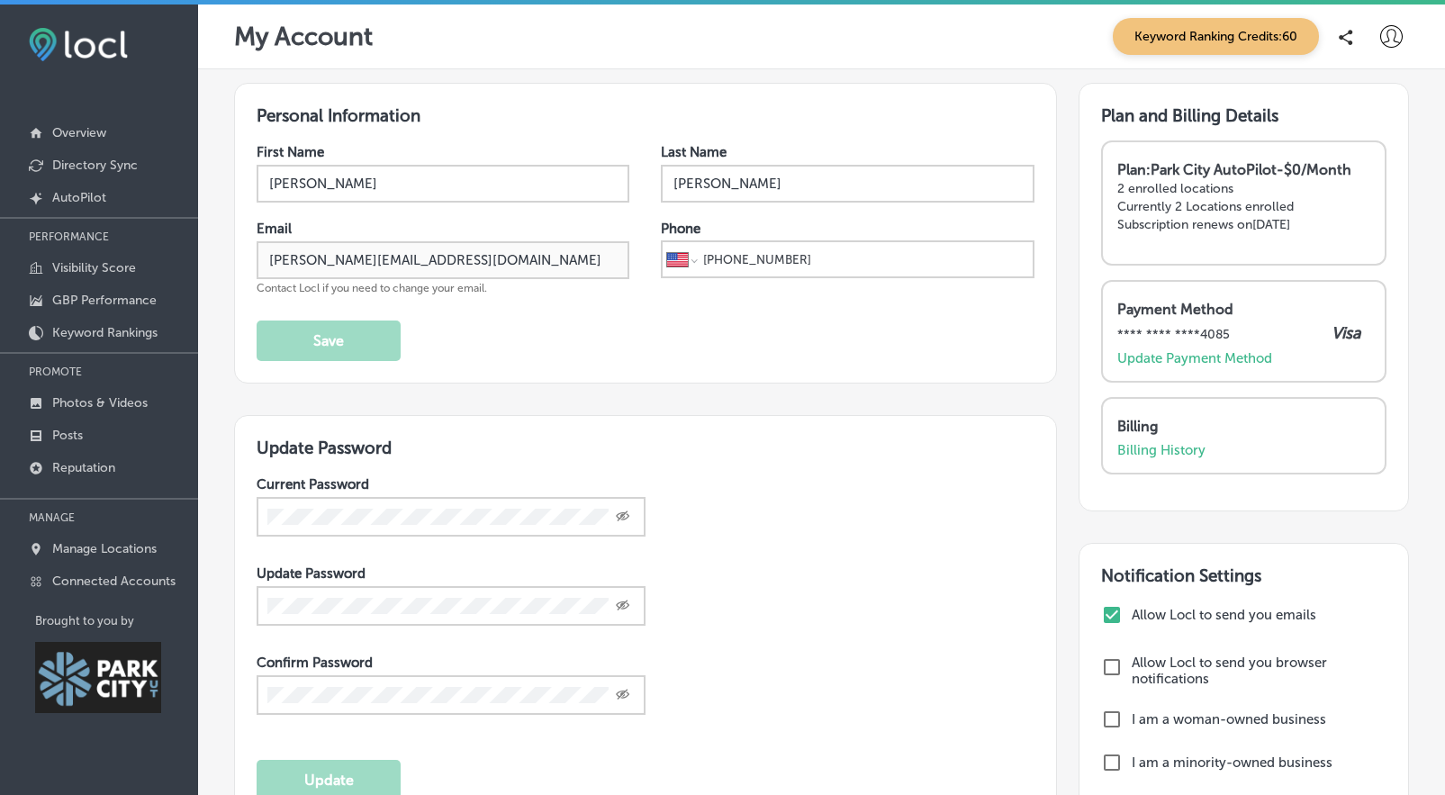
click at [1182, 214] on p "Currently 2 Locations enrolled" at bounding box center [1245, 206] width 254 height 15
